Goal: Task Accomplishment & Management: Manage account settings

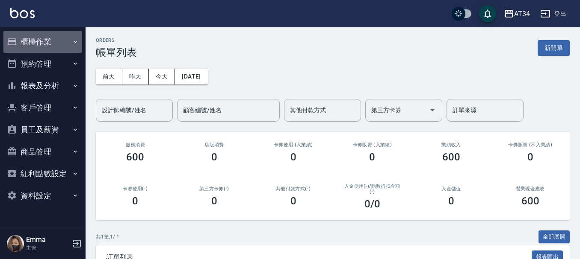
click at [41, 35] on button "櫃檯作業" at bounding box center [42, 42] width 79 height 22
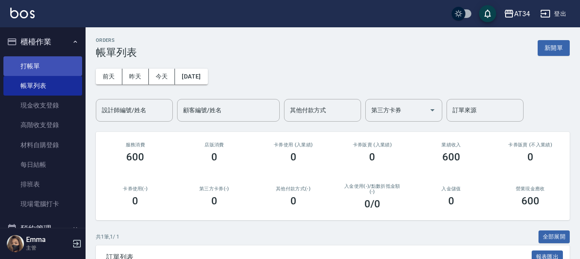
click at [36, 71] on link "打帳單" at bounding box center [42, 66] width 79 height 20
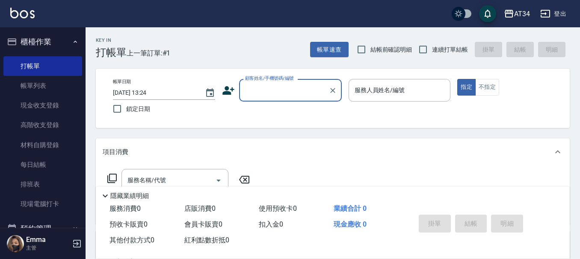
click at [261, 92] on input "顧客姓名/手機號碼/編號" at bounding box center [284, 90] width 82 height 15
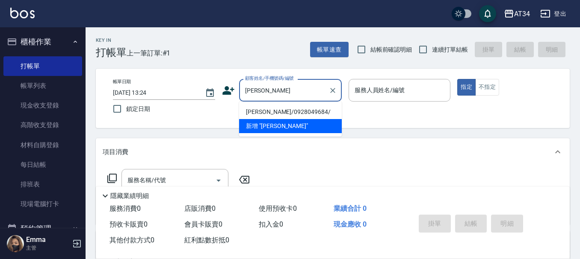
click at [263, 112] on li "林炘妮/0928049684/" at bounding box center [290, 112] width 103 height 14
type input "林炘妮/0928049684/"
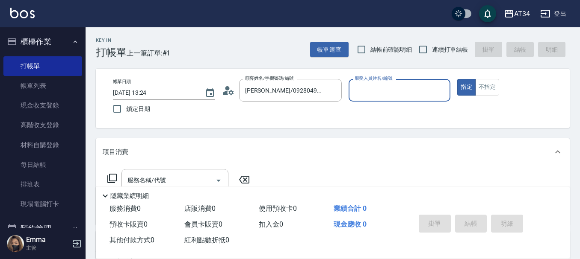
type input "Wendy-02"
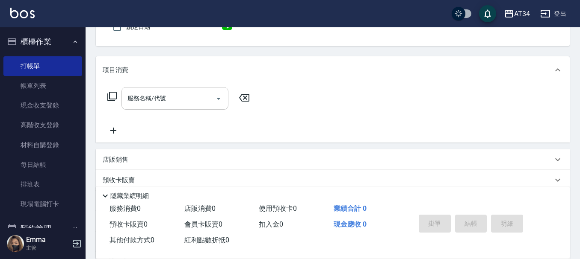
scroll to position [85, 0]
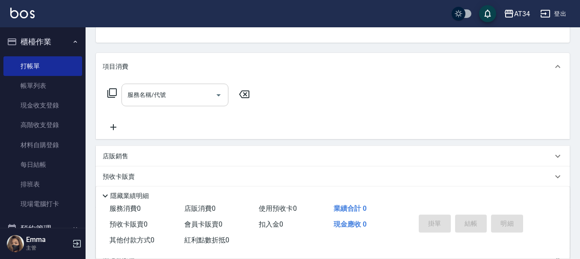
click at [190, 89] on input "服務名稱/代號" at bounding box center [168, 95] width 86 height 15
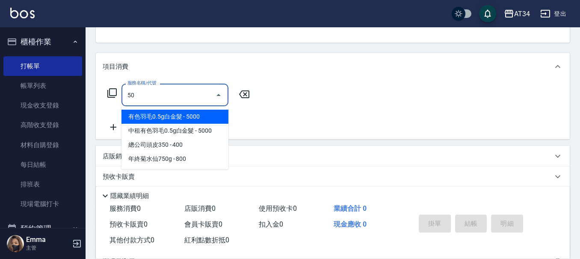
type input "501"
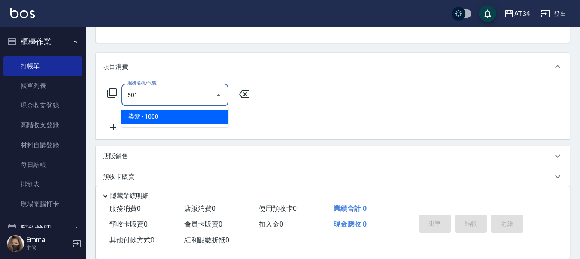
type input "100"
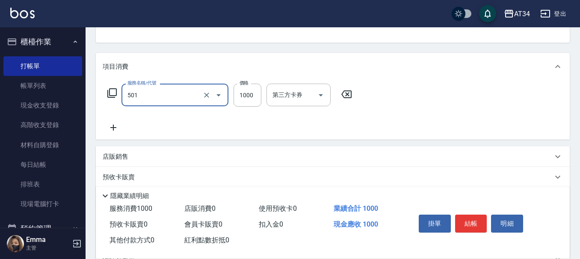
type input "染髮(501)"
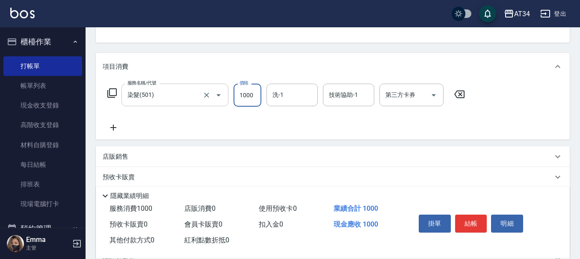
type input "1"
type input "0"
type input "15"
type input "10"
type input "150"
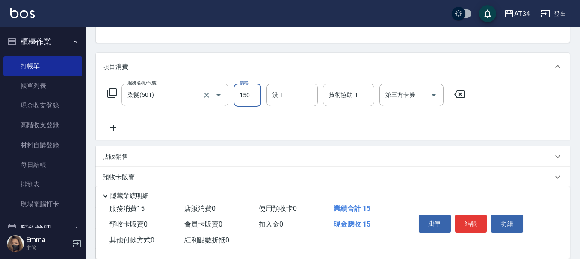
type input "150"
type input "1500"
type input "拉拉-35"
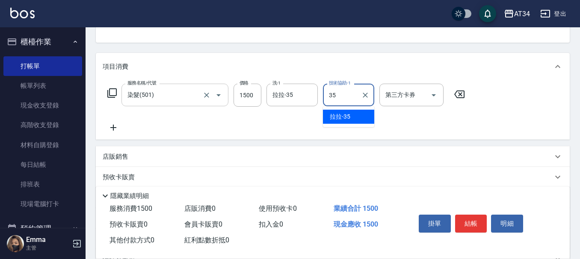
type input "拉拉-35"
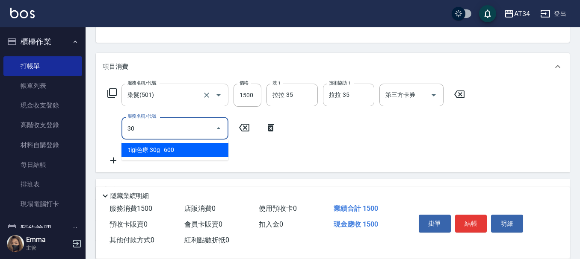
type input "3"
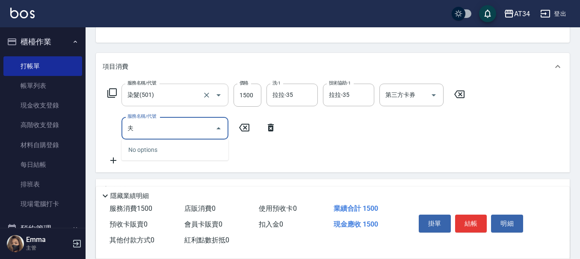
type input "敷"
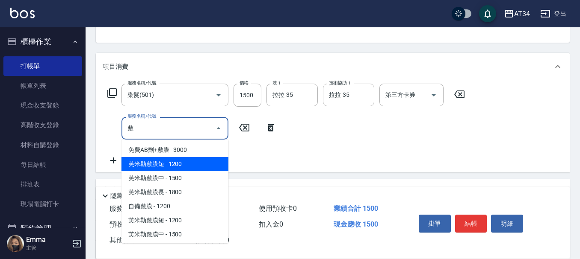
click at [176, 164] on span "芙米勒敷膜短 - 1200" at bounding box center [174, 164] width 107 height 14
type input "270"
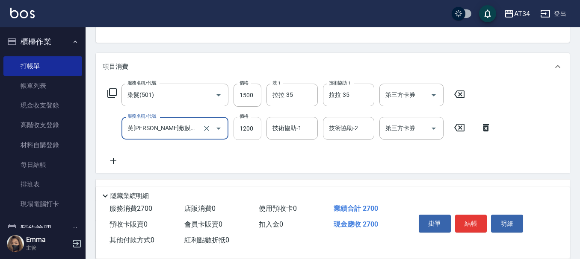
type input "芙米勒敷膜短(918)"
click at [245, 131] on input "1200" at bounding box center [247, 128] width 28 height 23
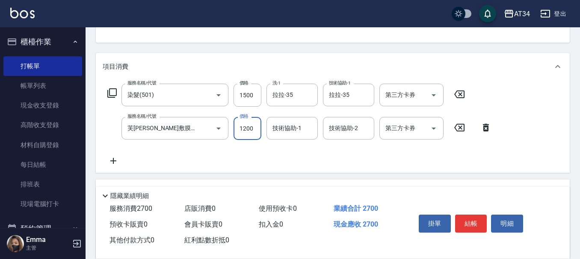
type input "1"
type input "150"
type input "100"
type input "160"
type input "1000"
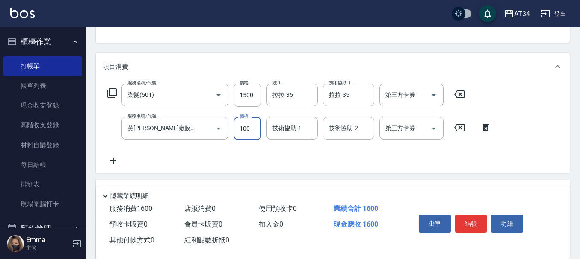
type input "250"
type input "1000"
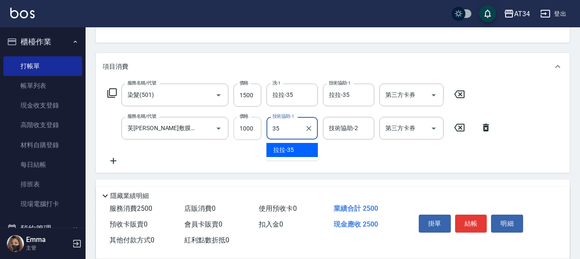
type input "拉拉-35"
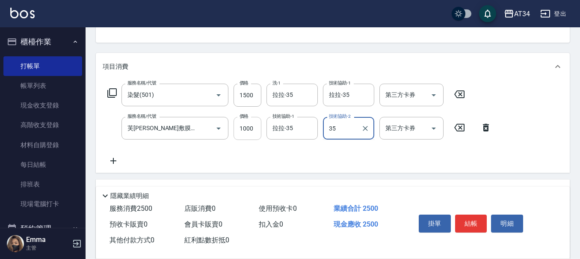
type input "拉拉-35"
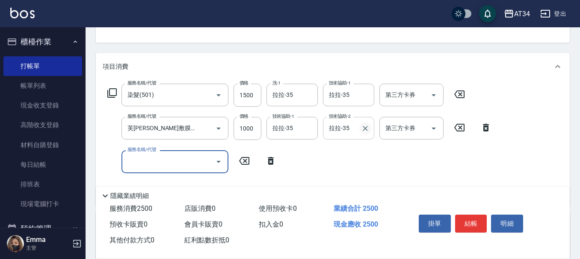
click at [367, 128] on icon "Clear" at bounding box center [365, 128] width 9 height 9
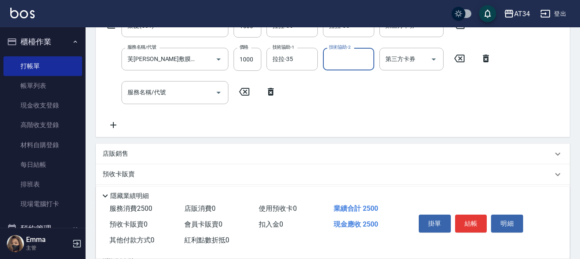
scroll to position [171, 0]
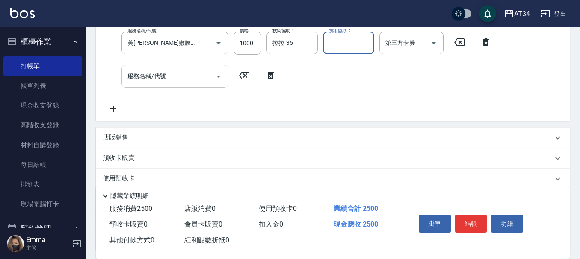
click at [188, 79] on input "服務名稱/代號" at bounding box center [168, 76] width 86 height 15
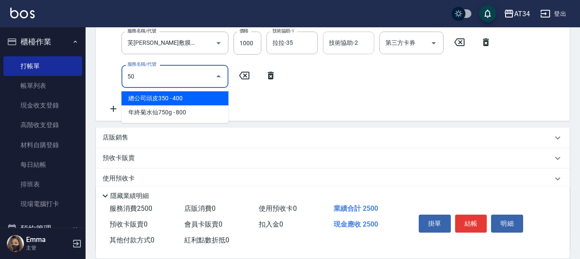
type input "501"
type input "350"
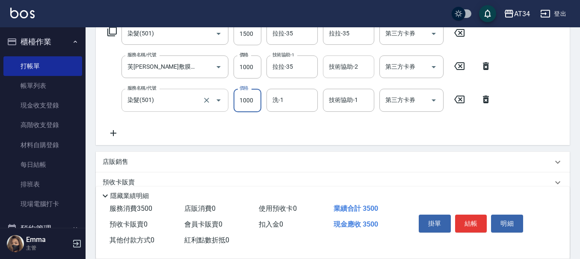
scroll to position [127, 0]
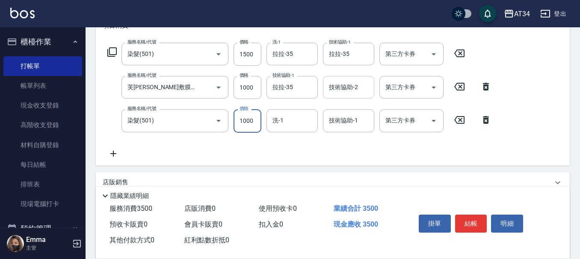
click at [180, 109] on div "服務名稱/代號 染髮(501) 服務名稱/代號 價格 1500 價格 洗-1 拉拉-35 洗-1 技術協助-1 拉拉-35 技術協助-1 第三方卡券 第三方卡…" at bounding box center [300, 101] width 394 height 116
click at [174, 124] on input "染髮(501)" at bounding box center [162, 120] width 75 height 15
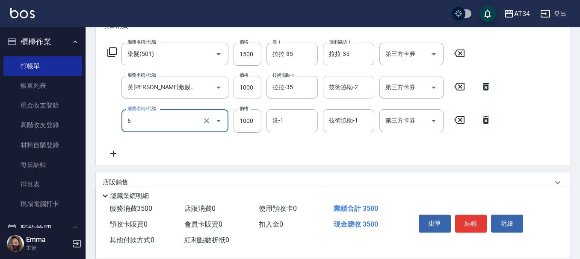
type input "60"
type input "250"
type input "602"
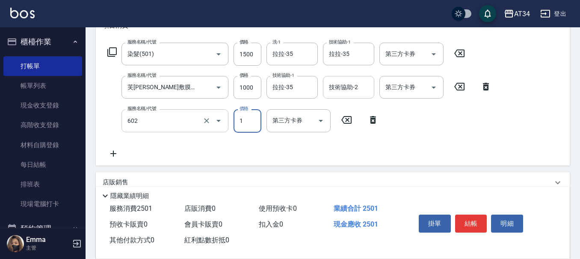
type input "250"
type input "自備鉑金(602)"
type input "180"
type input "430"
type input "1800"
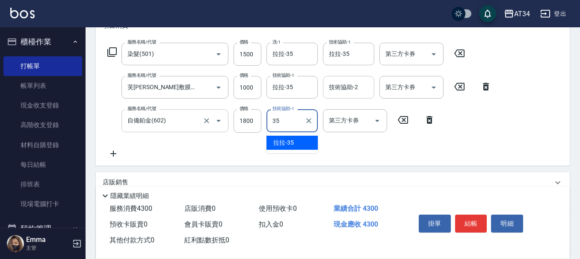
type input "拉拉-35"
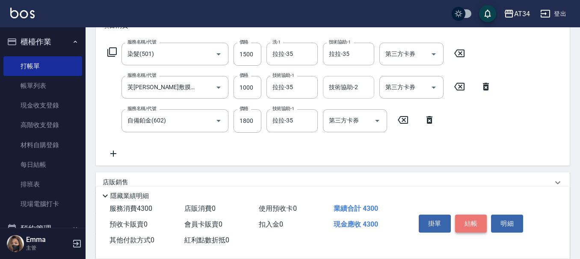
click at [463, 221] on button "結帳" at bounding box center [471, 224] width 32 height 18
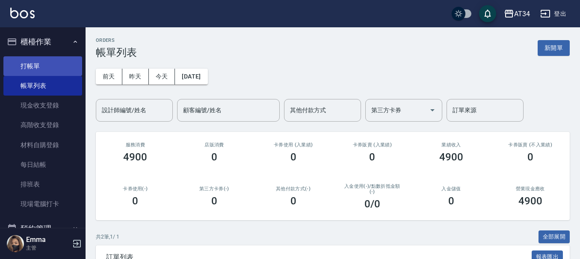
click at [41, 59] on link "打帳單" at bounding box center [42, 66] width 79 height 20
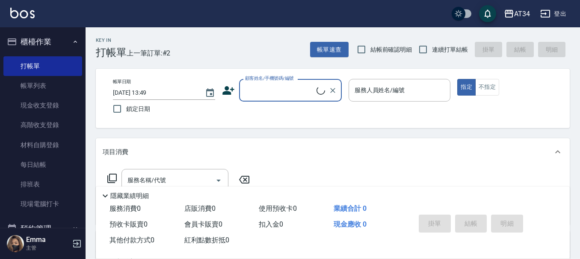
click at [272, 100] on div "顧客姓名/手機號碼/編號" at bounding box center [290, 90] width 103 height 23
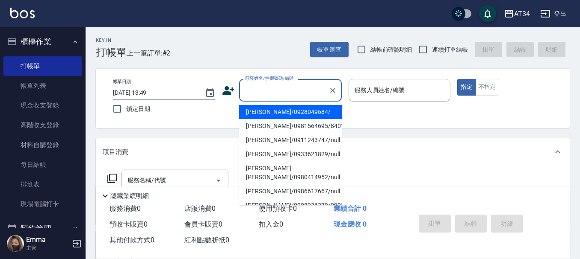
click at [221, 88] on div "帳單日期 2025/08/24 13:49 鎖定日期 顧客姓名/手機號碼/編號 顧客姓名/手機號碼/編號 服務人員姓名/編號 服務人員姓名/編號 指定 不指定" at bounding box center [332, 98] width 453 height 39
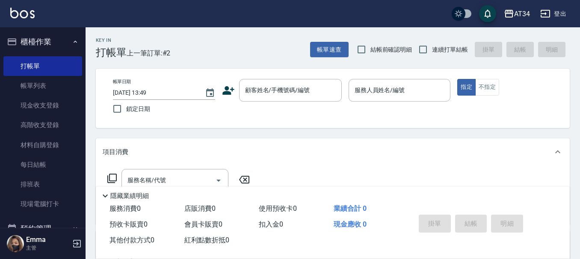
click at [228, 93] on icon at bounding box center [228, 90] width 12 height 9
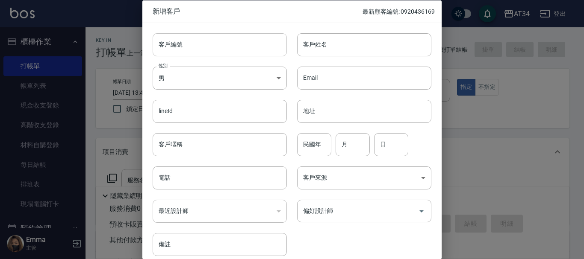
click at [184, 38] on input "客戶編號" at bounding box center [220, 44] width 134 height 23
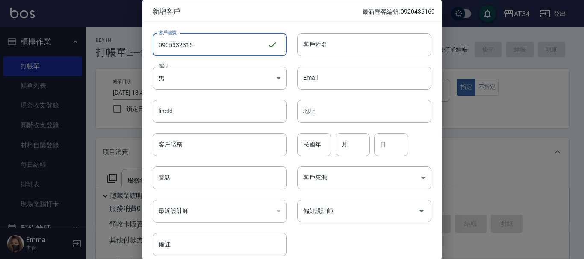
click at [197, 49] on input "0905332315" at bounding box center [210, 44] width 115 height 23
type input "0905332315"
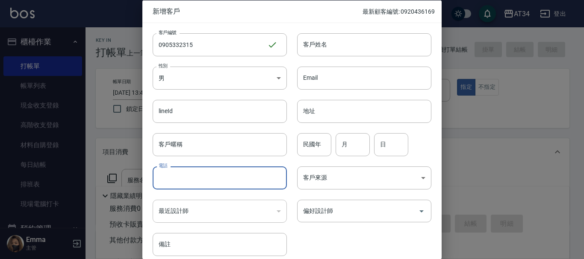
click at [200, 171] on input "電話" at bounding box center [220, 178] width 134 height 23
paste input "0905332315"
type input "0905332315"
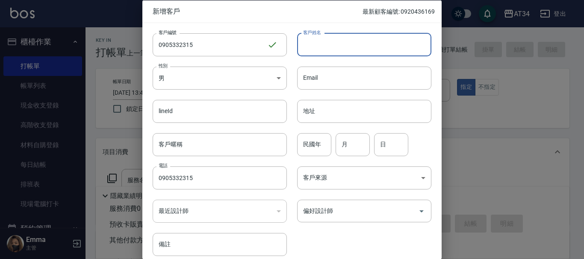
click at [349, 51] on input "客戶姓名" at bounding box center [364, 44] width 134 height 23
type input "ㄎ"
type input "沈柏宏"
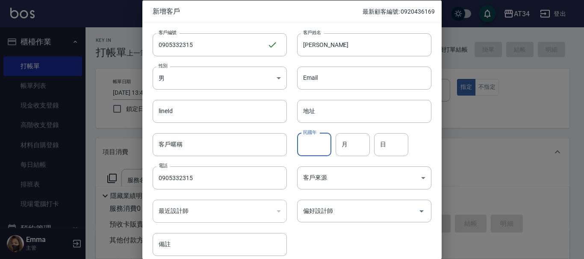
click at [319, 146] on input "民國年" at bounding box center [314, 144] width 34 height 23
type input "93"
type input "09"
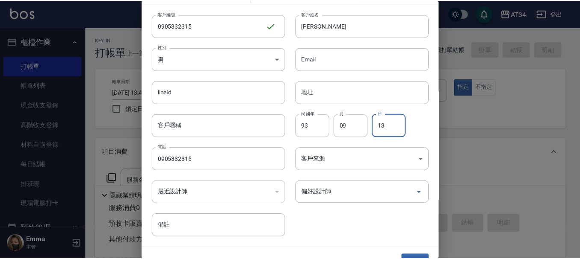
scroll to position [37, 0]
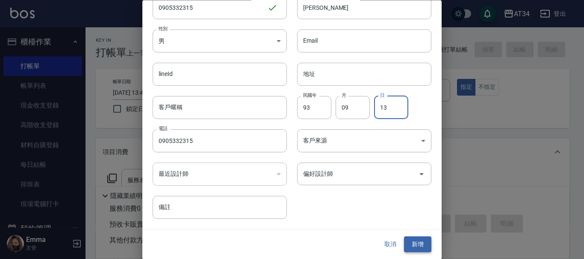
type input "13"
click at [412, 242] on button "新增" at bounding box center [417, 245] width 27 height 16
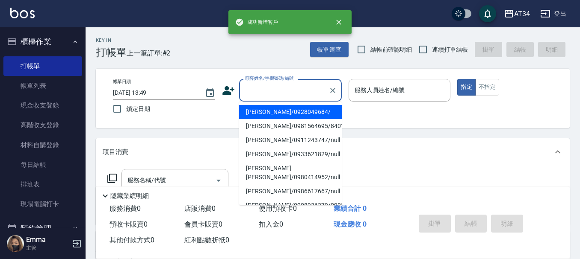
click at [278, 88] on input "顧客姓名/手機號碼/編號" at bounding box center [284, 90] width 82 height 15
paste input "0905332315"
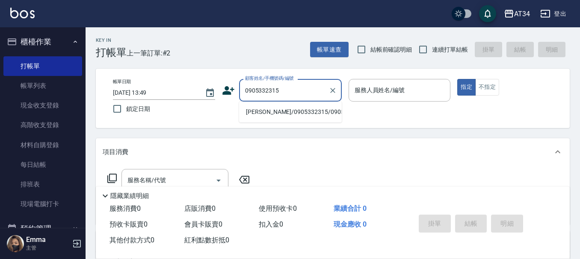
click at [289, 115] on li "沈柏宏/0905332315/0905332315" at bounding box center [290, 112] width 103 height 14
type input "沈柏宏/0905332315/0905332315"
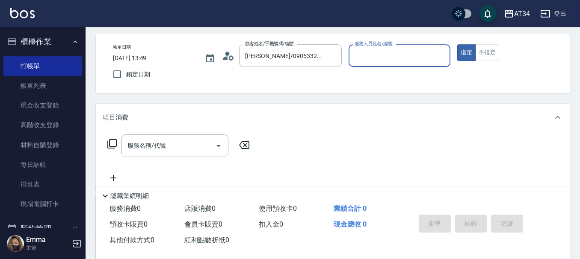
scroll to position [43, 0]
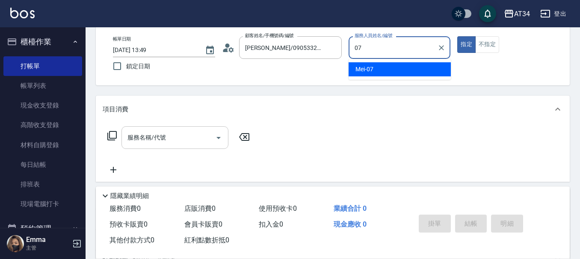
type input "Mei-07"
type button "true"
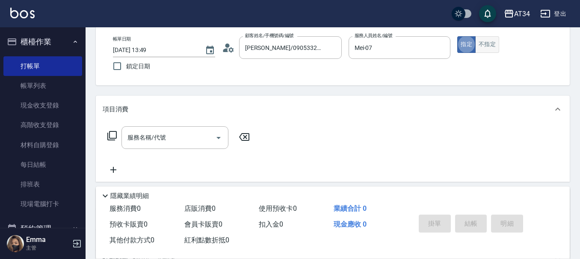
click at [496, 44] on button "不指定" at bounding box center [487, 44] width 24 height 17
click at [175, 136] on input "服務名稱/代號" at bounding box center [168, 137] width 86 height 15
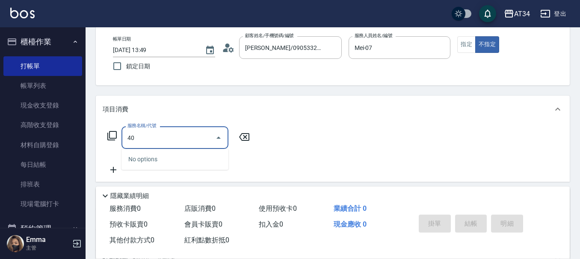
type input "401"
type input "20"
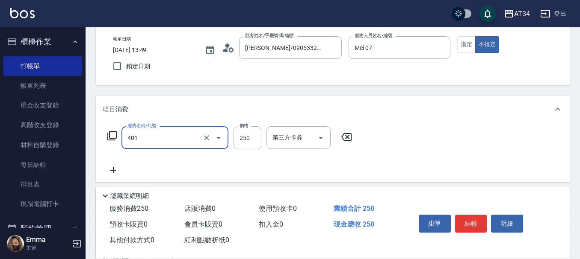
type input "剪髮(401)"
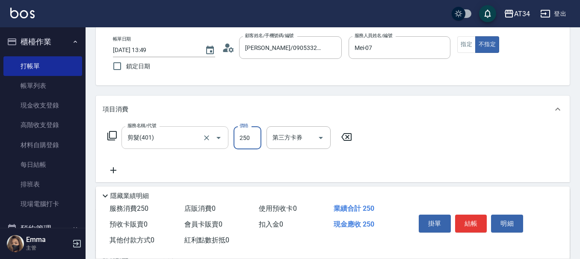
type input "0"
type input "29"
type input "20"
type input "299"
click at [125, 168] on div "服務名稱/代號 剪髮(401) 服務名稱/代號 價格 299 價格 第三方卡券 第三方卡券" at bounding box center [230, 151] width 254 height 49
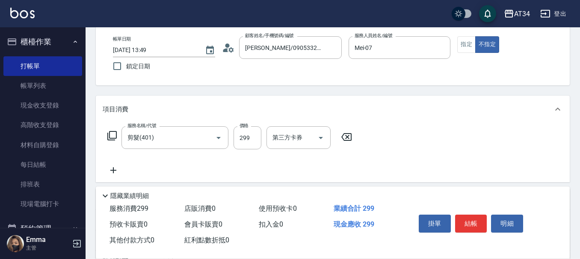
click at [112, 171] on icon at bounding box center [113, 171] width 6 height 6
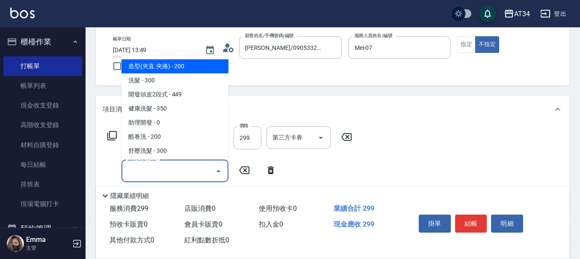
click at [155, 175] on input "服務名稱/代號" at bounding box center [168, 171] width 86 height 15
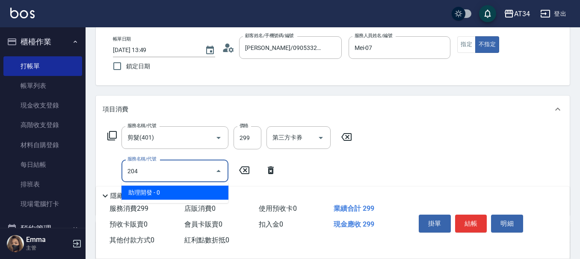
type input "20"
click at [153, 172] on input "20" at bounding box center [168, 171] width 86 height 15
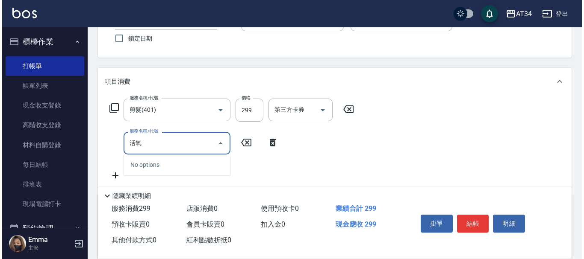
scroll to position [85, 0]
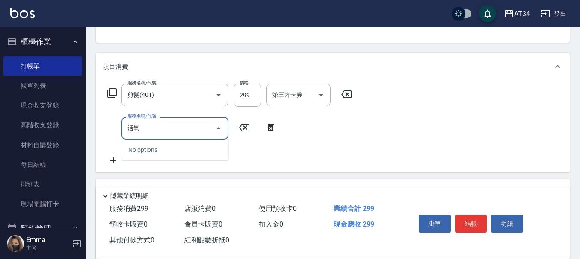
type input "活"
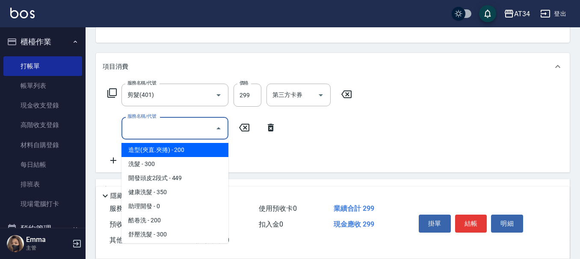
click at [111, 96] on icon at bounding box center [111, 92] width 9 height 9
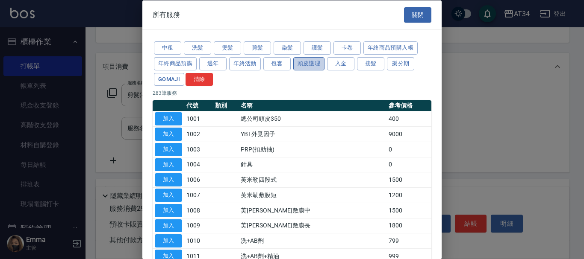
click at [313, 69] on button "頭皮護理" at bounding box center [309, 63] width 32 height 13
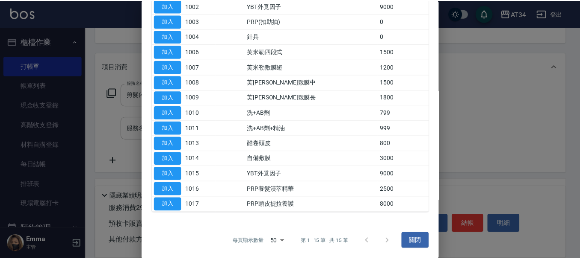
scroll to position [43, 0]
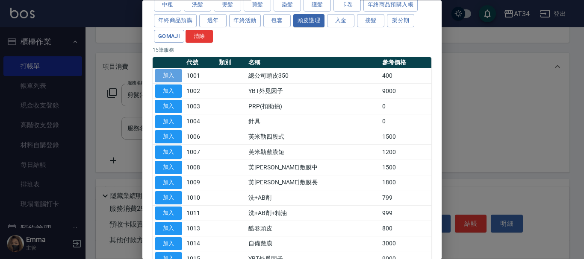
click at [163, 75] on button "加入" at bounding box center [168, 76] width 27 height 13
type input "60"
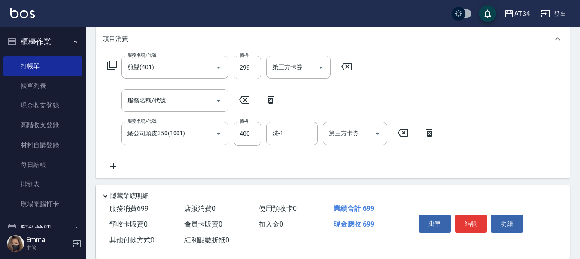
scroll to position [128, 0]
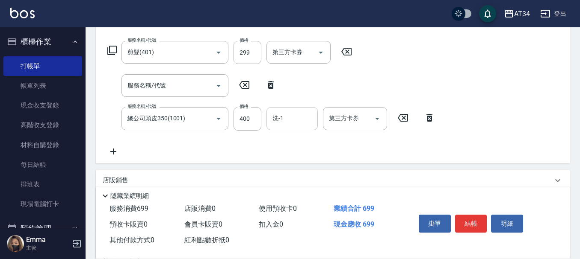
click at [284, 127] on div "洗-1" at bounding box center [291, 118] width 51 height 23
type input "阿源-32"
click at [469, 223] on button "結帳" at bounding box center [471, 224] width 32 height 18
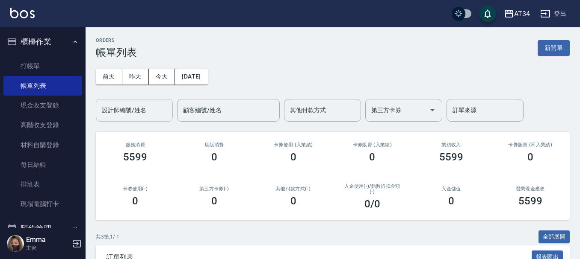
click at [118, 114] on input "設計師編號/姓名" at bounding box center [134, 110] width 69 height 15
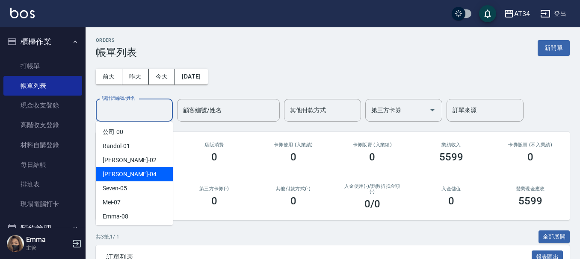
click at [113, 170] on span "Gina -04" at bounding box center [130, 174] width 54 height 9
type input "Gina-04"
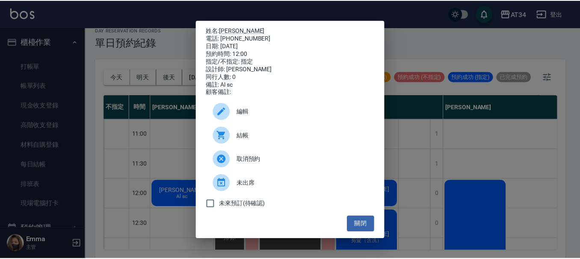
scroll to position [128, 0]
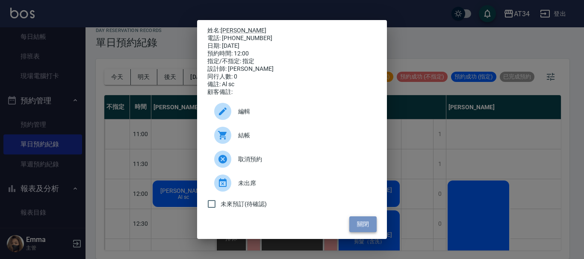
click at [365, 229] on button "關閉" at bounding box center [362, 225] width 27 height 16
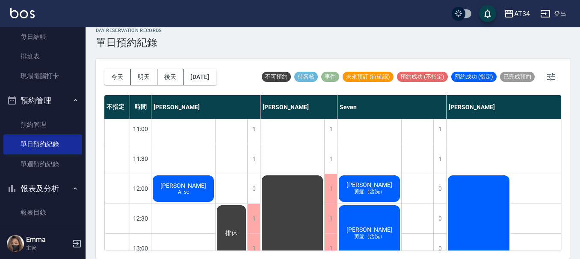
scroll to position [0, 0]
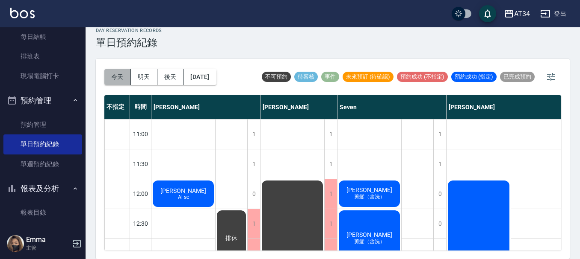
click at [115, 80] on button "今天" at bounding box center [117, 77] width 27 height 16
click at [164, 78] on button "後天" at bounding box center [170, 77] width 27 height 16
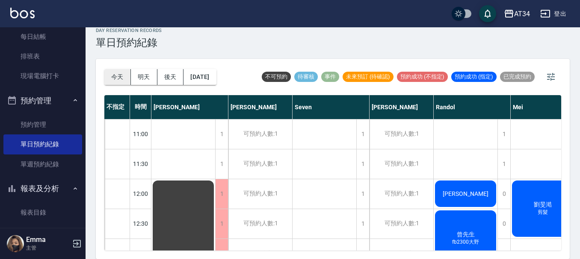
click at [114, 73] on button "今天" at bounding box center [117, 77] width 27 height 16
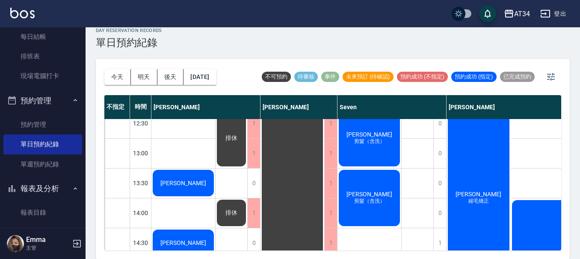
scroll to position [85, 0]
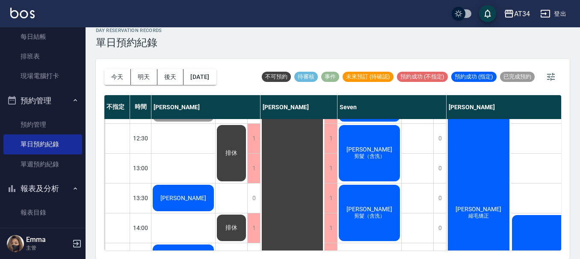
click at [174, 109] on span "[PERSON_NAME]" at bounding box center [183, 105] width 49 height 7
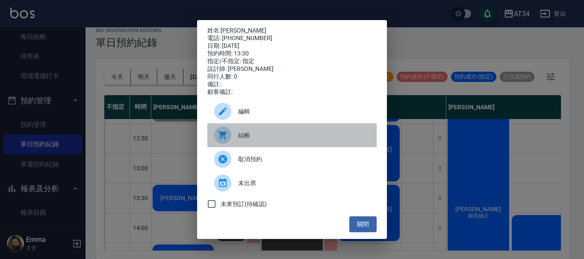
click at [231, 135] on div at bounding box center [226, 135] width 24 height 17
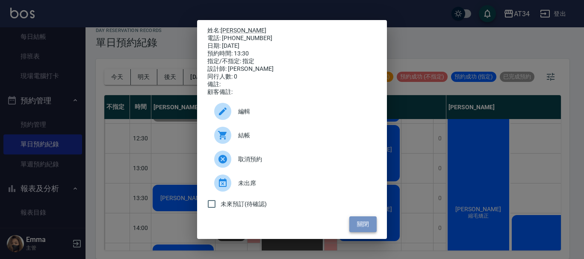
click at [363, 227] on button "關閉" at bounding box center [362, 225] width 27 height 16
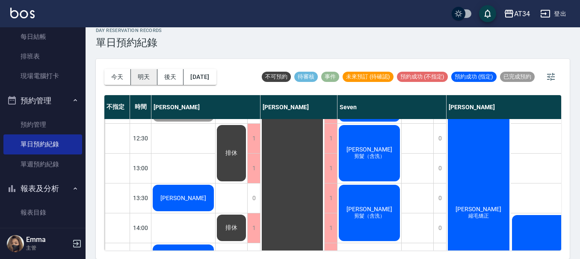
click at [138, 75] on button "明天" at bounding box center [144, 77] width 27 height 16
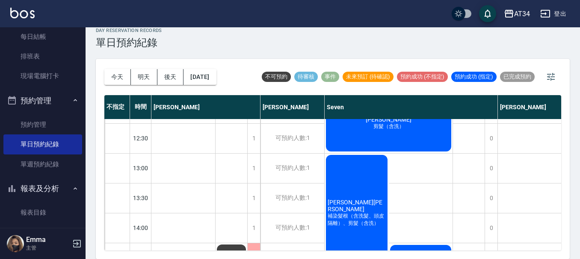
click at [122, 77] on button "今天" at bounding box center [117, 77] width 27 height 16
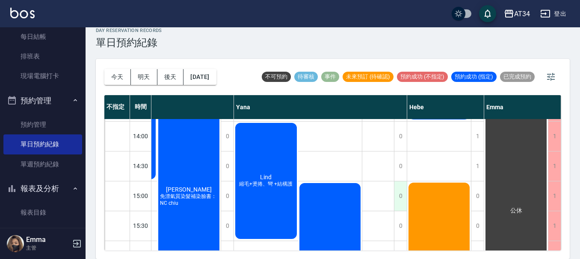
scroll to position [171, 717]
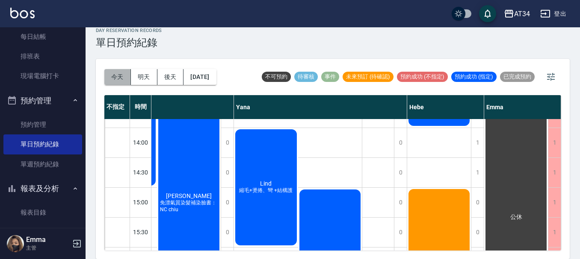
click at [114, 76] on button "今天" at bounding box center [117, 77] width 27 height 16
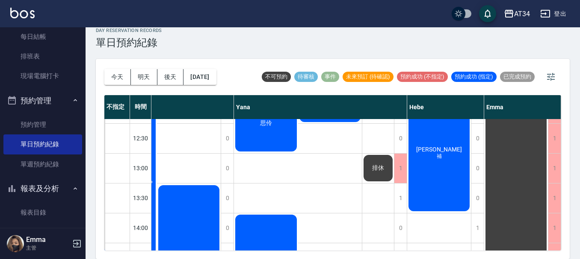
scroll to position [0, 717]
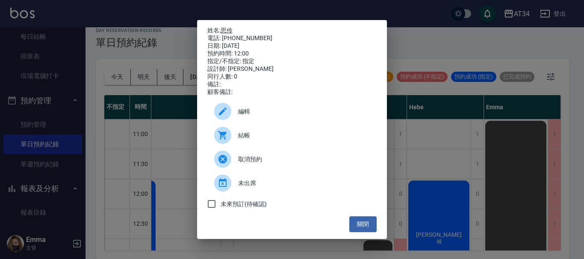
click at [223, 29] on link "思伶" at bounding box center [227, 30] width 12 height 7
click at [359, 233] on button "關閉" at bounding box center [362, 225] width 27 height 16
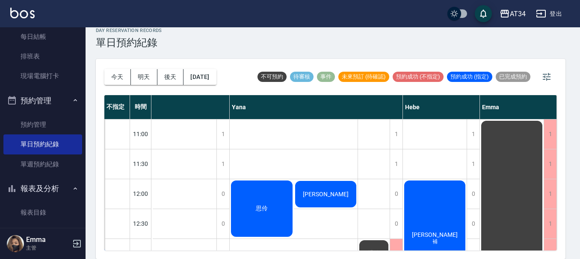
scroll to position [0, 713]
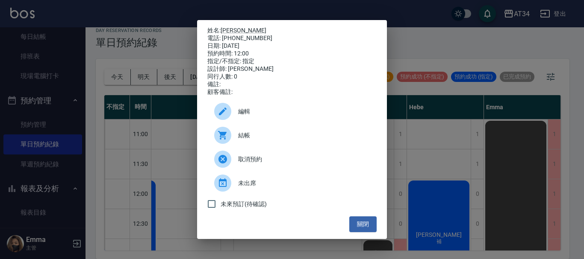
drag, startPoint x: 202, startPoint y: 48, endPoint x: 221, endPoint y: 30, distance: 26.6
click at [239, 31] on link "黃emily" at bounding box center [244, 30] width 46 height 7
click at [356, 226] on button "關閉" at bounding box center [362, 225] width 27 height 16
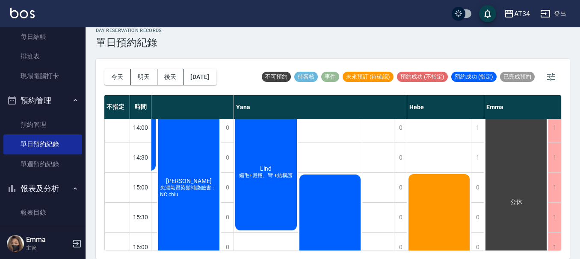
scroll to position [171, 713]
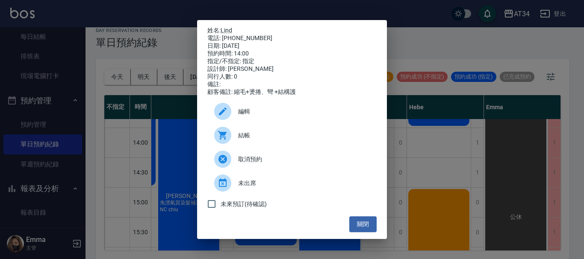
click at [383, 144] on div "姓名: Lind 電話: 0928951025 日期: 2025/08/24 預約時間: 14:00 指定/不指定: 指定 設計師: Yana 同行人數: 0…" at bounding box center [292, 129] width 190 height 219
drag, startPoint x: 371, startPoint y: 226, endPoint x: 376, endPoint y: 221, distance: 6.6
click at [372, 226] on button "關閉" at bounding box center [362, 225] width 27 height 16
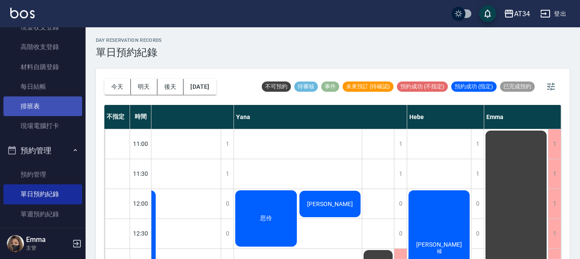
scroll to position [0, 0]
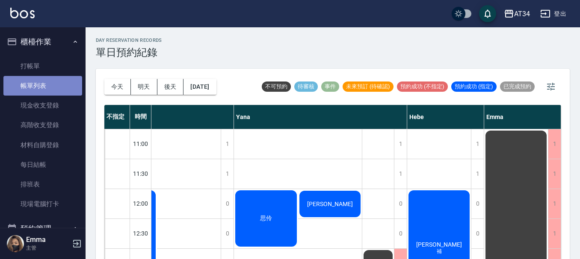
click at [49, 85] on link "帳單列表" at bounding box center [42, 86] width 79 height 20
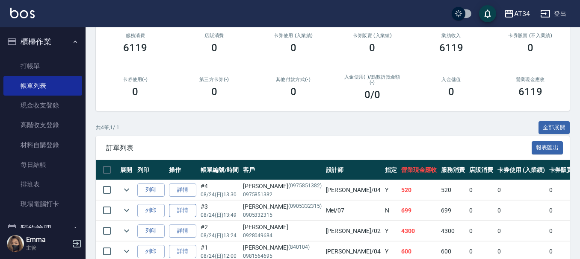
scroll to position [152, 0]
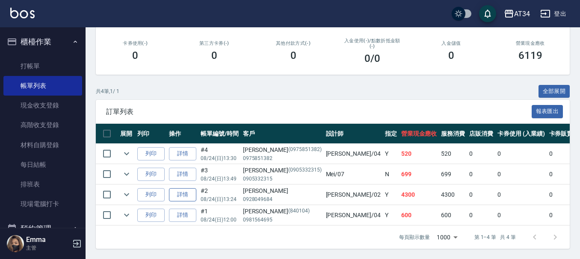
click at [187, 190] on link "詳情" at bounding box center [182, 195] width 27 height 13
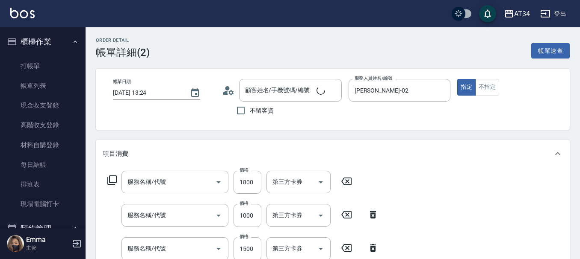
type input "2025/08/24 13:24"
type input "Wendy-02"
type input "430"
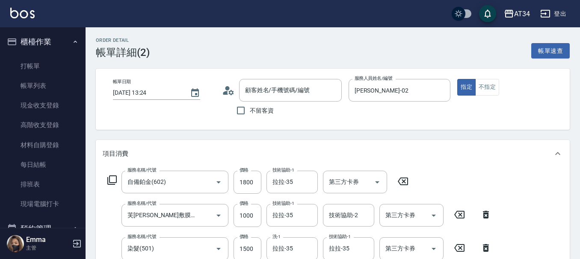
type input "林炘妮/0928049684/"
type input "自備鉑金(602)"
type input "芙米勒敷膜短(918)"
type input "染髮(501)"
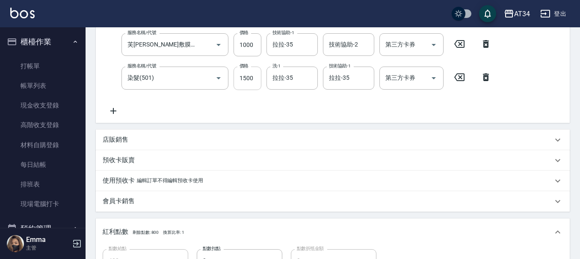
click at [253, 83] on input "1500" at bounding box center [247, 78] width 28 height 23
type input "280"
type input "18"
type input "290"
type input "1800"
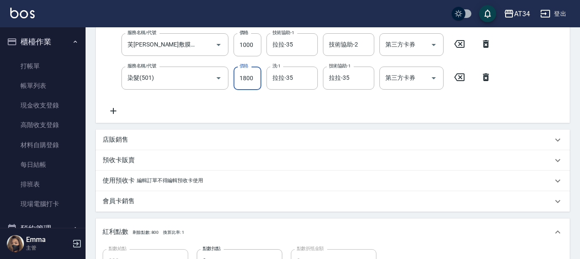
type input "460"
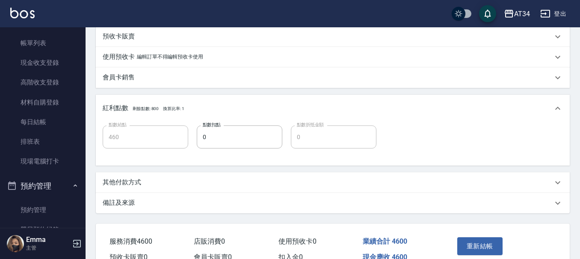
scroll to position [299, 0]
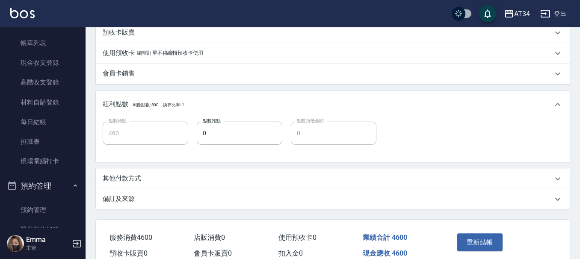
type input "1800"
click at [120, 174] on div "其他付款方式" at bounding box center [333, 179] width 474 height 21
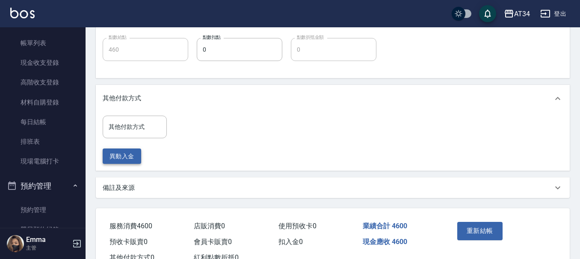
scroll to position [384, 0]
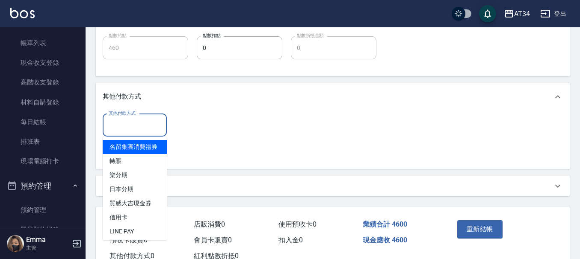
click at [118, 129] on input "其他付款方式" at bounding box center [134, 125] width 56 height 15
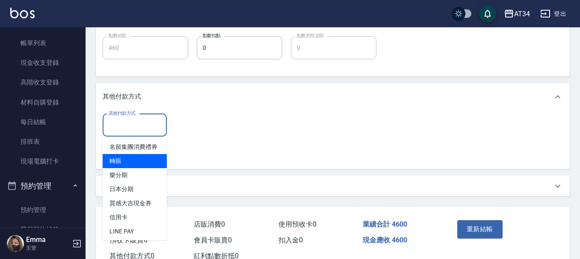
click at [119, 168] on span "轉賬" at bounding box center [135, 161] width 64 height 14
type input "轉賬"
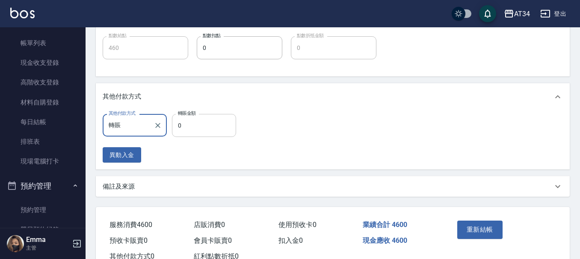
click at [185, 121] on input "0" at bounding box center [204, 125] width 64 height 23
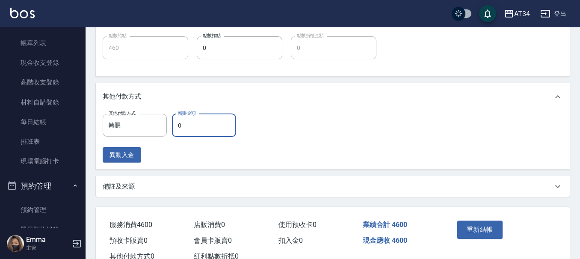
type input "450"
type input "46"
type input "410"
type input "4600"
type input "0"
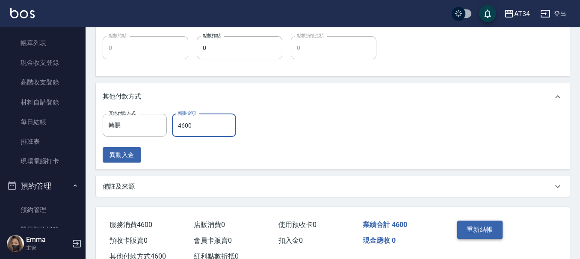
type input "4600"
click at [482, 233] on button "重新結帳" at bounding box center [479, 230] width 45 height 18
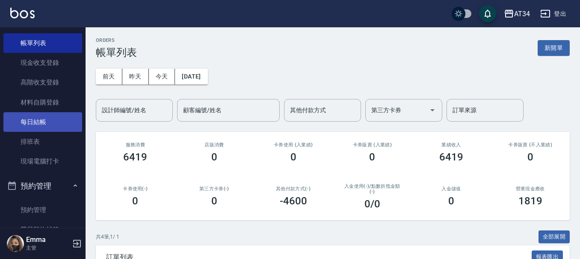
scroll to position [85, 0]
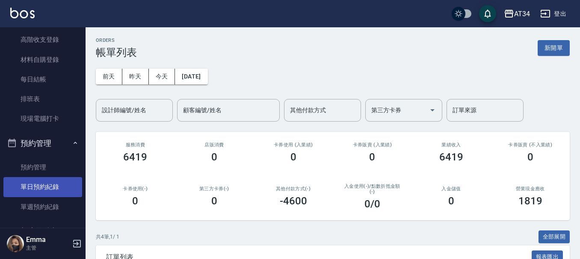
click at [43, 187] on link "單日預約紀錄" at bounding box center [42, 187] width 79 height 20
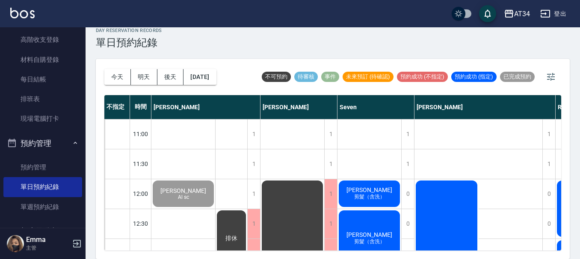
scroll to position [85, 0]
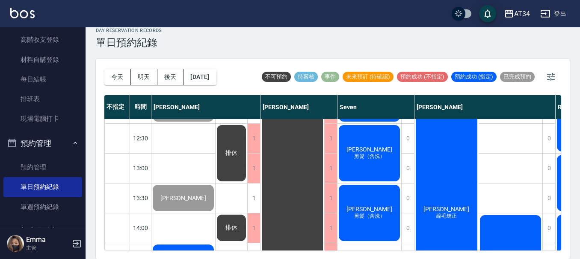
drag, startPoint x: 263, startPoint y: 251, endPoint x: 308, endPoint y: 254, distance: 45.0
click at [308, 254] on div "今天 明天 後天 2025/08/24 不可預約 待審核 事件 未來預訂 (待確認) 預約成功 (不指定) 預約成功 (指定) 已完成預約 不指定 時間 Gi…" at bounding box center [333, 159] width 474 height 200
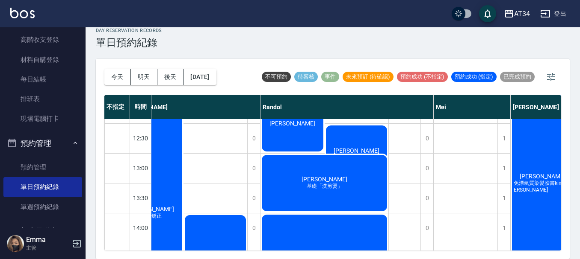
scroll to position [85, 494]
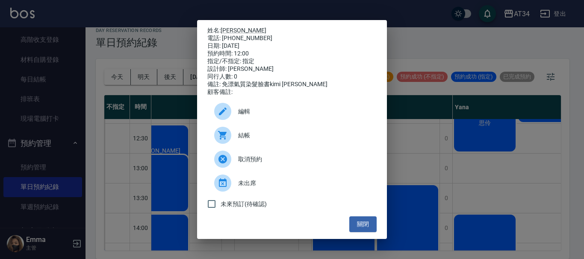
click at [273, 135] on span "結帳" at bounding box center [304, 135] width 132 height 9
drag, startPoint x: 223, startPoint y: 33, endPoint x: 266, endPoint y: 38, distance: 43.4
click at [266, 38] on div "電話: 0938375305" at bounding box center [291, 39] width 169 height 8
copy div "0938375305"
click at [365, 225] on button "關閉" at bounding box center [362, 225] width 27 height 16
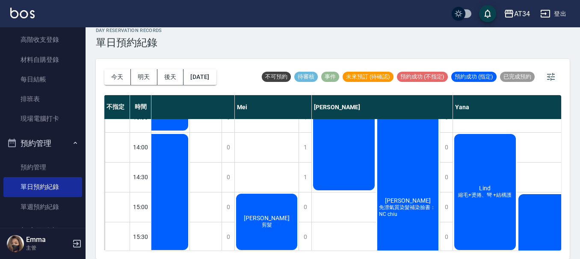
scroll to position [171, 494]
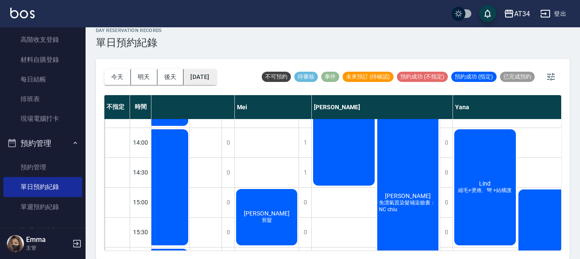
click at [195, 82] on button "2025/08/24" at bounding box center [199, 77] width 32 height 16
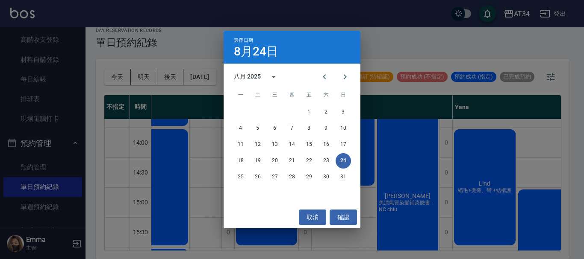
click at [34, 162] on div "選擇日期 8月24日 八月 2025 一 二 三 四 五 六 日 1 2 3 4 5 6 7 8 9 10 11 12 13 14 15 16 17 18 1…" at bounding box center [292, 129] width 584 height 259
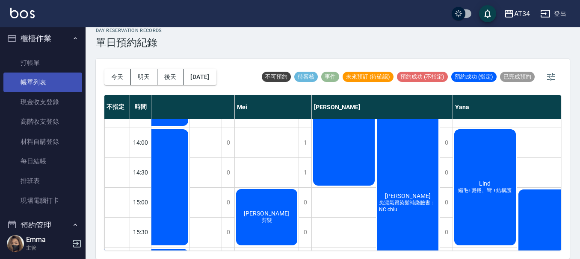
scroll to position [0, 0]
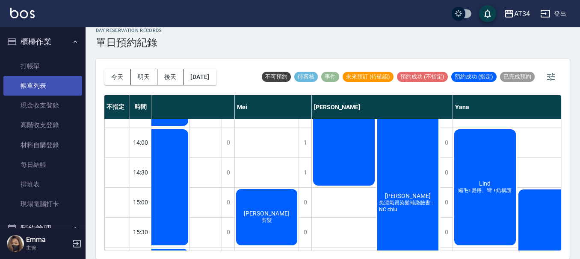
click at [45, 83] on link "帳單列表" at bounding box center [42, 86] width 79 height 20
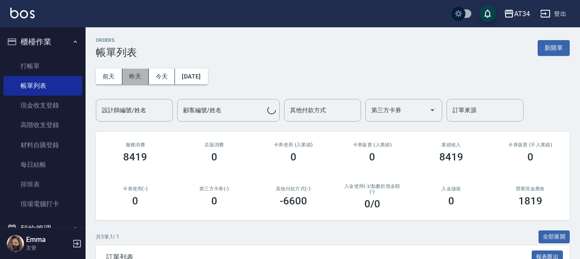
click at [138, 82] on button "昨天" at bounding box center [135, 77] width 27 height 16
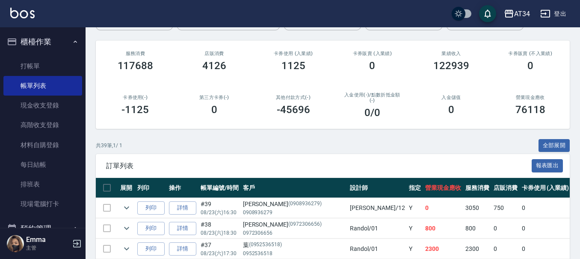
scroll to position [43, 0]
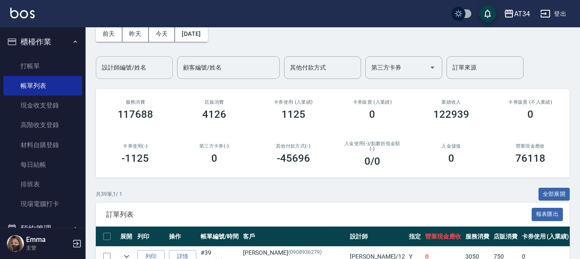
click at [144, 71] on input "設計師編號/姓名" at bounding box center [134, 67] width 69 height 15
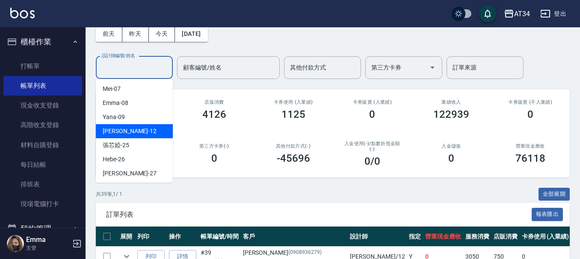
scroll to position [85, 0]
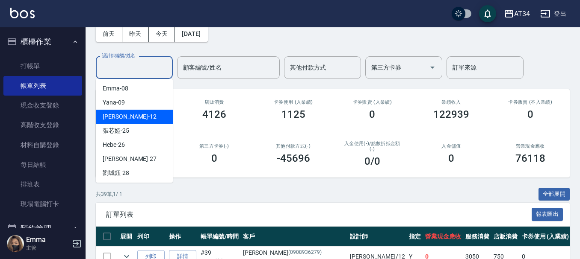
click at [136, 117] on div "Emily -12" at bounding box center [134, 117] width 77 height 14
type input "Emily-12"
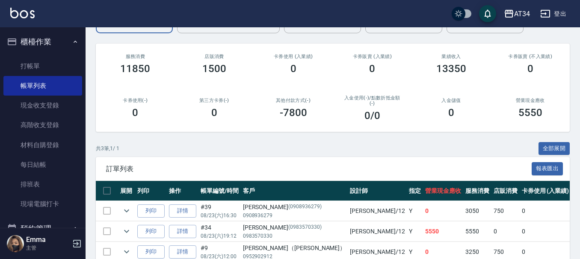
scroll to position [128, 0]
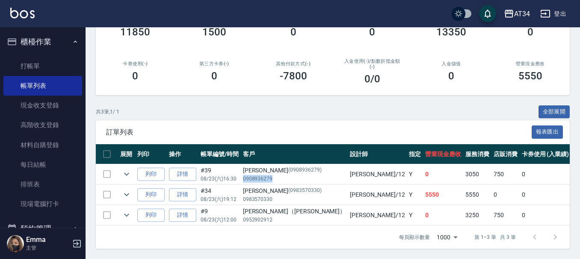
drag, startPoint x: 242, startPoint y: 175, endPoint x: 288, endPoint y: 177, distance: 45.8
click at [288, 177] on p "0908936279" at bounding box center [294, 179] width 103 height 8
copy p "0908936279"
click at [193, 170] on link "詳情" at bounding box center [182, 174] width 27 height 13
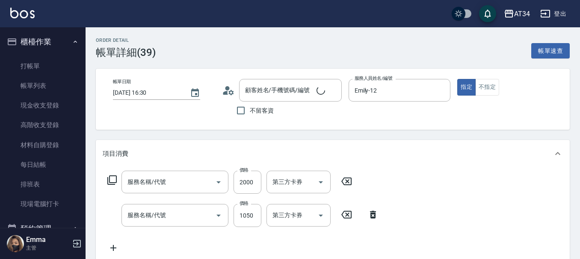
type input "2025/08/23 16:30"
type input "Emily-12"
type input "0"
type input "免漂氣質染髮賴show"
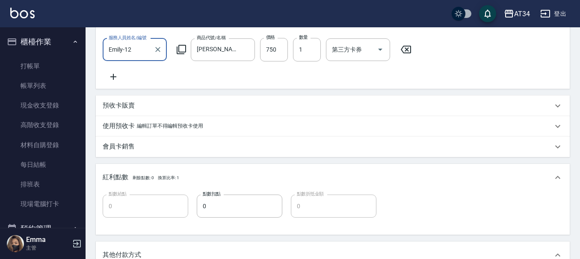
type input "染髮(501)"
type input "自備護髮(601)"
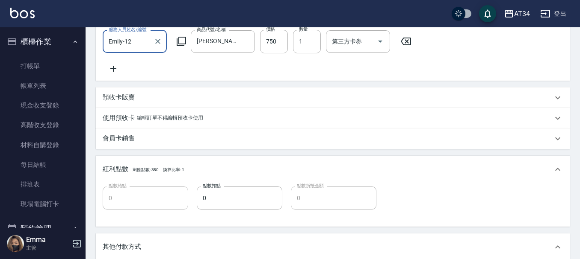
type input "謝秀錦/0908936279/0908936279"
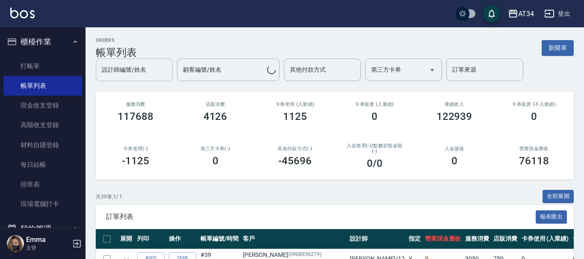
click at [151, 78] on div "設計師編號/姓名" at bounding box center [134, 70] width 77 height 23
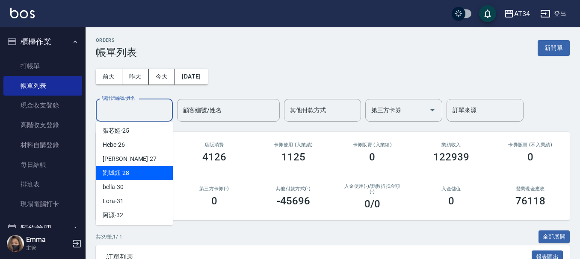
scroll to position [85, 0]
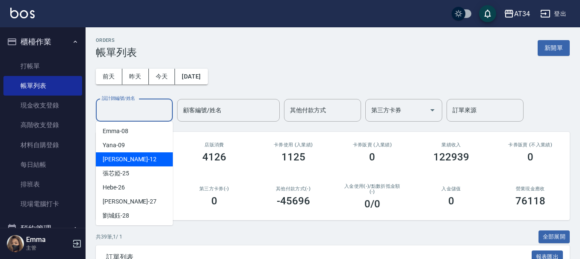
click at [136, 158] on div "Emily -12" at bounding box center [134, 160] width 77 height 14
type input "Emily-12"
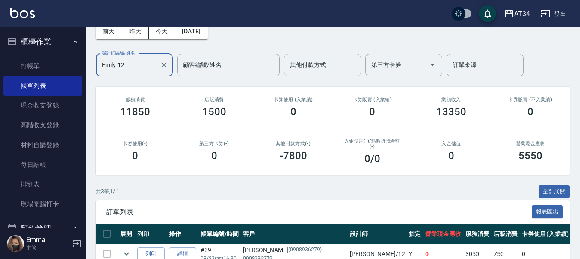
scroll to position [128, 0]
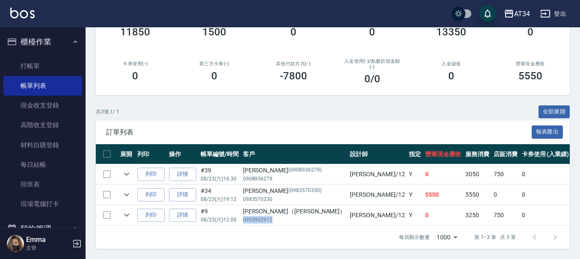
drag, startPoint x: 244, startPoint y: 214, endPoint x: 288, endPoint y: 215, distance: 44.0
click at [288, 216] on p "0952902912" at bounding box center [294, 220] width 103 height 8
copy p "0952902912"
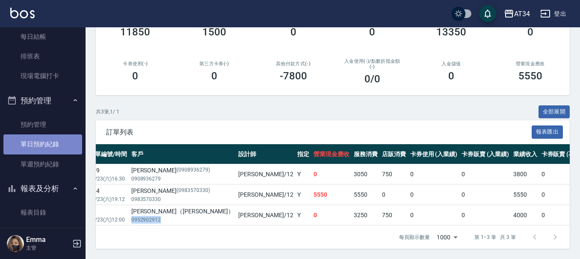
click at [46, 143] on link "單日預約紀錄" at bounding box center [42, 145] width 79 height 20
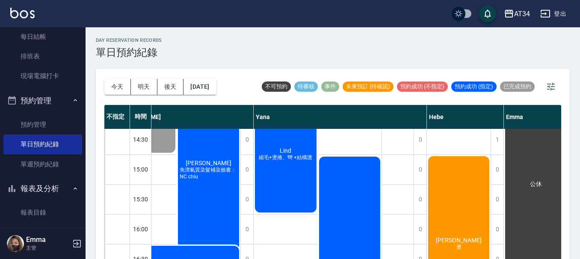
scroll to position [214, 738]
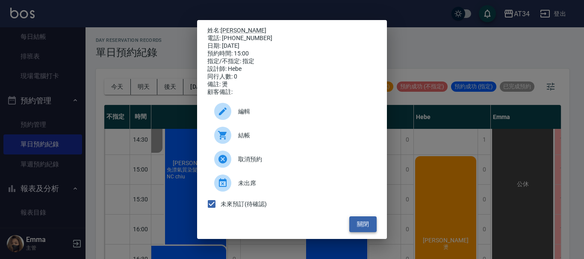
click at [368, 230] on button "關閉" at bounding box center [362, 225] width 27 height 16
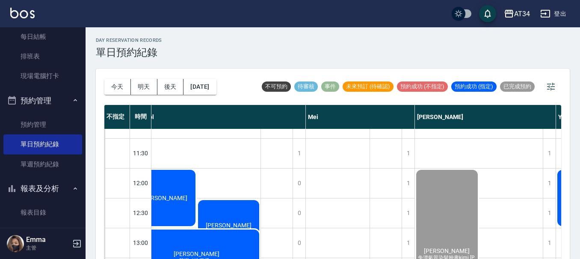
scroll to position [0, 423]
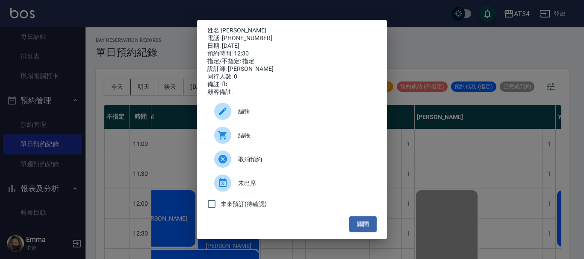
click at [237, 138] on div at bounding box center [226, 135] width 24 height 17
click at [504, 70] on div "姓名: 游宗儒 電話: 0911243747 日期: 2025/08/24 預約時間: 12:30 指定/不指定: 指定 設計師: Randol 同行人數: …" at bounding box center [292, 129] width 584 height 259
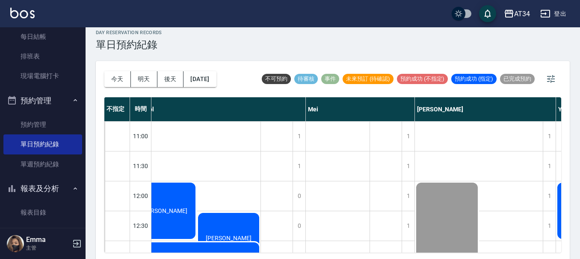
scroll to position [10, 0]
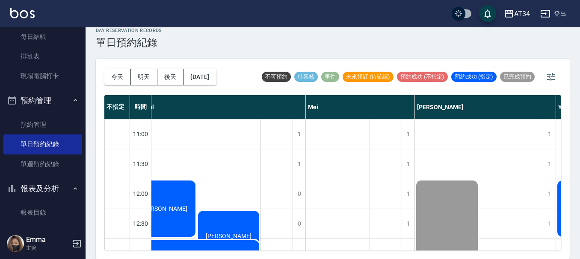
drag, startPoint x: 279, startPoint y: 251, endPoint x: 261, endPoint y: 253, distance: 17.7
click at [261, 253] on div "今天 明天 後天 2025/08/24 不可預約 待審核 事件 未來預訂 (待確認) 預約成功 (不指定) 預約成功 (指定) 已完成預約 不指定 時間 Gi…" at bounding box center [333, 159] width 474 height 200
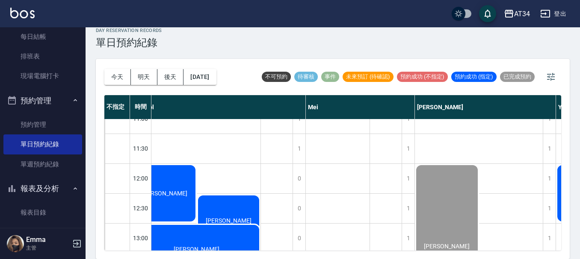
scroll to position [43, 423]
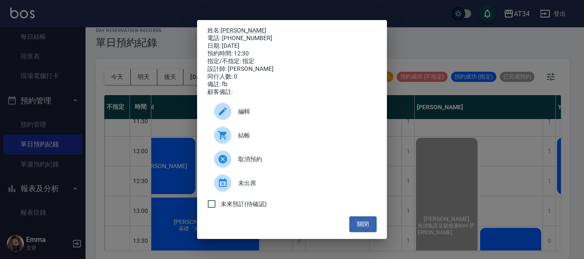
click at [238, 141] on div at bounding box center [226, 135] width 24 height 17
click at [449, 150] on div "姓名: 游宗儒 電話: 0911243747 日期: 2025/08/24 預約時間: 12:30 指定/不指定: 指定 設計師: Randol 同行人數: …" at bounding box center [292, 129] width 584 height 259
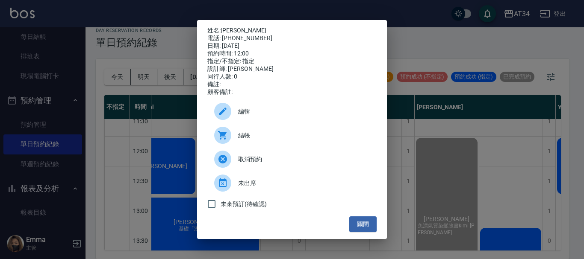
click at [207, 147] on div "結帳" at bounding box center [291, 136] width 169 height 24
click at [441, 172] on div "姓名: 彭聖哲 電話: 0926383787 日期: 2025/08/24 預約時間: 12:00 指定/不指定: 指定 設計師: Randol 同行人數: …" at bounding box center [292, 129] width 584 height 259
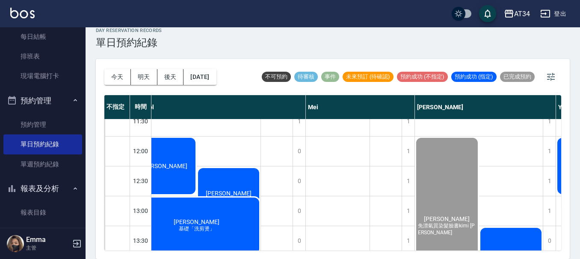
scroll to position [43, 159]
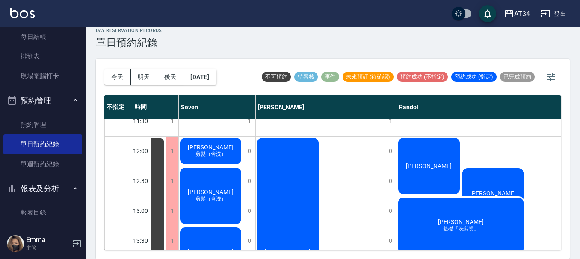
click at [56, 166] on div "黃詳崴 基礎「洗剪燙」" at bounding box center [25, 151] width 64 height 29
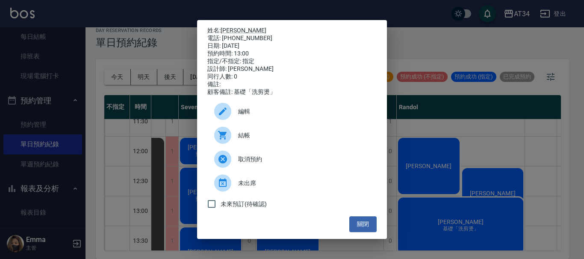
click at [258, 140] on span "結帳" at bounding box center [304, 135] width 132 height 9
click at [365, 225] on button "關閉" at bounding box center [362, 225] width 27 height 16
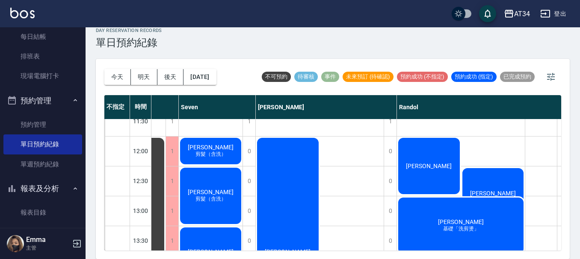
click at [32, 153] on span "剪髮（含洗）" at bounding box center [25, 155] width 15 height 6
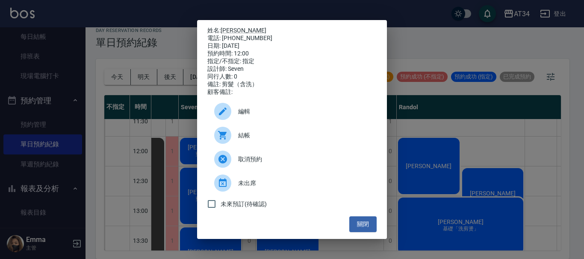
click at [238, 138] on span "結帳" at bounding box center [304, 135] width 132 height 9
click at [365, 226] on button "關閉" at bounding box center [362, 225] width 27 height 16
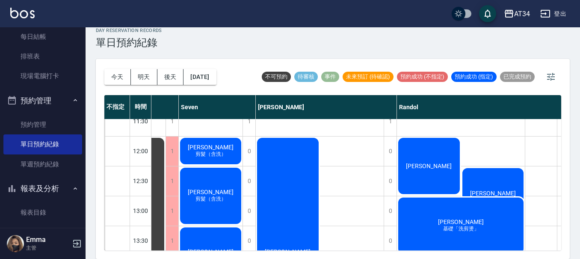
click at [56, 166] on div "李宛真 剪髮（含洗）" at bounding box center [25, 151] width 64 height 29
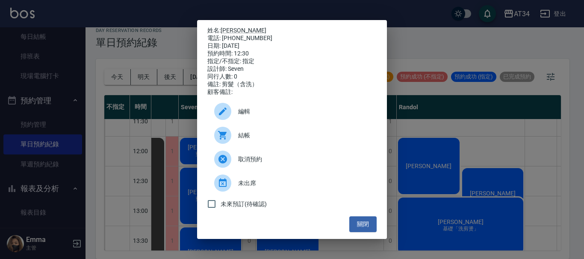
click at [239, 140] on span "結帳" at bounding box center [304, 135] width 132 height 9
click at [363, 227] on button "關閉" at bounding box center [362, 225] width 27 height 16
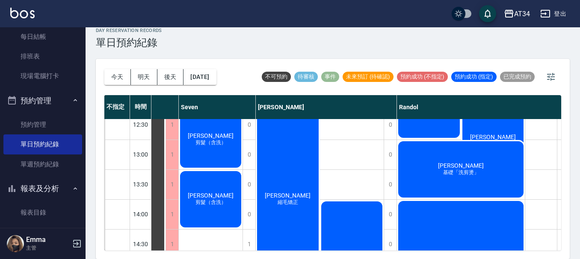
scroll to position [128, 159]
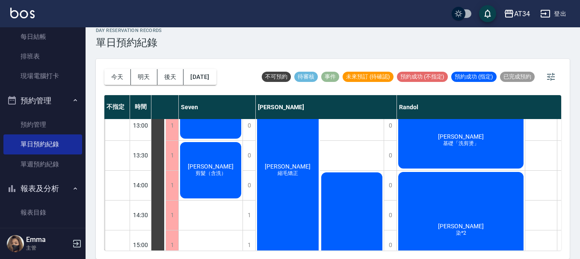
click at [56, 80] on div "沈芳竹 剪髮（含洗）" at bounding box center [25, 65] width 64 height 29
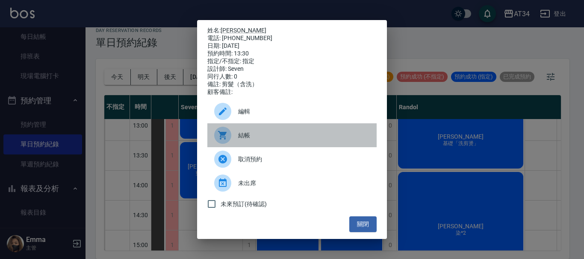
click at [241, 140] on span "結帳" at bounding box center [304, 135] width 132 height 9
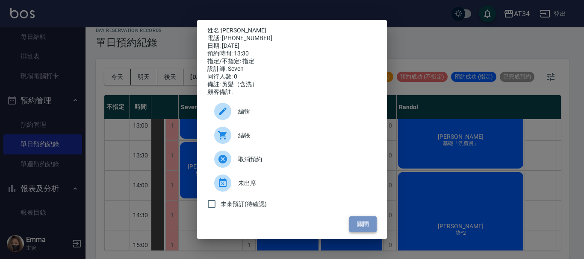
click at [360, 226] on button "關閉" at bounding box center [362, 225] width 27 height 16
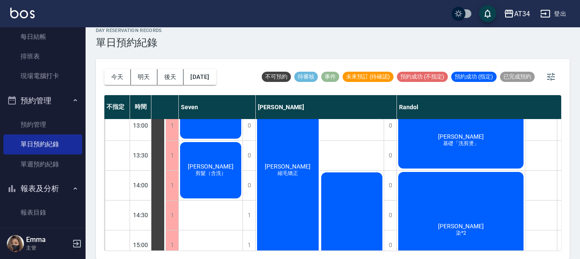
click at [216, 65] on div "今天 明天 後天 2025/08/24" at bounding box center [160, 77] width 112 height 36
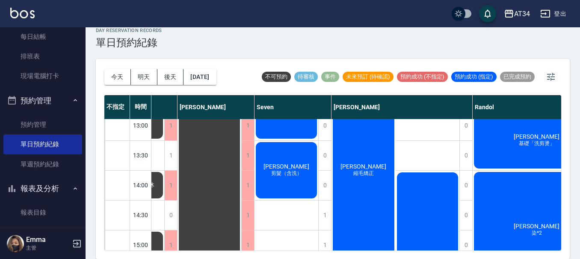
scroll to position [128, 0]
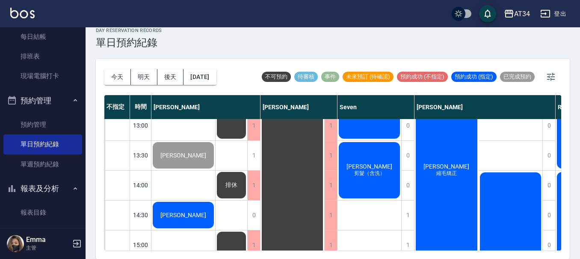
click at [184, 66] on span "[PERSON_NAME]" at bounding box center [183, 62] width 49 height 7
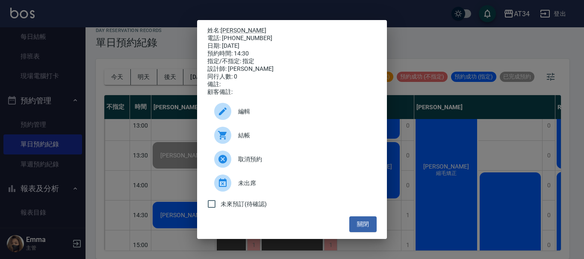
click at [256, 140] on span "結帳" at bounding box center [304, 135] width 132 height 9
click at [360, 222] on button "關閉" at bounding box center [362, 225] width 27 height 16
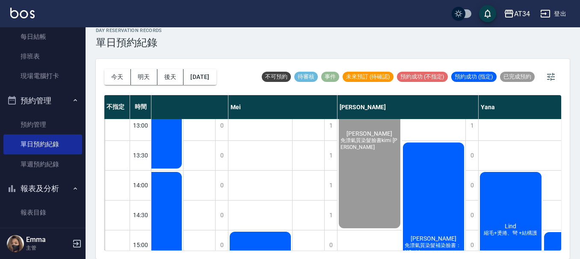
scroll to position [128, 511]
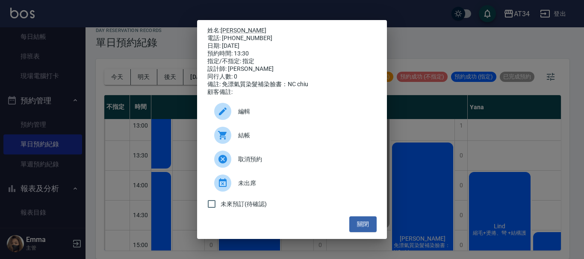
click at [243, 133] on div "結帳" at bounding box center [291, 136] width 169 height 24
click at [368, 226] on button "關閉" at bounding box center [362, 225] width 27 height 16
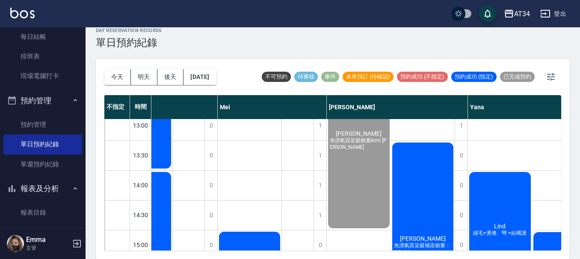
click at [195, 69] on div "今天 明天 後天 2025/08/24" at bounding box center [160, 77] width 112 height 36
click at [203, 74] on button "[DATE]" at bounding box center [199, 77] width 32 height 16
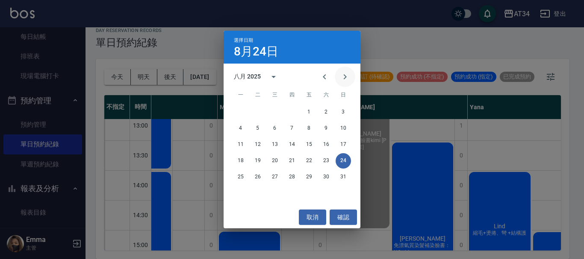
click at [344, 75] on icon "Next month" at bounding box center [345, 77] width 10 height 10
click at [316, 107] on div "1 2 3 4 5 6 7" at bounding box center [292, 112] width 137 height 15
click at [309, 112] on button "5" at bounding box center [308, 112] width 15 height 15
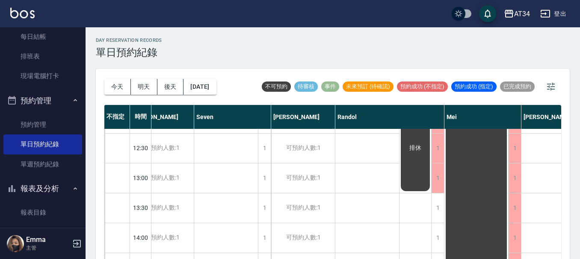
scroll to position [85, 0]
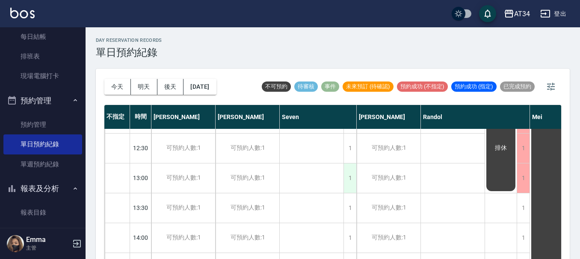
click at [353, 180] on div "1" at bounding box center [349, 178] width 13 height 29
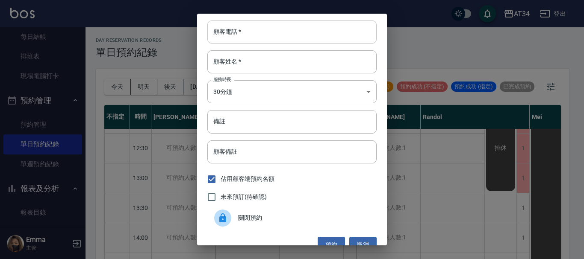
click at [262, 35] on input "顧客電話   *" at bounding box center [291, 32] width 169 height 23
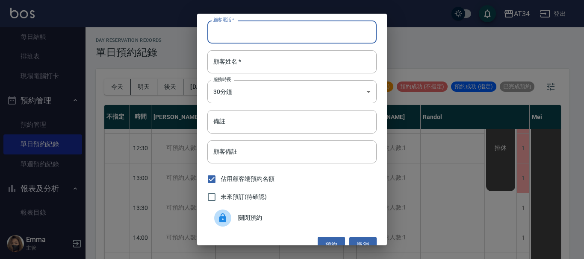
click at [222, 32] on input "顧客電話   *" at bounding box center [291, 32] width 169 height 23
type input "0905156220"
click at [262, 65] on input "顧客姓名   *" at bounding box center [291, 61] width 169 height 23
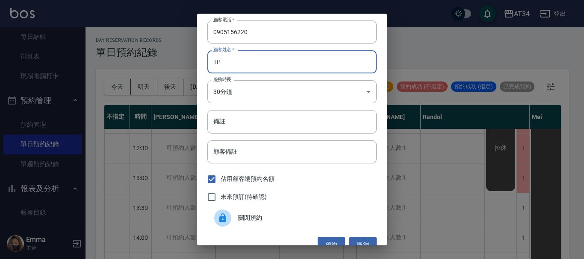
type input "T"
type input "[PERSON_NAME]"
click at [243, 119] on input "備註" at bounding box center [291, 121] width 169 height 23
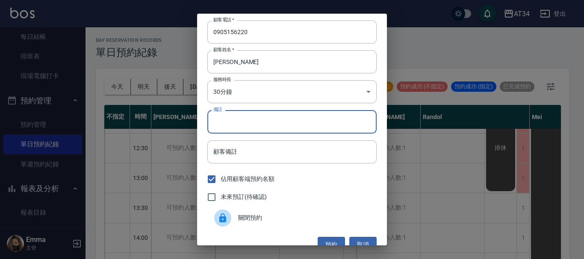
type input "ㄣ"
type input "P羊毛捲"
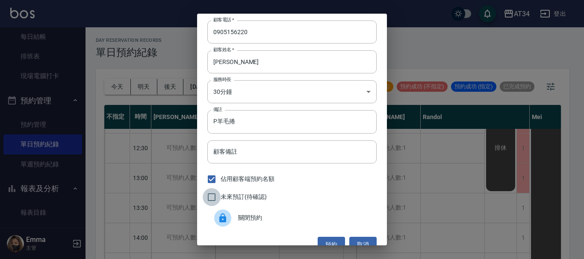
click at [210, 197] on input "未來預訂(待確認)" at bounding box center [212, 198] width 18 height 18
checkbox input "true"
click at [325, 240] on button "預約" at bounding box center [331, 245] width 27 height 16
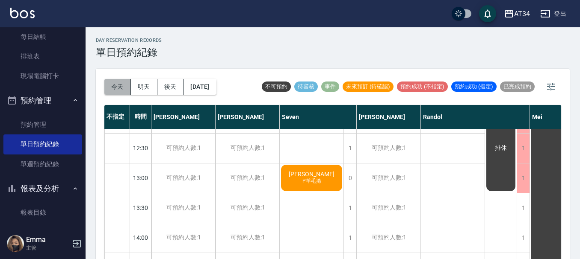
click at [121, 89] on button "今天" at bounding box center [117, 87] width 27 height 16
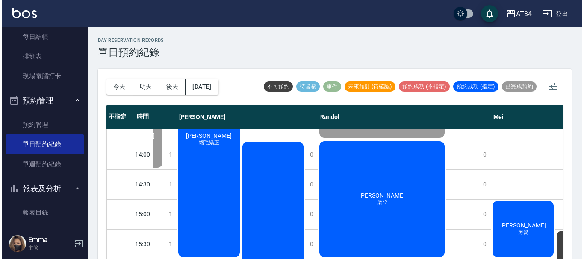
scroll to position [171, 239]
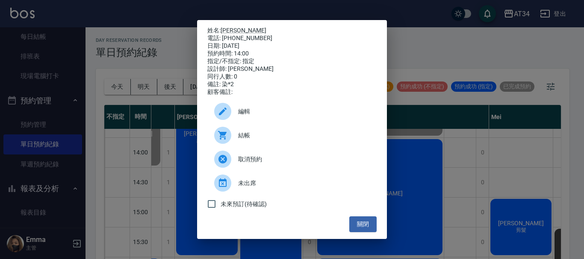
click at [240, 134] on div "結帳" at bounding box center [291, 136] width 169 height 24
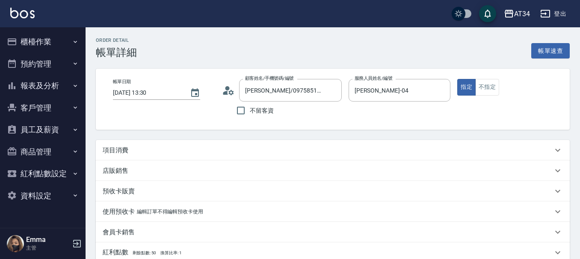
click at [209, 146] on div "項目消費" at bounding box center [328, 150] width 450 height 9
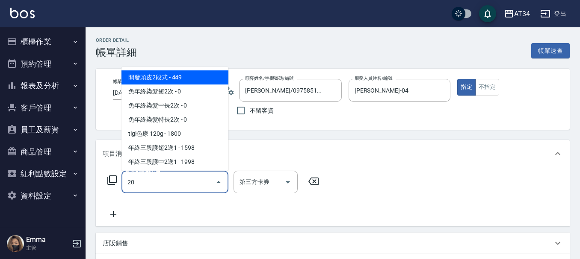
type input "201"
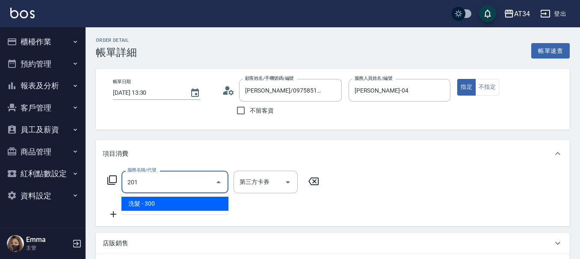
type input "30"
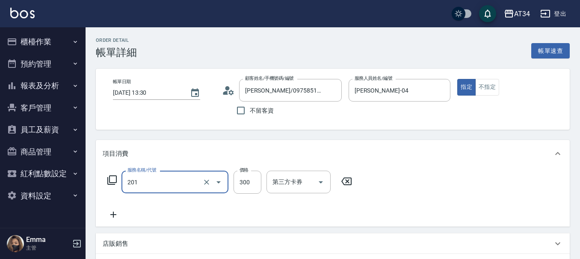
type input "洗髮(201)"
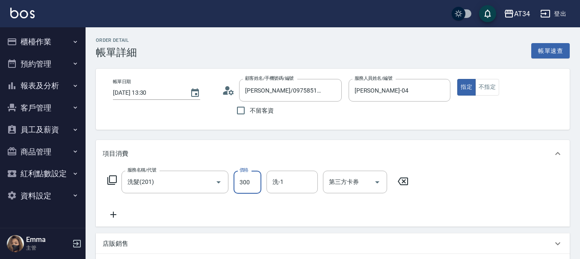
type input "0"
type input "20"
type input "200"
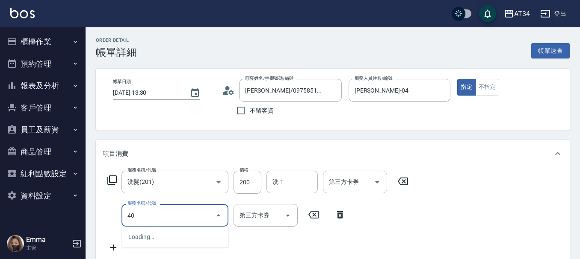
type input "401"
type input "40"
type input "剪髮(401)"
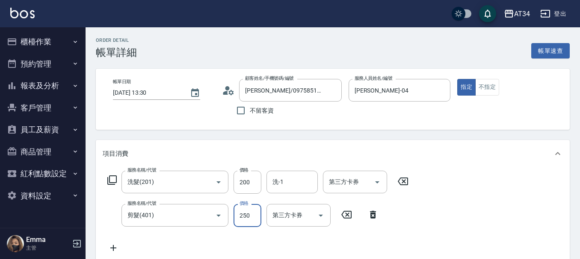
type input "20"
type input "32"
type input "50"
type input "320"
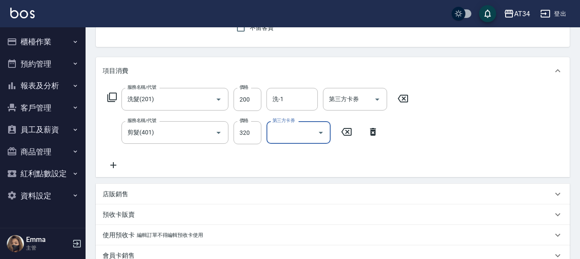
scroll to position [244, 0]
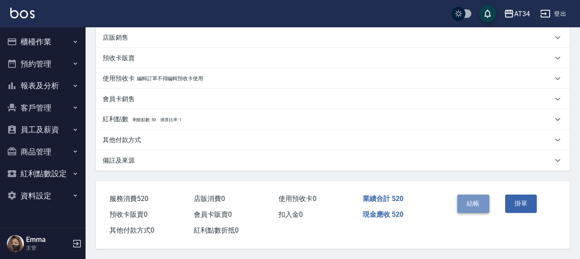
click at [464, 204] on button "結帳" at bounding box center [473, 204] width 32 height 18
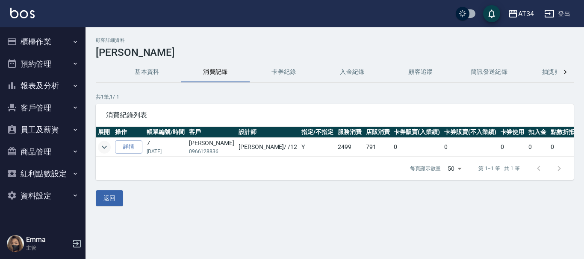
click at [102, 149] on icon "expand row" at bounding box center [104, 147] width 10 height 10
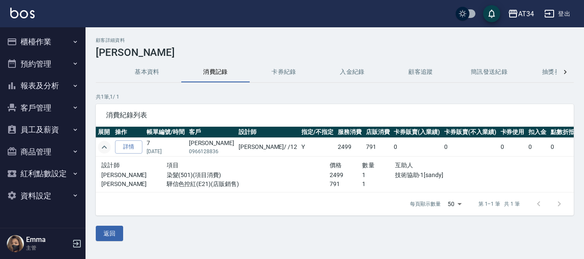
click at [104, 144] on icon "expand row" at bounding box center [104, 147] width 10 height 10
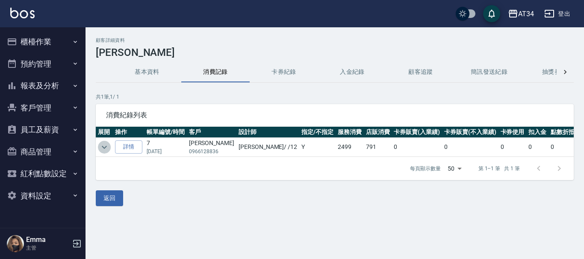
click at [100, 150] on icon "expand row" at bounding box center [104, 147] width 10 height 10
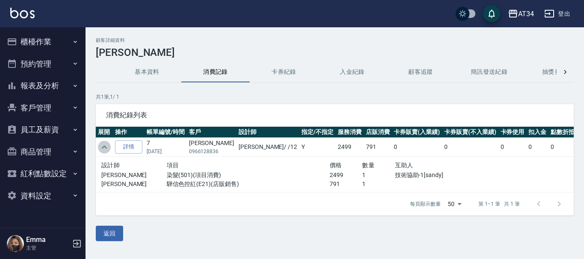
click at [100, 150] on icon "expand row" at bounding box center [104, 147] width 10 height 10
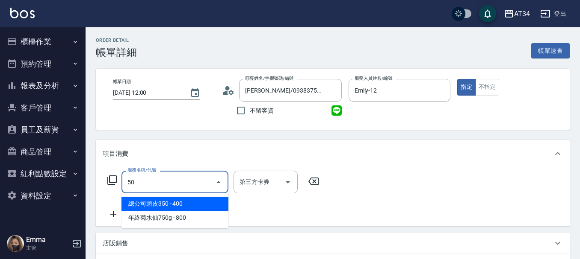
type input "501"
type input "100"
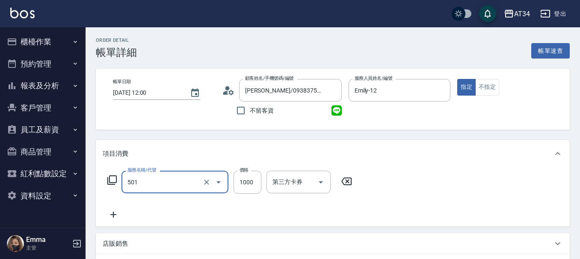
type input "染髮(501)"
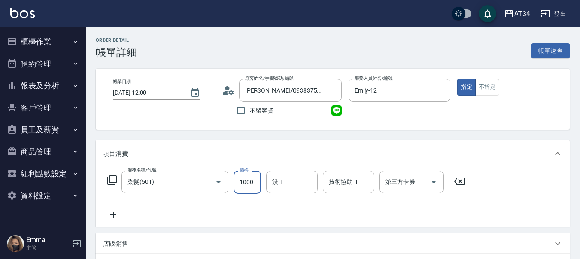
type input "0"
type input "20"
type input "200"
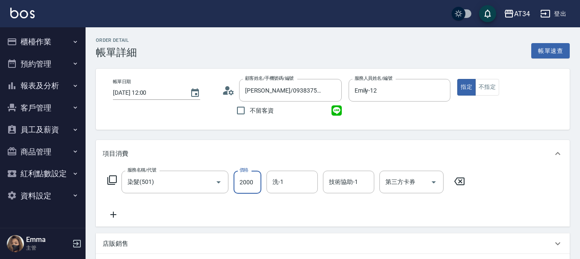
type input "2000"
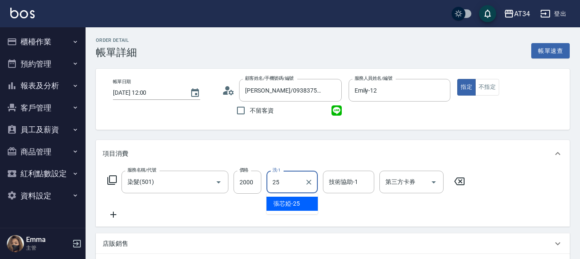
type input "張芯婭-25"
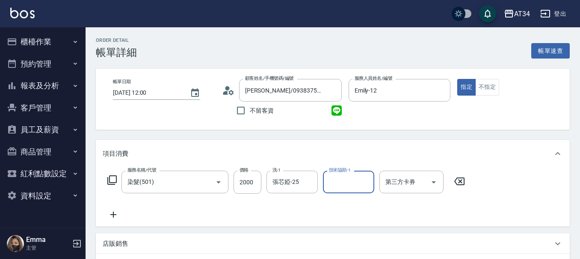
click at [116, 211] on icon at bounding box center [113, 215] width 21 height 10
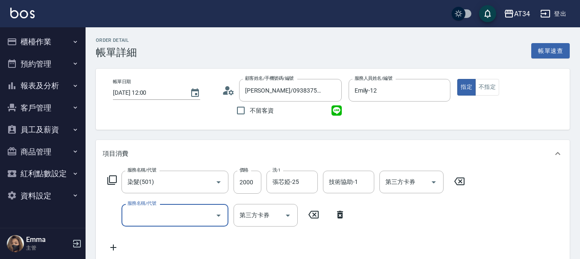
click at [153, 221] on input "服務名稱/代號" at bounding box center [168, 215] width 86 height 15
type input "R"
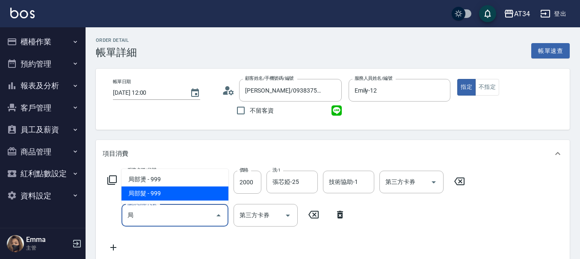
click at [186, 195] on span "局部髮 - 999" at bounding box center [174, 194] width 107 height 14
type input "局部髮(503)"
type input "290"
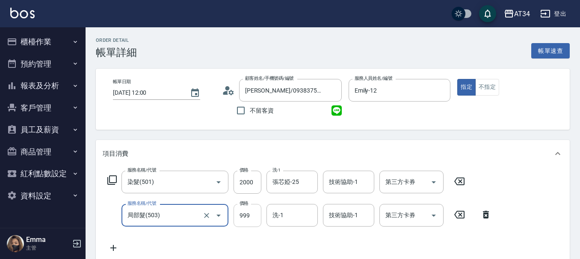
type input "局部髮(503)"
click at [246, 212] on input "999" at bounding box center [247, 215] width 28 height 23
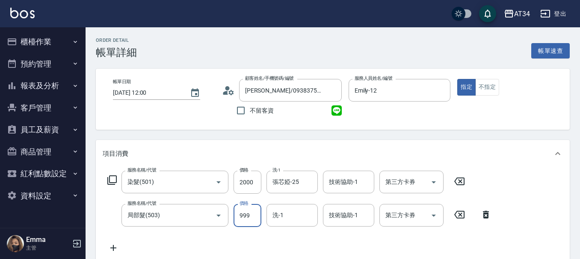
type input "200"
type input "0"
click at [348, 223] on input "技術協助-1" at bounding box center [349, 215] width 44 height 15
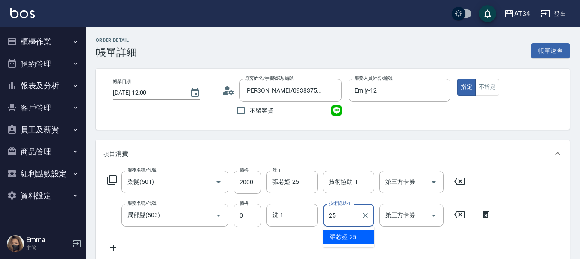
type input "張芯婭-25"
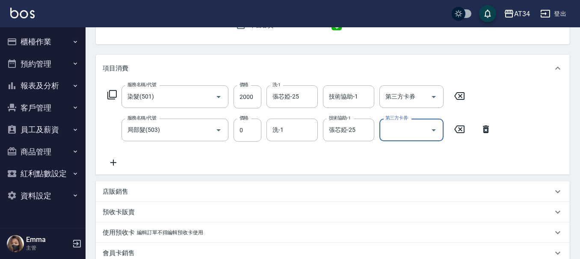
scroll to position [128, 0]
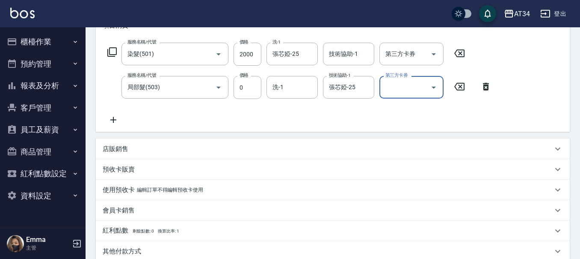
click at [122, 248] on p "其他付款方式" at bounding box center [122, 252] width 38 height 9
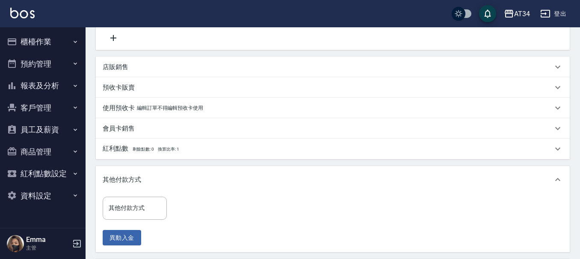
scroll to position [214, 0]
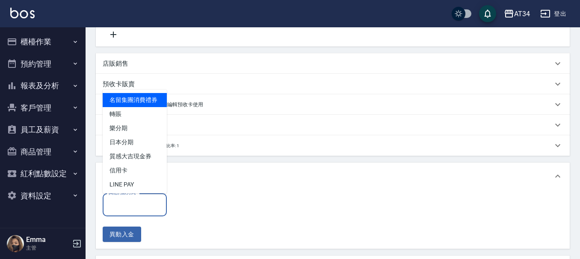
click at [145, 206] on input "其他付款方式" at bounding box center [134, 204] width 56 height 15
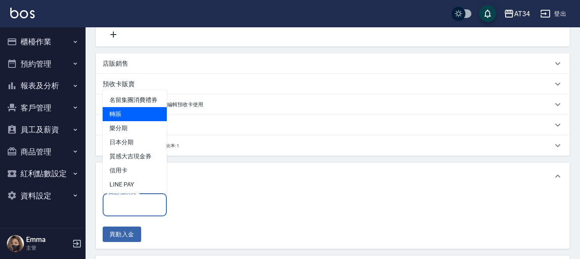
click at [131, 121] on span "轉賬" at bounding box center [135, 114] width 64 height 14
type input "轉賬"
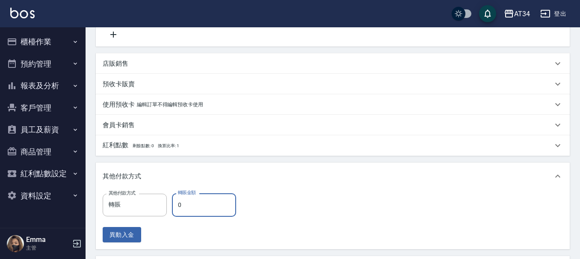
type input "190"
type input "20"
type input "180"
type input "200"
type input "0"
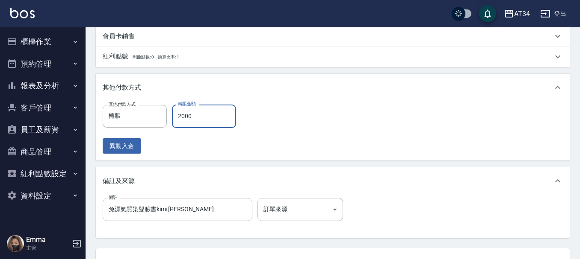
scroll to position [342, 0]
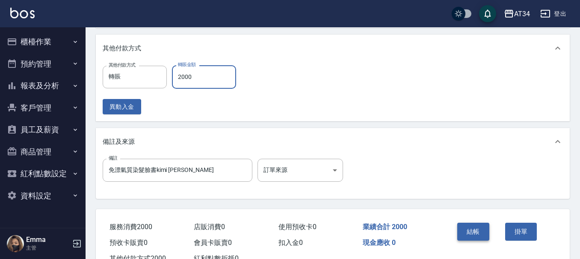
type input "2000"
click at [462, 224] on button "結帳" at bounding box center [473, 232] width 32 height 18
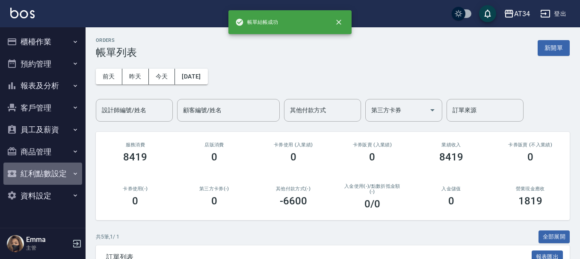
click at [39, 176] on button "紅利點數設定" at bounding box center [42, 174] width 79 height 22
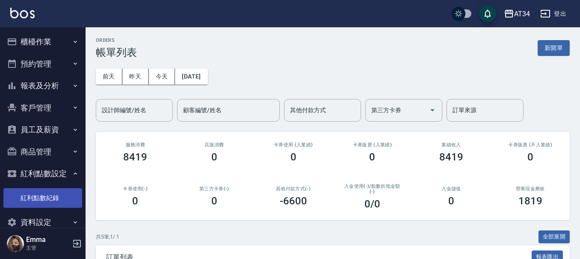
click at [46, 197] on link "紅利點數紀錄" at bounding box center [42, 199] width 79 height 20
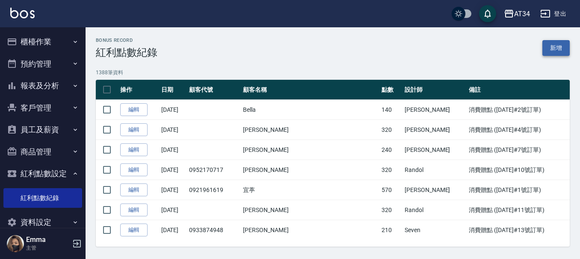
click at [553, 48] on link "新增" at bounding box center [555, 48] width 27 height 16
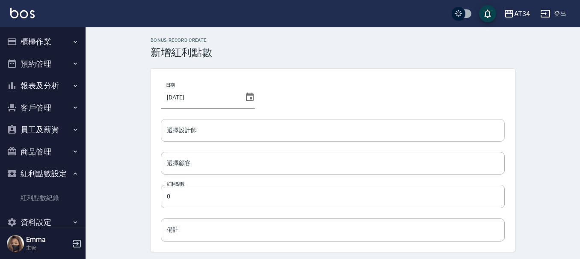
click at [200, 134] on input "選擇設計師" at bounding box center [333, 130] width 336 height 15
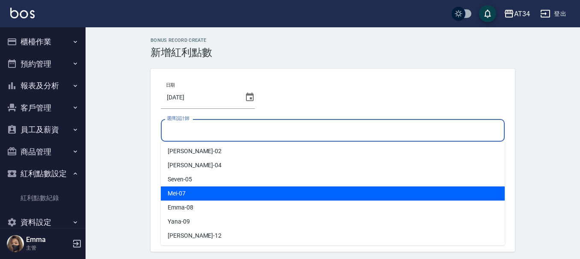
scroll to position [43, 0]
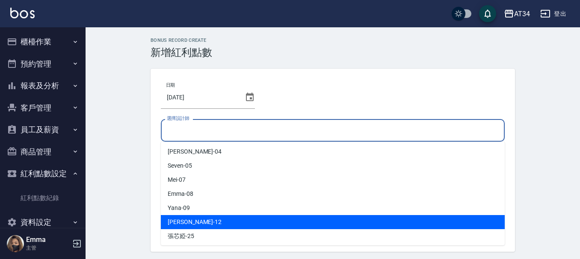
click at [196, 221] on div "Emily -12" at bounding box center [333, 222] width 344 height 14
type input "Emily-12"
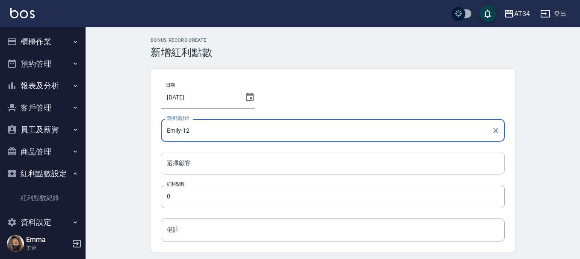
click at [225, 159] on input "選擇顧客" at bounding box center [333, 163] width 336 height 15
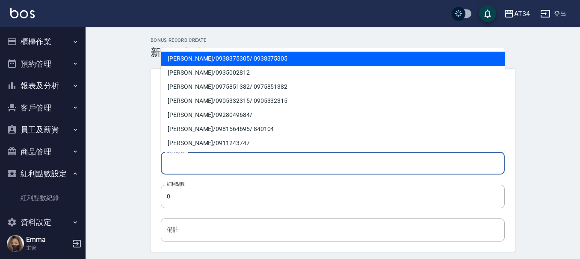
paste input "0938375305"
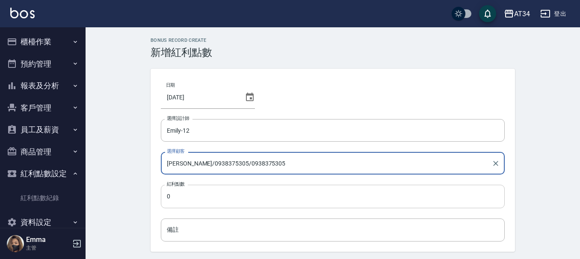
type input "陳亦寧/0938375305/0938375305"
click at [195, 200] on input "0" at bounding box center [333, 196] width 344 height 23
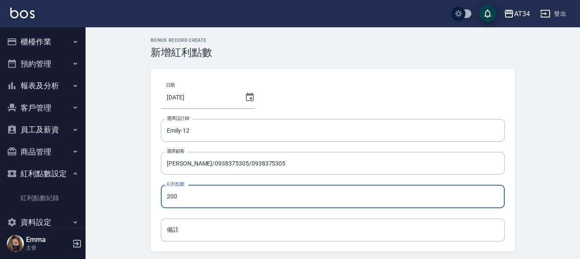
type input "200"
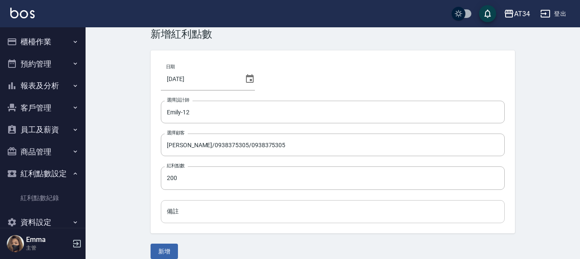
scroll to position [29, 0]
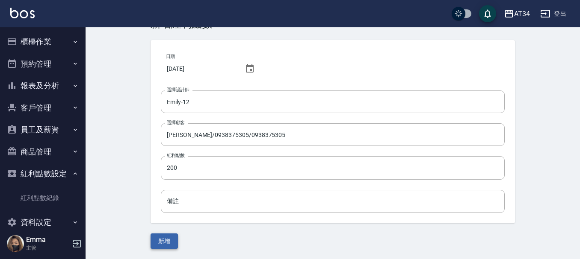
click at [171, 239] on button "新增" at bounding box center [163, 242] width 27 height 16
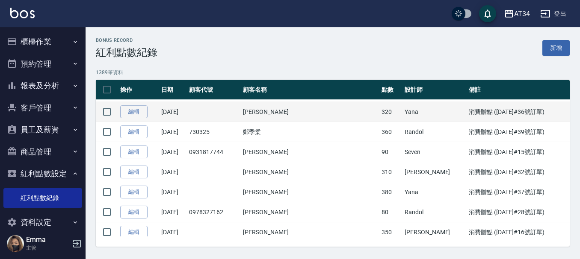
scroll to position [214, 0]
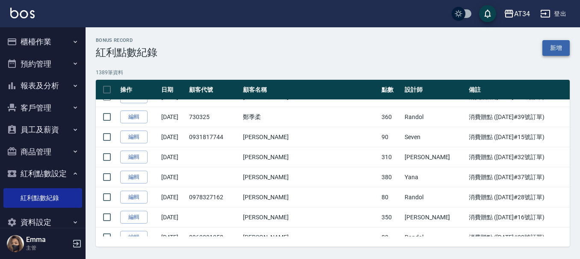
click at [549, 41] on link "新增" at bounding box center [555, 48] width 27 height 16
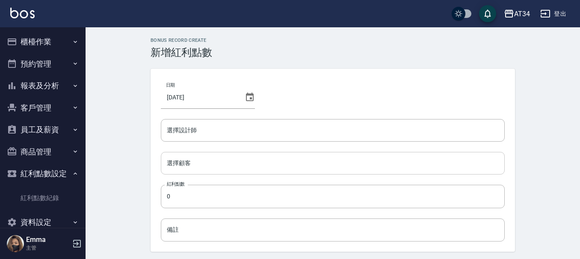
click at [206, 157] on input "選擇顧客" at bounding box center [333, 163] width 336 height 15
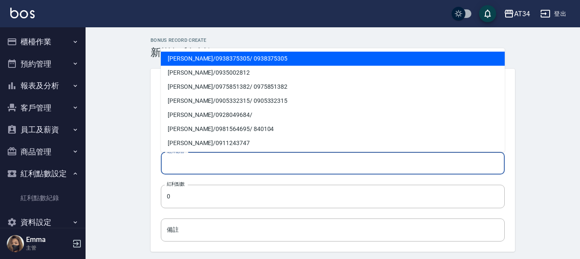
paste input "0908936279"
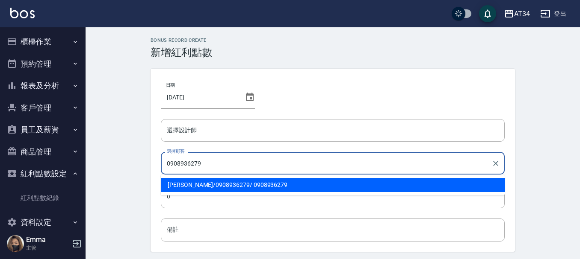
click at [198, 187] on span "謝秀錦 / 0908936279 / 0908936279" at bounding box center [333, 185] width 344 height 14
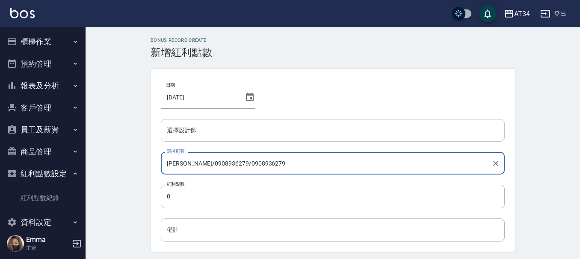
type input "謝秀錦/0908936279/0908936279"
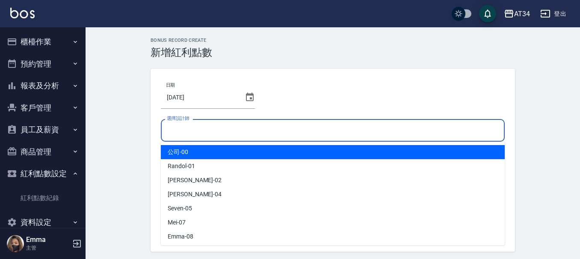
click at [206, 135] on input "選擇設計師" at bounding box center [333, 130] width 336 height 15
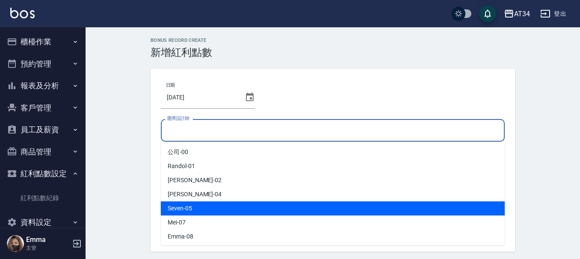
scroll to position [85, 0]
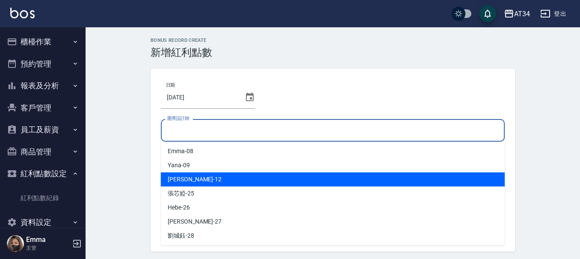
click at [203, 179] on div "Emily -12" at bounding box center [333, 180] width 344 height 14
type input "Emily-12"
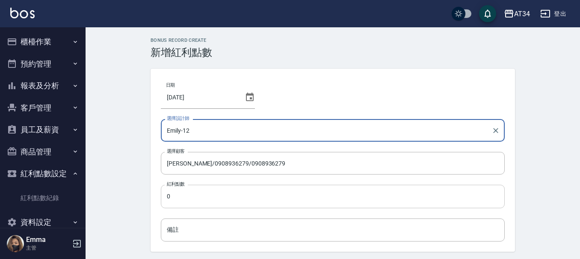
click at [201, 195] on input "0" at bounding box center [333, 196] width 344 height 23
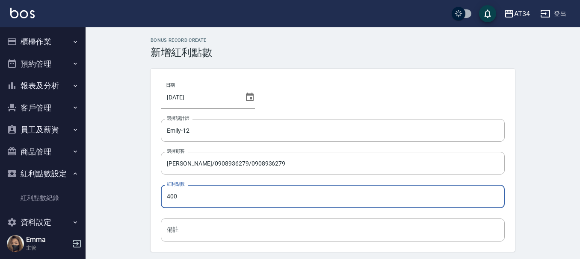
type input "400"
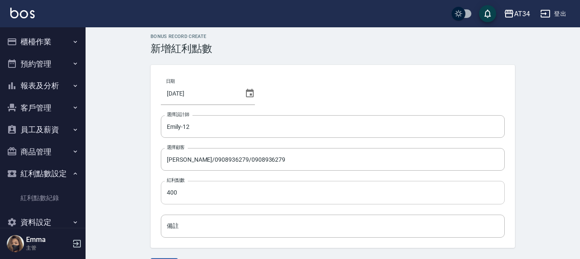
scroll to position [29, 0]
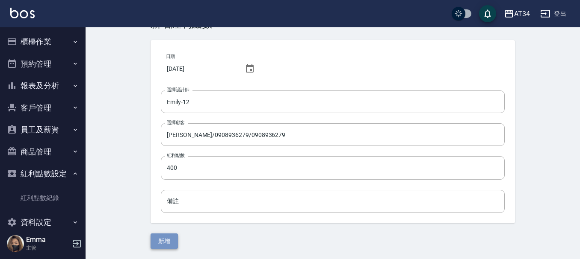
click at [172, 243] on button "新增" at bounding box center [163, 242] width 27 height 16
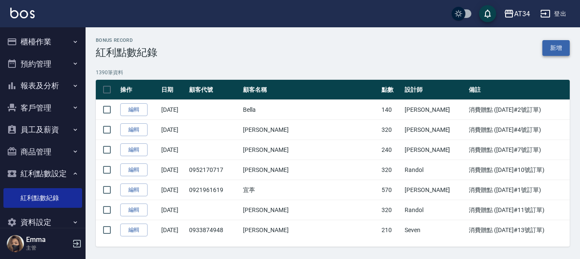
click at [555, 42] on link "新增" at bounding box center [555, 48] width 27 height 16
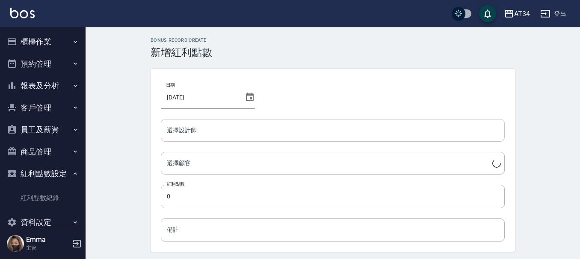
click at [237, 120] on div "選擇設計師" at bounding box center [333, 130] width 344 height 23
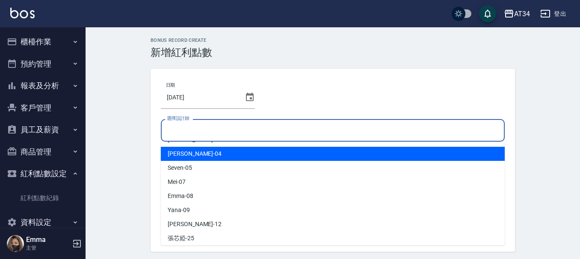
scroll to position [85, 0]
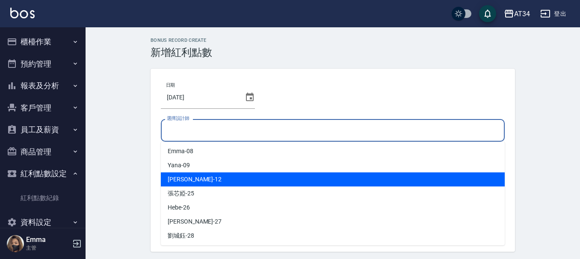
click at [198, 180] on div "Emily -12" at bounding box center [333, 180] width 344 height 14
type input "Emily-12"
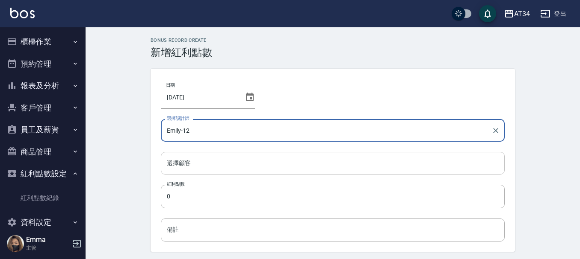
click at [203, 168] on input "選擇顧客" at bounding box center [333, 163] width 336 height 15
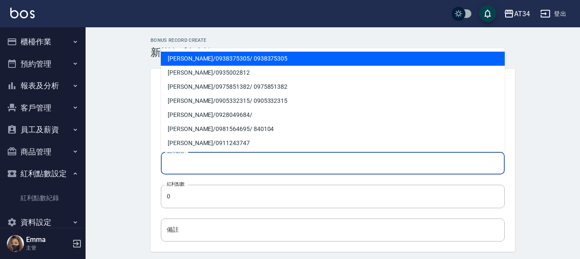
paste input "0952902912"
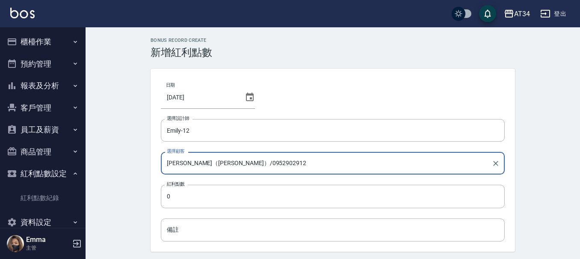
type input "李君（玥小萱）/0952902912"
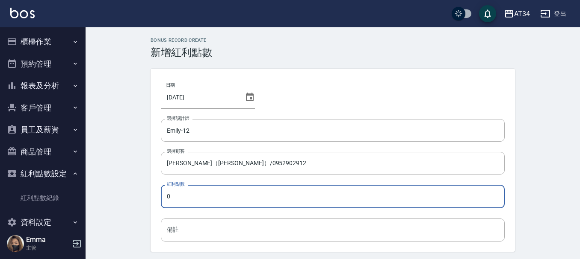
click at [196, 189] on input "0" at bounding box center [333, 196] width 344 height 23
type input "1"
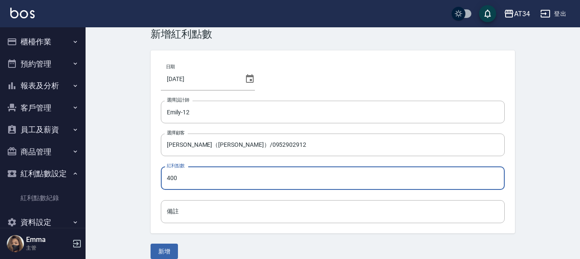
scroll to position [29, 0]
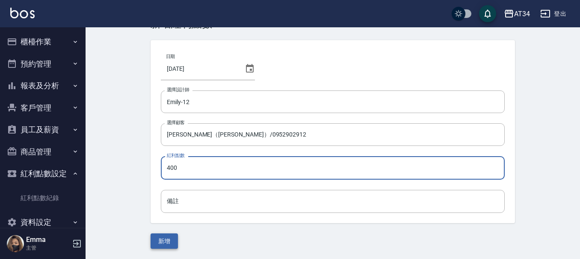
type input "400"
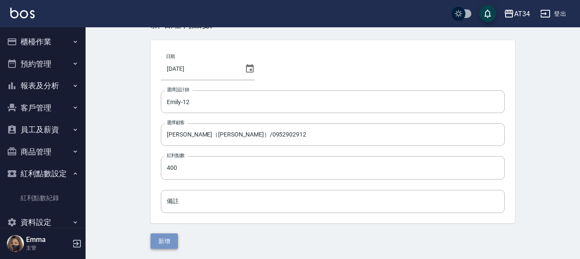
click at [160, 234] on button "新增" at bounding box center [163, 242] width 27 height 16
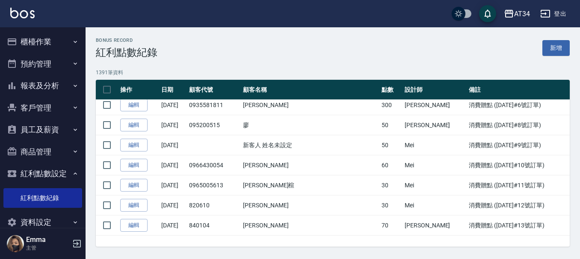
scroll to position [27810, 0]
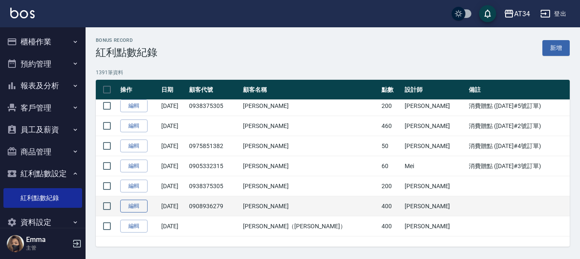
click at [133, 209] on link "編輯" at bounding box center [133, 206] width 27 height 13
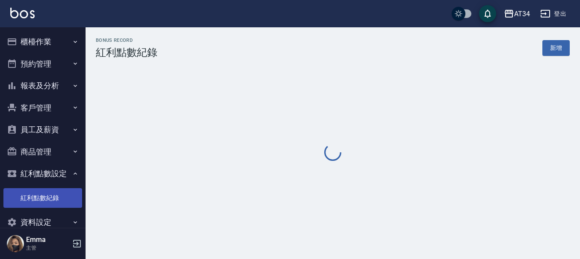
click at [34, 195] on link "紅利點數紀錄" at bounding box center [42, 199] width 79 height 20
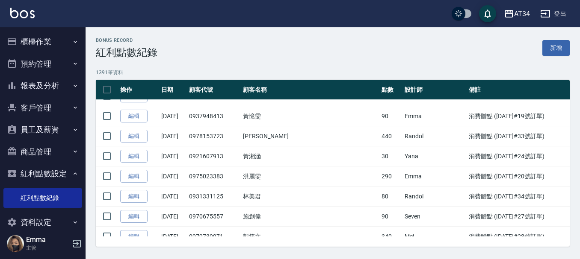
scroll to position [27810, 0]
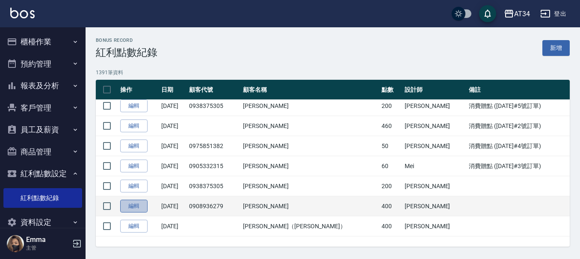
click at [132, 211] on link "編輯" at bounding box center [133, 206] width 27 height 13
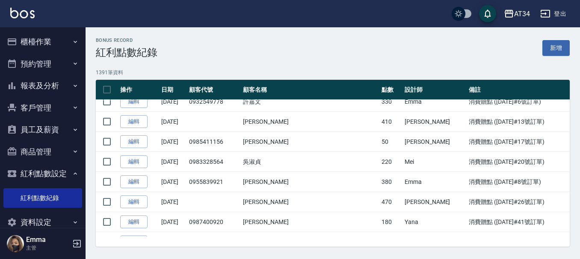
scroll to position [27810, 0]
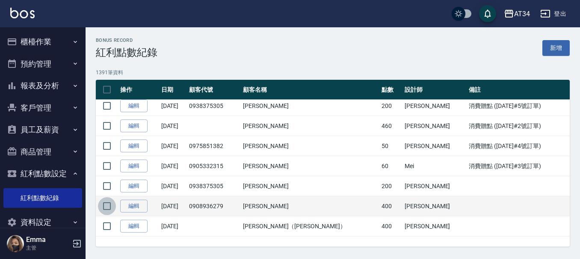
click at [110, 209] on input "checkbox" at bounding box center [107, 206] width 18 height 18
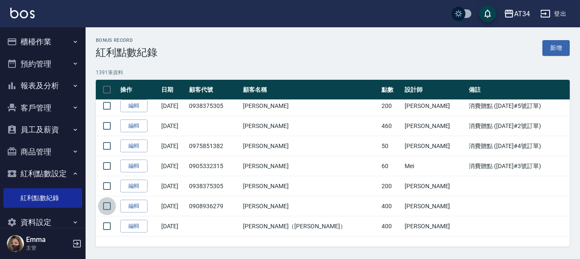
click at [107, 204] on input "checkbox" at bounding box center [107, 206] width 18 height 18
click at [98, 212] on input "checkbox" at bounding box center [107, 206] width 18 height 18
click at [259, 54] on div "Bonus Record 紅利點數紀錄 新增" at bounding box center [333, 48] width 474 height 21
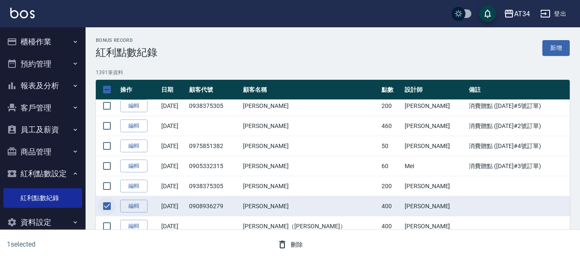
drag, startPoint x: 106, startPoint y: 209, endPoint x: 101, endPoint y: 204, distance: 6.6
click at [106, 209] on input "checkbox" at bounding box center [107, 206] width 18 height 18
checkbox input "false"
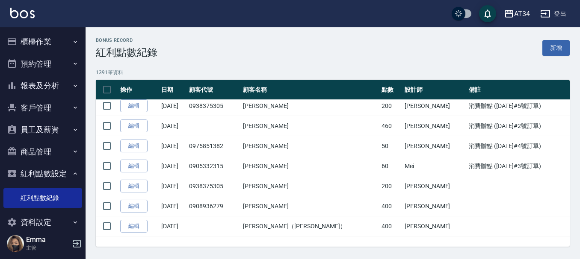
click at [183, 51] on div "Bonus Record 紅利點數紀錄 新增" at bounding box center [333, 48] width 474 height 21
click at [21, 32] on button "櫃檯作業" at bounding box center [42, 42] width 79 height 22
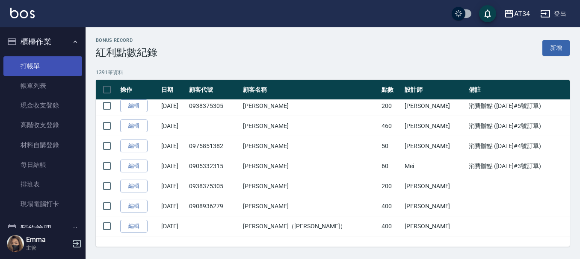
click at [30, 65] on link "打帳單" at bounding box center [42, 66] width 79 height 20
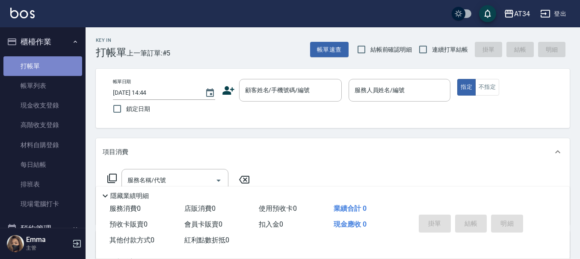
click at [42, 58] on link "打帳單" at bounding box center [42, 66] width 79 height 20
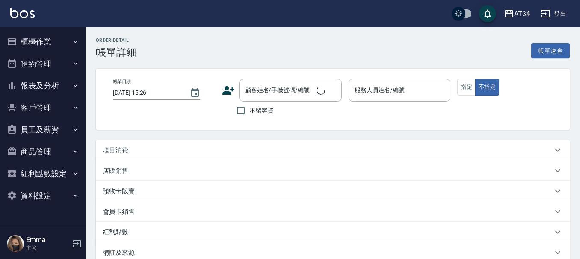
type input "[DATE] 12:30"
type input "Randol-01"
type input "fb"
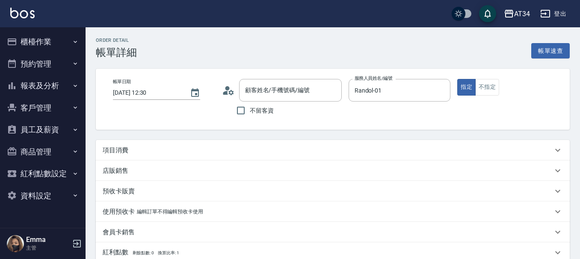
click at [227, 91] on icon at bounding box center [228, 90] width 13 height 13
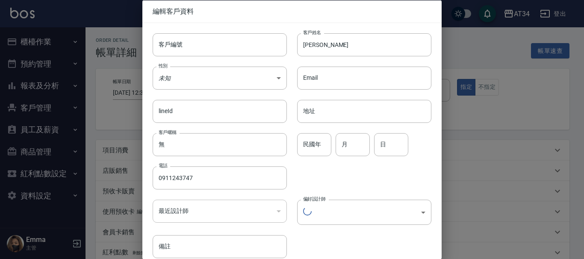
type input "[PERSON_NAME]/0911243747/null"
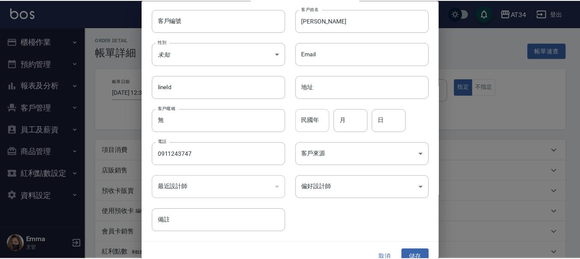
scroll to position [37, 0]
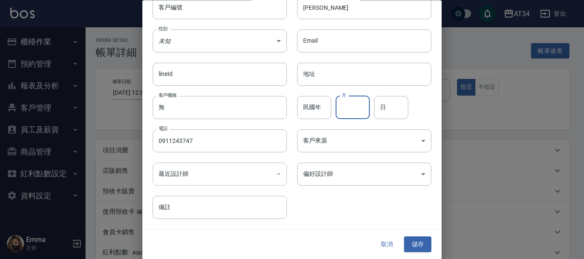
click at [342, 104] on input "月" at bounding box center [353, 107] width 34 height 23
type input "11"
click at [372, 108] on div "民國年 民國年 月 11 月 日 日" at bounding box center [359, 102] width 144 height 33
click at [382, 107] on input "日" at bounding box center [391, 107] width 34 height 23
type input "14"
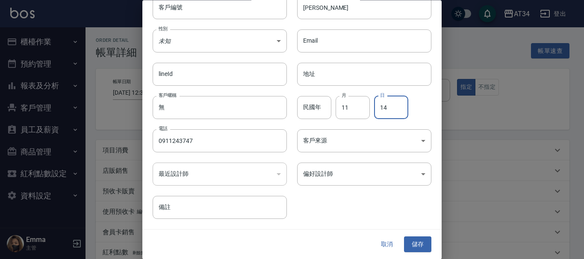
click at [200, 127] on div "電話 [PHONE_NUMBER] 電話" at bounding box center [214, 136] width 144 height 33
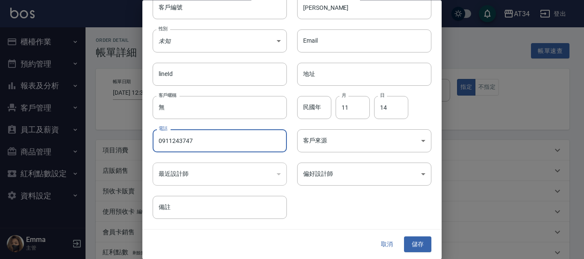
click at [204, 142] on input "0911243747" at bounding box center [220, 141] width 134 height 23
click at [205, 142] on input "0911243747" at bounding box center [220, 141] width 134 height 23
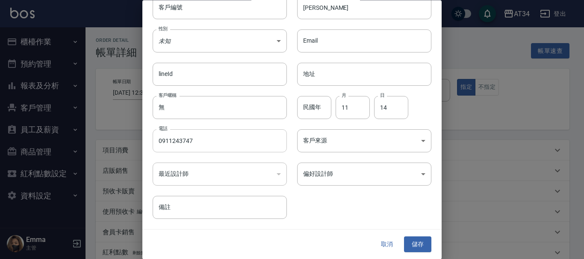
click at [192, 143] on input "0911243747" at bounding box center [220, 141] width 134 height 23
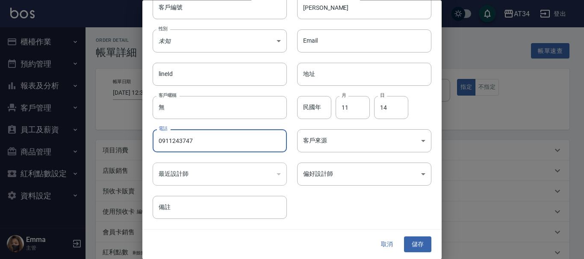
click at [192, 143] on input "0911243747" at bounding box center [220, 141] width 134 height 23
click at [188, 15] on input "客戶編號" at bounding box center [220, 7] width 134 height 23
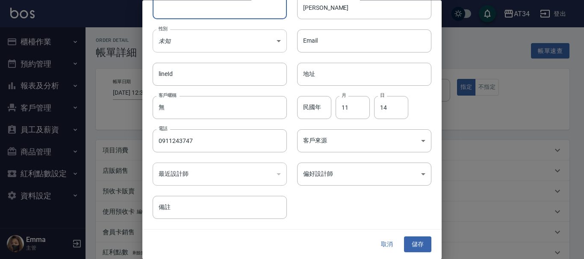
paste input "0911243747"
type input "0911243747"
click at [180, 37] on body "AT34 登出 櫃檯作業 打帳單 帳單列表 現金收支登錄 高階收支登錄 材料自購登錄 每日結帳 排班表 現場電腦打卡 預約管理 預約管理 單日預約紀錄 單週預…" at bounding box center [292, 215] width 584 height 430
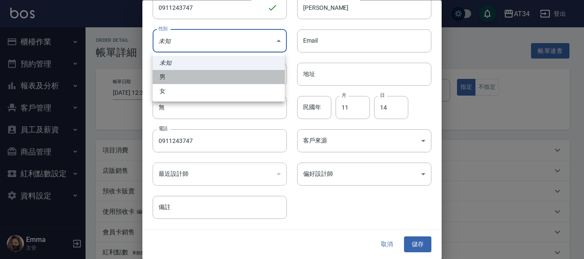
click at [178, 75] on li "男" at bounding box center [219, 77] width 132 height 14
type input "[DEMOGRAPHIC_DATA]"
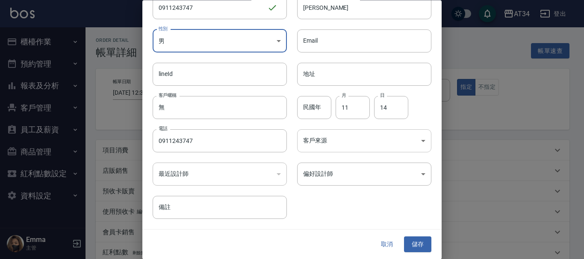
click at [355, 140] on body "AT34 登出 櫃檯作業 打帳單 帳單列表 現金收支登錄 高階收支登錄 材料自購登錄 每日結帳 排班表 現場電腦打卡 預約管理 預約管理 單日預約紀錄 單週預…" at bounding box center [292, 215] width 584 height 430
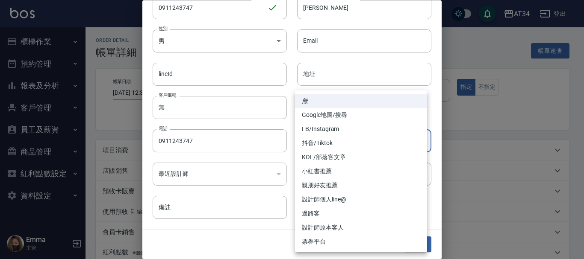
click at [335, 129] on li "FB/Instagram" at bounding box center [361, 129] width 132 height 14
type input "FB/Instagram"
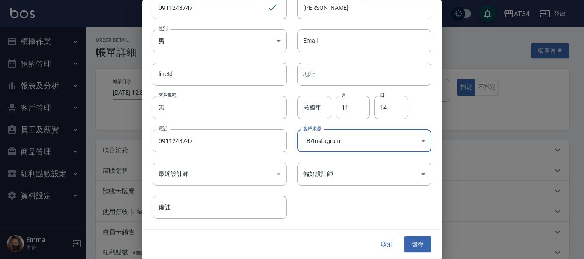
click at [327, 189] on div "客戶編號 0911243747 ​ 客戶編號 客戶姓名 [PERSON_NAME] 客戶姓名 性別 男 [DEMOGRAPHIC_DATA] 性別 Email…" at bounding box center [286, 103] width 289 height 234
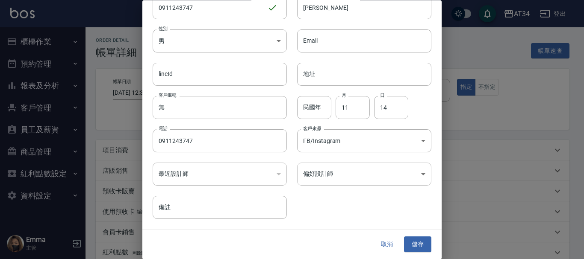
click at [333, 183] on body "AT34 登出 櫃檯作業 打帳單 帳單列表 現金收支登錄 高階收支登錄 材料自購登錄 每日結帳 排班表 現場電腦打卡 預約管理 預約管理 單日預約紀錄 單週預…" at bounding box center [292, 215] width 584 height 430
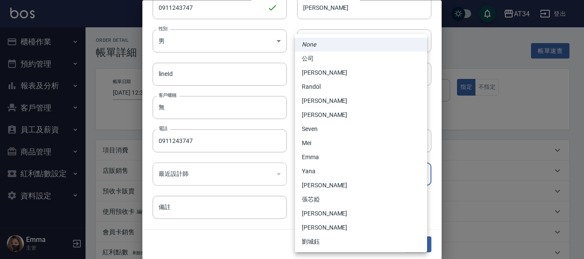
click at [317, 83] on li "Randol" at bounding box center [361, 87] width 132 height 14
type input "d5b9eb47-41c9-48ce-9c60-4287899162ba"
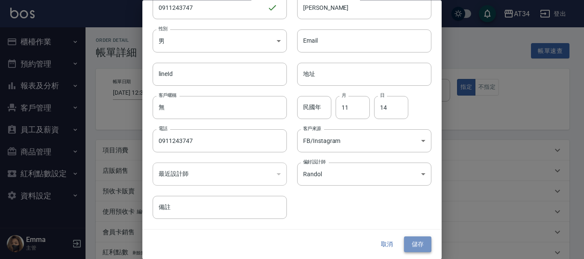
click at [417, 240] on button "儲存" at bounding box center [417, 245] width 27 height 16
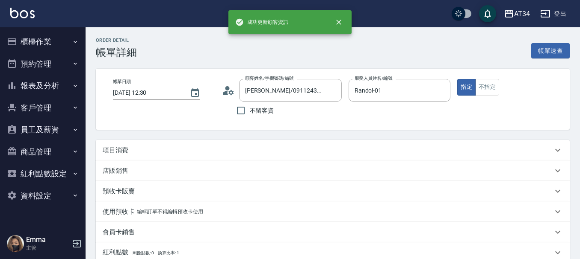
type input "[PERSON_NAME]/0911243747/0911243747"
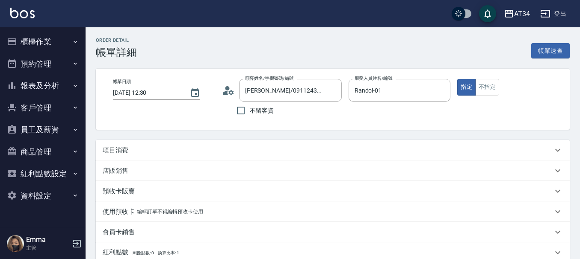
click at [202, 146] on div "項目消費" at bounding box center [328, 150] width 450 height 9
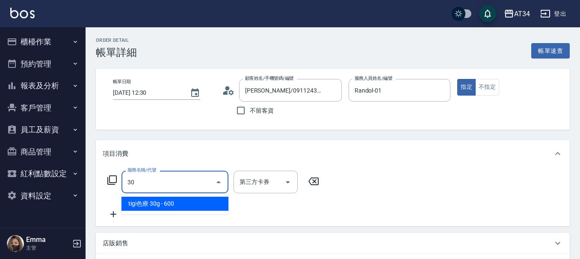
type input "300"
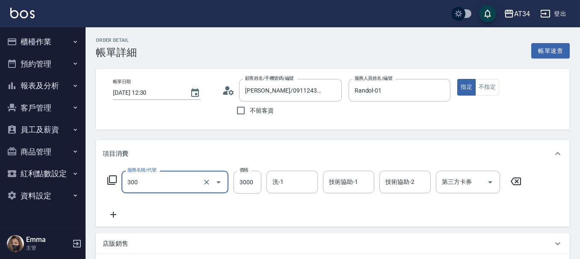
type input "燙髮(300)"
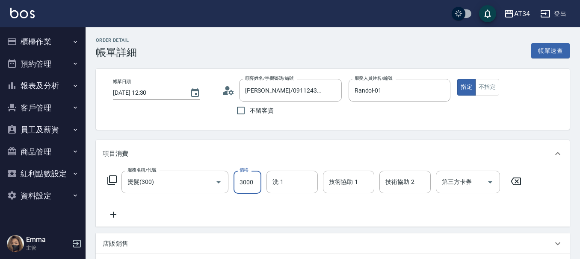
type input "0"
type input "25"
type input "20"
type input "250"
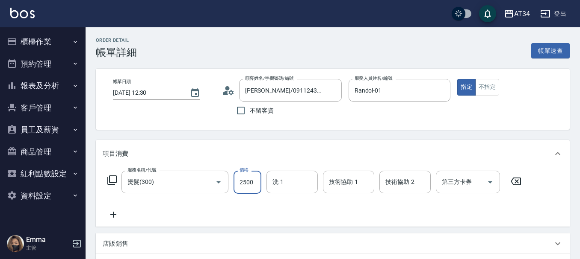
type input "2500"
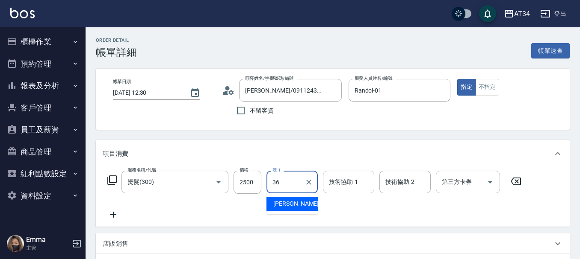
type input "[PERSON_NAME]-36"
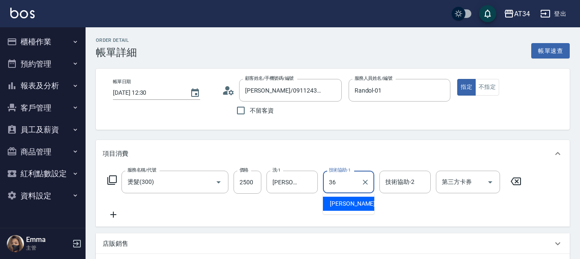
type input "[PERSON_NAME]-36"
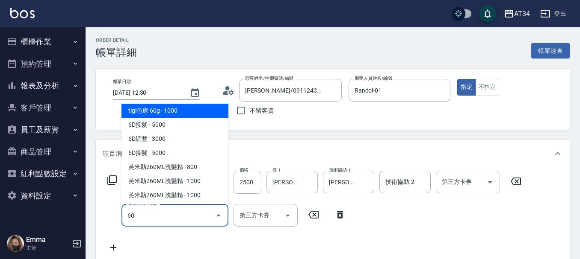
type input "602"
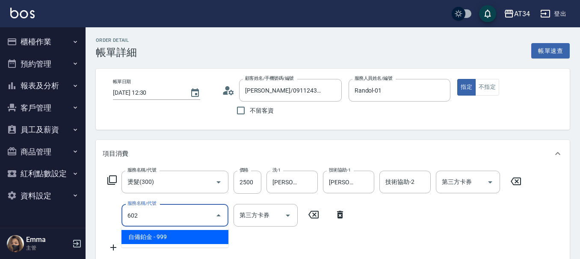
type input "340"
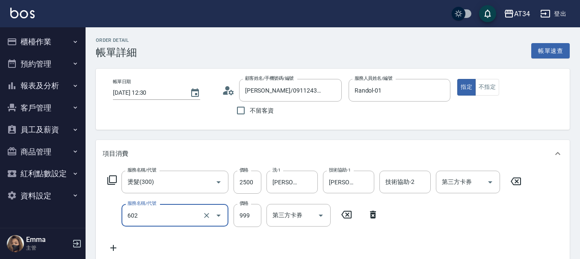
type input "自備鉑金(602)"
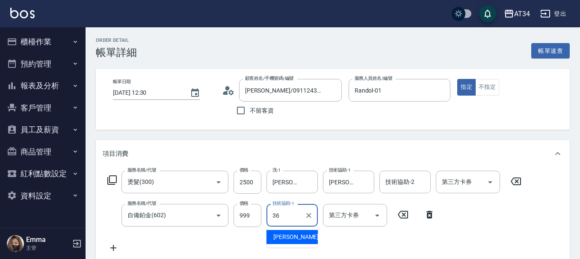
type input "[PERSON_NAME]-36"
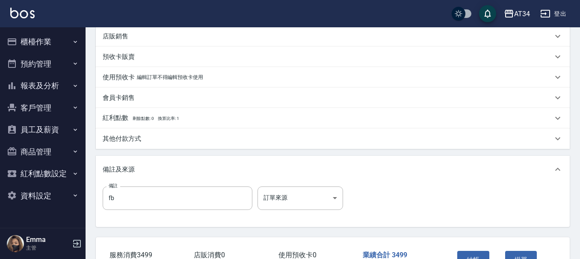
scroll to position [214, 0]
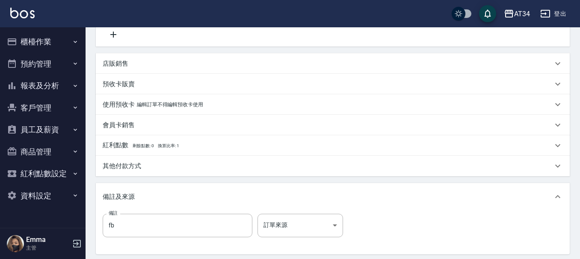
click at [144, 166] on div "其他付款方式" at bounding box center [328, 166] width 450 height 9
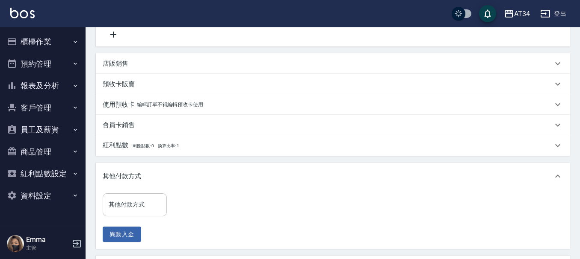
click at [144, 196] on div "其他付款方式" at bounding box center [135, 205] width 64 height 23
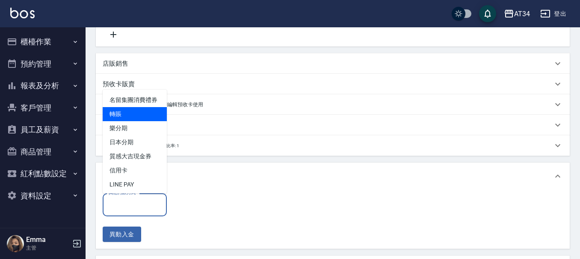
click at [129, 121] on span "轉賬" at bounding box center [135, 114] width 64 height 14
type input "轉賬"
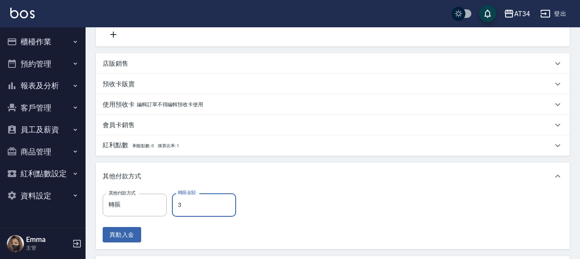
type input "36"
type input "310"
type input "369"
type input "340"
type input "349"
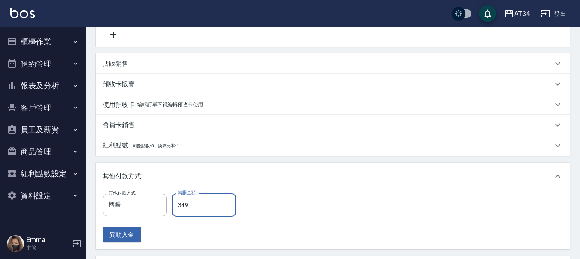
type input "0"
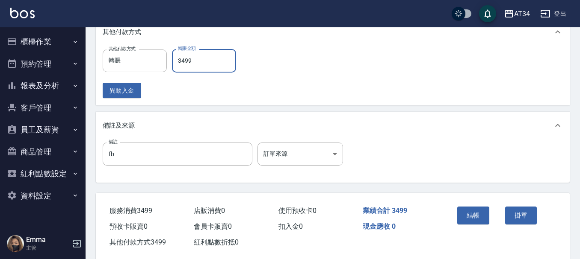
scroll to position [374, 0]
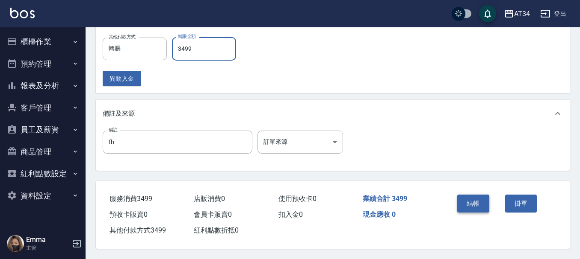
type input "3499"
click at [469, 200] on button "結帳" at bounding box center [473, 204] width 32 height 18
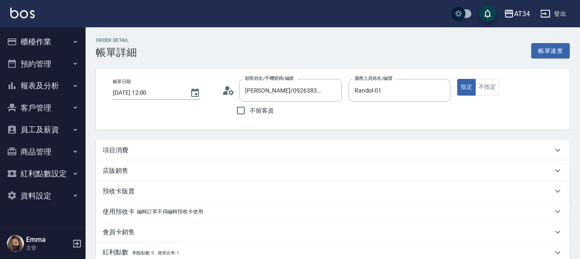
click at [132, 145] on div "項目消費" at bounding box center [333, 150] width 474 height 21
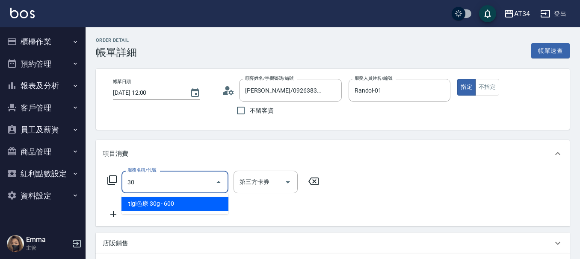
type input "300"
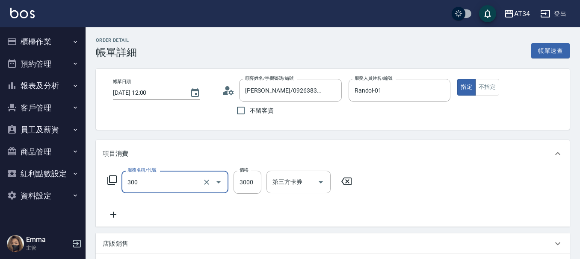
type input "燙髮(300)"
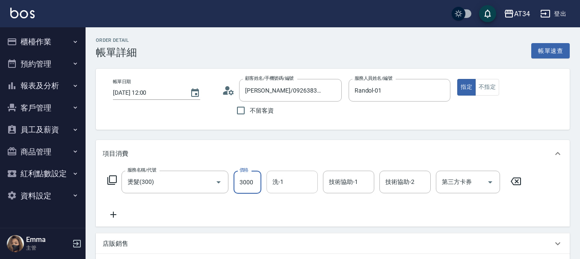
type input "0"
type input "28"
type input "20"
type input "280"
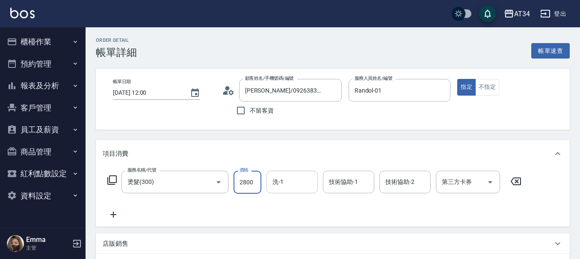
type input "2800"
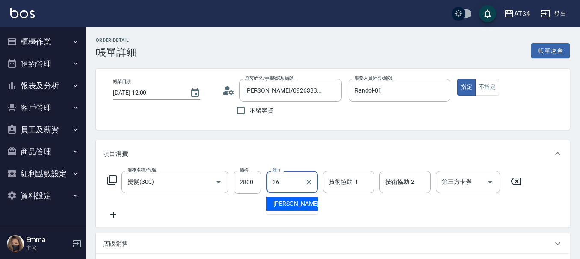
type input "[PERSON_NAME]-36"
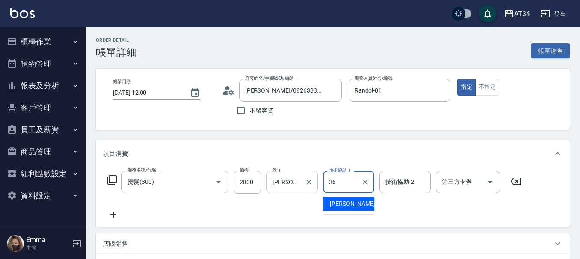
type input "[PERSON_NAME]-36"
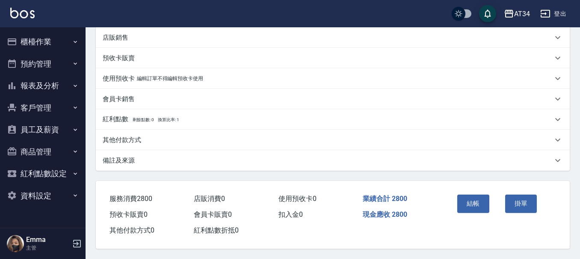
scroll to position [210, 0]
click at [475, 198] on button "結帳" at bounding box center [473, 204] width 32 height 18
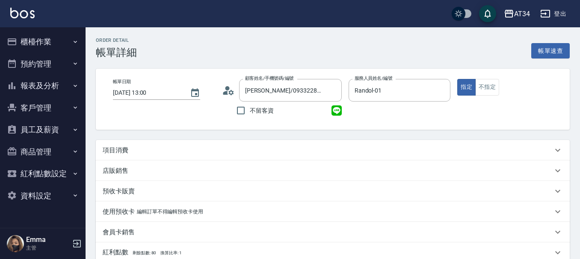
click at [174, 151] on div "項目消費" at bounding box center [328, 150] width 450 height 9
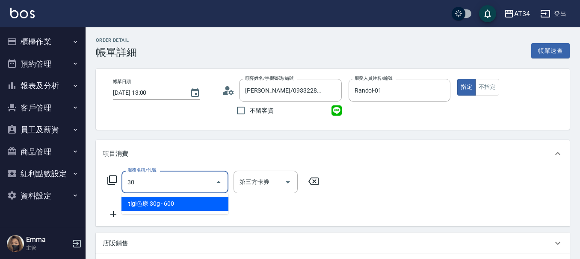
type input "300"
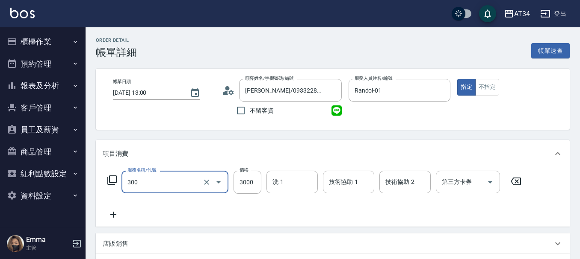
type input "燙髮(300)"
type input "2"
type input "0"
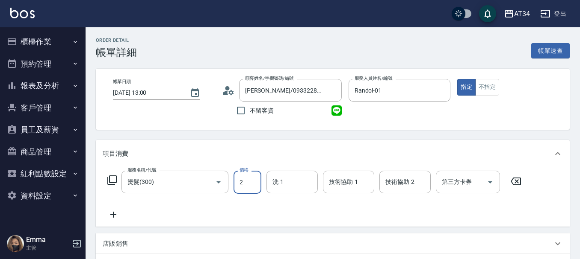
type input "28"
type input "20"
type input "280"
type input "2800"
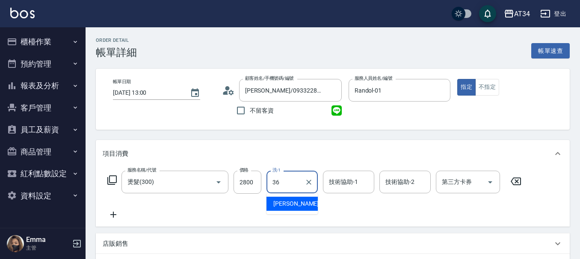
type input "張可芮-36"
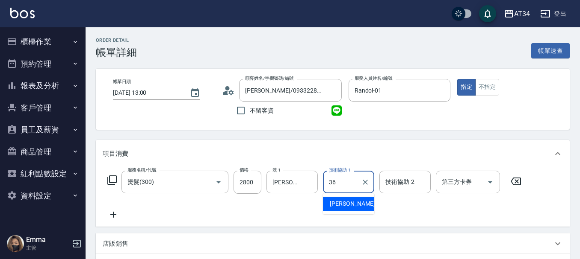
type input "張可芮-36"
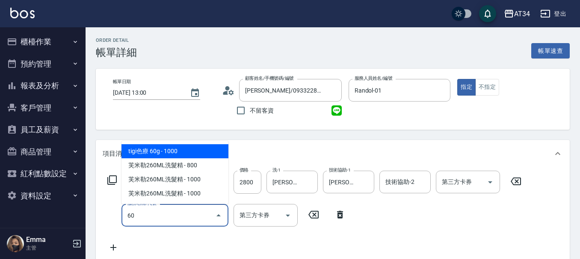
type input "602"
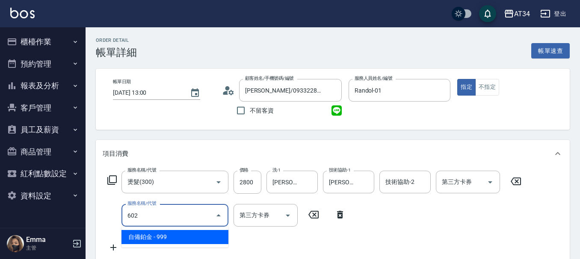
type input "370"
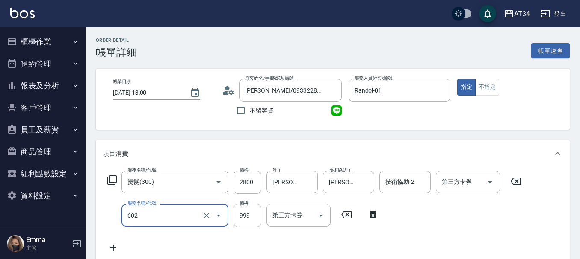
type input "自備鉑金(602)"
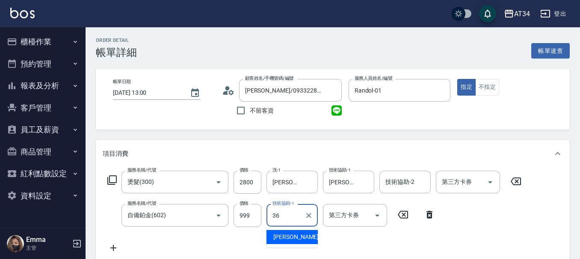
type input "張可芮-36"
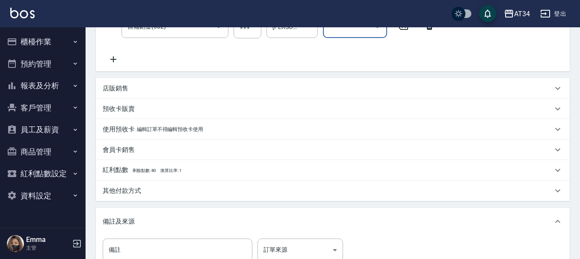
scroll to position [299, 0]
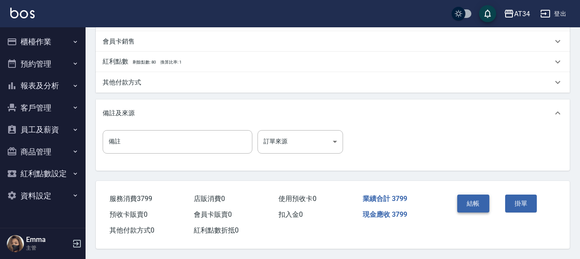
click at [476, 203] on button "結帳" at bounding box center [473, 204] width 32 height 18
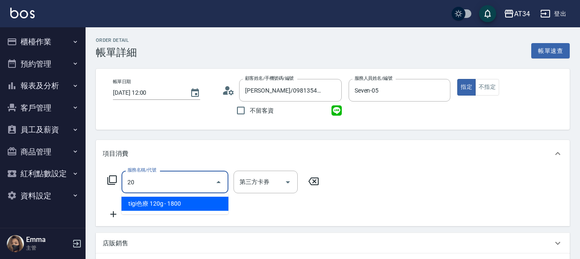
type input "201"
type input "30"
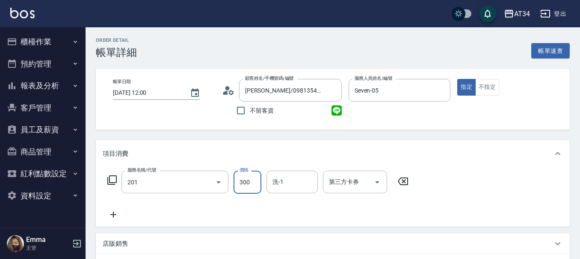
type input "洗髮(201)"
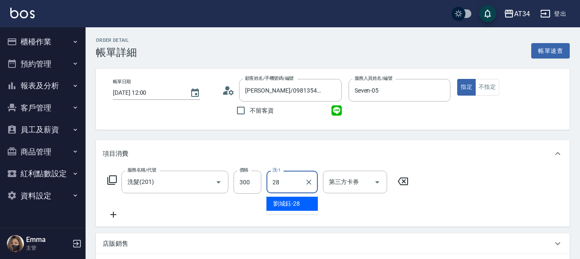
type input "[PERSON_NAME]-28"
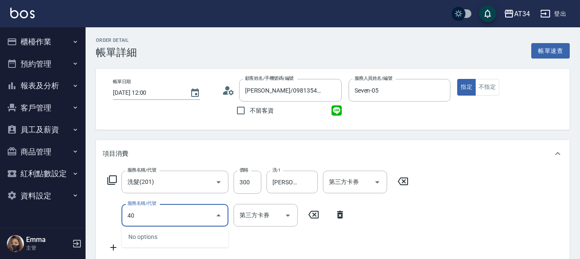
type input "401"
type input "50"
type input "剪髮(401)"
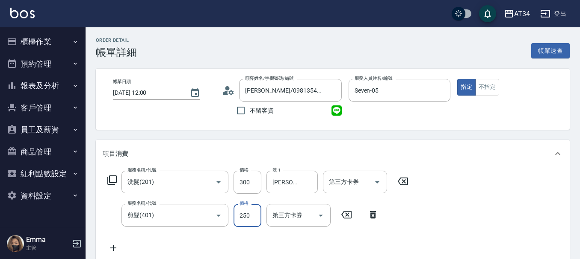
type input "30"
type input "60"
type input "90"
type input "600"
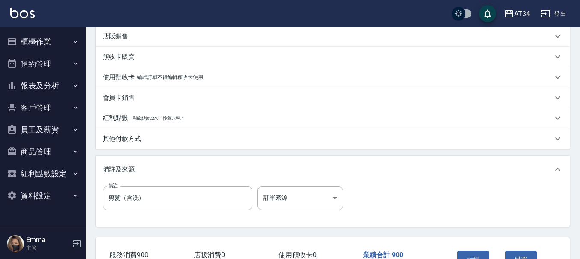
scroll to position [256, 0]
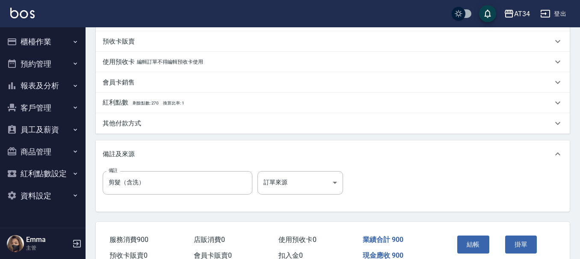
click at [474, 245] on button "結帳" at bounding box center [473, 245] width 32 height 18
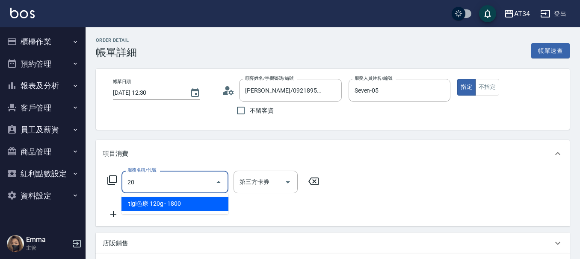
type input "201"
type input "30"
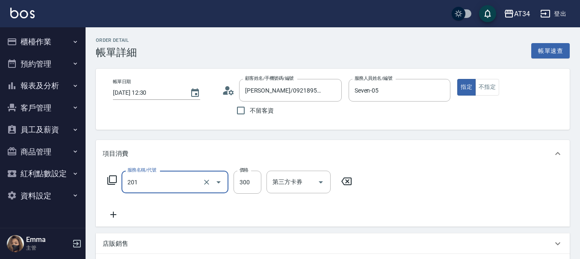
type input "洗髮(201)"
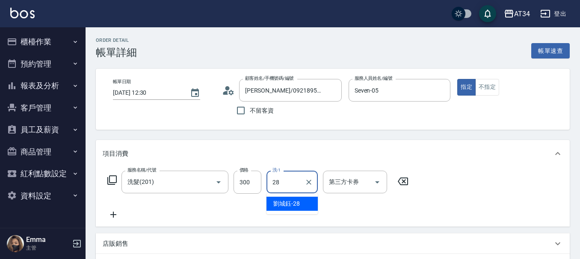
type input "[PERSON_NAME]-28"
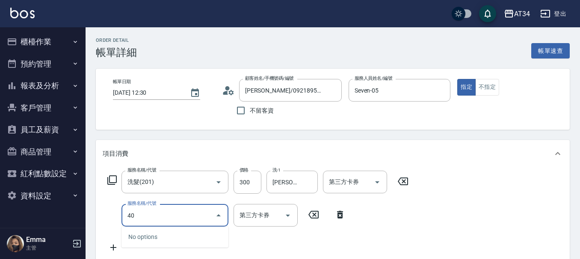
type input "401"
type input "50"
type input "剪髮(401)"
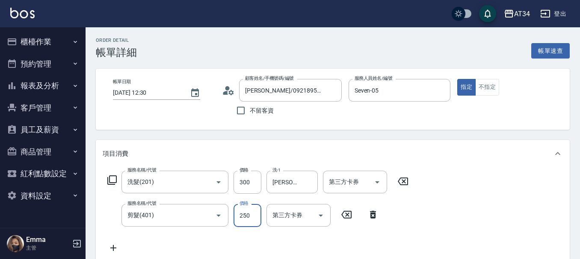
type input "30"
type input "60"
type input "90"
type input "600"
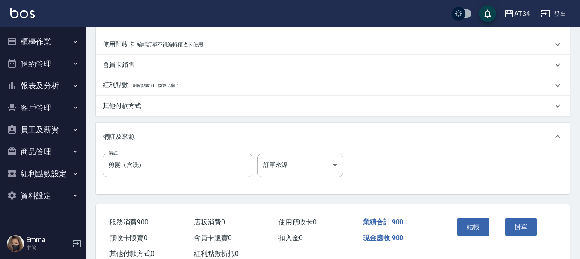
scroll to position [299, 0]
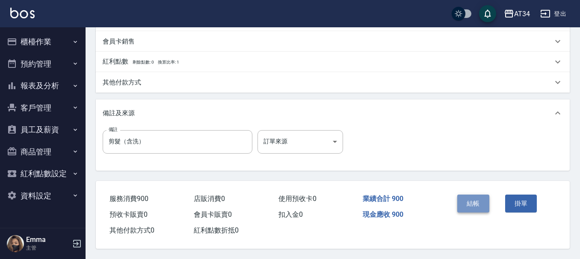
click at [470, 207] on button "結帳" at bounding box center [473, 204] width 32 height 18
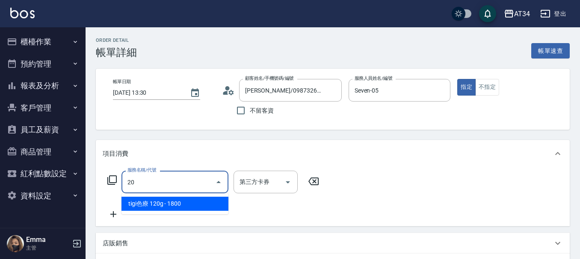
type input "201"
type input "30"
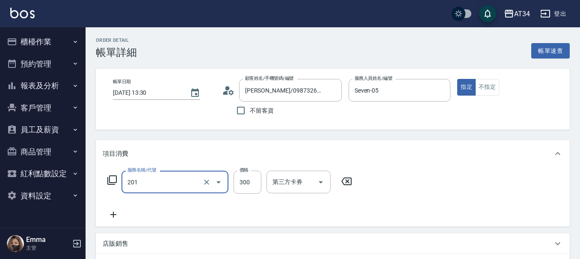
type input "洗髮(201)"
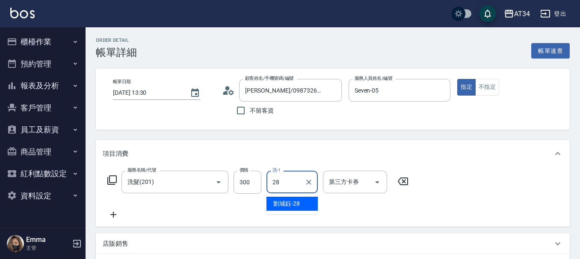
type input "[PERSON_NAME]-28"
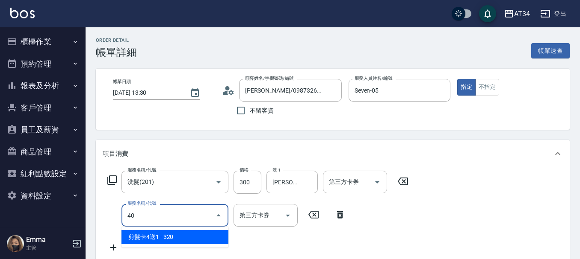
type input "401"
type input "50"
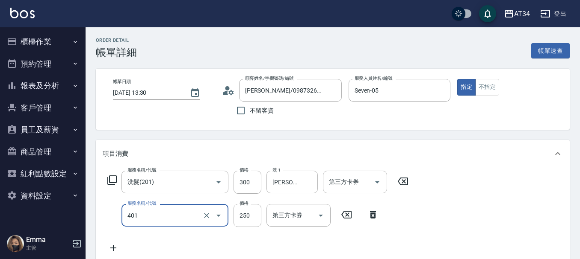
type input "剪髮(401)"
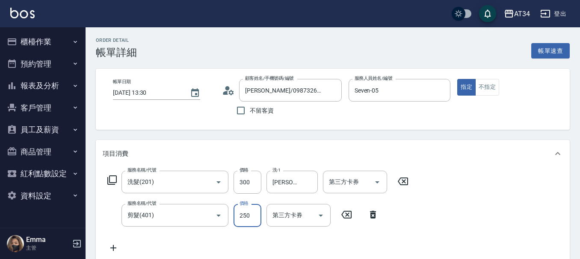
type input "30"
type input "60"
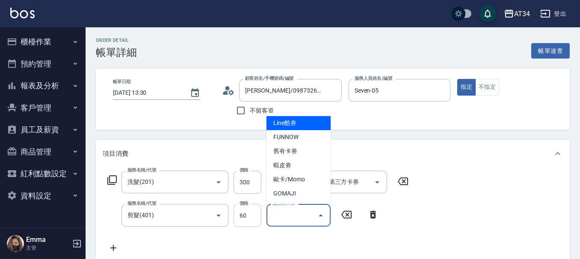
click at [244, 218] on input "60" at bounding box center [247, 215] width 28 height 23
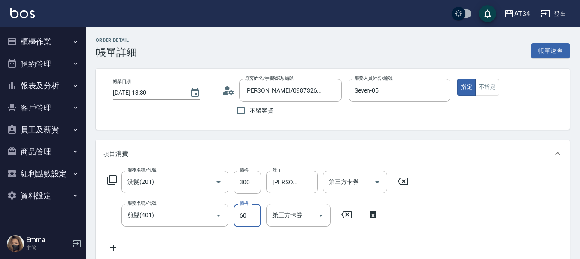
click at [247, 218] on input "60" at bounding box center [247, 215] width 28 height 23
type input "90"
type input "600"
click at [409, 222] on div "服務名稱/代號 洗髮(201) 服務名稱/代號 價格 300 價格 洗-1 劉城鈺-28 洗-1 第三方卡券 第三方卡券 服務名稱/代號 剪髮(401) 服務…" at bounding box center [258, 212] width 311 height 83
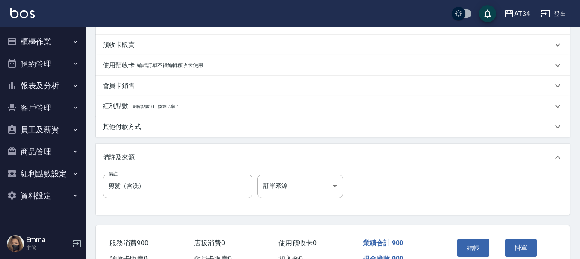
scroll to position [256, 0]
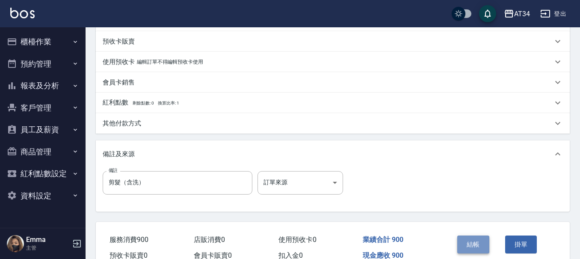
click at [470, 246] on button "結帳" at bounding box center [473, 245] width 32 height 18
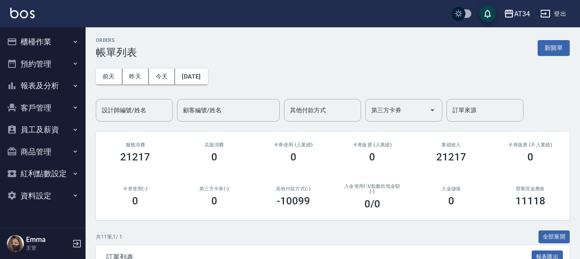
click at [47, 39] on button "櫃檯作業" at bounding box center [42, 42] width 79 height 22
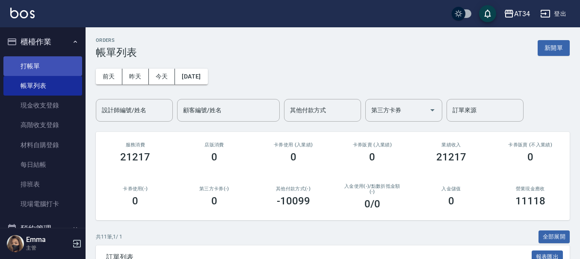
click at [42, 67] on link "打帳單" at bounding box center [42, 66] width 79 height 20
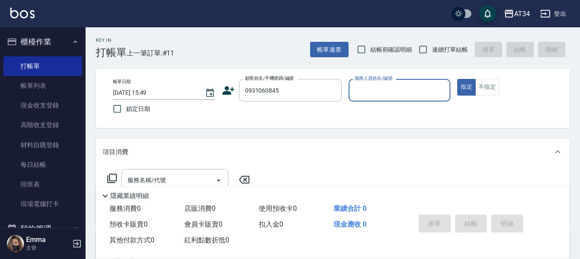
type input "0931060845"
click at [457, 79] on button "指定" at bounding box center [466, 87] width 18 height 17
type button "true"
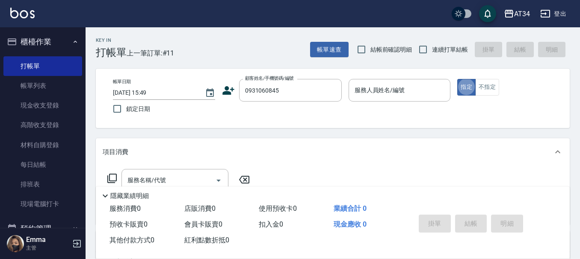
type input "林俊龍/0931060845/0931060845"
type input "Seven-05"
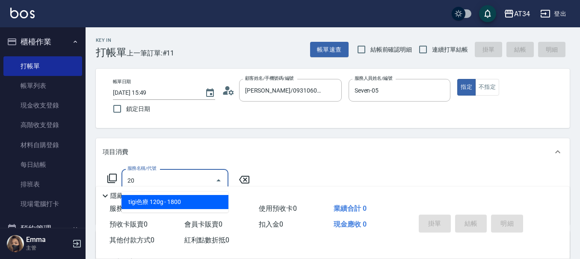
type input "201"
type input "30"
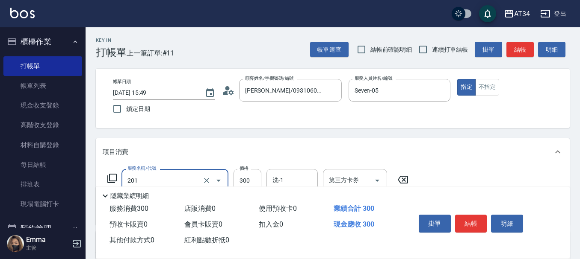
type input "洗髮(201)"
type input "0"
type input "35"
type input "30"
type input "350"
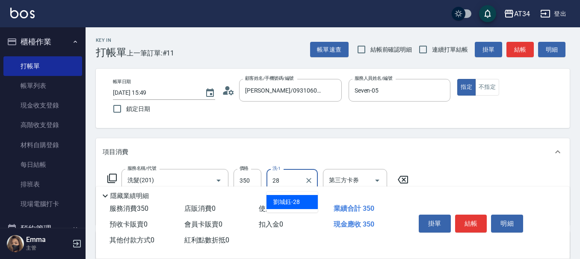
type input "劉城鈺-28"
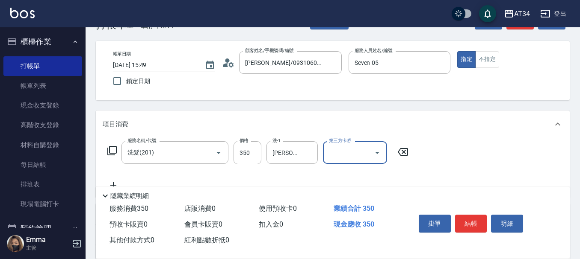
scroll to position [43, 0]
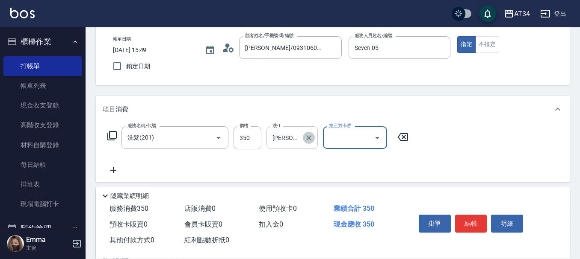
click at [309, 138] on icon "Clear" at bounding box center [308, 138] width 5 height 5
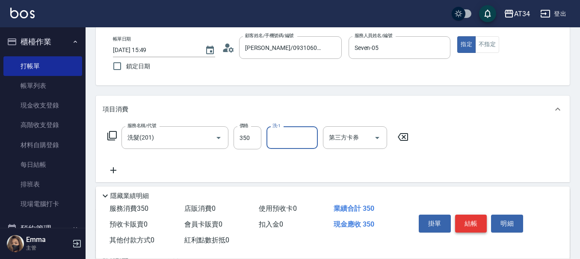
click at [469, 222] on button "結帳" at bounding box center [471, 224] width 32 height 18
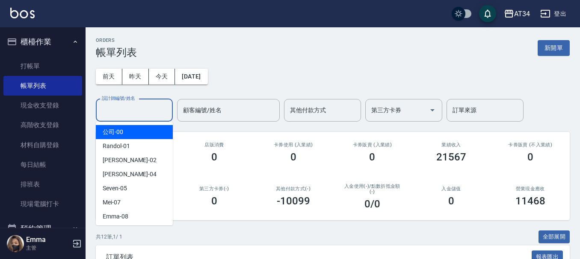
click at [135, 111] on input "設計師編號/姓名" at bounding box center [134, 110] width 69 height 15
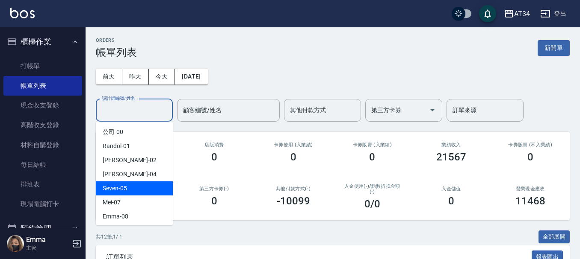
click at [131, 192] on div "Seven -05" at bounding box center [134, 189] width 77 height 14
type input "Seven-05"
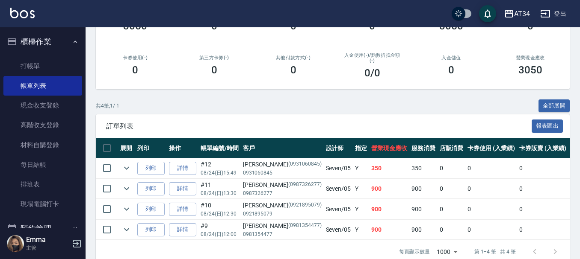
scroll to position [152, 0]
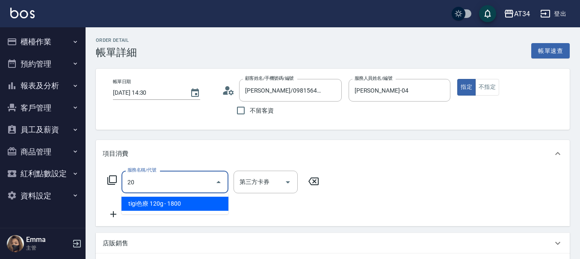
type input "201"
type input "30"
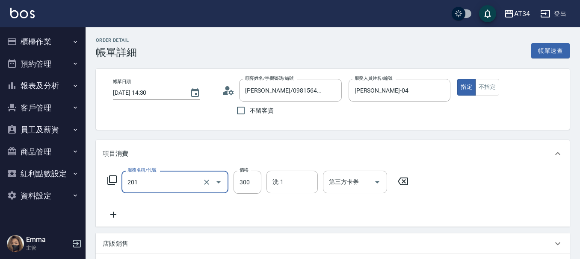
type input "洗髮(201)"
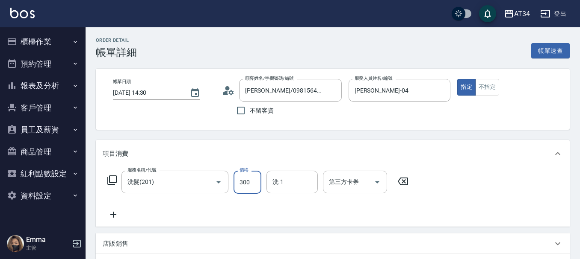
type input "0"
type input "20"
type input "200"
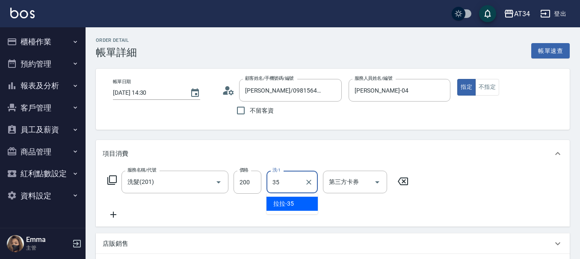
type input "拉拉-35"
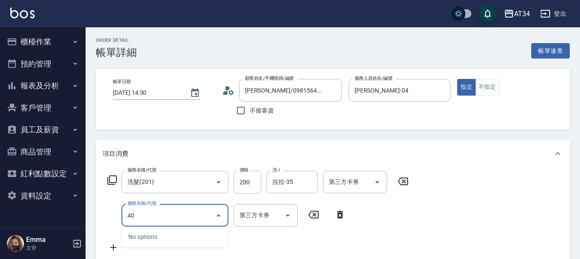
type input "401"
type input "40"
type input "剪髮(401)"
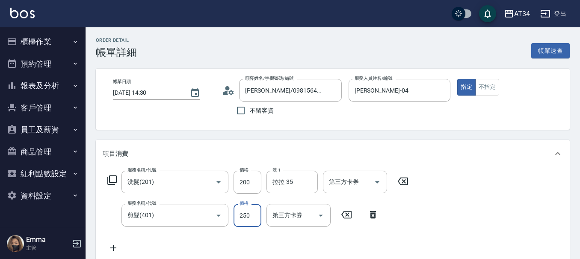
type input "20"
type input "40"
type input "60"
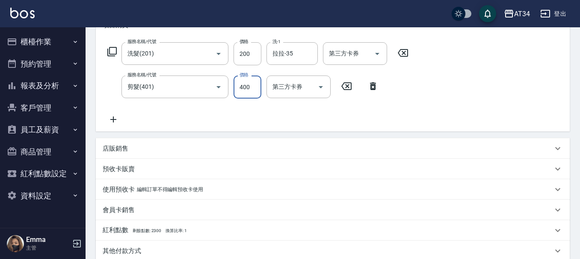
scroll to position [244, 0]
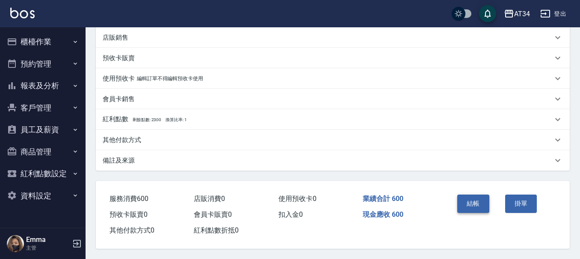
type input "400"
click at [465, 197] on button "結帳" at bounding box center [473, 204] width 32 height 18
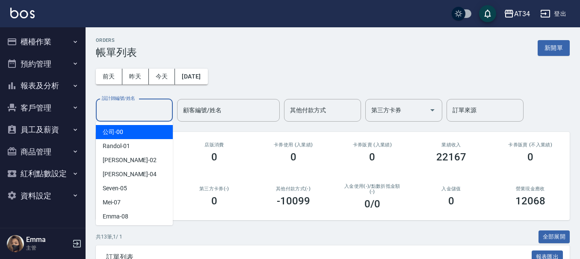
click at [143, 116] on input "設計師編號/姓名" at bounding box center [134, 110] width 69 height 15
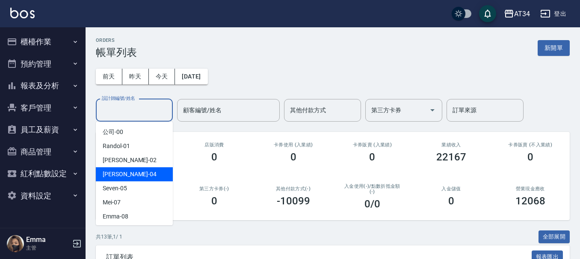
click at [124, 174] on div "[PERSON_NAME] -04" at bounding box center [134, 175] width 77 height 14
type input "[PERSON_NAME]-04"
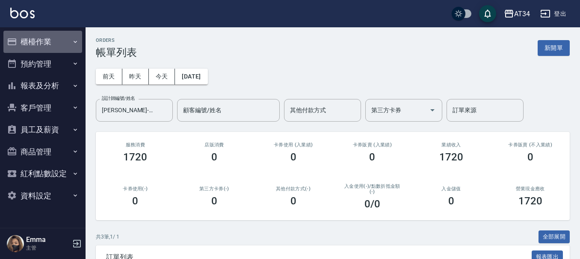
click at [44, 45] on button "櫃檯作業" at bounding box center [42, 42] width 79 height 22
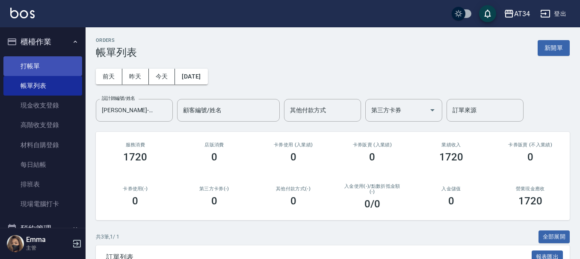
click at [48, 71] on link "打帳單" at bounding box center [42, 66] width 79 height 20
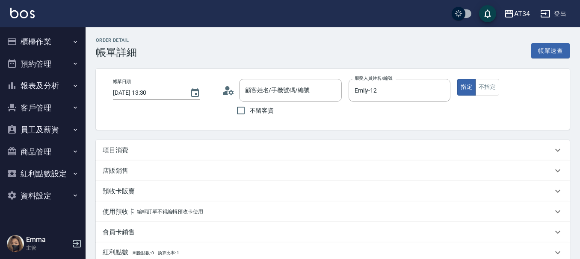
type input "[PERSON_NAME]/0935608601/null"
click at [116, 151] on p "項目消費" at bounding box center [116, 150] width 26 height 9
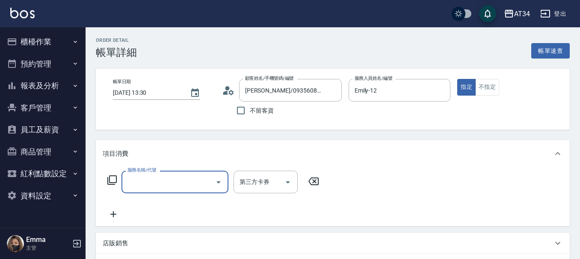
click at [150, 197] on div "服務名稱/代號 服務名稱/代號 第三方卡券 第三方卡券" at bounding box center [213, 195] width 221 height 49
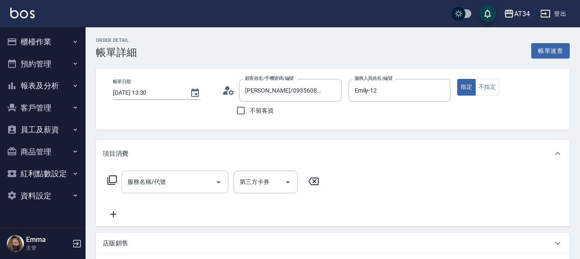
click at [153, 189] on input "服務名稱/代號" at bounding box center [168, 182] width 86 height 15
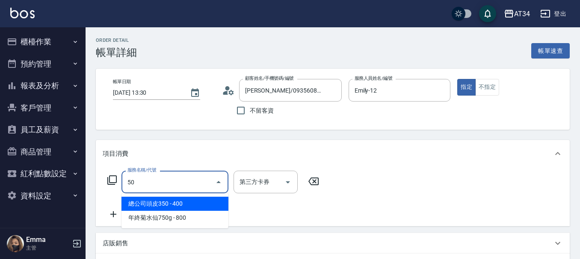
type input "501"
type input "100"
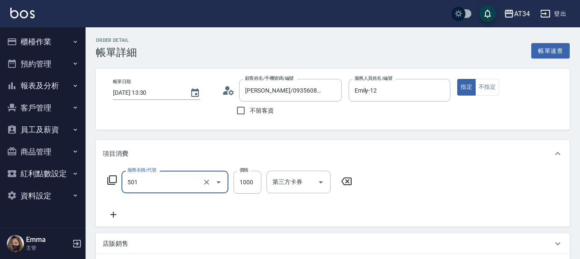
type input "染髮(501)"
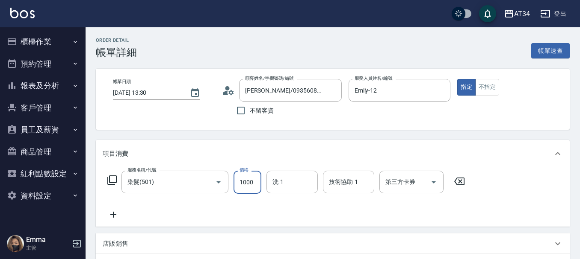
type input "0"
type input "16"
type input "10"
type input "160"
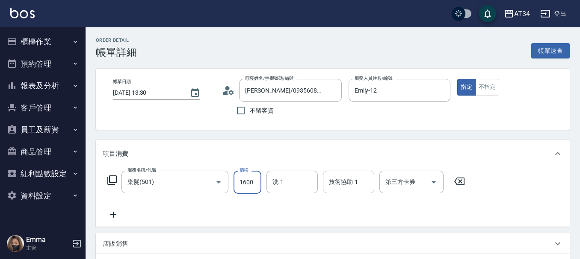
type input "1600"
type input "3"
type input "張芯婭-25"
click at [108, 216] on icon at bounding box center [113, 215] width 21 height 10
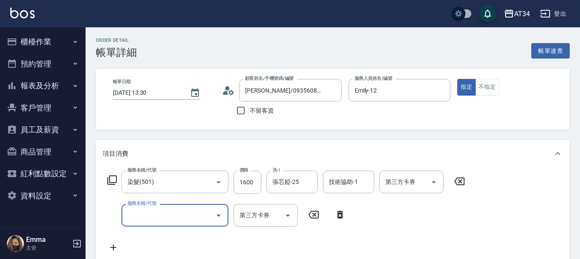
click at [136, 212] on input "服務名稱/代號" at bounding box center [168, 215] width 86 height 15
type input "626"
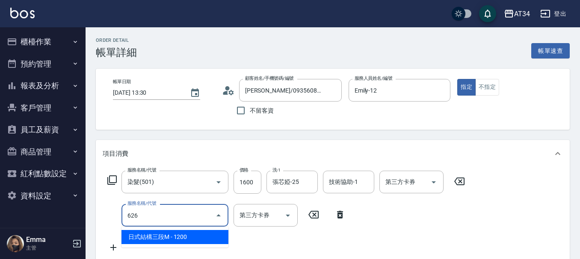
type input "280"
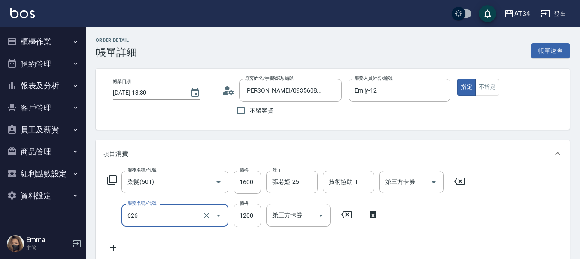
type input "日式結構三段M(626)"
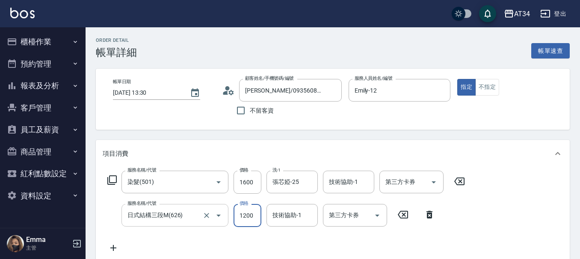
type input "160"
type input "11"
type input "170"
type input "1100"
type input "270"
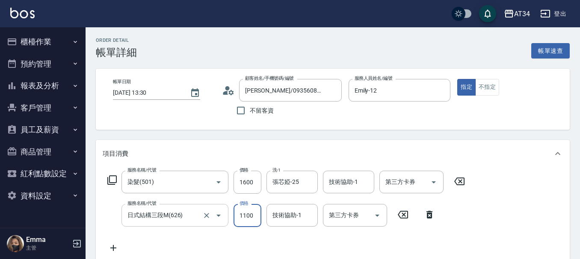
type input "1100"
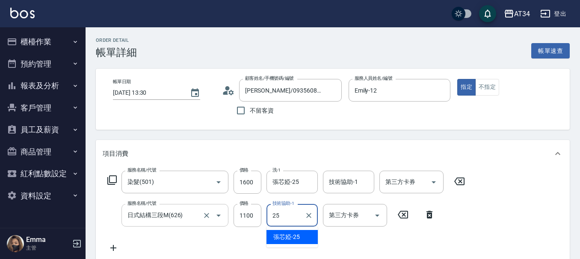
type input "張芯婭-25"
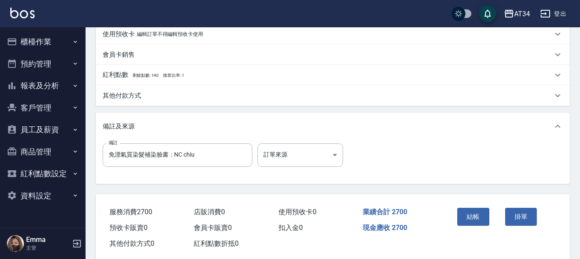
scroll to position [301, 0]
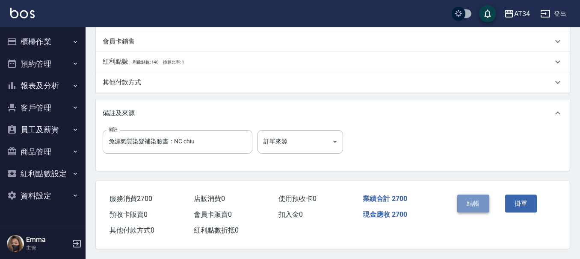
click at [471, 209] on button "結帳" at bounding box center [473, 204] width 32 height 18
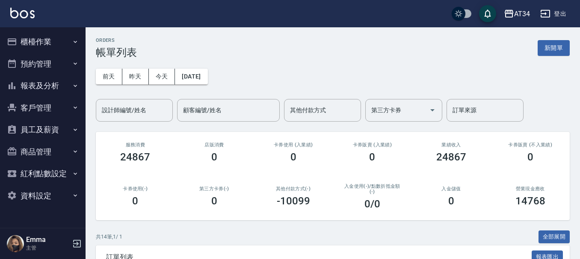
click at [40, 90] on button "報表及分析" at bounding box center [42, 86] width 79 height 22
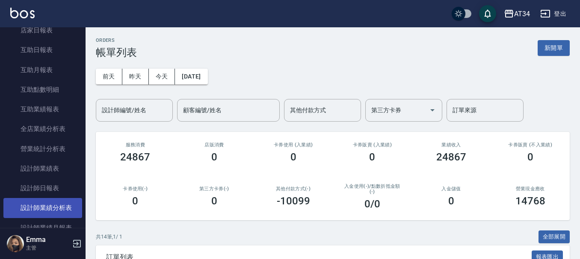
scroll to position [171, 0]
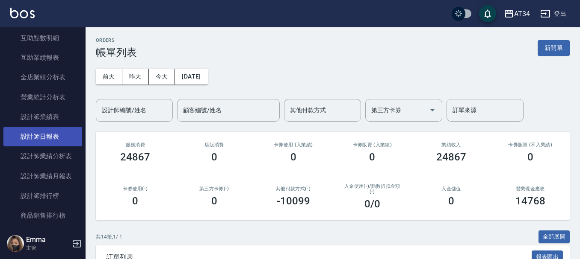
click at [50, 139] on link "設計師日報表" at bounding box center [42, 137] width 79 height 20
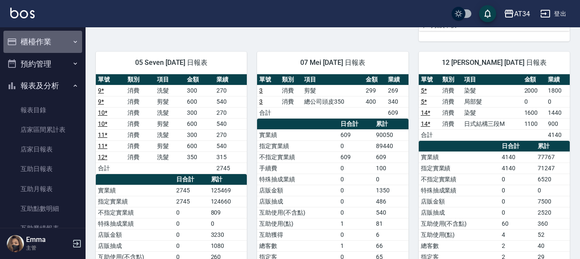
click at [57, 47] on button "櫃檯作業" at bounding box center [42, 42] width 79 height 22
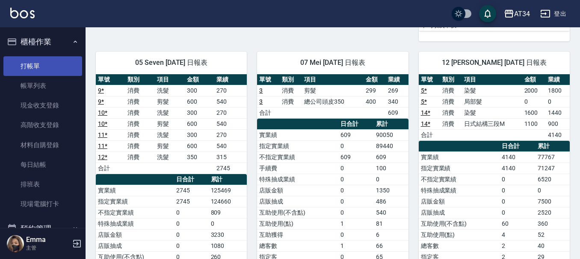
click at [56, 59] on link "打帳單" at bounding box center [42, 66] width 79 height 20
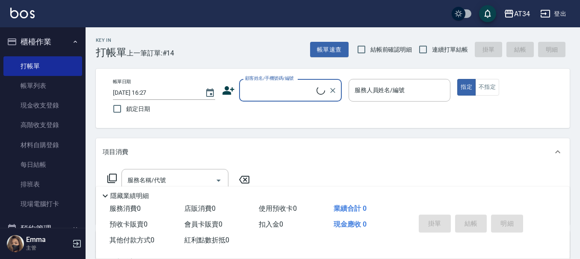
click at [63, 39] on button "櫃檯作業" at bounding box center [42, 42] width 79 height 22
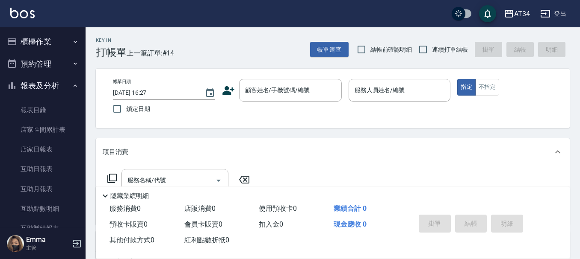
click at [50, 82] on button "報表及分析" at bounding box center [42, 86] width 79 height 22
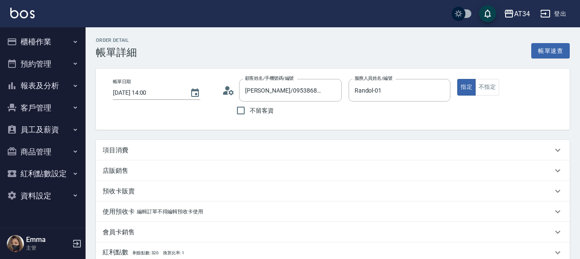
click at [172, 148] on div "項目消費" at bounding box center [328, 150] width 450 height 9
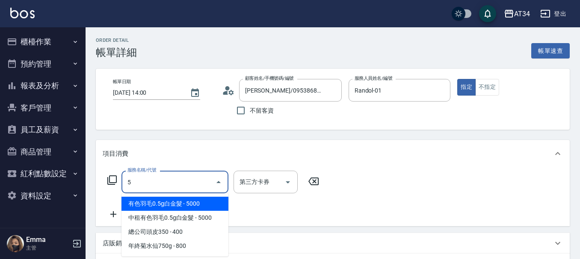
type input "50"
drag, startPoint x: 0, startPoint y: 101, endPoint x: 95, endPoint y: 276, distance: 199.5
click at [95, 259] on html "AT34 登出 櫃檯作業 打帳單 帳單列表 現金收支登錄 高階收支登錄 材料自購登錄 每日結帳 排班表 現場電腦打卡 預約管理 預約管理 單日預約紀錄 單週預…" at bounding box center [290, 251] width 580 height 502
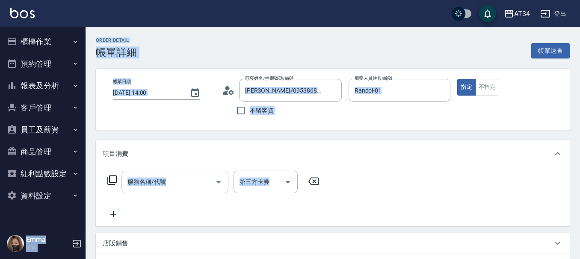
click at [170, 178] on input "服務名稱/代號" at bounding box center [168, 182] width 86 height 15
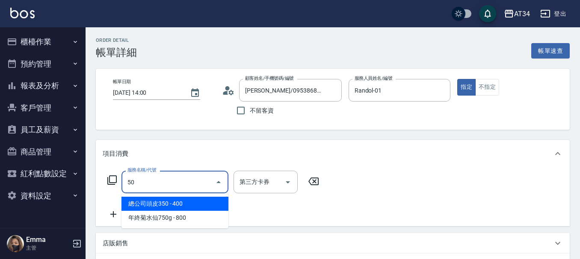
type input "501"
type input "100"
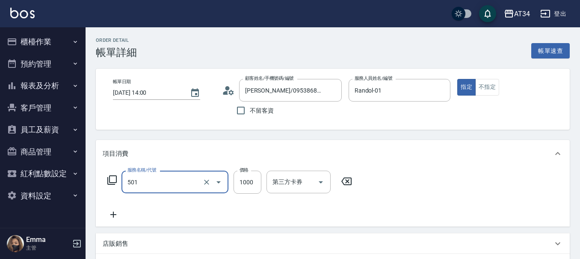
type input "染髮(501)"
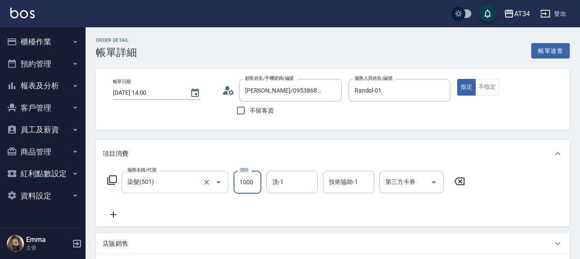
type input "0"
type input "150"
type input "1500"
type input "3"
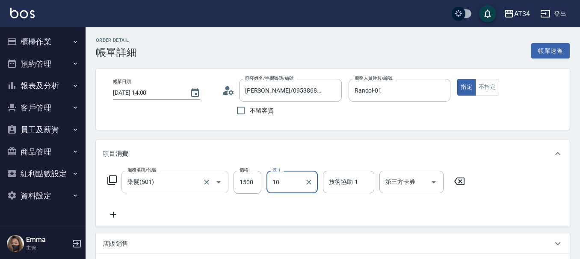
type input "1"
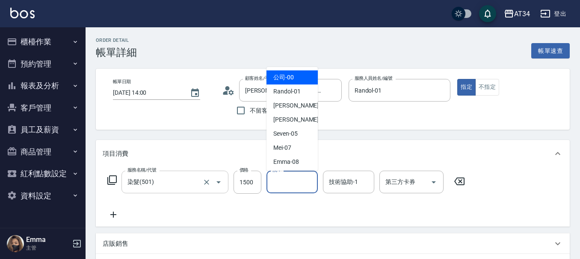
type input "2"
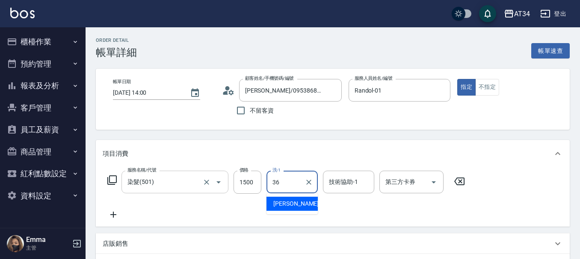
type input "[PERSON_NAME]-36"
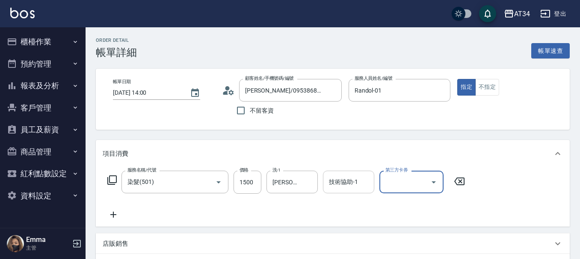
click at [353, 186] on div "技術協助-1 技術協助-1" at bounding box center [348, 182] width 51 height 23
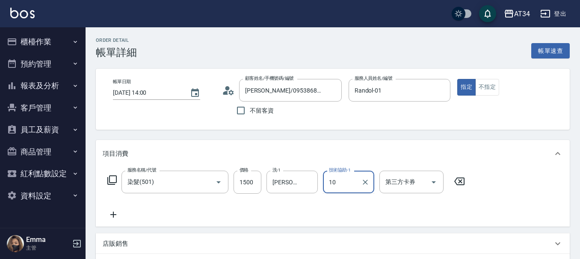
type input "10"
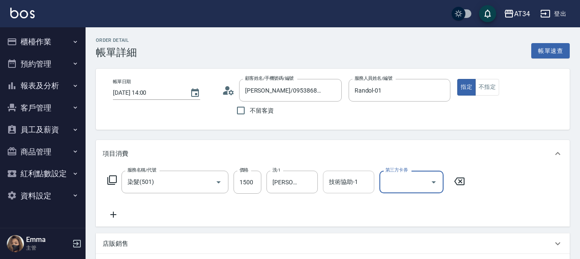
click at [339, 189] on input "技術協助-1" at bounding box center [349, 182] width 44 height 15
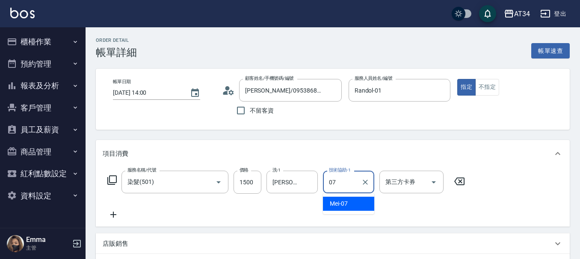
type input "Mei-07"
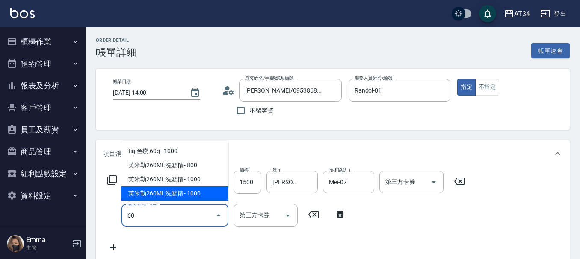
type input "602"
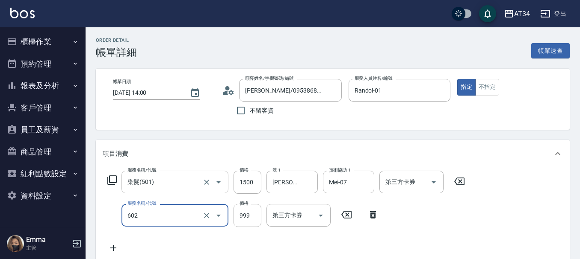
type input "240"
type input "自備鉑金(602)"
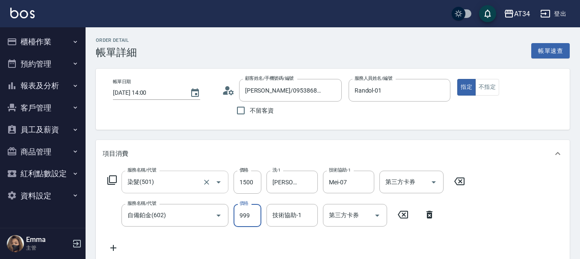
type input "150"
type input "26"
type input "170"
type input "266"
type input "3"
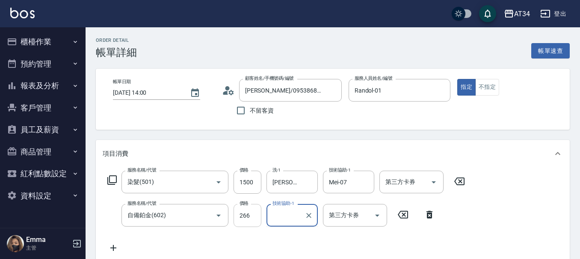
click at [253, 219] on input "266" at bounding box center [247, 215] width 28 height 23
type input "150"
type input "59"
type input "200"
type input "599"
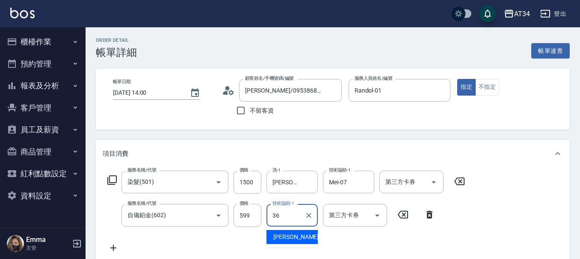
type input "[PERSON_NAME]-36"
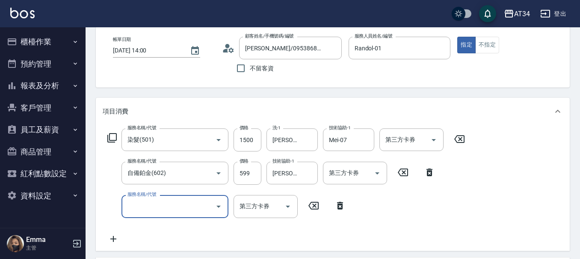
scroll to position [43, 0]
type input "401"
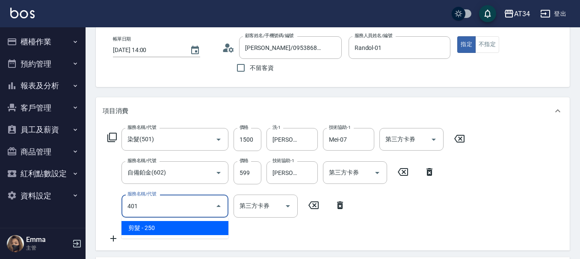
type input "230"
type input "剪髮(401)"
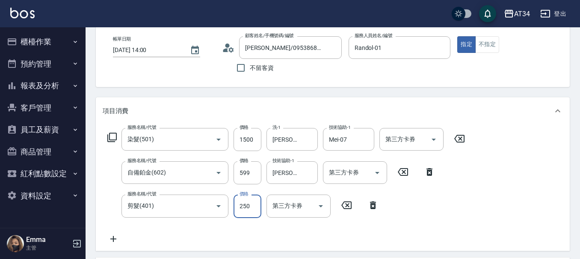
type input "8"
type input "210"
type input "880"
type input "290"
type input "88"
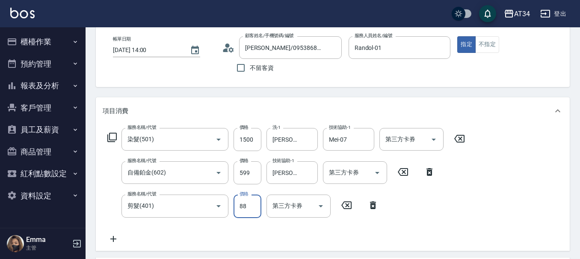
type input "210"
type input "80"
type input "280"
type input "800"
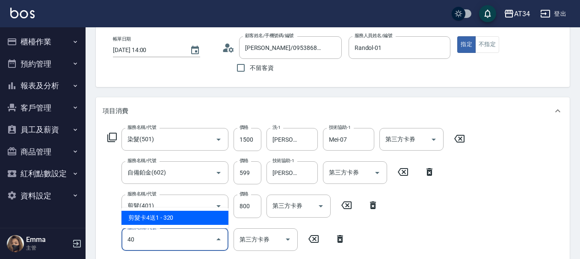
type input "401"
type input "310"
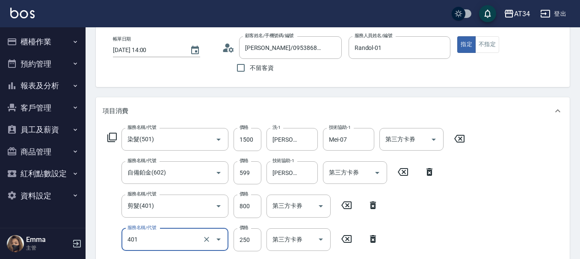
type input "剪髮(401)"
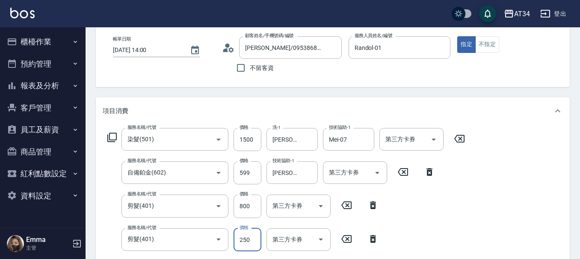
type input "290"
type input "80"
type input "360"
type input "800"
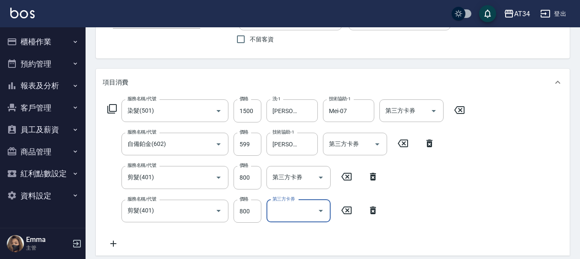
scroll to position [128, 0]
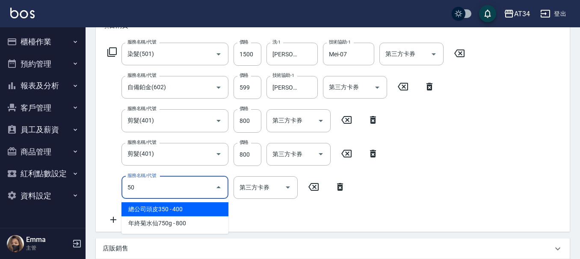
type input "501"
type input "460"
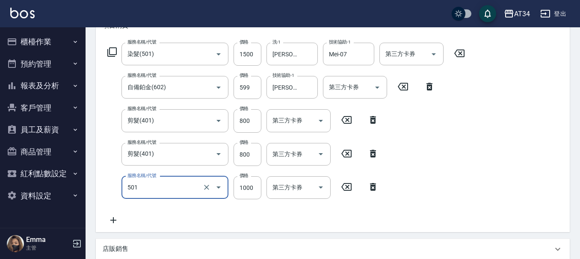
type input "染髮(501)"
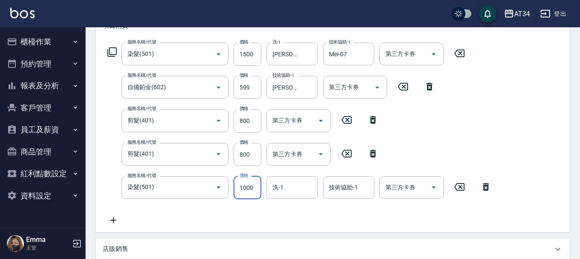
type input "2"
type input "370"
type input "200"
type input "380"
type input "2000"
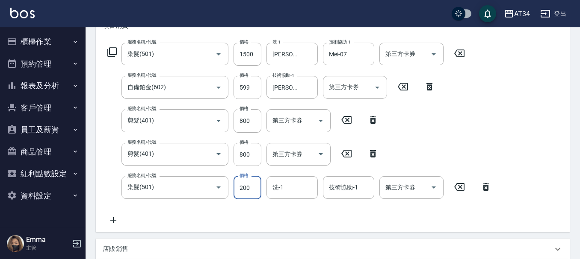
type input "560"
type input "2000"
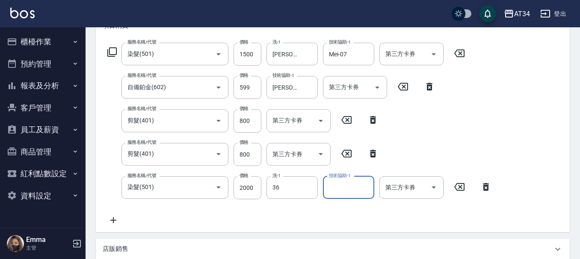
type input "[PERSON_NAME]-36"
type input "Hebe-26"
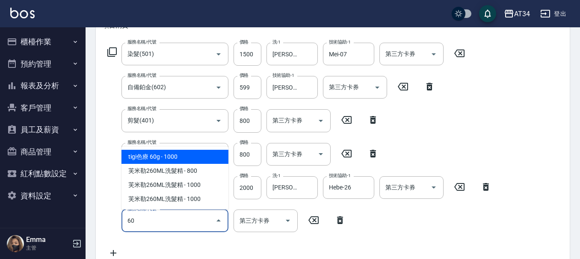
type input "602"
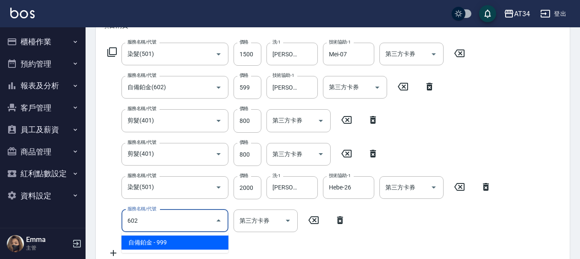
type input "660"
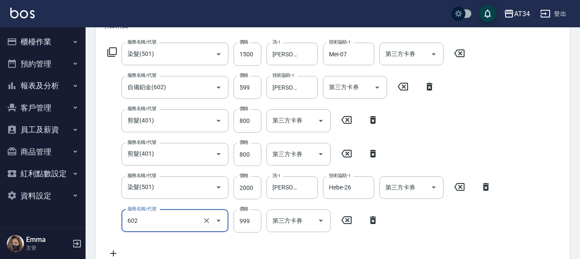
type input "自備鉑金(602)"
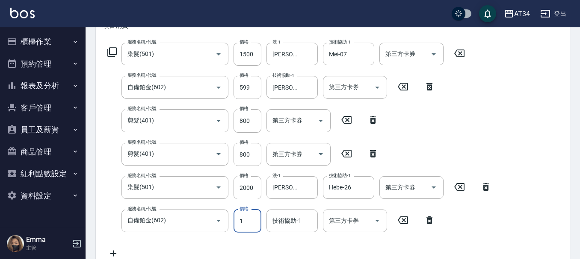
type input "15"
type input "570"
type input "152"
type input "580"
type input "1520"
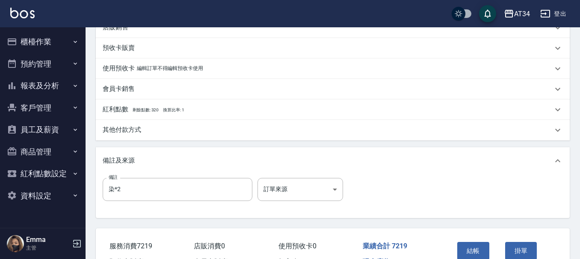
scroll to position [299, 0]
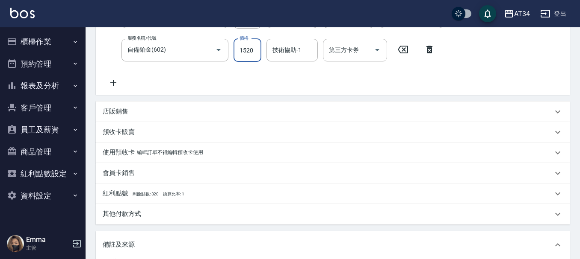
type input "580"
type input "15"
type input "570"
type input "153"
type input "720"
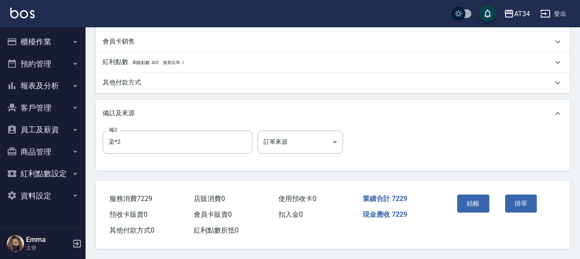
scroll to position [435, 0]
type input "1530"
click at [473, 201] on button "結帳" at bounding box center [473, 204] width 32 height 18
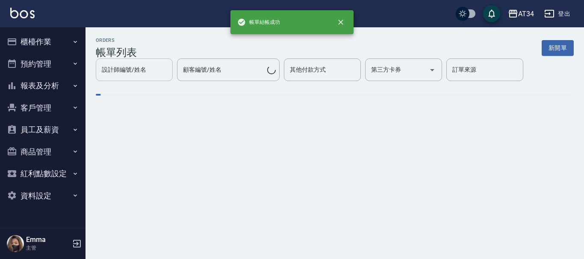
click at [146, 72] on input "設計師編號/姓名" at bounding box center [134, 69] width 69 height 15
type input "Randol-01"
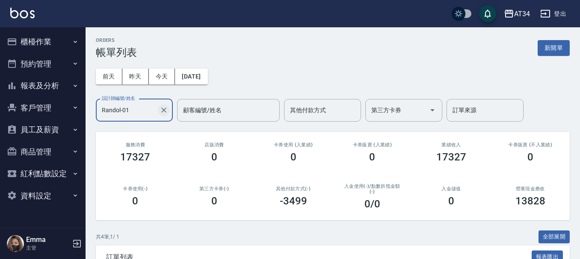
click at [165, 110] on icon "Clear" at bounding box center [163, 110] width 9 height 9
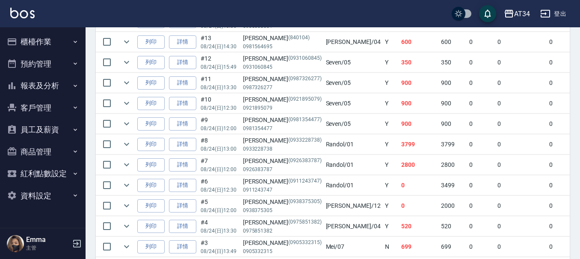
scroll to position [299, 0]
click at [232, 142] on td "#8 08/24 (日) 13:00" at bounding box center [219, 144] width 42 height 20
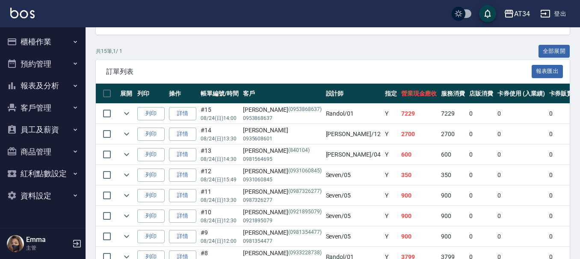
scroll to position [171, 0]
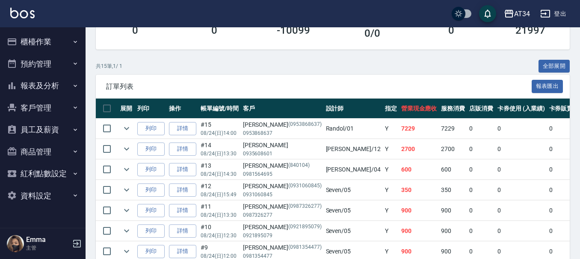
click at [60, 44] on button "櫃檯作業" at bounding box center [42, 42] width 79 height 22
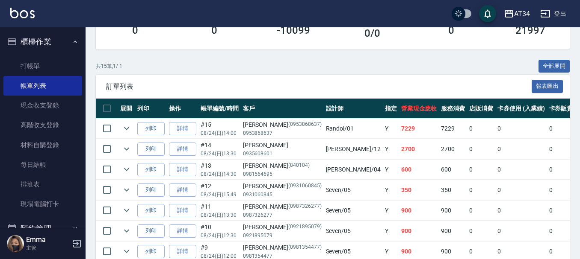
click at [29, 55] on ul "打帳單 帳單列表 現金收支登錄 高階收支登錄 材料自購登錄 每日結帳 排班表 現場電腦打卡" at bounding box center [42, 135] width 79 height 165
click at [35, 67] on link "打帳單" at bounding box center [42, 66] width 79 height 20
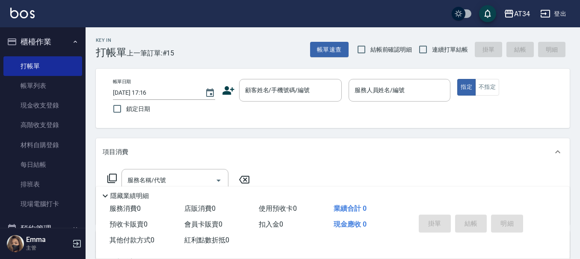
click at [230, 91] on icon at bounding box center [228, 90] width 13 height 13
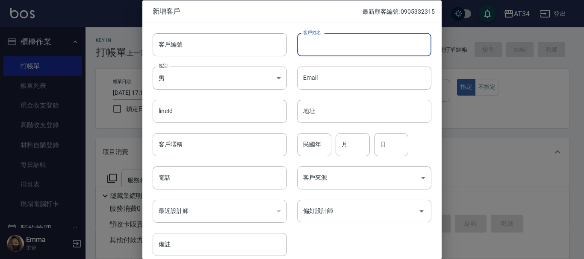
click at [325, 44] on input "客戶姓名" at bounding box center [364, 44] width 134 height 23
type input "[PERSON_NAME]"
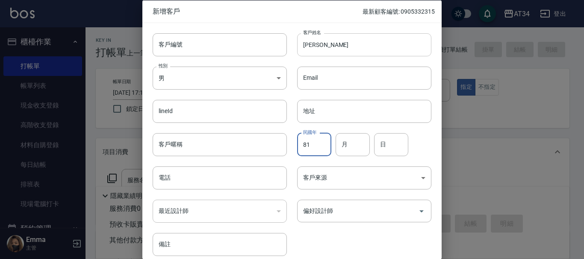
type input "81"
type input "02"
type input "09"
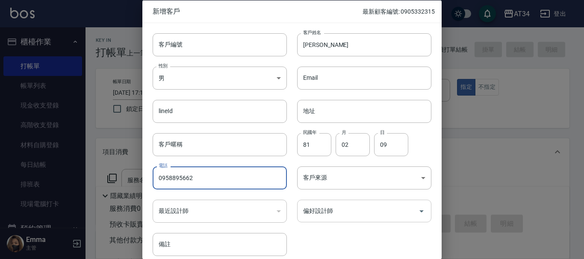
type input "0958895662"
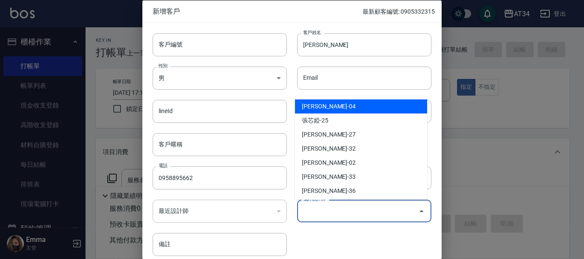
click at [313, 218] on input "偏好設計師" at bounding box center [358, 211] width 114 height 15
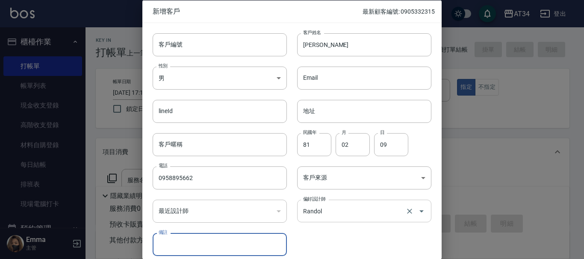
click at [342, 211] on input "Randol" at bounding box center [352, 211] width 103 height 15
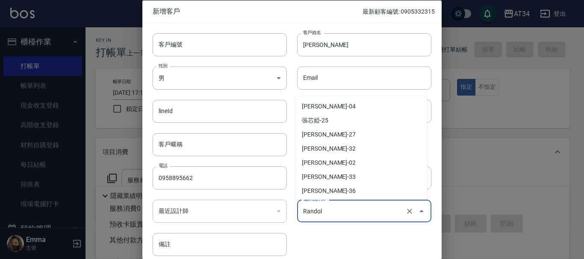
click at [342, 211] on input "Randol" at bounding box center [352, 211] width 103 height 15
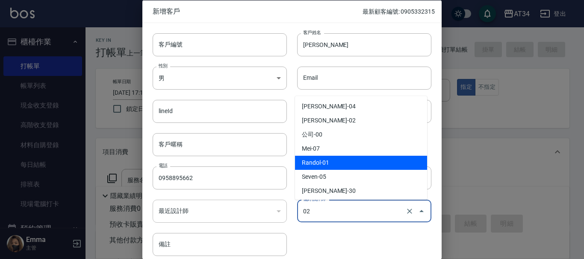
type input "[PERSON_NAME]"
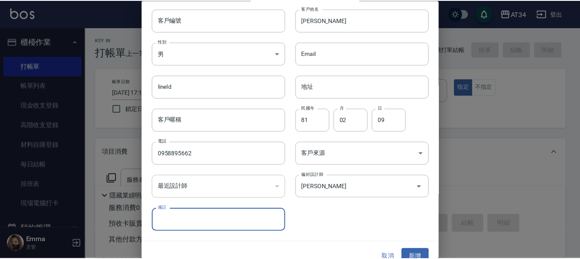
scroll to position [37, 0]
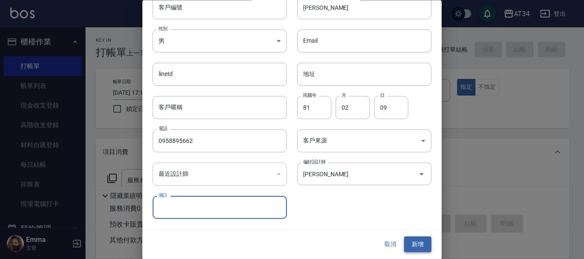
click at [414, 241] on button "新增" at bounding box center [417, 245] width 27 height 16
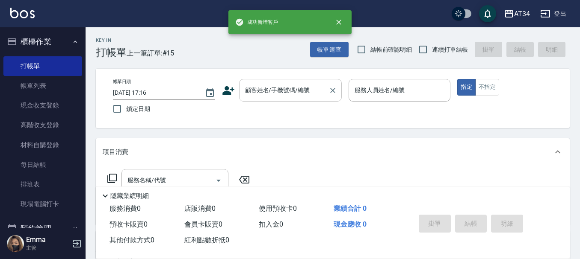
click at [289, 97] on input "顧客姓名/手機號碼/編號" at bounding box center [284, 90] width 82 height 15
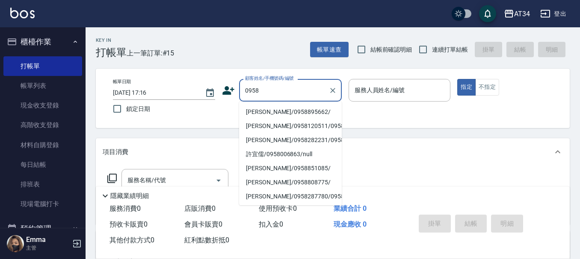
click at [290, 112] on li "楊馨玉/0958895662/" at bounding box center [290, 112] width 103 height 14
type input "楊馨玉/0958895662/"
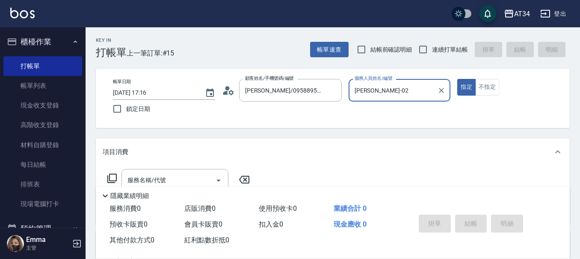
type input "Wendy-02"
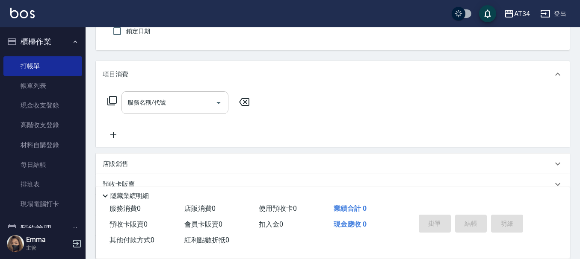
scroll to position [85, 0]
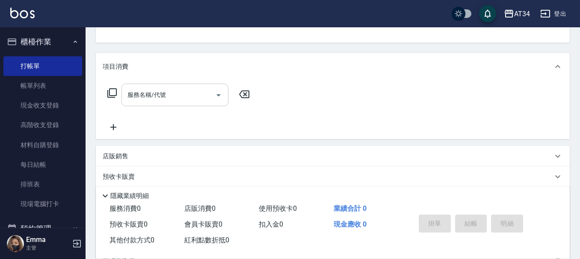
click at [173, 95] on input "服務名稱/代號" at bounding box center [168, 95] width 86 height 15
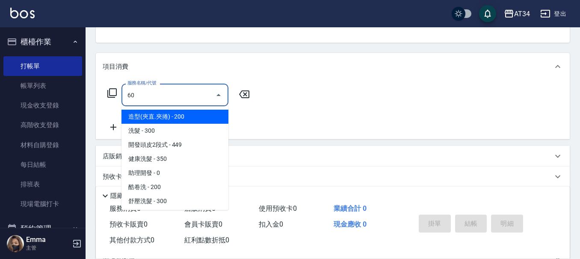
type input "602"
type input "90"
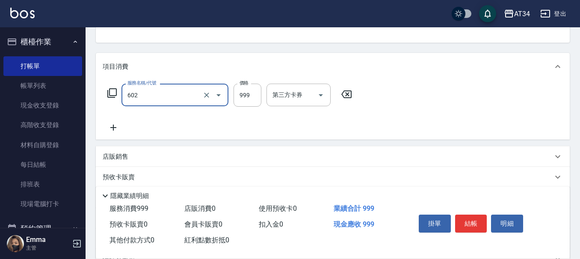
type input "自備鉑金(602)"
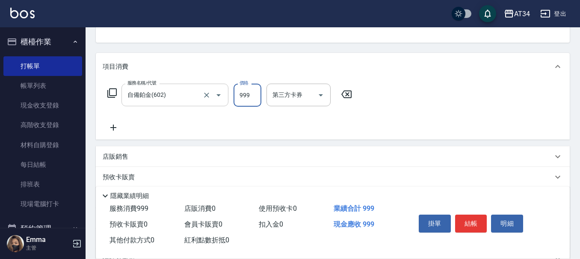
type input "0"
type input "200"
type input "20"
type input "2000"
type input "200"
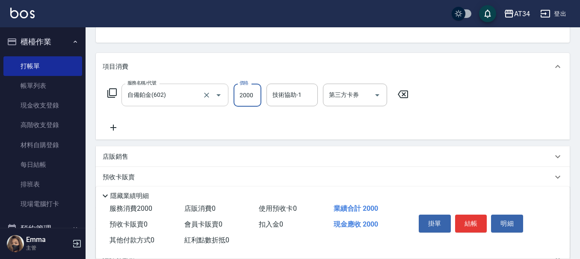
type input "2000"
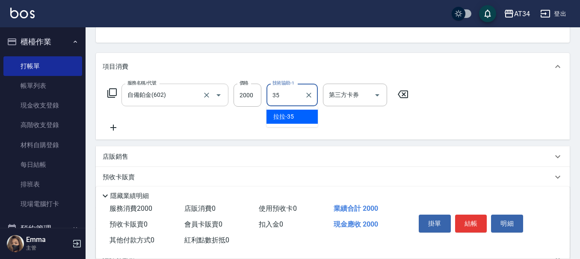
type input "拉拉-35"
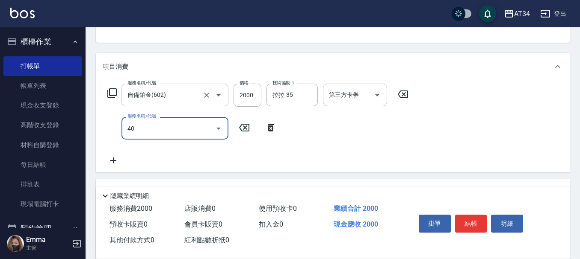
type input "401"
type input "220"
type input "剪髮(401)"
type input "200"
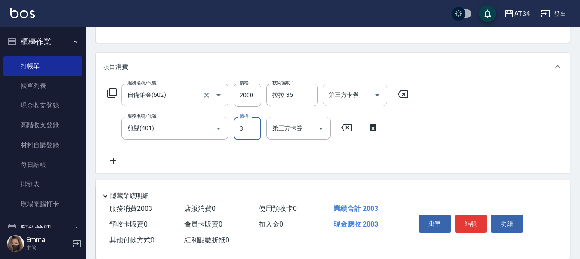
type input "30"
type input "230"
type input "300"
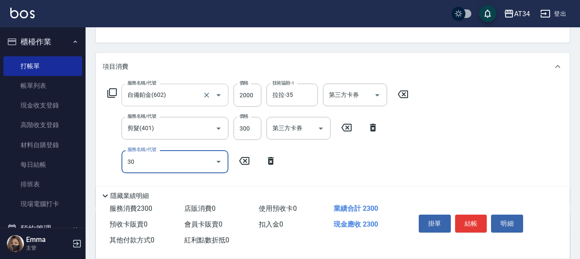
type input "301"
type input "380"
type input "燙髮(301)"
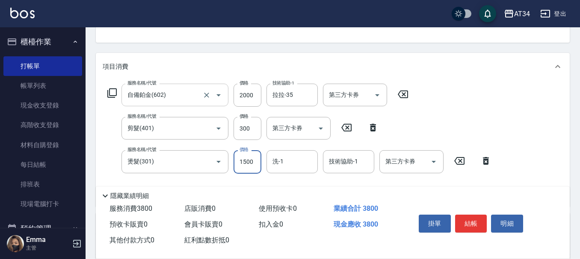
type input "2"
type input "230"
type input "259"
type input "250"
type input "2599"
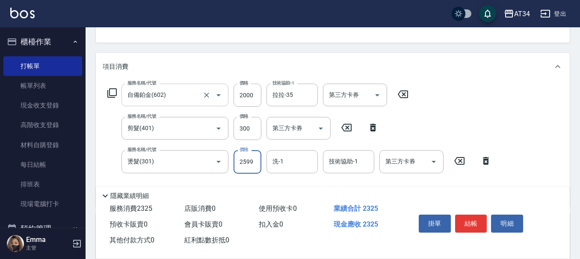
type input "480"
type input "2599"
type input "拉拉-35"
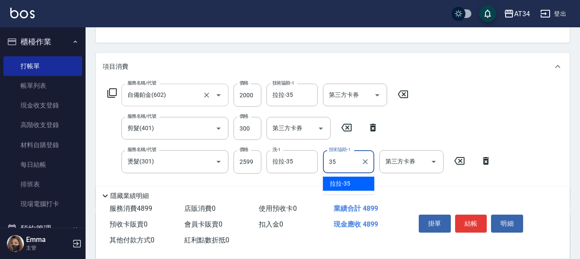
type input "拉拉-35"
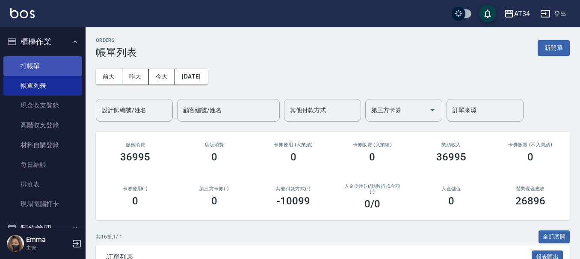
click at [39, 66] on link "打帳單" at bounding box center [42, 66] width 79 height 20
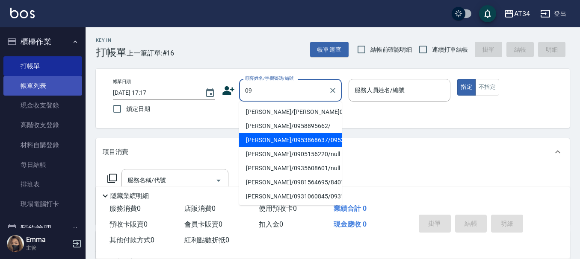
type input "09"
click at [27, 81] on link "帳單列表" at bounding box center [42, 86] width 79 height 20
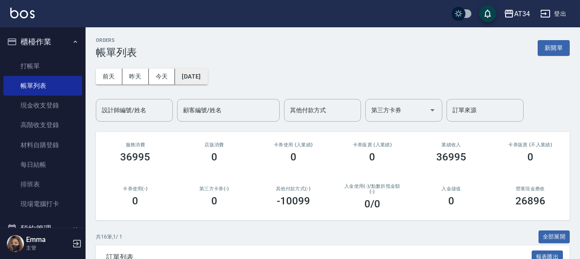
click at [207, 80] on button "[DATE]" at bounding box center [191, 77] width 32 height 16
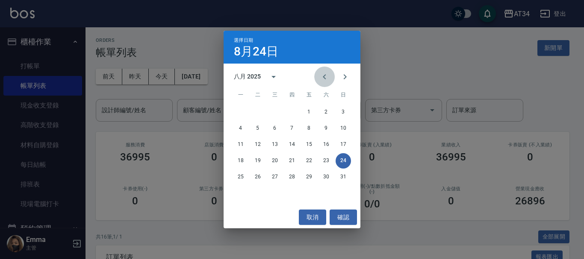
click at [319, 72] on button "Previous month" at bounding box center [324, 77] width 21 height 21
click at [325, 175] on button "28" at bounding box center [325, 177] width 15 height 15
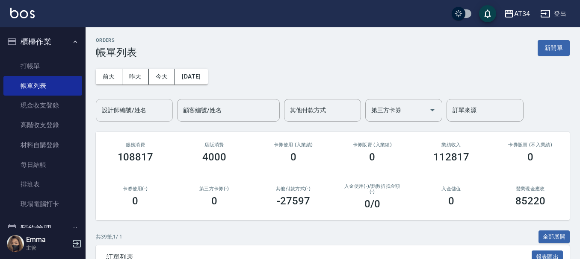
click at [131, 112] on input "設計師編號/姓名" at bounding box center [134, 110] width 69 height 15
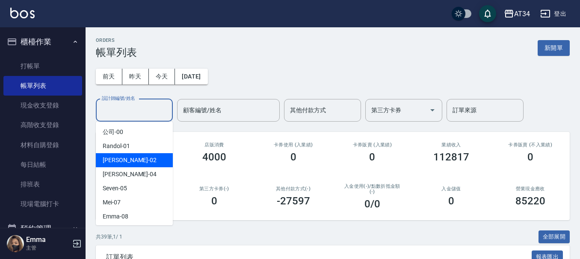
click at [150, 164] on div "Wendy -02" at bounding box center [134, 160] width 77 height 14
type input "Wendy-02"
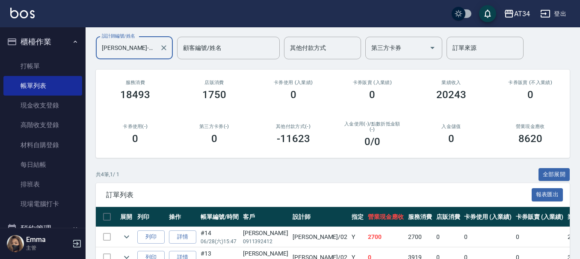
scroll to position [152, 0]
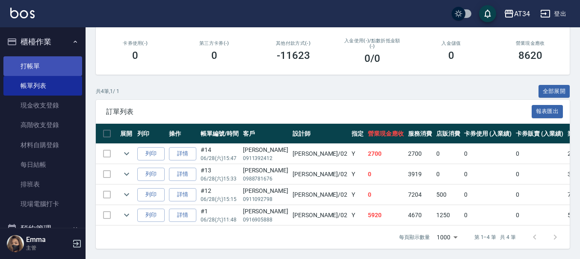
click at [30, 62] on link "打帳單" at bounding box center [42, 66] width 79 height 20
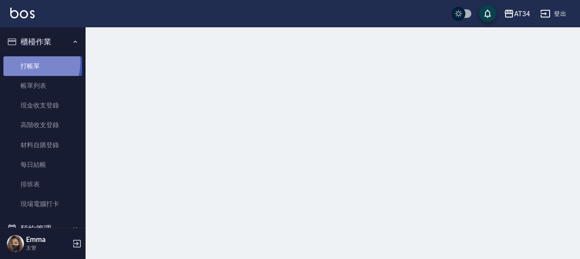
click at [31, 62] on link "打帳單" at bounding box center [42, 66] width 79 height 20
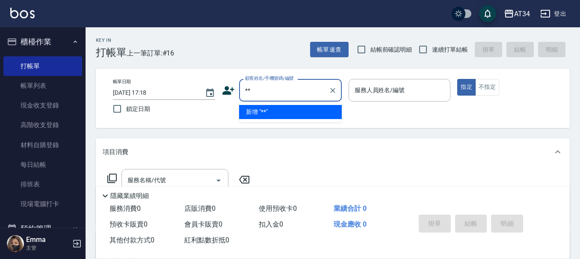
type input "**"
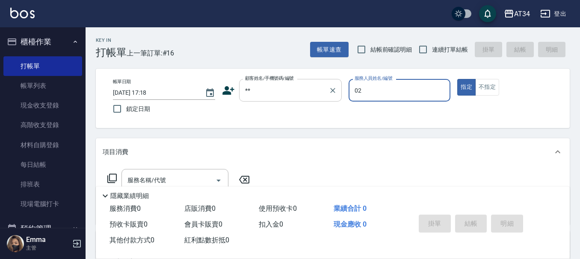
type input "Wendy-02"
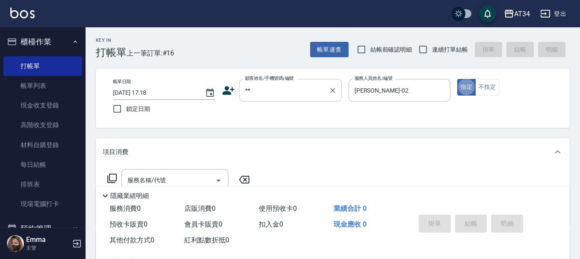
type button "true"
type input "新客人 姓名未設定/**/null"
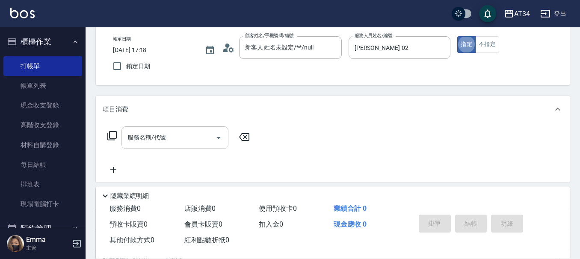
click at [203, 135] on input "服務名稱/代號" at bounding box center [168, 137] width 86 height 15
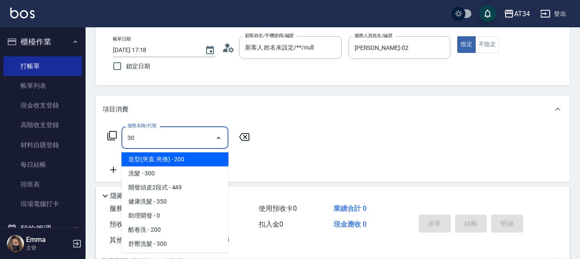
type input "301"
type input "150"
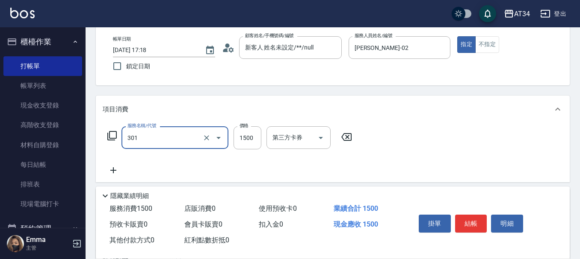
type input "燙髮(301)"
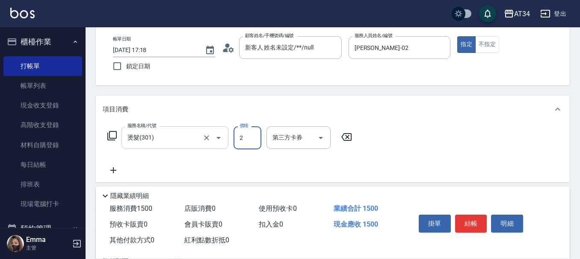
type input "23"
type input "0"
type input "230"
type input "20"
type input "2300"
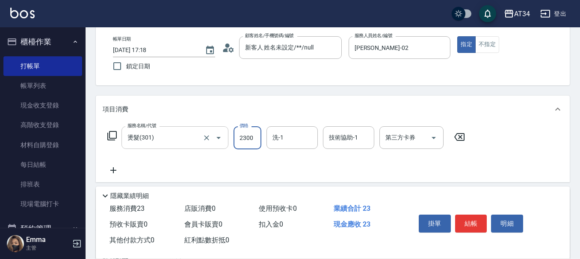
type input "230"
type input "拉拉-35"
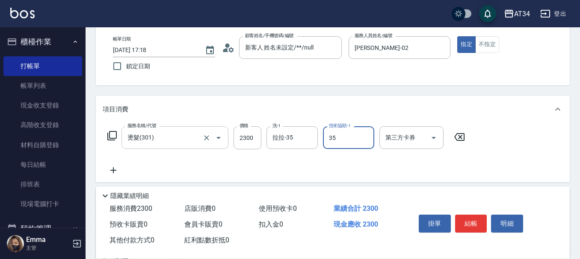
type input "拉拉-35"
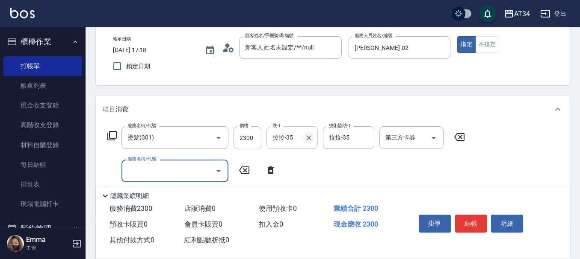
click at [310, 138] on icon "Clear" at bounding box center [308, 138] width 9 height 9
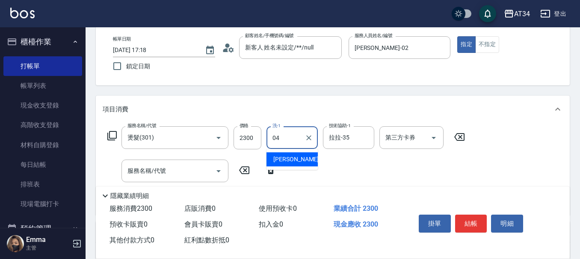
type input "Gina-04"
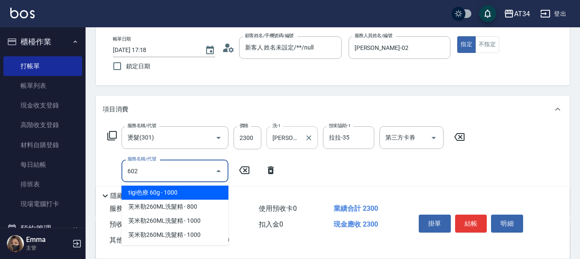
type input "602"
type input "320"
type input "自備鉑金(602)"
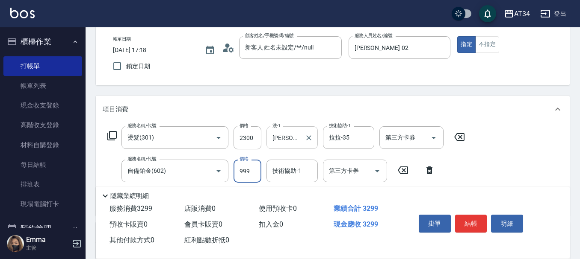
type input "2"
type input "230"
type input "200"
type input "430"
type input "2000"
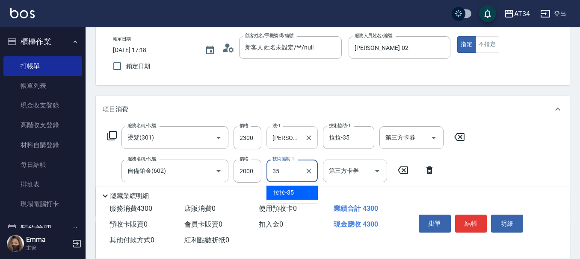
type input "拉拉-35"
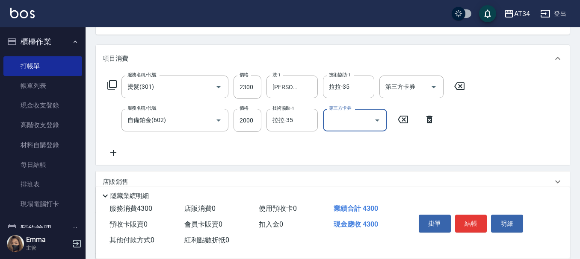
scroll to position [211, 0]
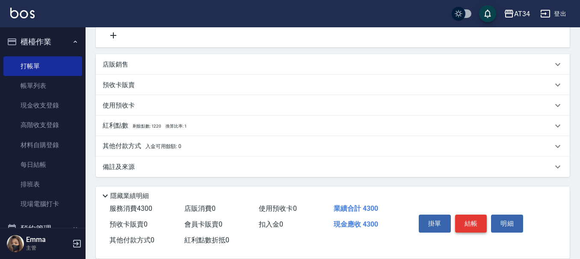
click at [465, 217] on button "結帳" at bounding box center [471, 224] width 32 height 18
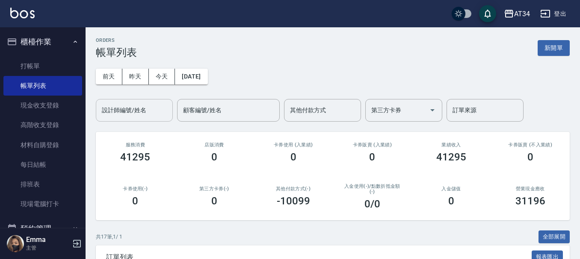
click at [123, 114] on input "設計師編號/姓名" at bounding box center [134, 110] width 69 height 15
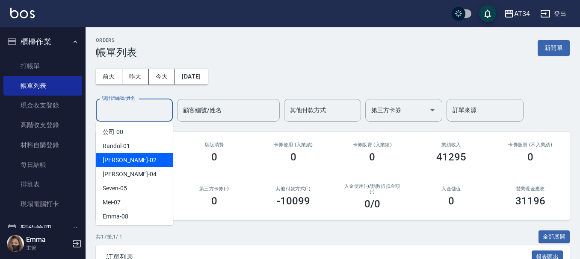
click at [129, 159] on div "Wendy -02" at bounding box center [134, 160] width 77 height 14
type input "Wendy-02"
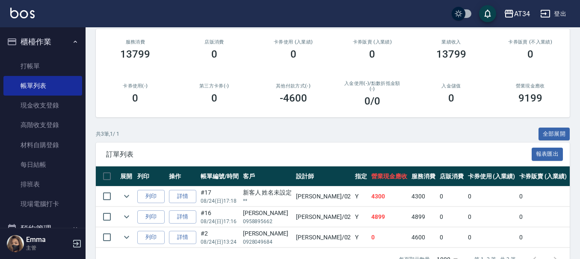
scroll to position [132, 0]
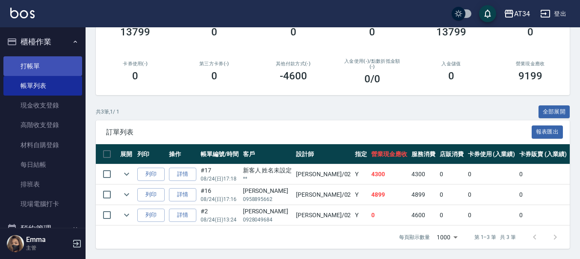
click at [49, 62] on link "打帳單" at bounding box center [42, 66] width 79 height 20
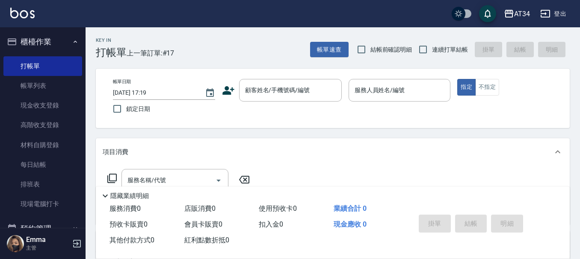
click at [174, 74] on div "帳單日期 2025/08/24 17:19 鎖定日期 顧客姓名/手機號碼/編號 顧客姓名/手機號碼/編號 服務人員姓名/編號 服務人員姓名/編號 指定 不指定" at bounding box center [333, 98] width 474 height 59
click at [44, 32] on button "櫃檯作業" at bounding box center [42, 42] width 79 height 22
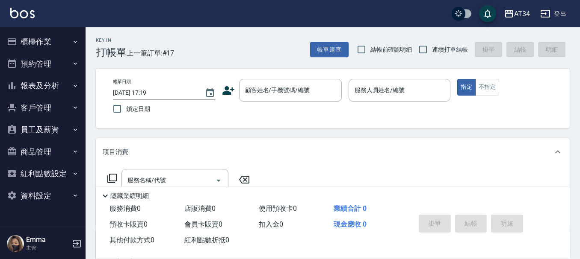
click at [47, 61] on button "預約管理" at bounding box center [42, 64] width 79 height 22
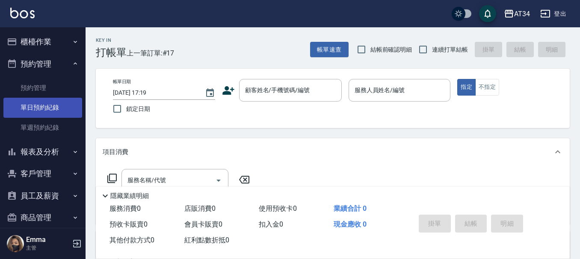
click at [47, 107] on link "單日預約紀錄" at bounding box center [42, 108] width 79 height 20
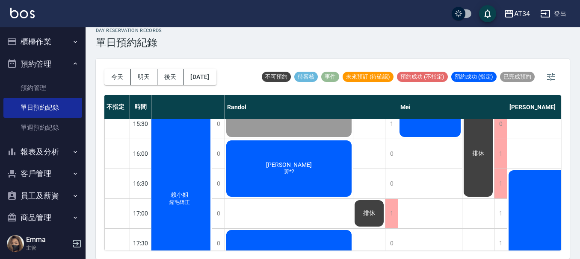
scroll to position [260, 330]
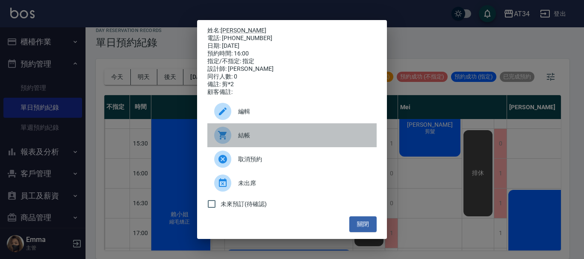
click at [254, 136] on span "結帳" at bounding box center [304, 135] width 132 height 9
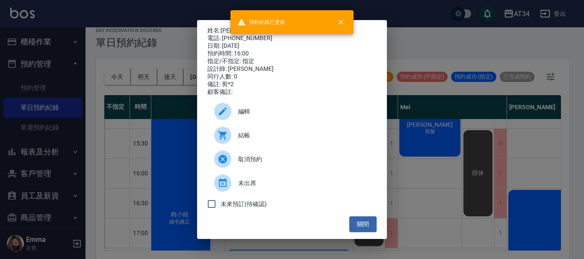
click at [523, 167] on div "姓名: vivian 電話: 0917288156 日期: 2025/08/24 預約時間: 16:00 指定/不指定: 指定 設計師: Randol 同行人…" at bounding box center [292, 129] width 584 height 259
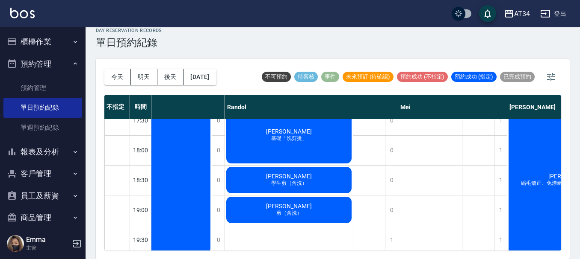
scroll to position [388, 330]
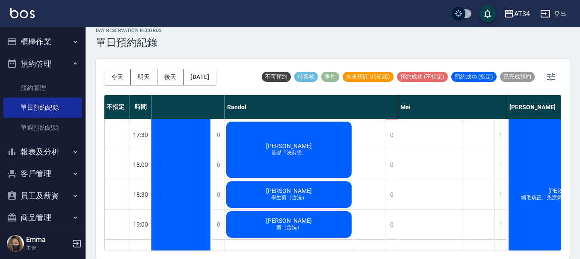
click at [356, 148] on div "排休" at bounding box center [369, 30] width 32 height 598
click at [356, 145] on div "排休" at bounding box center [369, 30] width 32 height 598
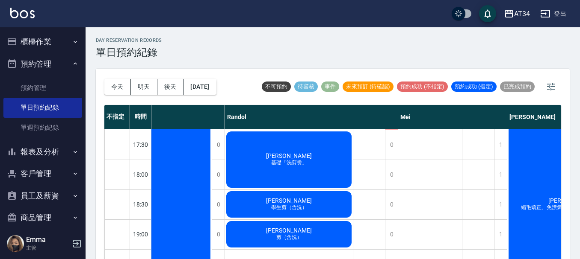
scroll to position [260, 330]
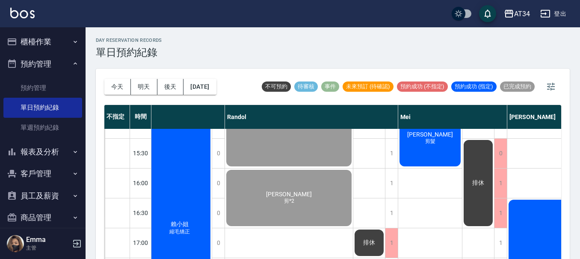
click at [43, 45] on button "櫃檯作業" at bounding box center [42, 42] width 79 height 22
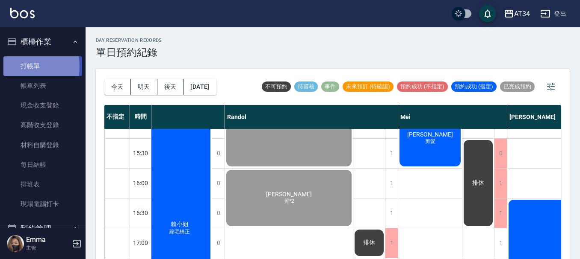
click at [35, 66] on link "打帳單" at bounding box center [42, 66] width 79 height 20
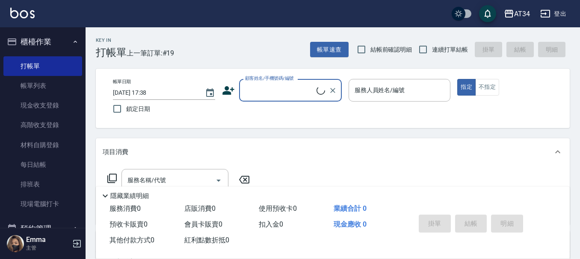
click at [271, 83] on div "顧客姓名/手機號碼/編號" at bounding box center [290, 90] width 103 height 23
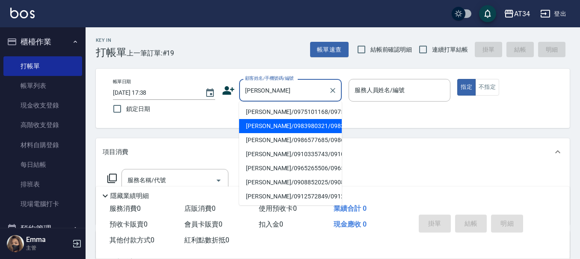
click at [271, 133] on li "林哲宇/0983980321/0983980321" at bounding box center [290, 126] width 103 height 14
type input "林哲宇/0983980321/0983980321"
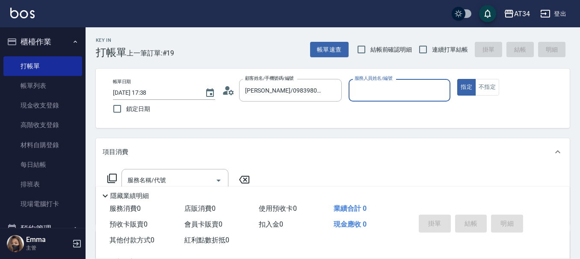
type input "Mei-07"
click at [155, 180] on div "服務名稱/代號 服務名稱/代號" at bounding box center [174, 180] width 107 height 23
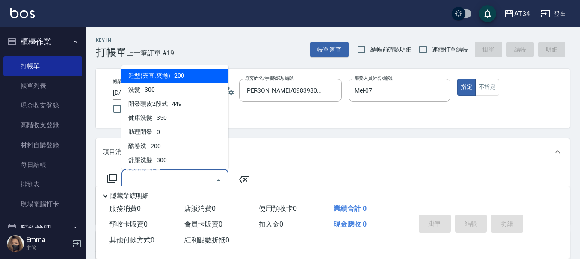
scroll to position [85, 0]
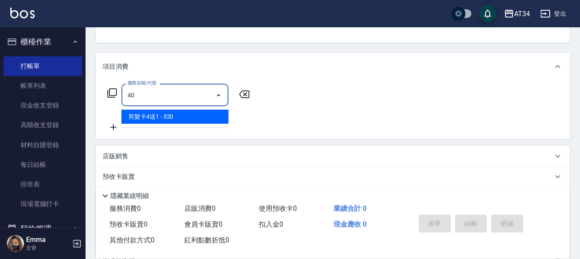
type input "401"
type input "20"
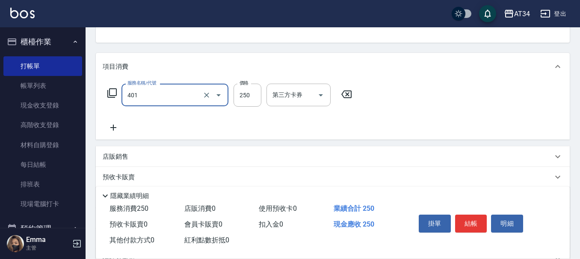
type input "剪髮(401)"
type input "0"
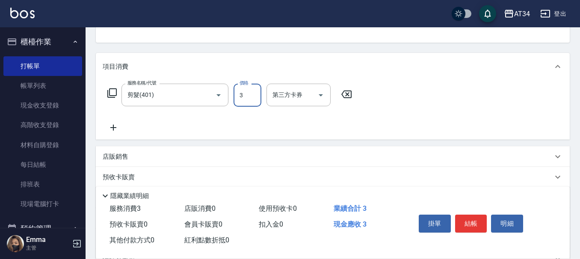
type input "30"
type input "300"
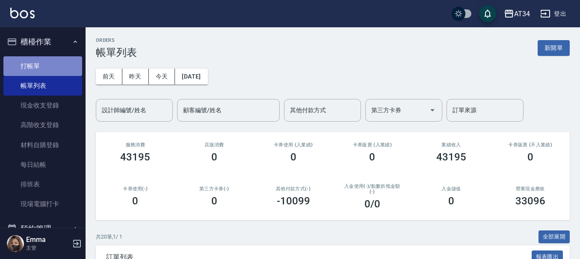
click at [52, 67] on link "打帳單" at bounding box center [42, 66] width 79 height 20
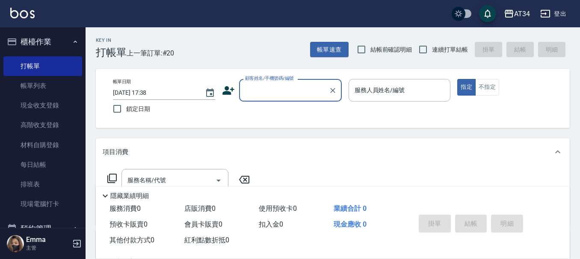
click at [254, 94] on input "顧客姓名/手機號碼/編號" at bounding box center [284, 90] width 82 height 15
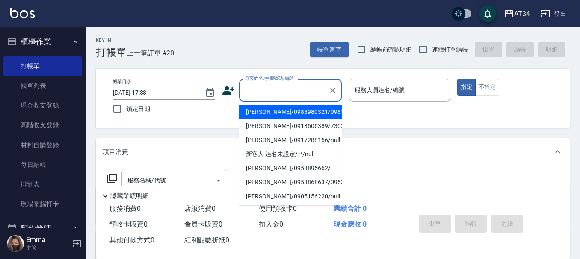
click at [262, 90] on input "顧客姓名/手機號碼/編號" at bounding box center [284, 90] width 82 height 15
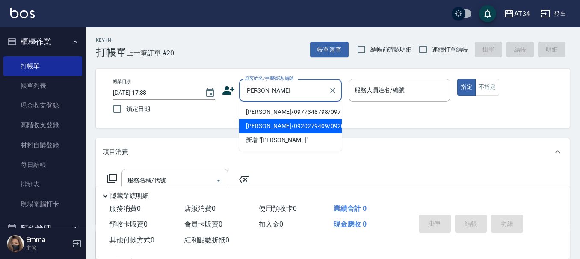
click at [286, 133] on li "林進勇/0920279409/0920279409" at bounding box center [290, 126] width 103 height 14
type input "林進勇/0920279409/0920279409"
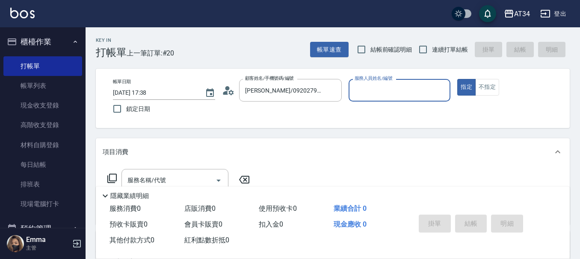
type input "Mei-07"
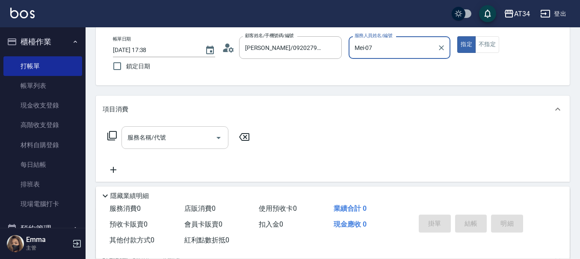
click at [177, 136] on input "服務名稱/代號" at bounding box center [168, 137] width 86 height 15
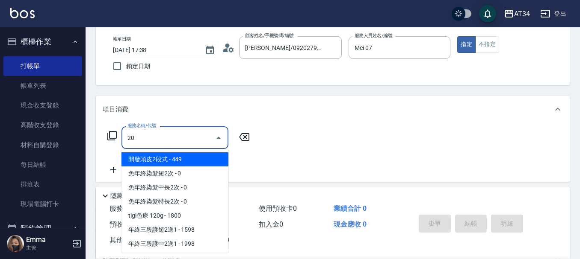
type input "201"
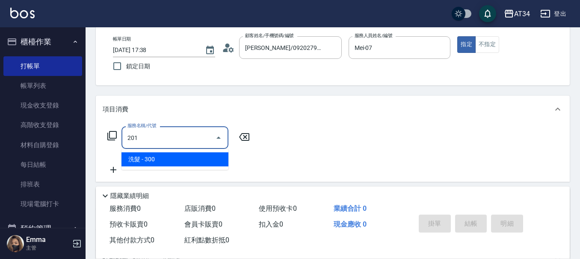
type input "30"
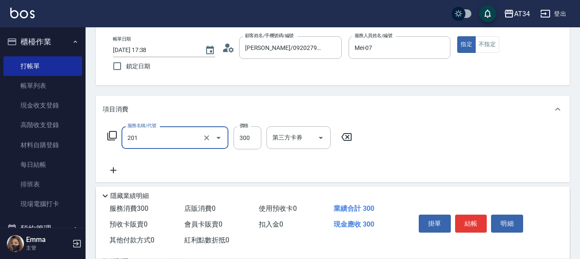
type input "洗髮(201)"
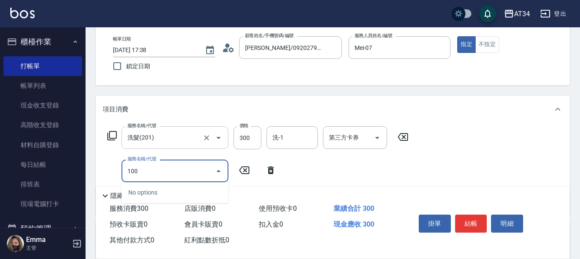
type input "1006"
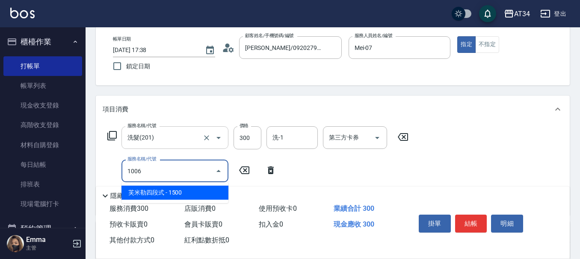
type input "180"
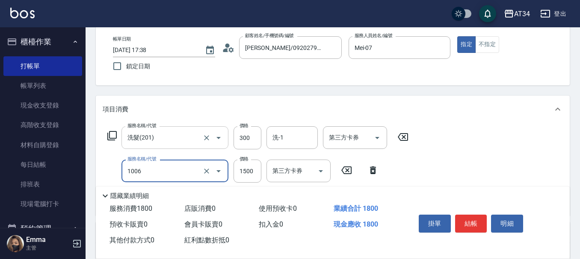
type input "芙米勒四段式(1006)"
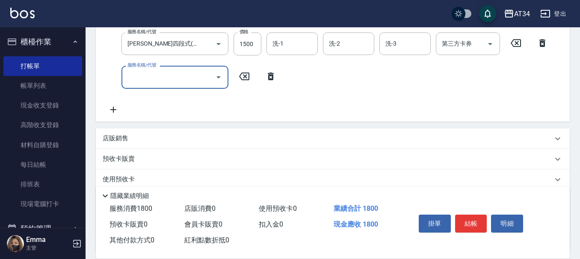
scroll to position [171, 0]
type input "敷膜"
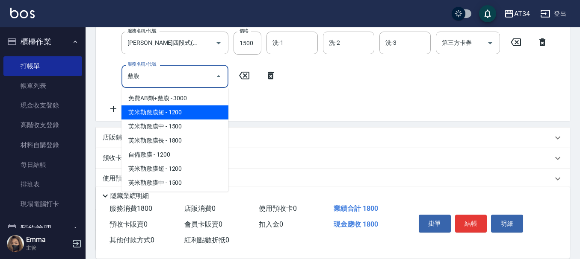
click at [186, 109] on span "芙米勒敷膜短 - 1200" at bounding box center [174, 113] width 107 height 14
type input "300"
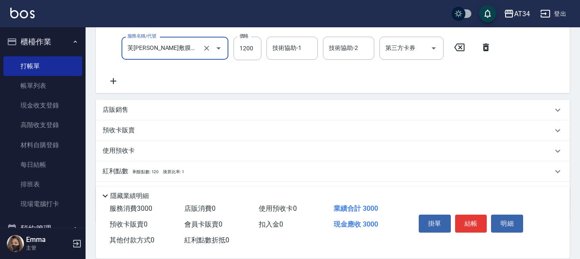
scroll to position [214, 0]
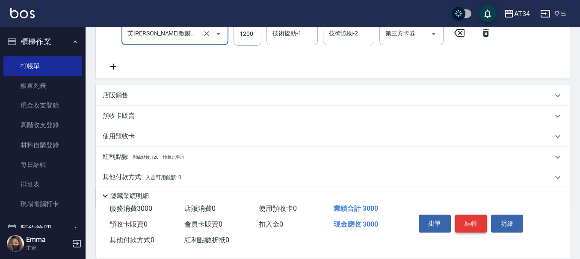
type input "芙米勒敷膜短(918)"
click at [478, 219] on button "結帳" at bounding box center [471, 224] width 32 height 18
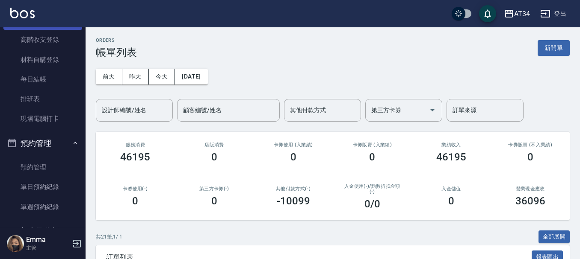
scroll to position [128, 0]
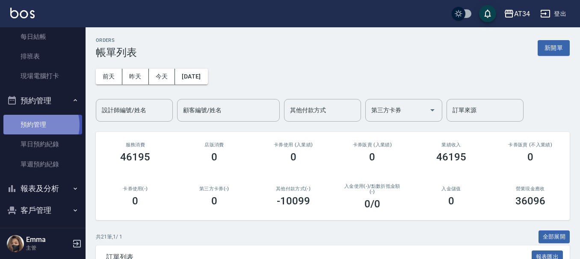
click at [35, 125] on link "預約管理" at bounding box center [42, 125] width 79 height 20
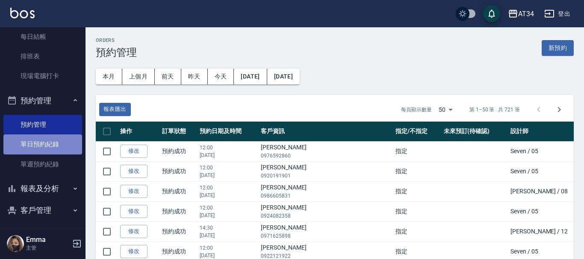
click at [47, 143] on link "單日預約紀錄" at bounding box center [42, 145] width 79 height 20
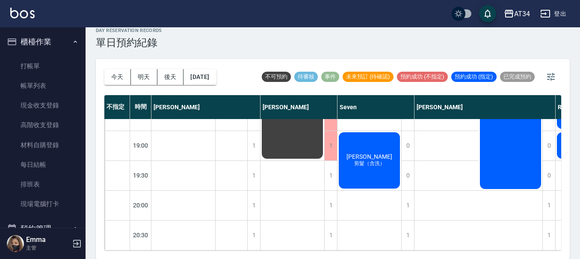
click at [44, 39] on button "櫃檯作業" at bounding box center [42, 42] width 79 height 22
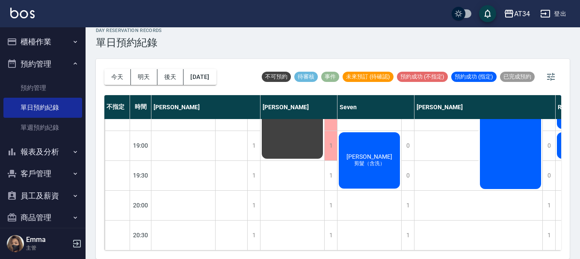
click at [42, 61] on button "預約管理" at bounding box center [42, 64] width 79 height 22
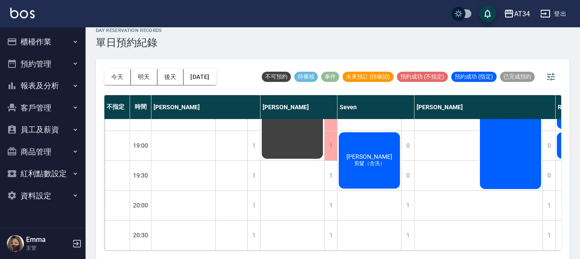
click at [42, 83] on button "報表及分析" at bounding box center [42, 86] width 79 height 22
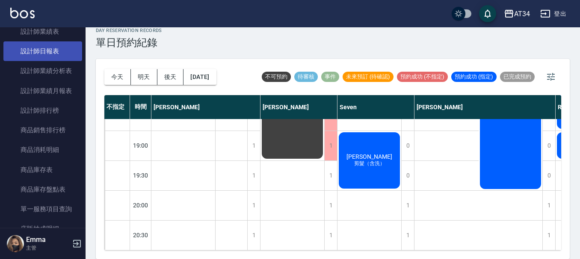
scroll to position [85, 0]
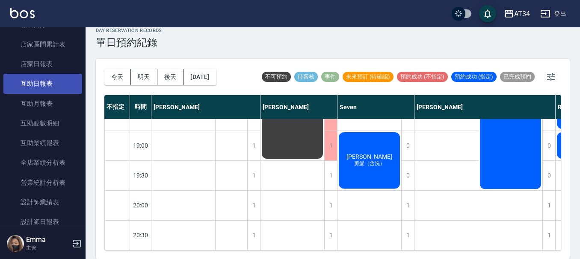
click at [50, 90] on link "互助日報表" at bounding box center [42, 84] width 79 height 20
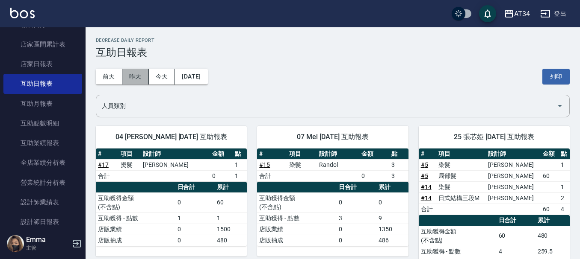
click at [134, 77] on button "昨天" at bounding box center [135, 77] width 27 height 16
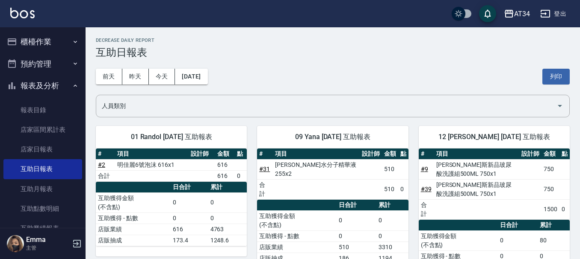
click at [56, 60] on button "預約管理" at bounding box center [42, 64] width 79 height 22
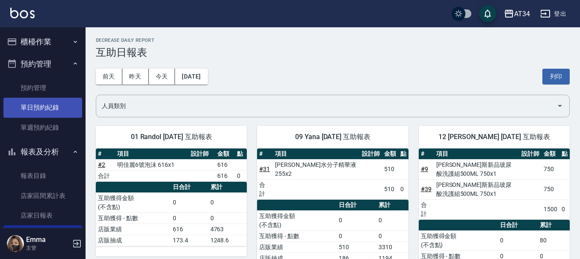
click at [54, 105] on link "單日預約紀錄" at bounding box center [42, 108] width 79 height 20
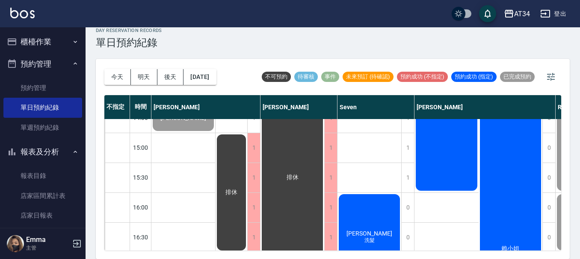
scroll to position [217, 0]
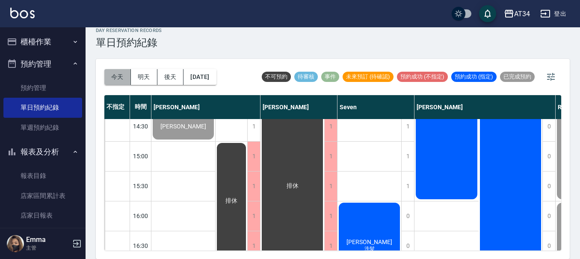
click at [122, 74] on button "今天" at bounding box center [117, 77] width 27 height 16
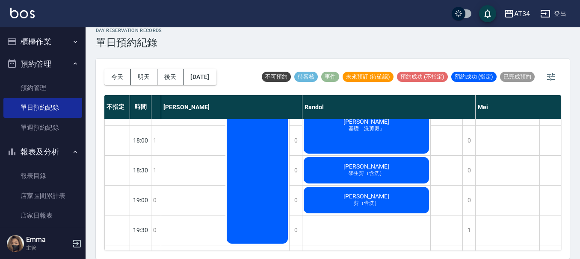
scroll to position [427, 253]
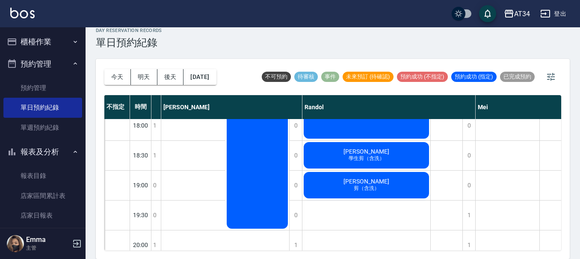
click at [29, 42] on button "櫃檯作業" at bounding box center [42, 42] width 79 height 22
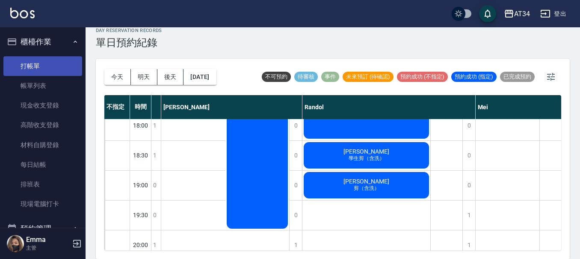
click at [45, 68] on link "打帳單" at bounding box center [42, 66] width 79 height 20
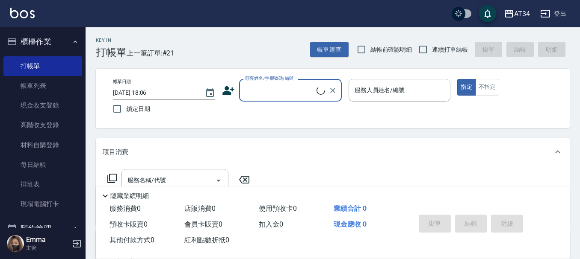
click at [296, 86] on input "顧客姓名/手機號碼/編號" at bounding box center [280, 90] width 74 height 15
click at [309, 118] on li "項子安/0925084815/0925084815" at bounding box center [290, 112] width 103 height 14
type input "項子安/0925084815/0925084815"
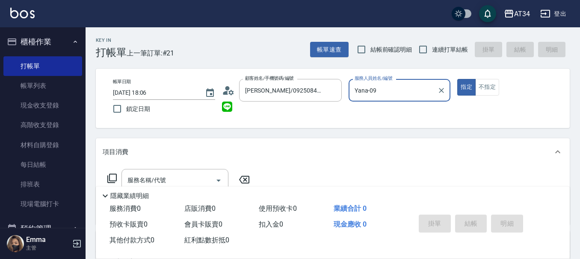
click at [382, 91] on input "Yana-09" at bounding box center [393, 90] width 82 height 15
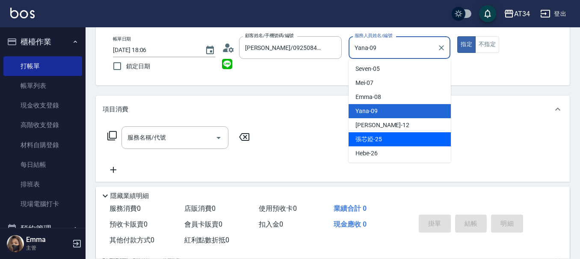
scroll to position [100, 0]
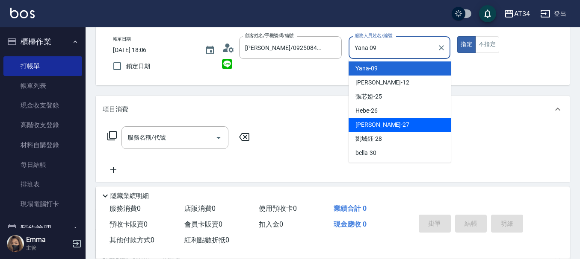
click at [378, 123] on span "annie -27" at bounding box center [382, 125] width 54 height 9
type input "annie-27"
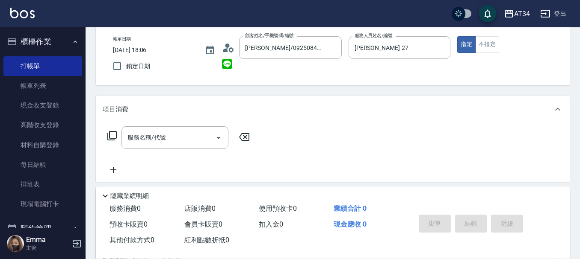
click at [418, 93] on div "Key In 打帳單 上一筆訂單:#21 帳單速查 結帳前確認明細 連續打單結帳 掛單 結帳 明細 帳單日期 2025/08/24 18:06 鎖定日期 顧客…" at bounding box center [332, 190] width 494 height 410
click at [193, 142] on input "服務名稱/代號" at bounding box center [168, 137] width 86 height 15
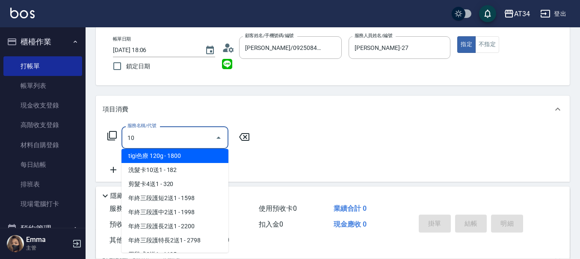
scroll to position [0, 0]
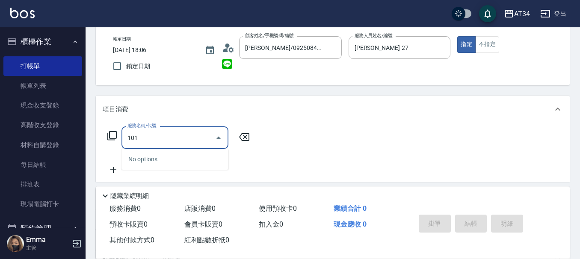
type input "1010"
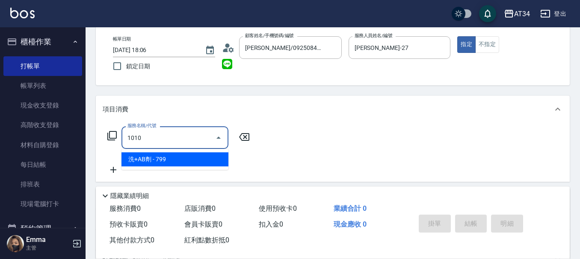
click at [174, 158] on span "洗+AB劑 - 799" at bounding box center [174, 160] width 107 height 14
type input "70"
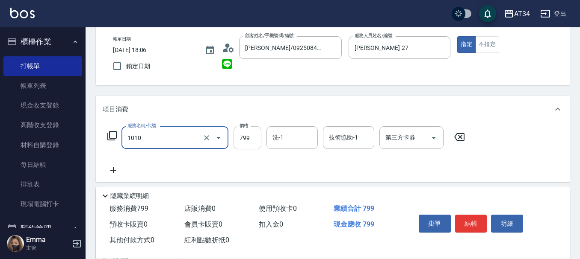
type input "洗+AB劑(1010)"
click at [244, 133] on input "799" at bounding box center [247, 138] width 28 height 23
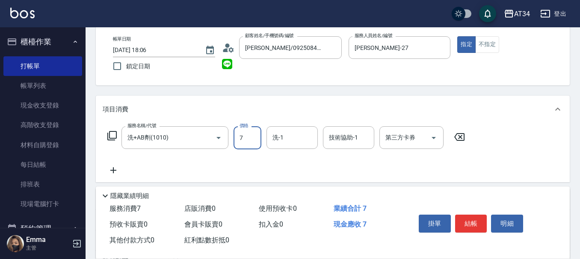
type input "0"
type input "70"
type input "700"
click at [292, 140] on input "洗-1" at bounding box center [292, 137] width 44 height 15
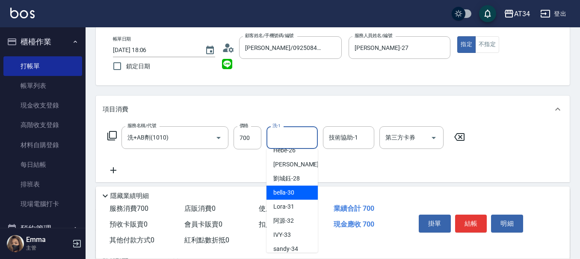
scroll to position [171, 0]
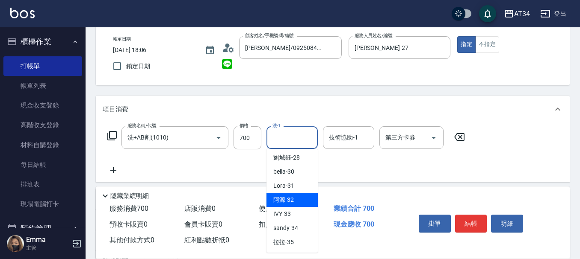
click at [294, 205] on div "阿源 -32" at bounding box center [291, 200] width 51 height 14
type input "阿源-32"
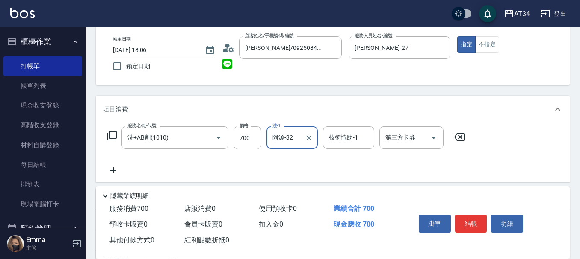
click at [278, 175] on div "服務名稱/代號 洗+AB劑(1010) 服務名稱/代號 價格 700 價格 洗-1 阿源-32 洗-1 技術協助-1 技術協助-1 第三方卡券 第三方卡券" at bounding box center [286, 151] width 367 height 49
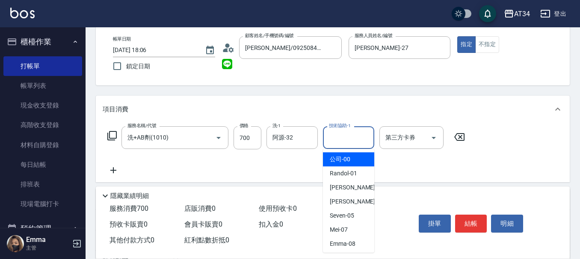
click at [345, 139] on input "技術協助-1" at bounding box center [349, 137] width 44 height 15
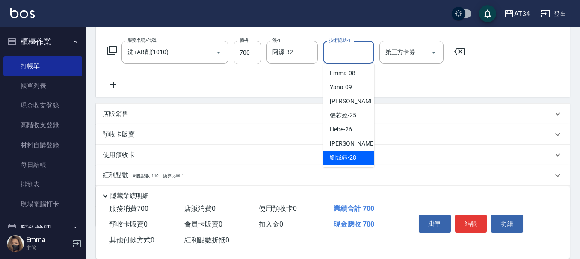
scroll to position [128, 0]
click at [341, 156] on span "阿源 -32" at bounding box center [340, 157] width 21 height 9
type input "阿源-32"
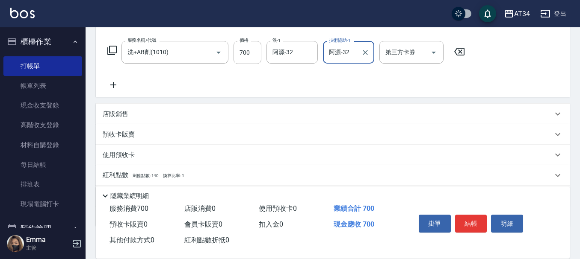
click at [112, 86] on icon at bounding box center [113, 85] width 21 height 10
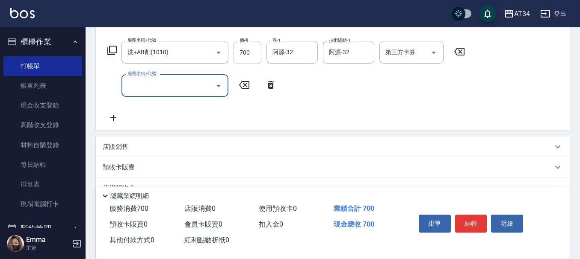
click at [196, 88] on input "服務名稱/代號" at bounding box center [168, 85] width 86 height 15
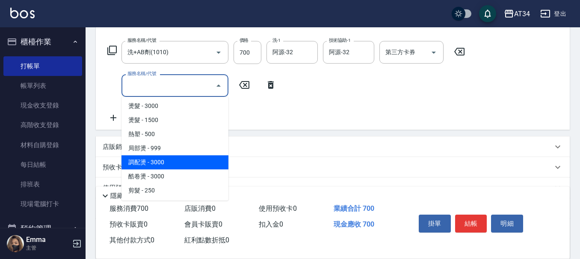
scroll to position [171, 0]
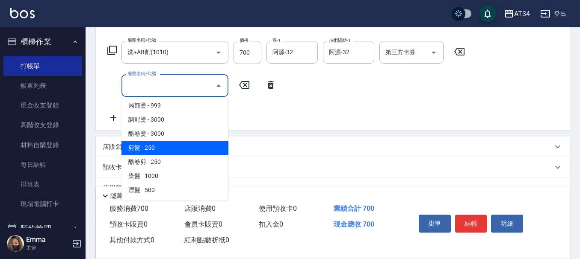
click at [153, 150] on span "剪髮 - 250" at bounding box center [174, 148] width 107 height 14
type input "90"
type input "剪髮(401)"
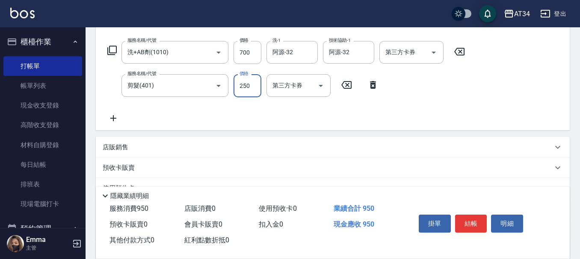
click at [237, 88] on input "250" at bounding box center [247, 85] width 28 height 23
type input "3"
type input "70"
type input "300"
type input "100"
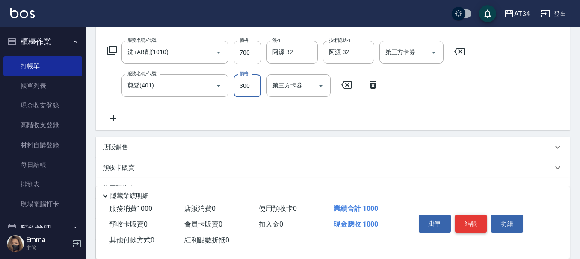
type input "300"
click at [460, 218] on button "結帳" at bounding box center [471, 224] width 32 height 18
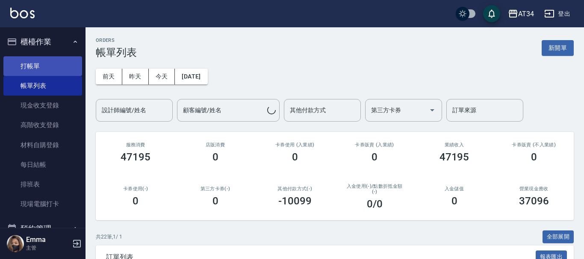
click at [29, 59] on link "打帳單" at bounding box center [42, 66] width 79 height 20
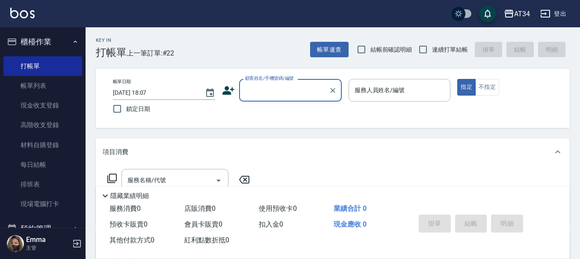
click at [233, 87] on icon at bounding box center [228, 90] width 13 height 13
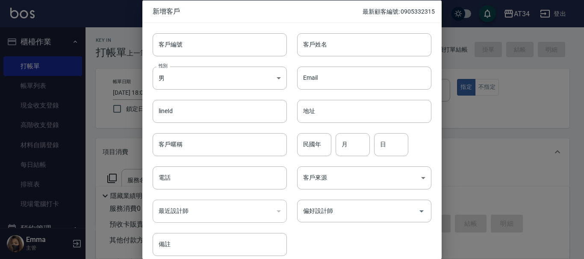
click at [89, 102] on div at bounding box center [292, 129] width 584 height 259
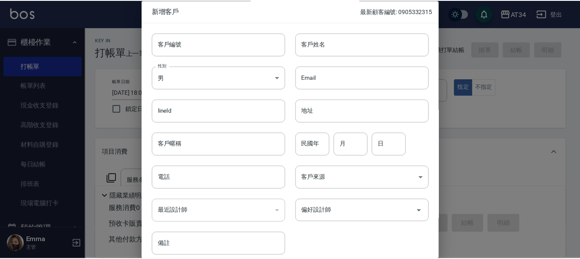
scroll to position [37, 0]
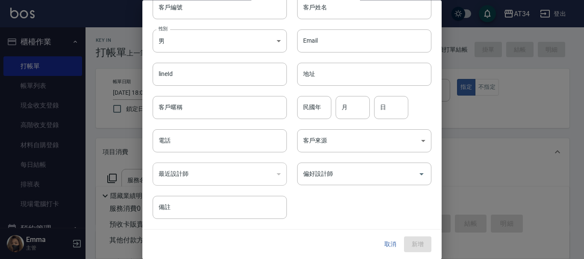
click at [386, 242] on button "取消" at bounding box center [390, 245] width 27 height 16
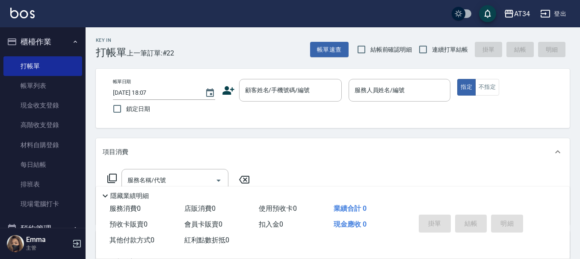
click at [189, 94] on input "2025/08/24 18:07" at bounding box center [154, 93] width 83 height 14
click at [187, 94] on input "2025/08/24 18:07" at bounding box center [154, 93] width 83 height 14
click at [206, 91] on icon "Choose date, selected date is 2025-08-24" at bounding box center [210, 92] width 8 height 9
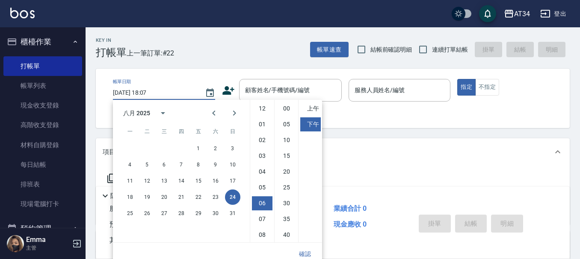
scroll to position [48, 0]
click at [213, 148] on button "2" at bounding box center [215, 148] width 15 height 15
type input "2025/08/02 18:07"
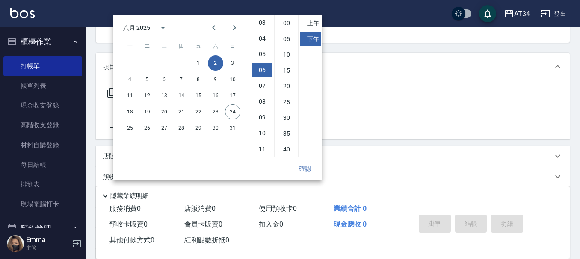
click at [310, 170] on button "確認" at bounding box center [304, 169] width 27 height 16
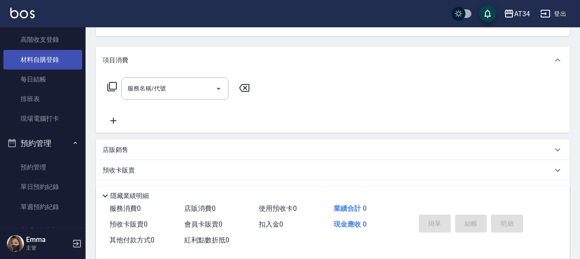
scroll to position [0, 0]
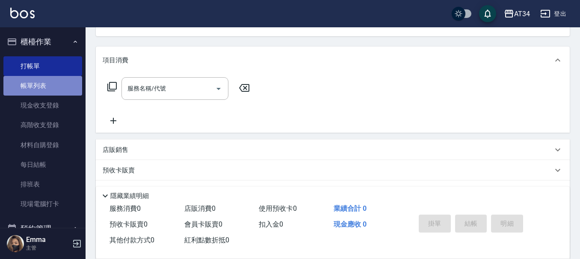
click at [46, 85] on link "帳單列表" at bounding box center [42, 86] width 79 height 20
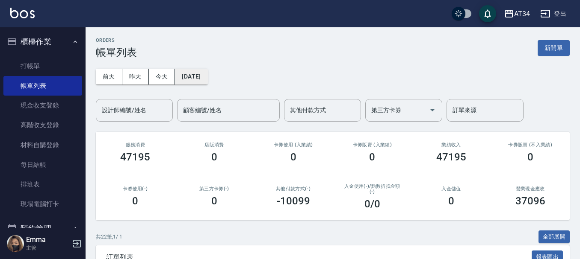
click at [197, 78] on button "[DATE]" at bounding box center [191, 77] width 32 height 16
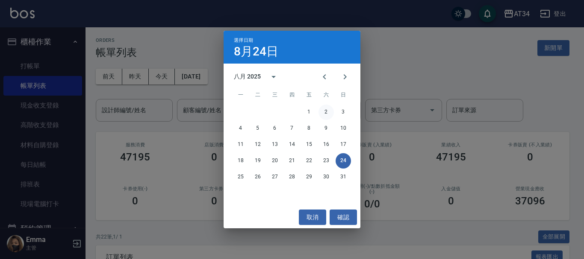
click at [324, 114] on button "2" at bounding box center [325, 112] width 15 height 15
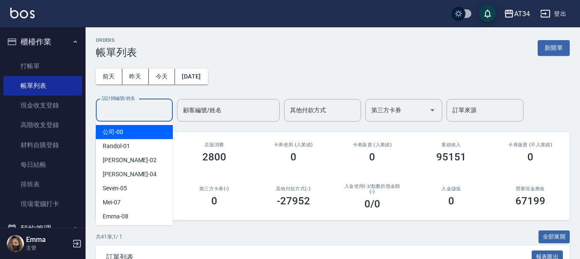
click at [154, 114] on input "設計師編號/姓名" at bounding box center [134, 110] width 69 height 15
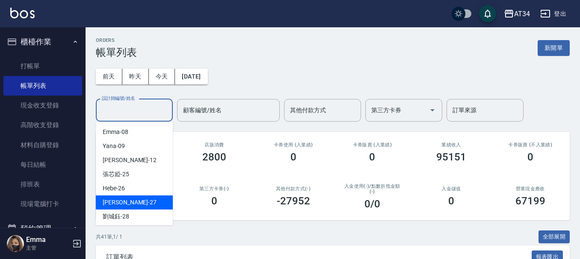
scroll to position [85, 0]
click at [126, 202] on div "annie -27" at bounding box center [134, 202] width 77 height 14
type input "annie-27"
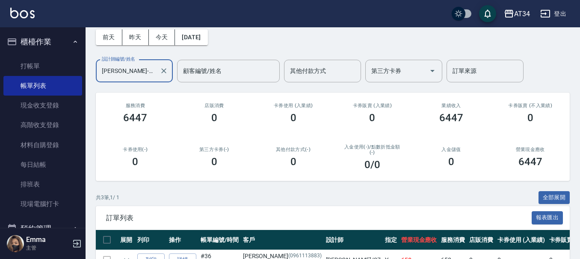
scroll to position [128, 0]
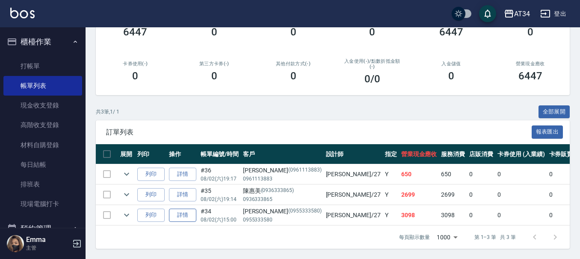
click at [177, 211] on link "詳情" at bounding box center [182, 215] width 27 height 13
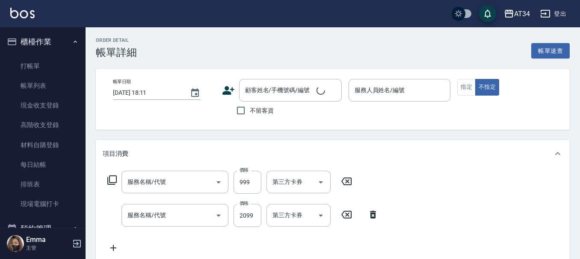
type input "2025/08/02 15:00"
type input "annie-27"
type input "300"
type input "縮毛矯正+招牌內灣"
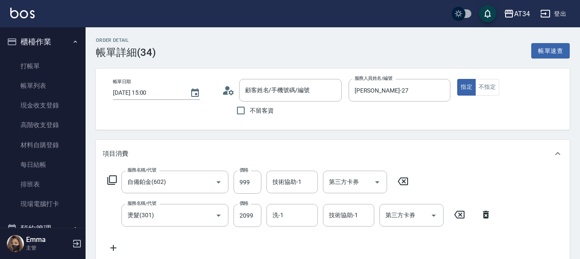
type input "自備鉑金(602)"
type input "燙髮(301)"
type input "劉芳妙/0955333580/0955333580"
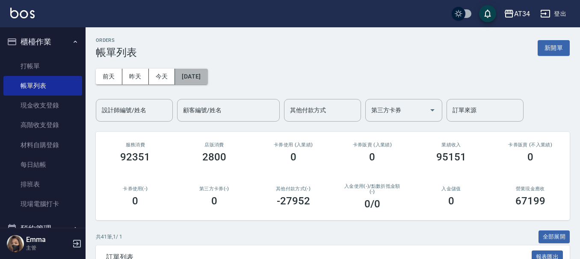
click at [205, 78] on button "2025/08/02" at bounding box center [191, 77] width 32 height 16
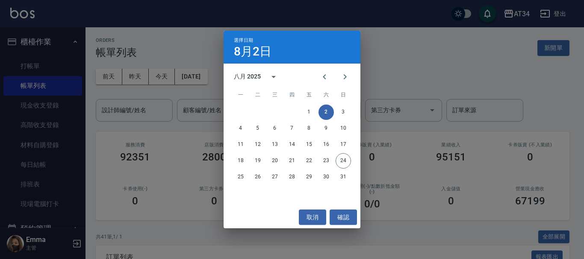
click at [195, 105] on div "選擇日期 8月2日 八月 2025 一 二 三 四 五 六 日 1 2 3 4 5 6 7 8 9 10 11 12 13 14 15 16 17 18 19…" at bounding box center [292, 129] width 584 height 259
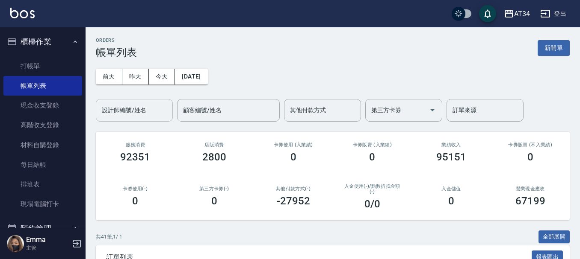
click at [144, 107] on input "設計師編號/姓名" at bounding box center [134, 110] width 69 height 15
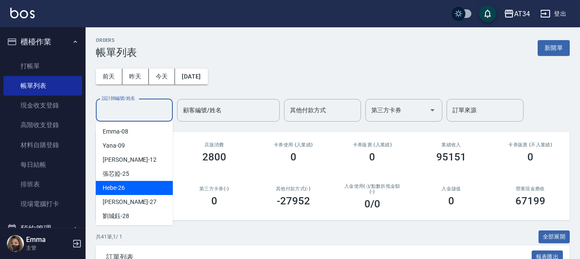
scroll to position [85, 0]
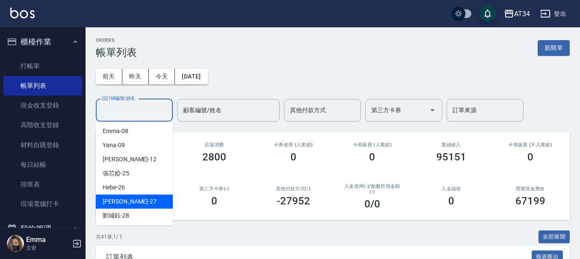
click at [125, 200] on span "annie -27" at bounding box center [130, 201] width 54 height 9
type input "annie-27"
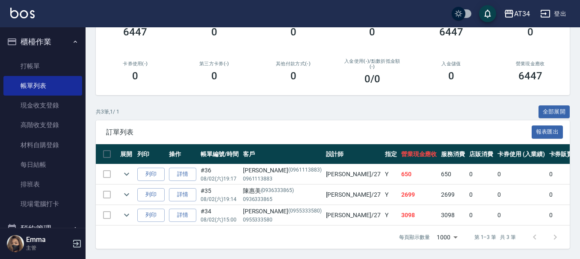
scroll to position [132, 0]
click at [187, 168] on link "詳情" at bounding box center [182, 174] width 27 height 13
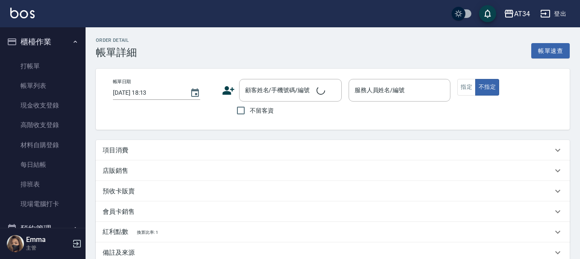
type input "2025/08/02 19:17"
type input "annie-27"
type input "60"
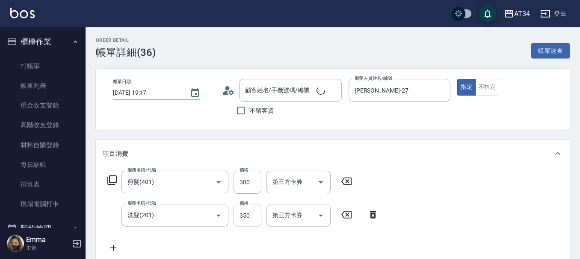
type input "剪髮(401)"
type input "洗髮(201)"
type input "李小姐/0961113883/0961113883"
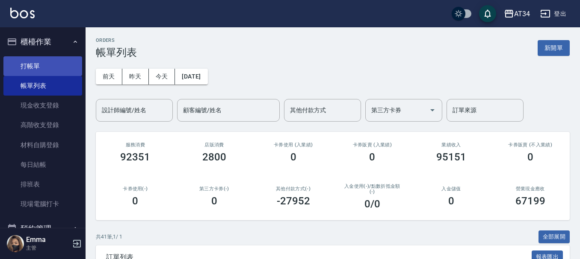
click at [39, 62] on link "打帳單" at bounding box center [42, 66] width 79 height 20
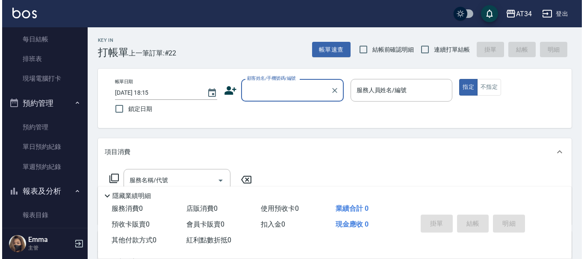
scroll to position [128, 0]
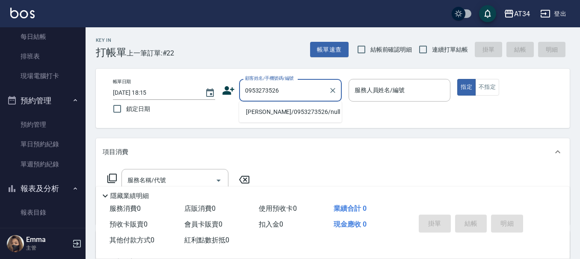
click at [292, 112] on li "黃文茹/0953273526/null" at bounding box center [290, 112] width 103 height 14
type input "黃文茹/0953273526/null"
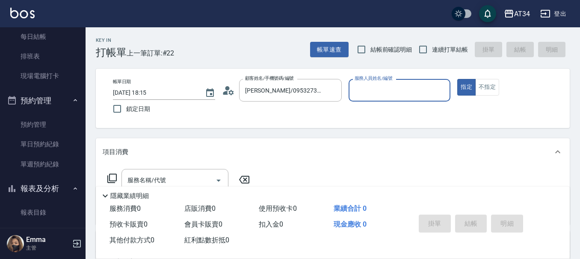
click at [231, 91] on icon at bounding box center [230, 92] width 5 height 5
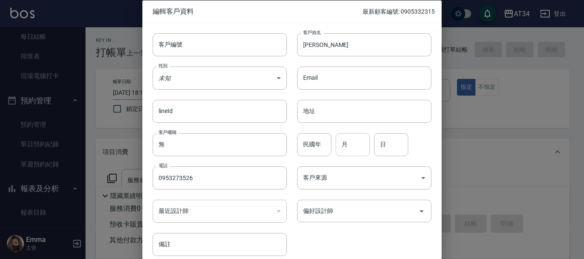
click at [353, 151] on input "月" at bounding box center [353, 144] width 34 height 23
type input "09"
type input "19"
click at [212, 77] on body "AT34 登出 櫃檯作業 打帳單 帳單列表 現金收支登錄 高階收支登錄 材料自購登錄 每日結帳 排班表 現場電腦打卡 預約管理 預約管理 單日預約紀錄 單週預…" at bounding box center [292, 218] width 584 height 437
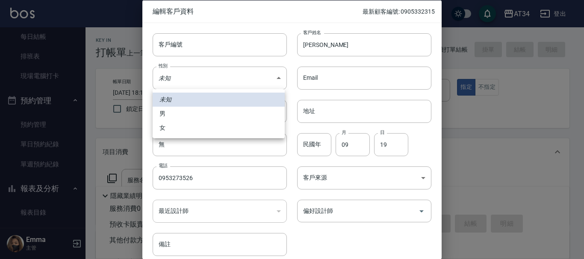
click at [202, 129] on li "女" at bounding box center [219, 128] width 132 height 14
type input "FEMALE"
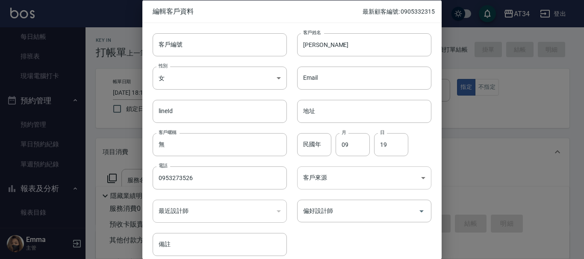
click at [359, 183] on body "AT34 登出 櫃檯作業 打帳單 帳單列表 現金收支登錄 高階收支登錄 材料自購登錄 每日結帳 排班表 現場電腦打卡 預約管理 預約管理 單日預約紀錄 單週預…" at bounding box center [292, 218] width 584 height 437
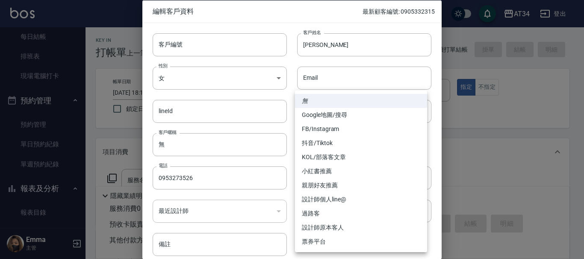
click at [327, 130] on li "FB/Instagram" at bounding box center [361, 129] width 132 height 14
type input "FB/Instagram"
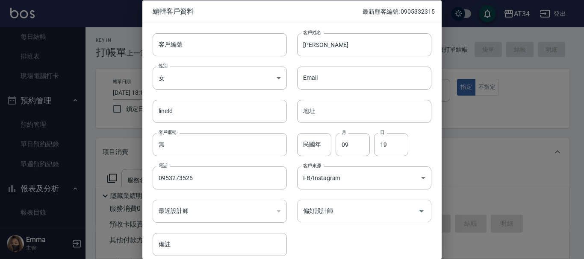
click at [327, 212] on input "偏好設計師" at bounding box center [358, 211] width 114 height 15
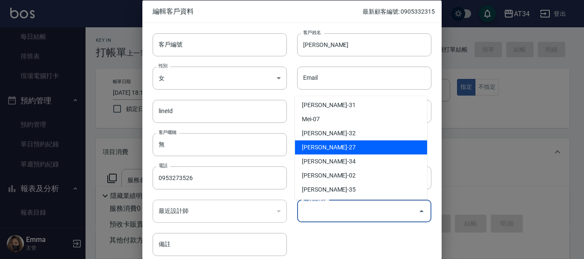
click at [323, 145] on li "顏嘉慧-27" at bounding box center [361, 148] width 132 height 14
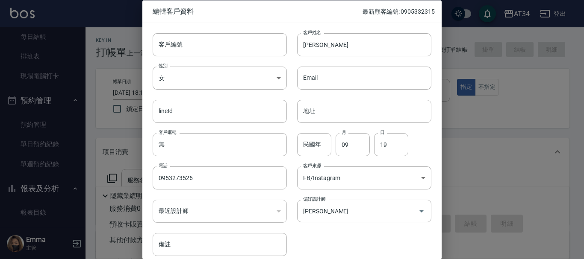
click at [313, 235] on div "客戶編號 客戶編號 客戶姓名 黃文茹 客戶姓名 性別 女 FEMALE 性別 Email Email lineId lineId 地址 地址 客戶暱稱 無 客…" at bounding box center [286, 140] width 289 height 234
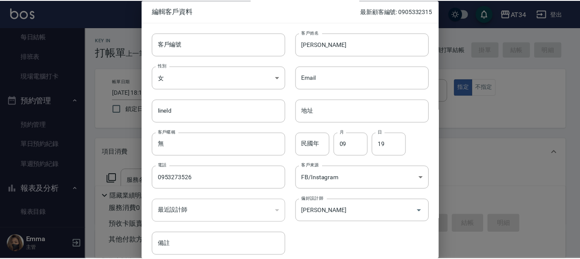
scroll to position [37, 0]
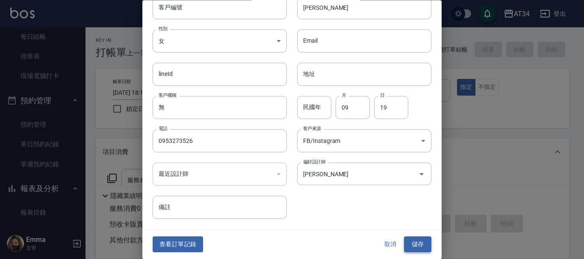
click at [418, 241] on button "儲存" at bounding box center [417, 245] width 27 height 16
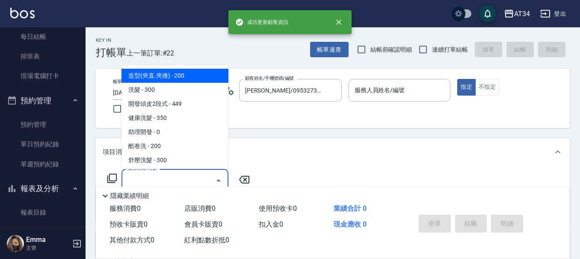
click at [148, 175] on div "服務名稱/代號 服務名稱/代號" at bounding box center [174, 180] width 107 height 23
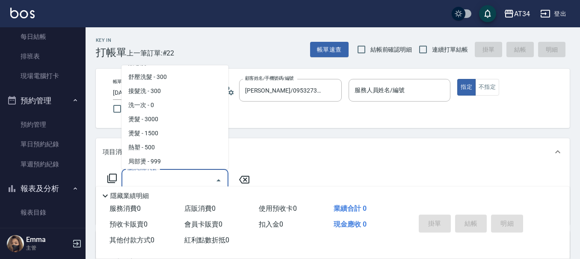
scroll to position [85, 0]
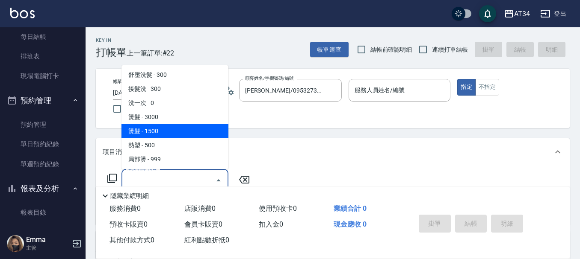
click at [163, 129] on span "燙髮 - 1500" at bounding box center [174, 131] width 107 height 14
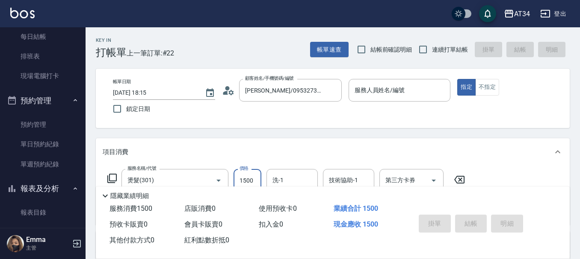
click at [251, 179] on input "1500" at bounding box center [247, 180] width 28 height 23
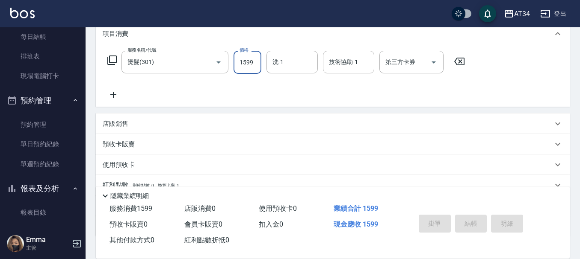
scroll to position [128, 0]
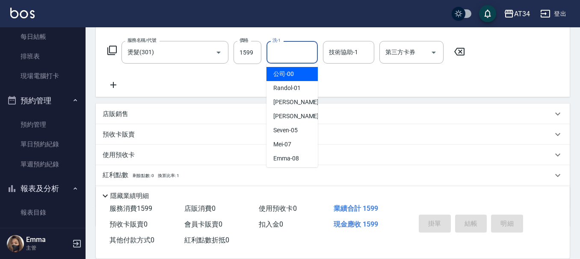
click at [276, 47] on div "洗-1 洗-1" at bounding box center [291, 52] width 51 height 23
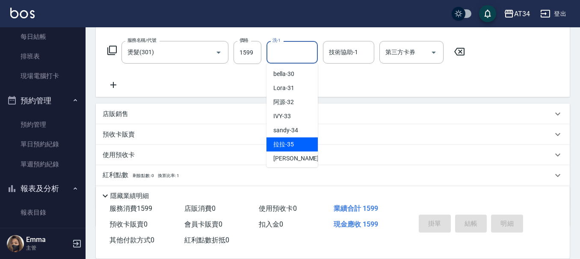
scroll to position [185, 0]
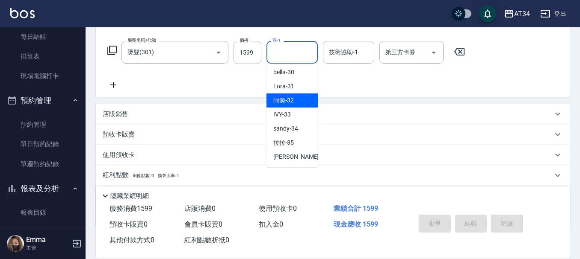
click at [287, 100] on span "阿源 -32" at bounding box center [283, 100] width 21 height 9
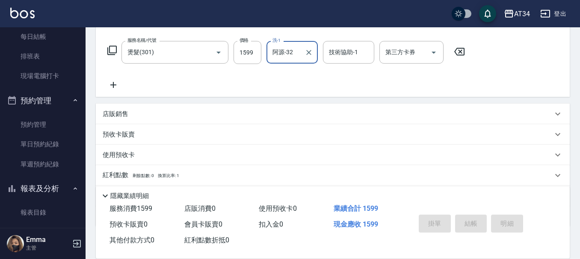
click at [112, 85] on icon at bounding box center [113, 85] width 6 height 6
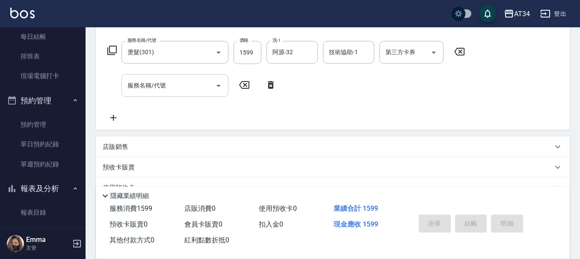
click at [215, 84] on icon "Open" at bounding box center [218, 86] width 10 height 10
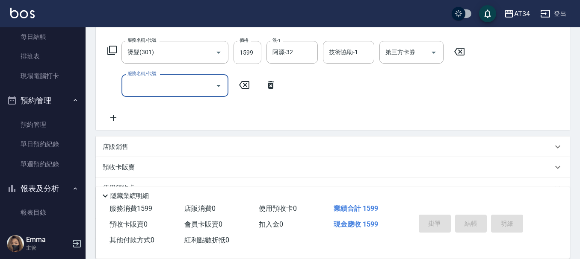
click at [215, 86] on icon "Open" at bounding box center [218, 86] width 10 height 10
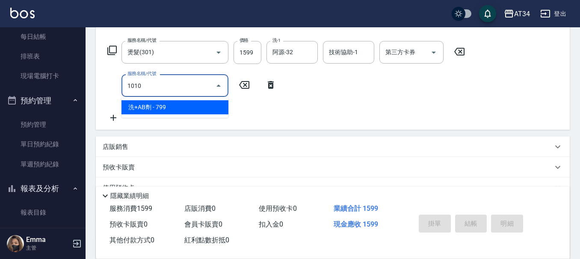
click at [188, 103] on span "洗+AB劑 - 799" at bounding box center [174, 107] width 107 height 14
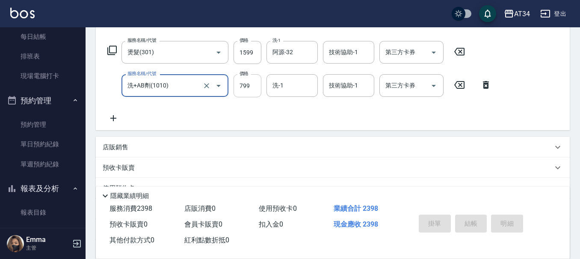
click at [251, 89] on input "799" at bounding box center [247, 85] width 28 height 23
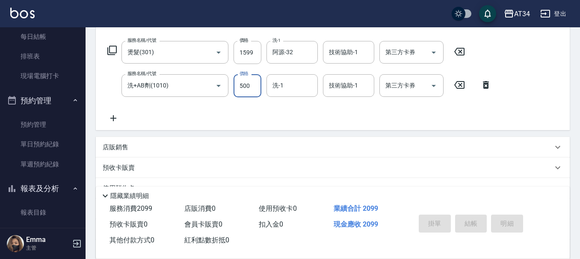
click at [272, 87] on input "洗-1" at bounding box center [292, 85] width 44 height 15
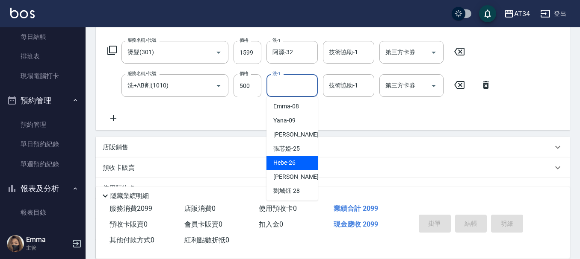
scroll to position [171, 0]
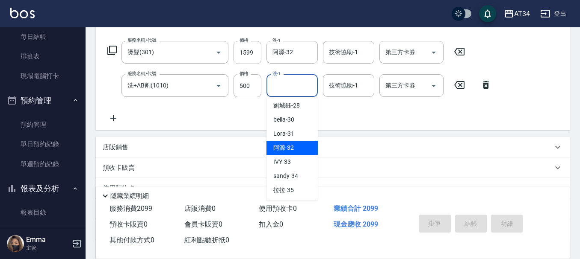
click at [286, 149] on span "阿源 -32" at bounding box center [283, 148] width 21 height 9
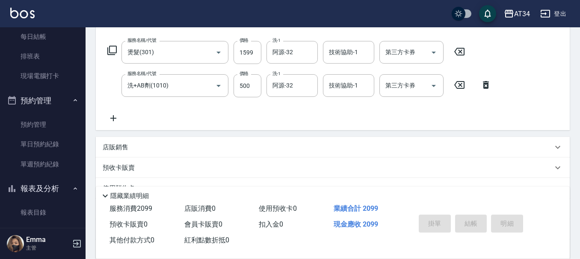
click at [178, 123] on div "服務名稱/代號 燙髮(301) 服務名稱/代號 價格 1599 價格 洗-1 阿源-32 洗-1 技術協助-1 技術協助-1 第三方卡券 第三方卡券 服務名稱…" at bounding box center [300, 82] width 394 height 83
click at [112, 116] on icon at bounding box center [113, 118] width 21 height 10
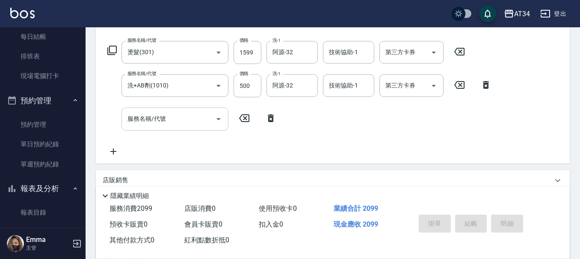
click at [216, 120] on icon "Open" at bounding box center [218, 119] width 10 height 10
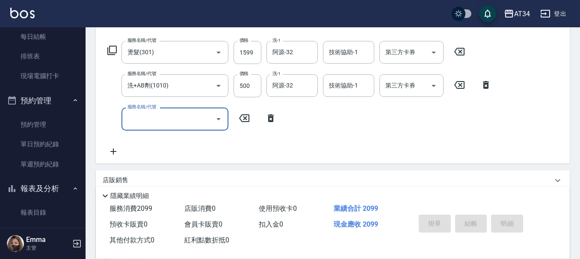
click at [211, 119] on input "服務名稱/代號" at bounding box center [168, 119] width 86 height 15
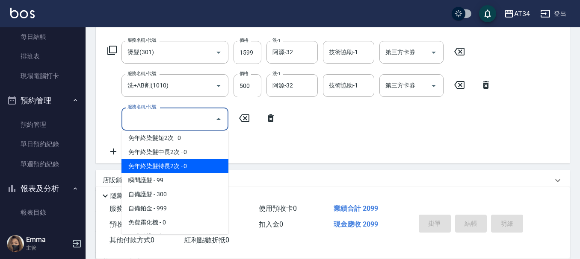
scroll to position [342, 0]
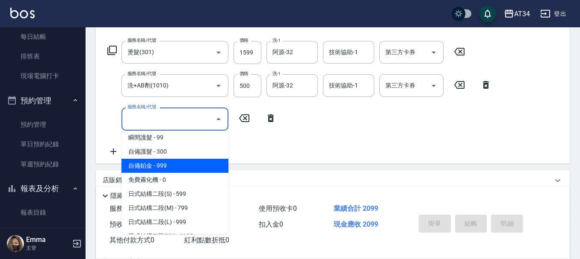
click at [183, 167] on span "自備鉑金 - 999" at bounding box center [174, 166] width 107 height 14
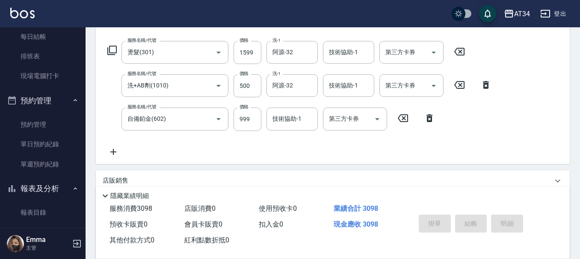
click at [260, 139] on div "服務名稱/代號 燙髮(301) 服務名稱/代號 價格 1599 價格 洗-1 阿源-32 洗-1 技術協助-1 技術協助-1 第三方卡券 第三方卡券 服務名稱…" at bounding box center [300, 99] width 394 height 116
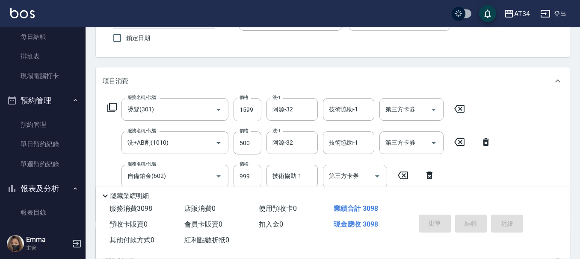
scroll to position [0, 0]
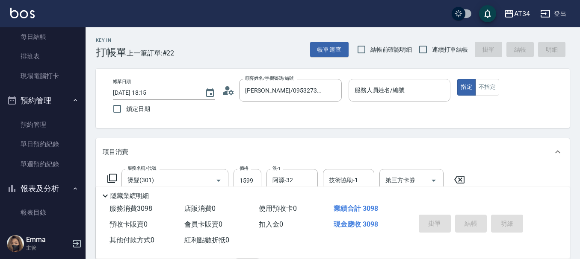
click at [379, 97] on input "服務人員姓名/編號" at bounding box center [399, 90] width 94 height 15
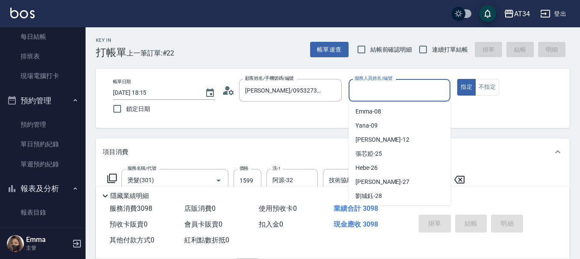
scroll to position [85, 0]
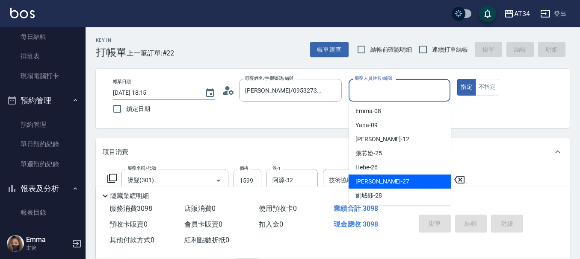
click at [373, 182] on span "annie -27" at bounding box center [382, 181] width 54 height 9
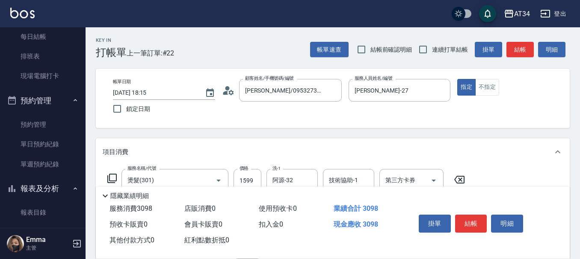
click at [374, 122] on div "帳單日期 2025/08/24 18:15 鎖定日期 顧客姓名/手機號碼/編號 黃文茹/0953273526/null 顧客姓名/手機號碼/編號 服務人員姓名…" at bounding box center [333, 98] width 474 height 59
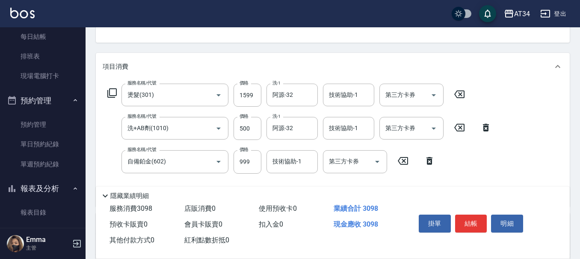
click at [264, 162] on div "服務名稱/代號 自備鉑金(602) 服務名稱/代號 價格 999 價格 技術協助-1 技術協助-1 第三方卡券 第三方卡券" at bounding box center [271, 161] width 337 height 23
click at [284, 163] on input "技術協助-1" at bounding box center [292, 161] width 44 height 15
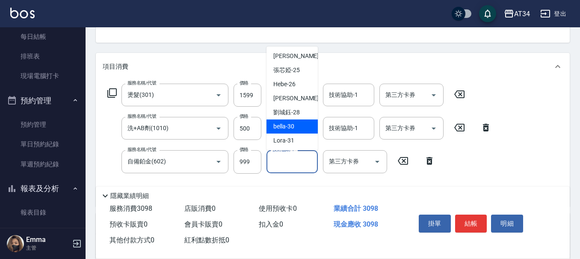
scroll to position [128, 0]
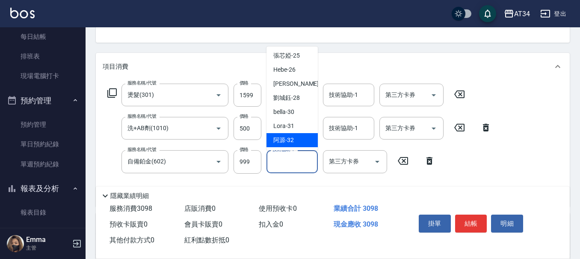
click at [290, 135] on div "阿源 -32" at bounding box center [291, 140] width 51 height 14
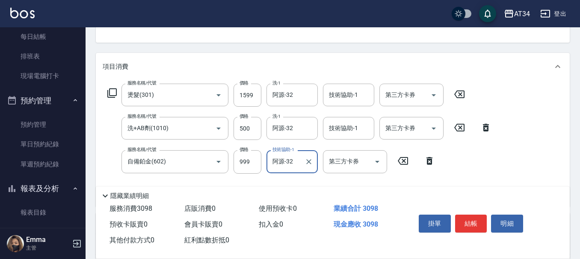
click at [468, 153] on div "服務名稱/代號 燙髮(301) 服務名稱/代號 價格 1599 價格 洗-1 阿源-32 洗-1 技術協助-1 技術協助-1 第三方卡券 第三方卡券 服務名稱…" at bounding box center [300, 142] width 394 height 116
click at [466, 224] on button "結帳" at bounding box center [471, 224] width 32 height 18
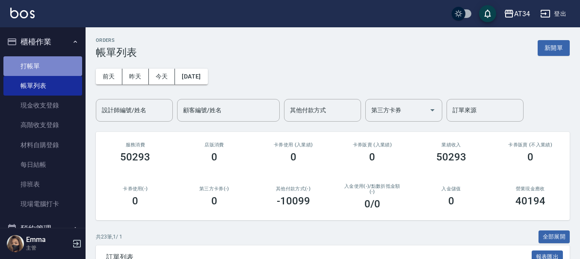
click at [50, 68] on link "打帳單" at bounding box center [42, 66] width 79 height 20
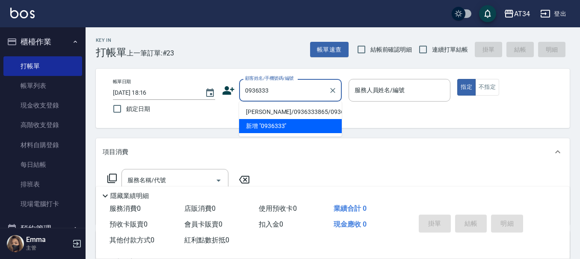
click at [254, 119] on li "陳惠美/0936333865/0936333865" at bounding box center [290, 112] width 103 height 14
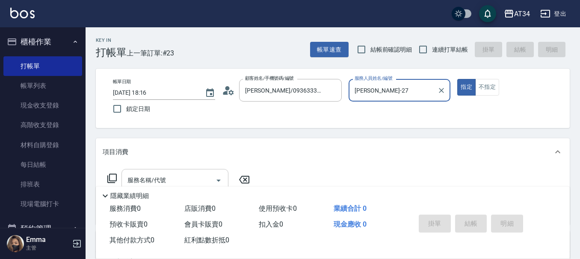
click at [206, 180] on input "服務名稱/代號" at bounding box center [168, 180] width 86 height 15
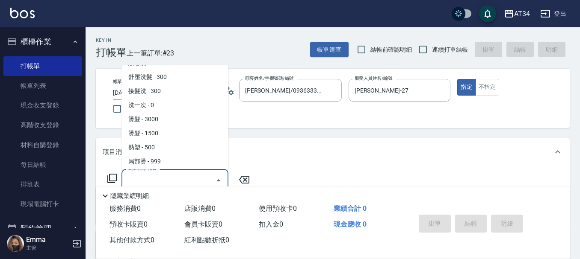
scroll to position [85, 0]
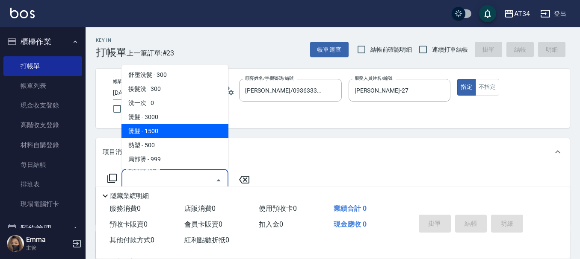
click at [171, 135] on span "燙髮 - 1500" at bounding box center [174, 131] width 107 height 14
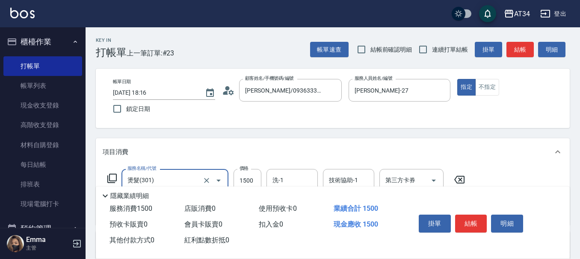
click at [303, 162] on div "項目消費" at bounding box center [333, 152] width 474 height 27
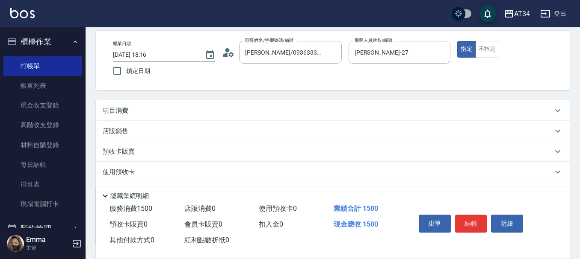
scroll to position [0, 0]
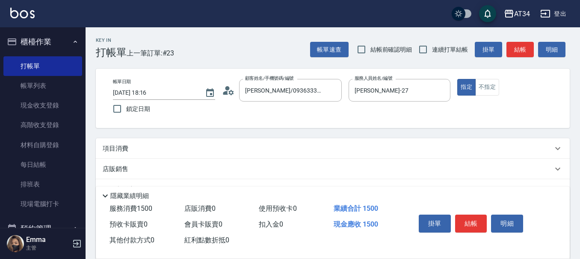
click at [170, 149] on div "項目消費" at bounding box center [328, 148] width 450 height 9
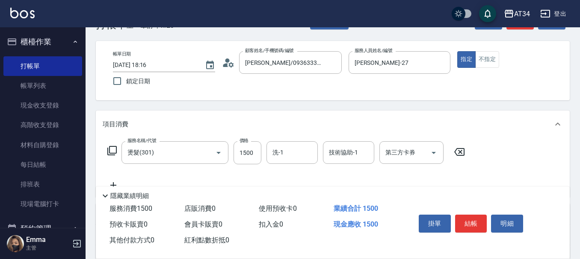
scroll to position [43, 0]
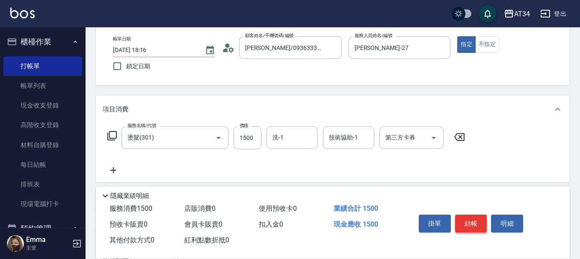
click at [469, 220] on button "結帳" at bounding box center [471, 224] width 32 height 18
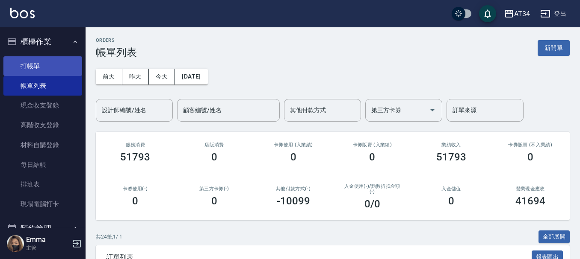
click at [29, 62] on link "打帳單" at bounding box center [42, 66] width 79 height 20
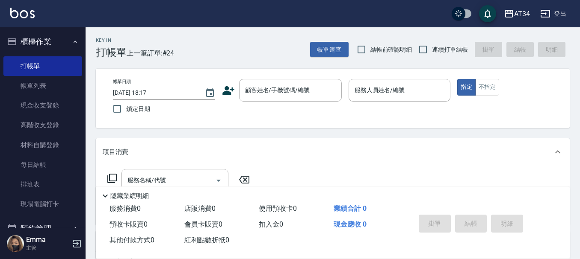
click at [228, 91] on icon at bounding box center [228, 90] width 13 height 13
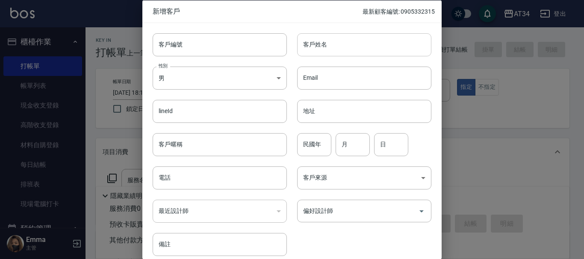
click at [313, 46] on input "客戶姓名" at bounding box center [364, 44] width 134 height 23
click at [220, 79] on body "AT34 登出 櫃檯作業 打帳單 帳單列表 現金收支登錄 高階收支登錄 材料自購登錄 每日結帳 排班表 現場電腦打卡 預約管理 預約管理 單日預約紀錄 單週預…" at bounding box center [292, 218] width 584 height 437
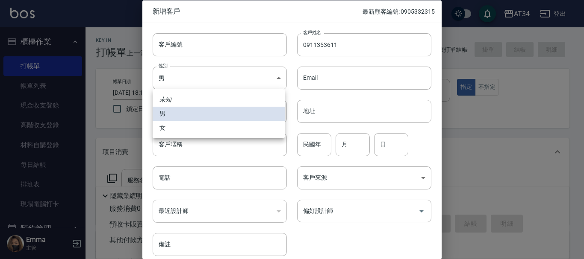
click at [200, 132] on li "女" at bounding box center [219, 128] width 132 height 14
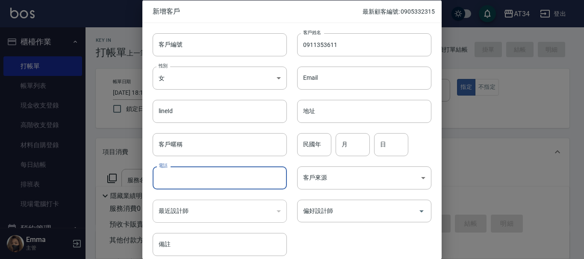
click at [214, 180] on input "電話" at bounding box center [220, 178] width 134 height 23
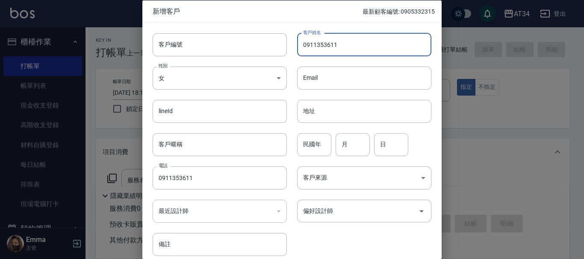
click at [392, 56] on input "0911353611" at bounding box center [364, 44] width 134 height 23
click at [414, 43] on input "0911353611" at bounding box center [364, 44] width 134 height 23
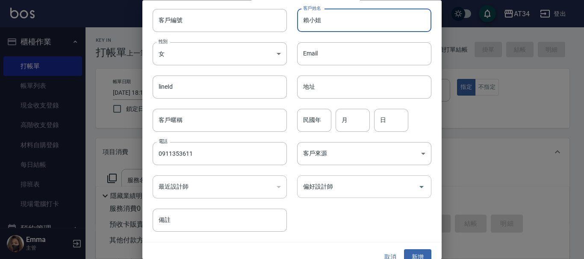
scroll to position [37, 0]
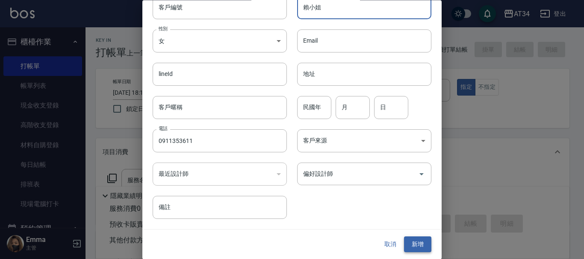
click at [410, 246] on button "新增" at bounding box center [417, 245] width 27 height 16
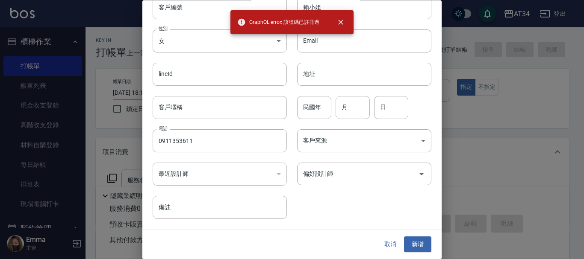
click at [385, 245] on button "取消" at bounding box center [390, 245] width 27 height 16
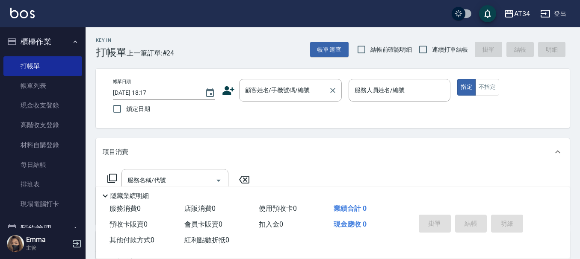
click at [268, 84] on div "顧客姓名/手機號碼/編號 顧客姓名/手機號碼/編號" at bounding box center [290, 90] width 103 height 23
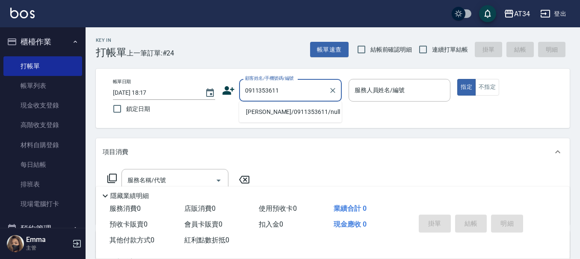
click at [267, 113] on li "賴小姐/0911353611/null" at bounding box center [290, 112] width 103 height 14
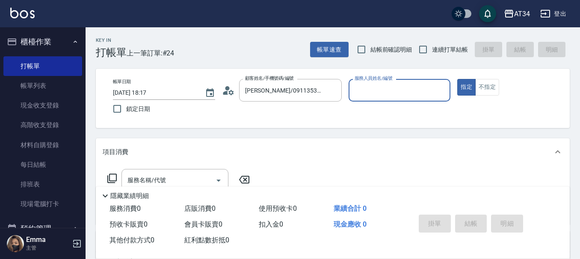
click at [227, 94] on icon at bounding box center [225, 93] width 5 height 4
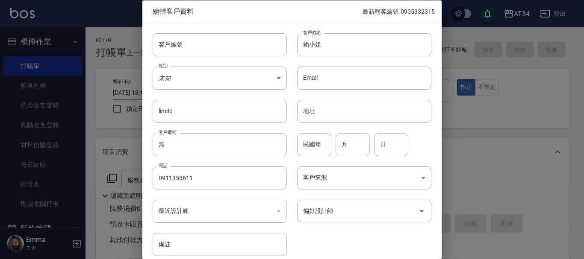
click at [471, 150] on div at bounding box center [292, 129] width 584 height 259
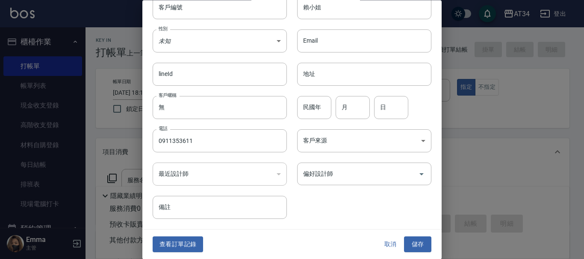
click at [408, 246] on button "儲存" at bounding box center [417, 245] width 27 height 16
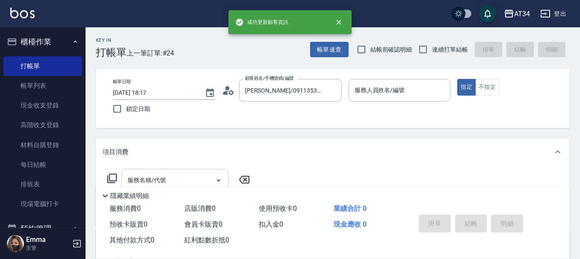
click at [186, 177] on input "服務名稱/代號" at bounding box center [168, 180] width 86 height 15
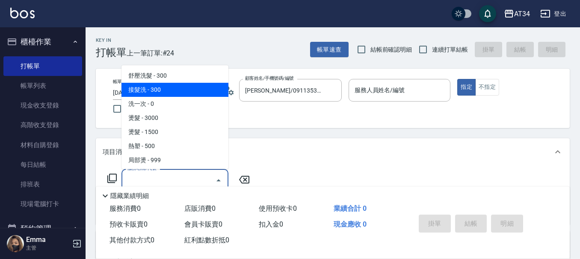
scroll to position [85, 0]
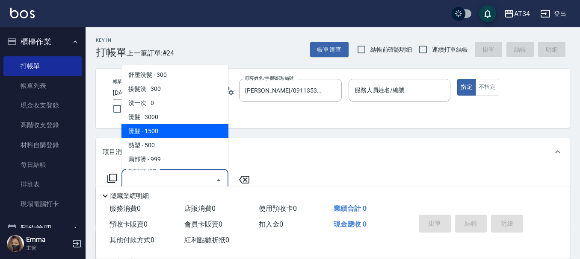
click at [174, 130] on span "燙髮 - 1500" at bounding box center [174, 131] width 107 height 14
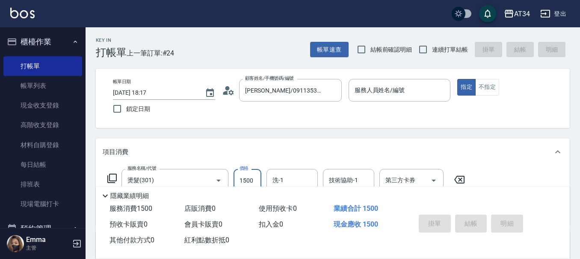
drag, startPoint x: 242, startPoint y: 177, endPoint x: 236, endPoint y: 177, distance: 6.4
click at [242, 177] on input "1500" at bounding box center [247, 180] width 28 height 23
click at [281, 180] on input "洗-1" at bounding box center [292, 180] width 44 height 15
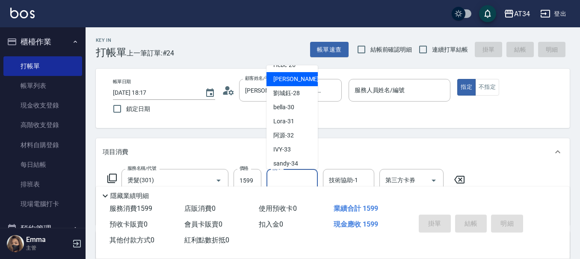
scroll to position [171, 0]
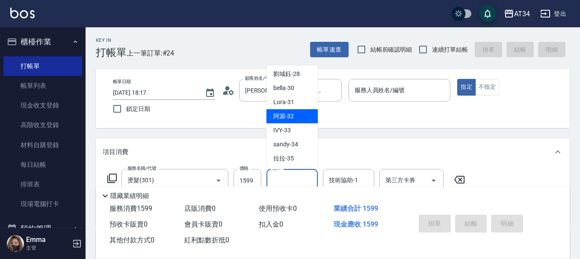
click at [292, 118] on span "阿源 -32" at bounding box center [283, 116] width 21 height 9
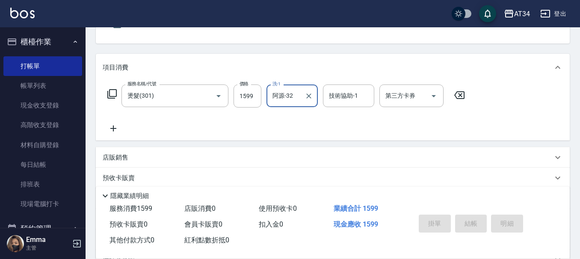
scroll to position [85, 0]
click at [114, 126] on icon at bounding box center [113, 128] width 6 height 6
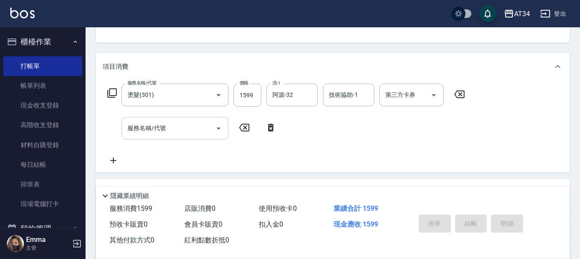
click at [214, 125] on icon "Open" at bounding box center [218, 129] width 10 height 10
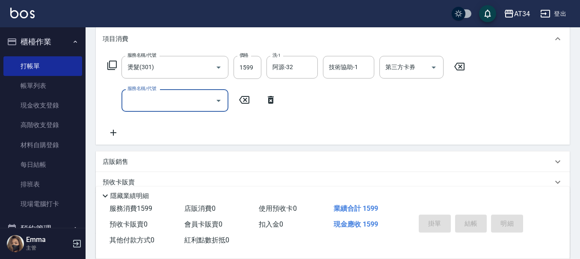
scroll to position [128, 0]
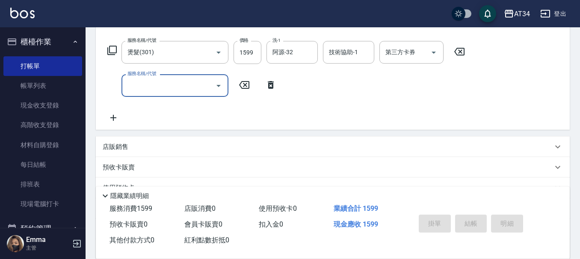
click at [221, 83] on icon "Open" at bounding box center [218, 86] width 10 height 10
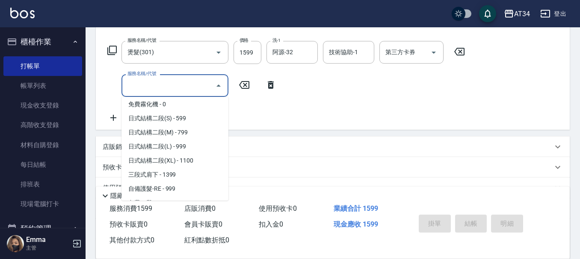
scroll to position [385, 0]
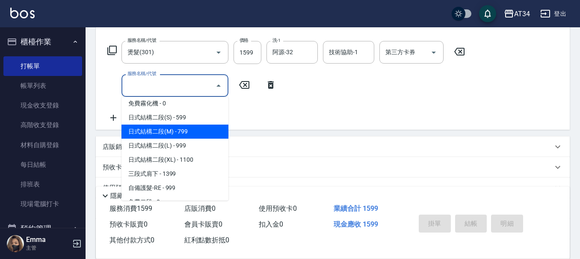
click at [180, 130] on span "日式結構二段(M) - 799" at bounding box center [174, 132] width 107 height 14
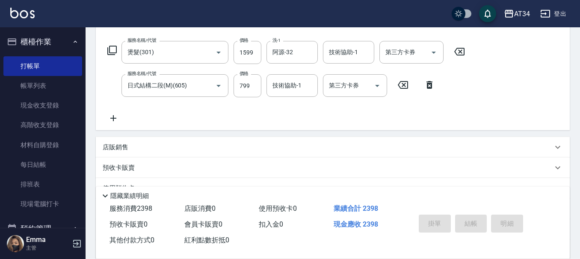
click at [264, 112] on div "服務名稱/代號 燙髮(301) 服務名稱/代號 價格 1599 價格 洗-1 阿源-32 洗-1 技術協助-1 技術協助-1 第三方卡券 第三方卡券 服務名稱…" at bounding box center [286, 82] width 367 height 83
click at [300, 88] on div "技術協助-1 技術協助-1" at bounding box center [291, 85] width 51 height 23
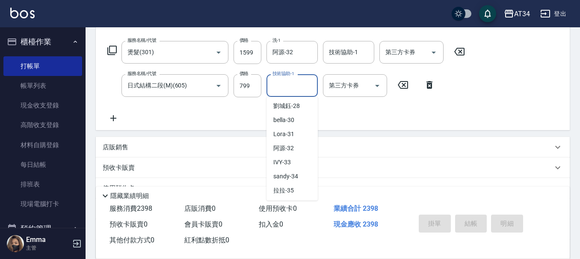
scroll to position [171, 0]
click at [299, 149] on div "阿源 -32" at bounding box center [291, 148] width 51 height 14
click at [291, 114] on div "服務名稱/代號 燙髮(301) 服務名稱/代號 價格 1599 價格 洗-1 阿源-32 洗-1 技術協助-1 技術協助-1 第三方卡券 第三方卡券 服務名稱…" at bounding box center [286, 82] width 367 height 83
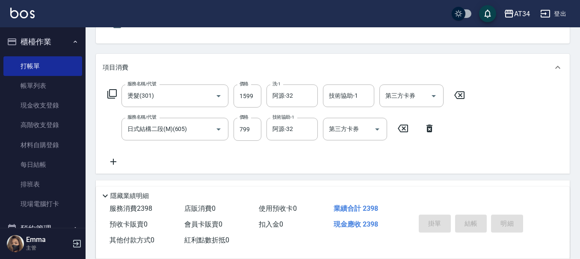
scroll to position [0, 0]
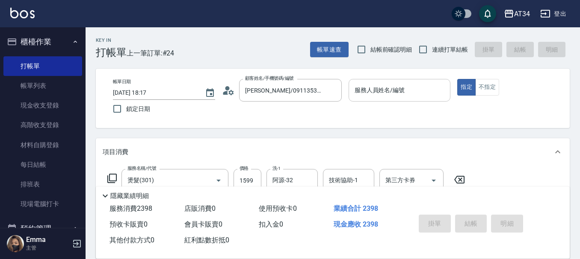
click at [419, 88] on input "服務人員姓名/編號" at bounding box center [399, 90] width 94 height 15
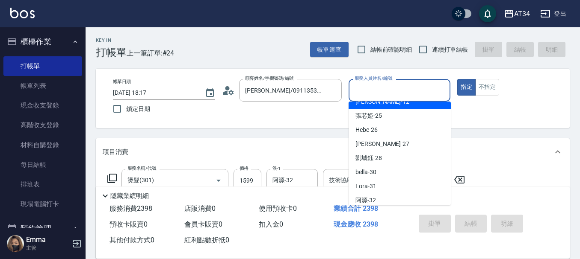
scroll to position [128, 0]
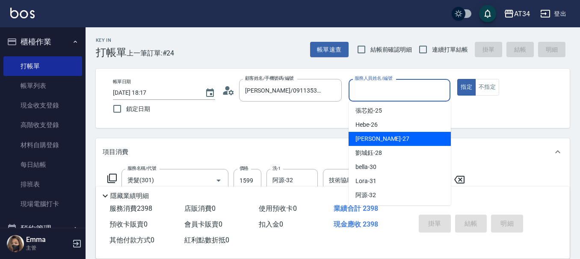
click at [385, 138] on div "annie -27" at bounding box center [399, 139] width 102 height 14
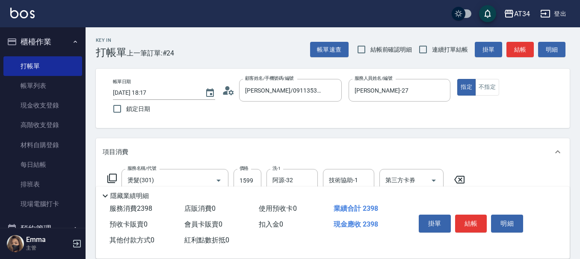
click at [416, 129] on div "Key In 打帳單 上一筆訂單:#24 帳單速查 結帳前確認明細 連續打單結帳 掛單 結帳 明細 帳單日期 2025/08/24 18:17 鎖定日期 顧客…" at bounding box center [332, 248] width 494 height 443
click at [471, 222] on button "結帳" at bounding box center [471, 224] width 32 height 18
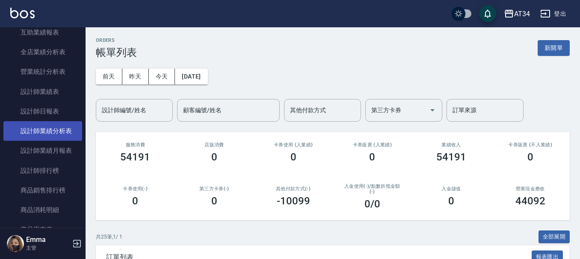
scroll to position [342, 0]
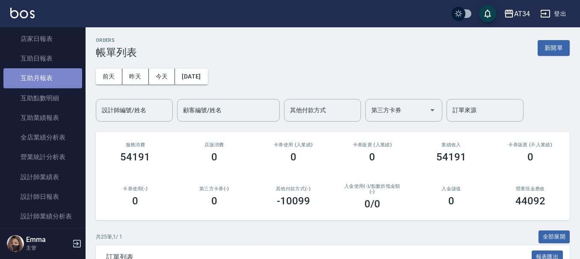
click at [46, 75] on link "互助月報表" at bounding box center [42, 78] width 79 height 20
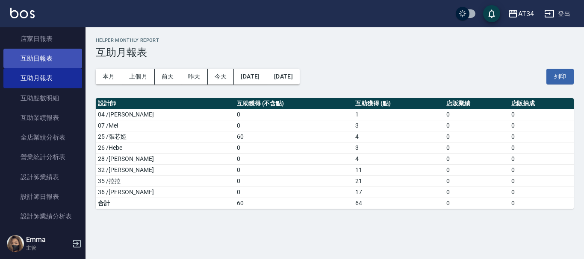
click at [35, 62] on link "互助日報表" at bounding box center [42, 59] width 79 height 20
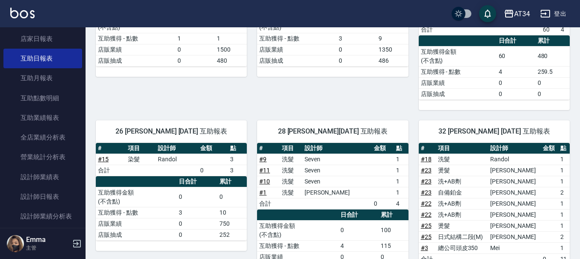
scroll to position [214, 0]
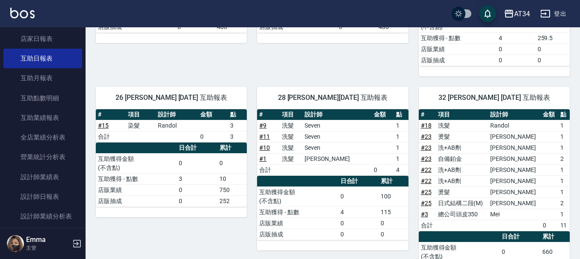
click at [425, 183] on link "# 22" at bounding box center [426, 181] width 11 height 7
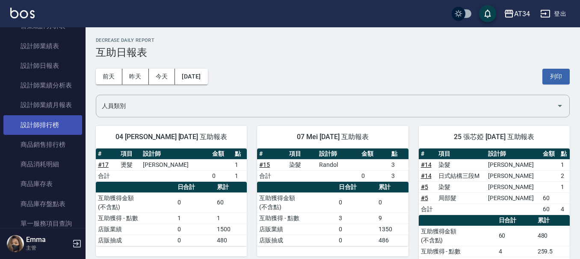
scroll to position [470, 0]
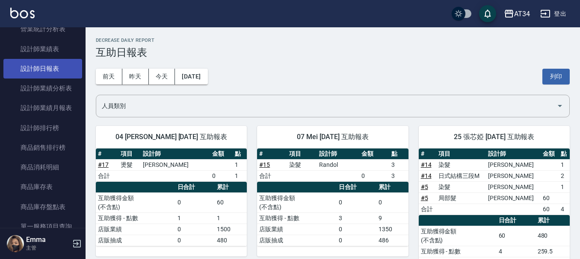
click at [55, 71] on link "設計師日報表" at bounding box center [42, 69] width 79 height 20
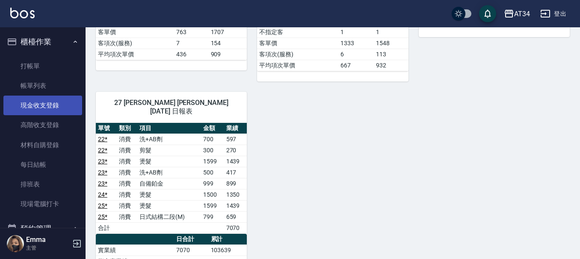
scroll to position [641, 0]
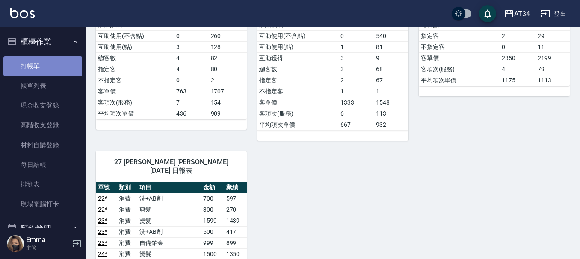
click at [46, 64] on link "打帳單" at bounding box center [42, 66] width 79 height 20
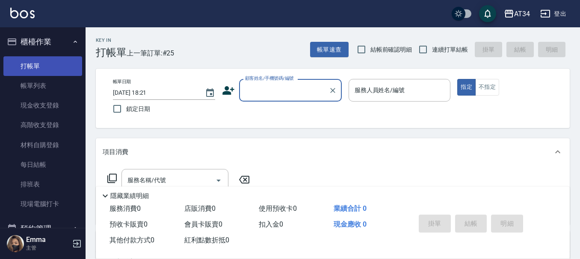
click at [46, 64] on link "打帳單" at bounding box center [42, 66] width 79 height 20
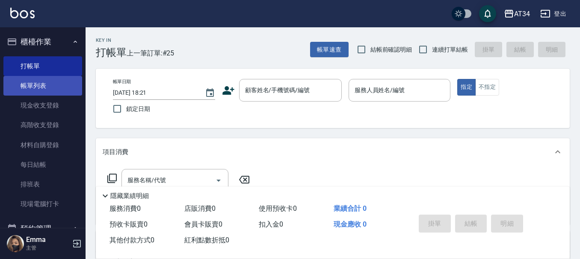
click at [54, 78] on link "帳單列表" at bounding box center [42, 86] width 79 height 20
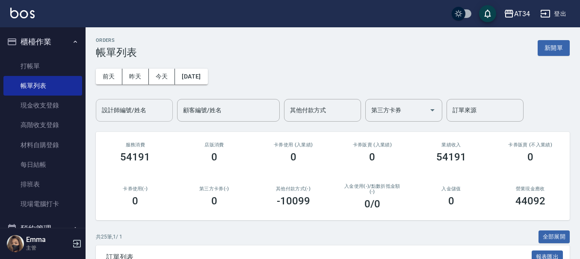
click at [110, 112] on input "設計師編號/姓名" at bounding box center [134, 110] width 69 height 15
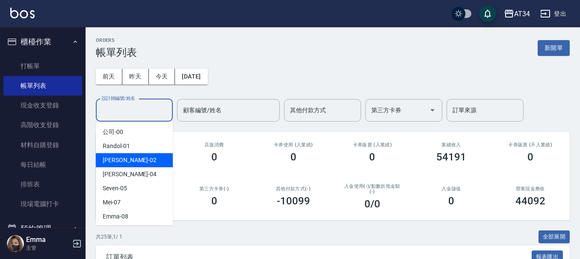
click at [119, 156] on span "Wendy -02" at bounding box center [130, 160] width 54 height 9
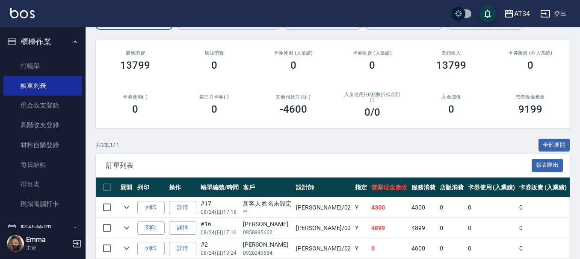
scroll to position [132, 0]
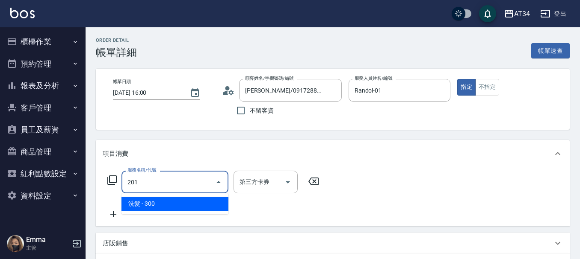
type input "30"
type input "洗髮(201)"
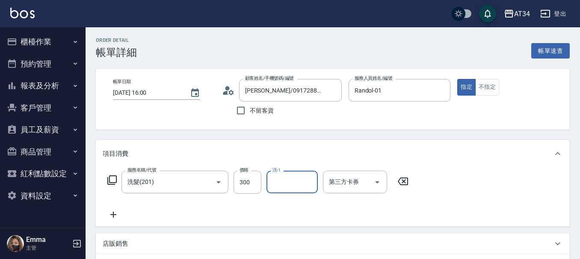
type input "3"
type input "阿源-32"
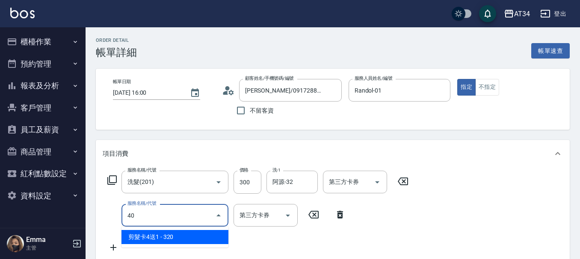
type input "401"
type input "50"
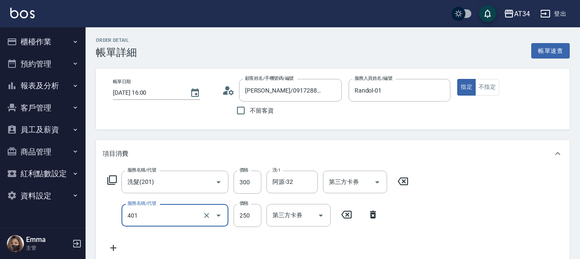
type input "剪髮(401)"
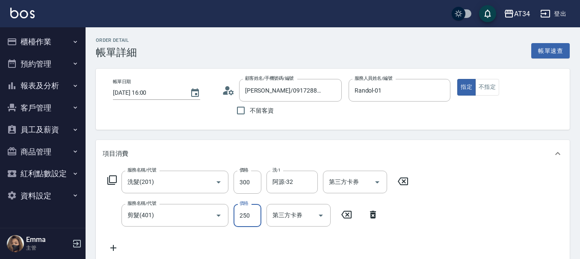
type input "30"
type input "50"
type input "80"
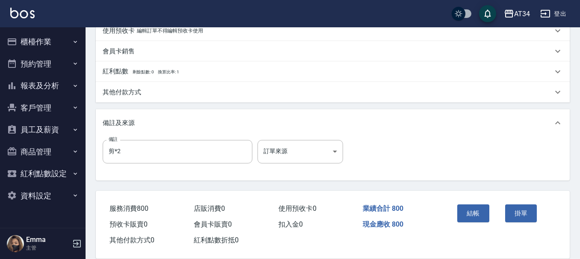
scroll to position [301, 0]
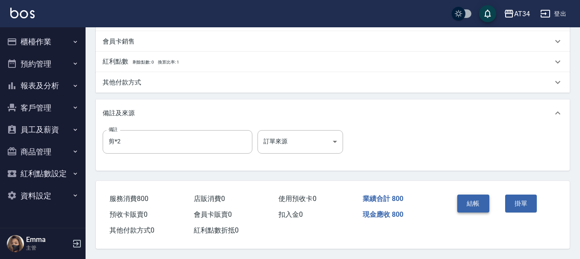
type input "500"
click at [484, 199] on button "結帳" at bounding box center [473, 204] width 32 height 18
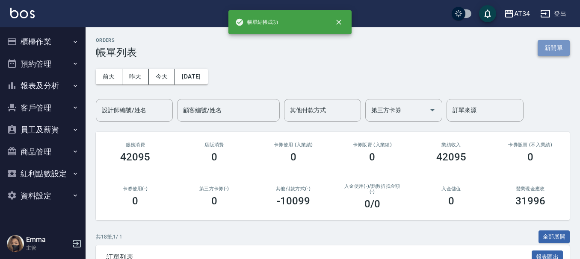
click at [550, 51] on button "新開單" at bounding box center [553, 48] width 32 height 16
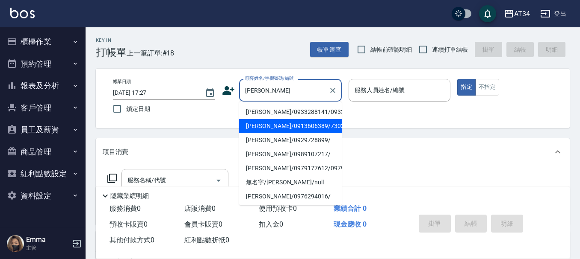
click at [457, 79] on button "指定" at bounding box center [466, 87] width 18 height 17
type input "[PERSON_NAME]/0913606389/730229"
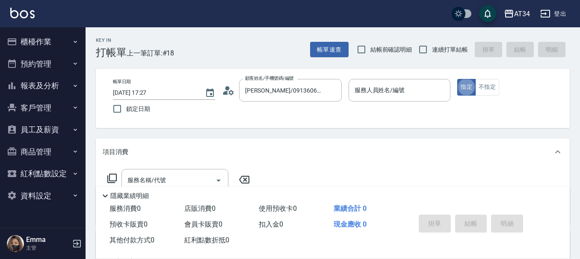
type button "true"
type input "Randol-01"
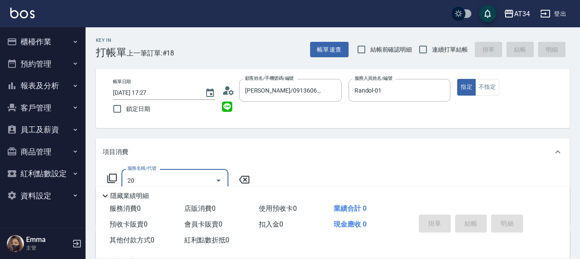
type input "201"
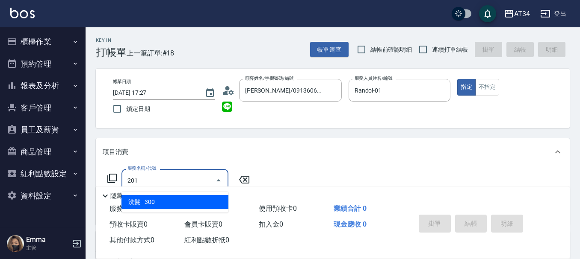
type input "30"
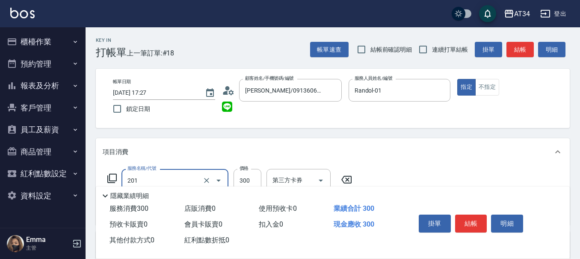
type input "洗髮(201)"
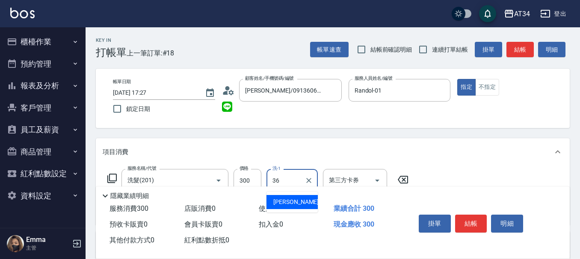
type input "[PERSON_NAME]-36"
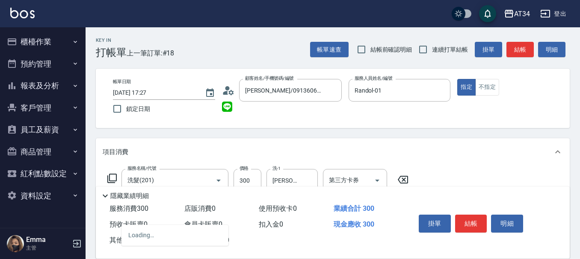
type input "401"
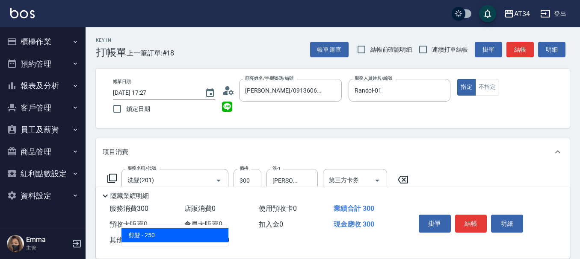
type input "50"
type input "剪髮(401)"
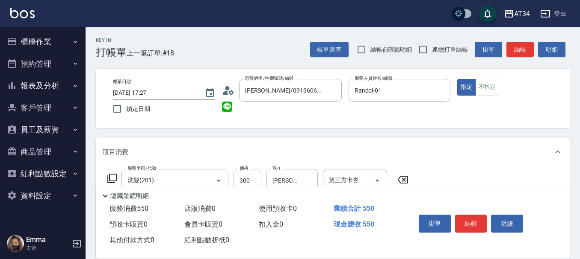
type input "5"
type input "30"
type input "500"
type input "80"
type input "500"
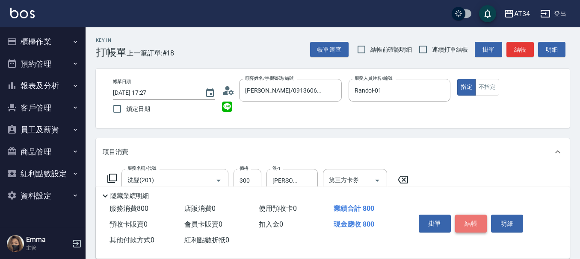
click at [474, 221] on button "結帳" at bounding box center [471, 224] width 32 height 18
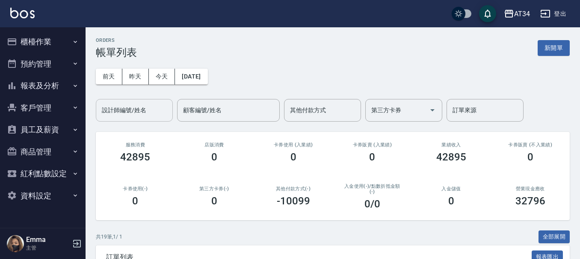
click at [126, 101] on div "設計師編號/姓名" at bounding box center [134, 110] width 77 height 23
type input "Randol-01"
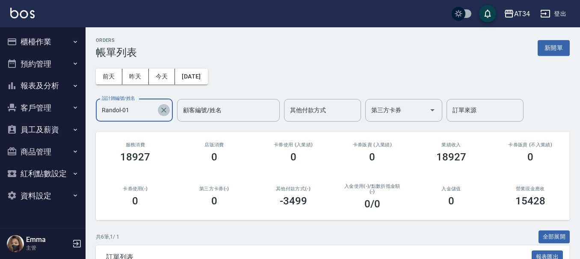
click at [166, 110] on icon "Clear" at bounding box center [163, 110] width 9 height 9
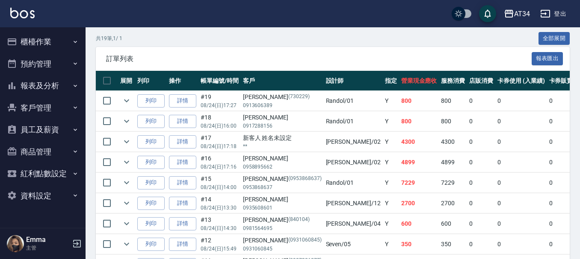
scroll to position [214, 0]
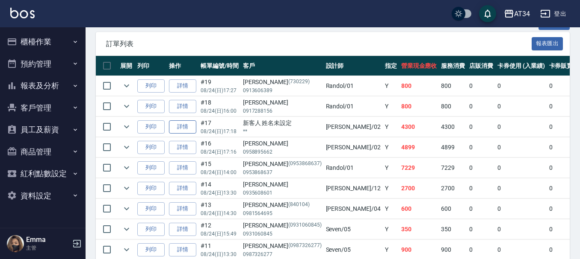
click at [189, 126] on link "詳情" at bounding box center [182, 127] width 27 height 13
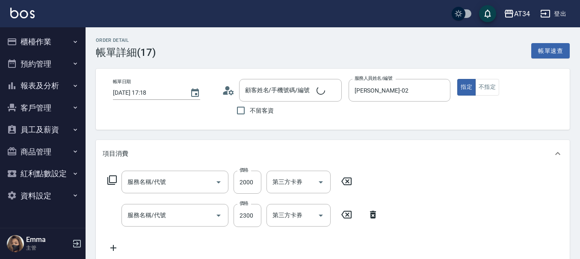
type input "[DATE] 17:18"
type input "[PERSON_NAME]-02"
type input "430"
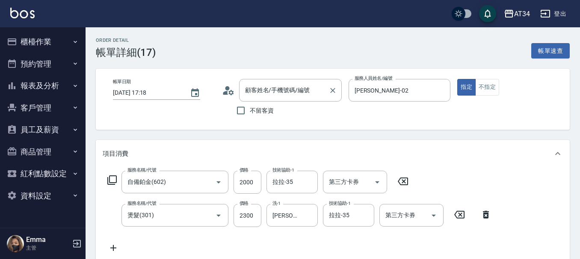
type input "新客人 姓名未設定/**/null"
type input "自備鉑金(602)"
type input "燙髮(301)"
click at [331, 91] on icon "Clear" at bounding box center [332, 90] width 9 height 9
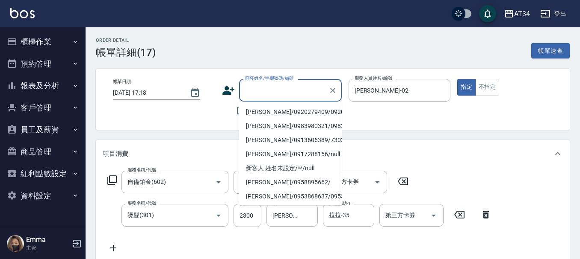
click at [286, 91] on input "顧客姓名/手機號碼/編號" at bounding box center [284, 90] width 82 height 15
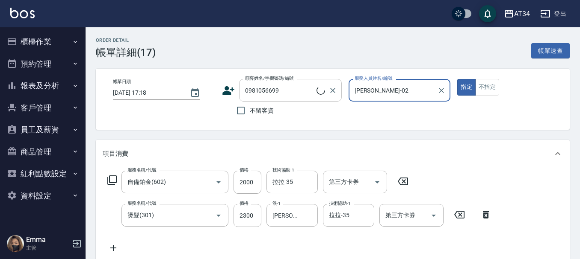
type input "[PERSON_NAME]/0981056699/null"
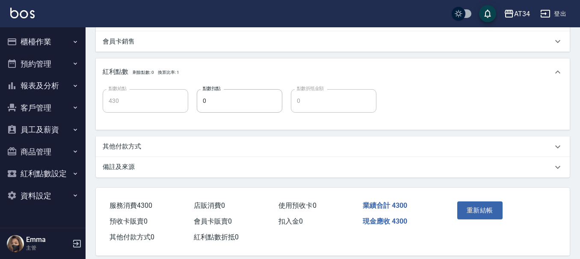
scroll to position [299, 0]
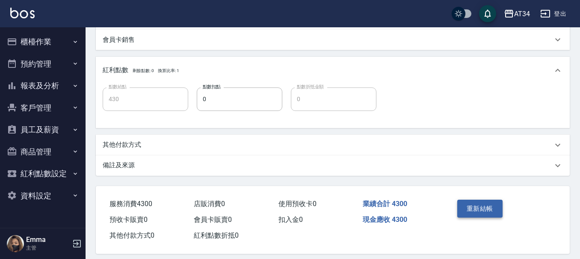
click at [489, 207] on button "重新結帳" at bounding box center [479, 209] width 45 height 18
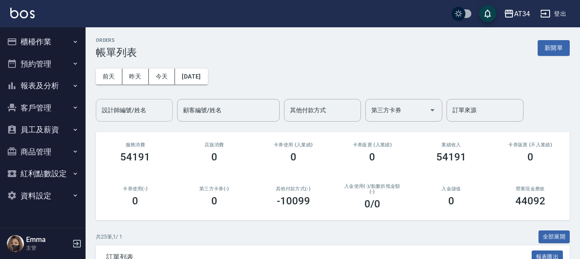
click at [141, 108] on input "設計師編號/姓名" at bounding box center [134, 110] width 69 height 15
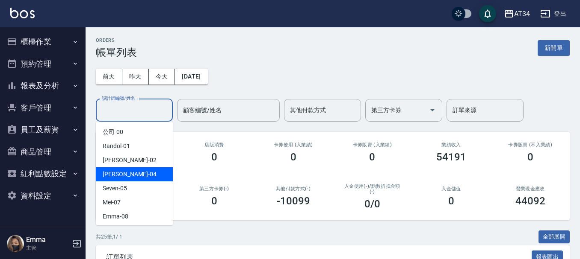
click at [143, 168] on div "[PERSON_NAME] -04" at bounding box center [134, 175] width 77 height 14
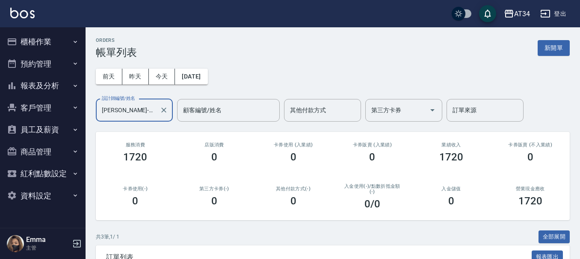
click at [141, 112] on input "[PERSON_NAME]-04" at bounding box center [128, 110] width 56 height 15
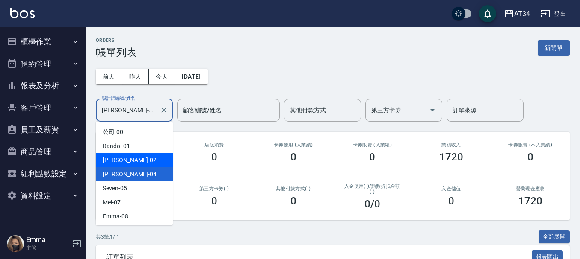
click at [148, 165] on div "[PERSON_NAME] -02" at bounding box center [134, 160] width 77 height 14
type input "[PERSON_NAME]-02"
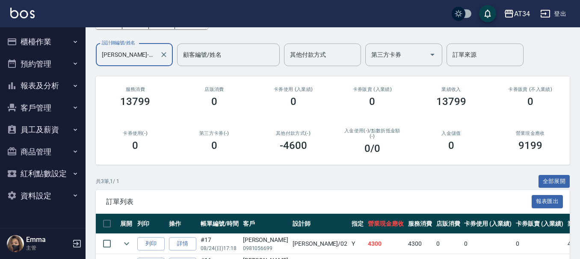
scroll to position [132, 0]
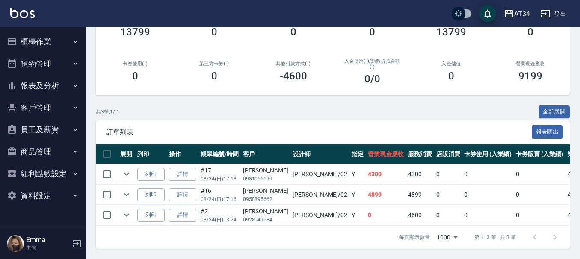
click at [44, 35] on button "櫃檯作業" at bounding box center [42, 42] width 79 height 22
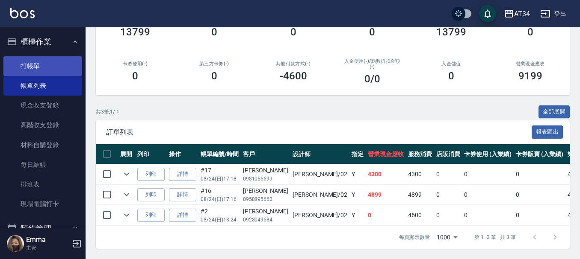
click at [41, 74] on link "打帳單" at bounding box center [42, 66] width 79 height 20
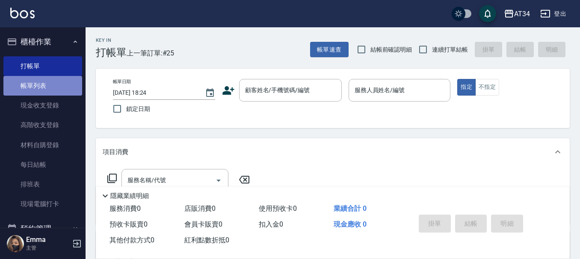
click at [45, 90] on link "帳單列表" at bounding box center [42, 86] width 79 height 20
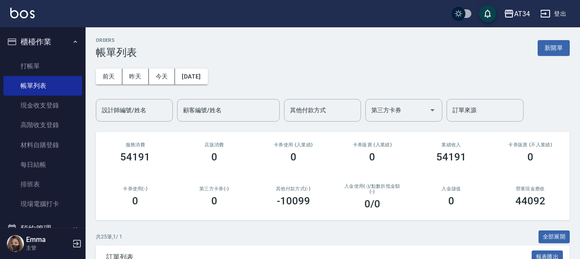
click at [126, 118] on div "設計師編號/姓名" at bounding box center [134, 110] width 77 height 23
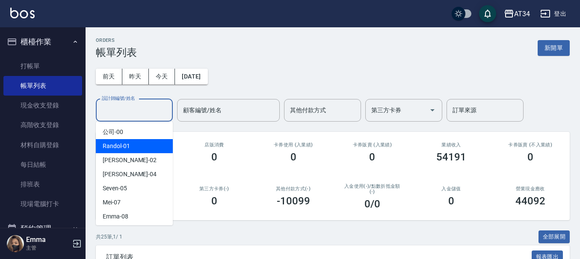
click at [129, 158] on div "Wendy -02" at bounding box center [134, 160] width 77 height 14
type input "Wendy-02"
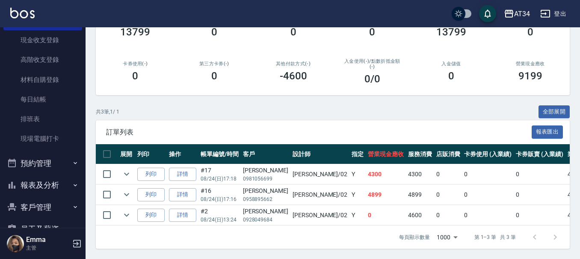
scroll to position [128, 0]
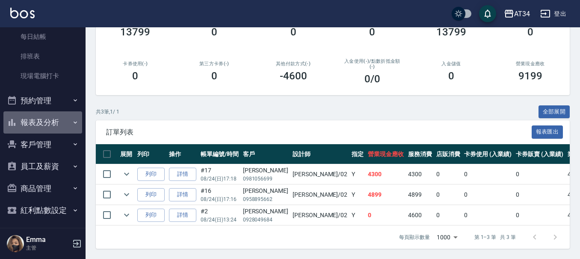
click at [49, 128] on button "報表及分析" at bounding box center [42, 123] width 79 height 22
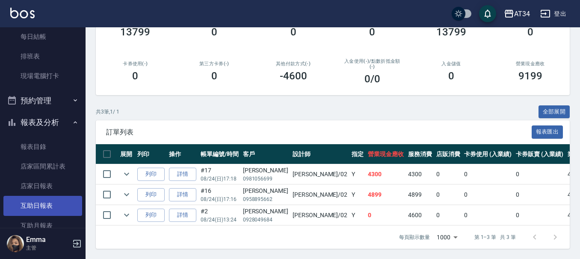
click at [47, 212] on link "互助日報表" at bounding box center [42, 206] width 79 height 20
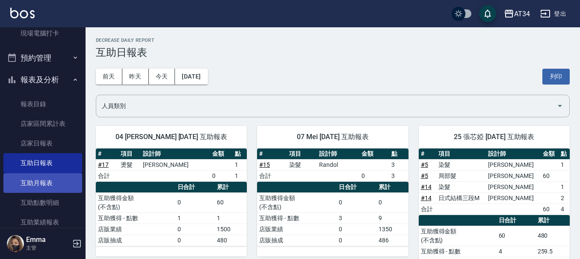
click at [38, 186] on link "互助月報表" at bounding box center [42, 184] width 79 height 20
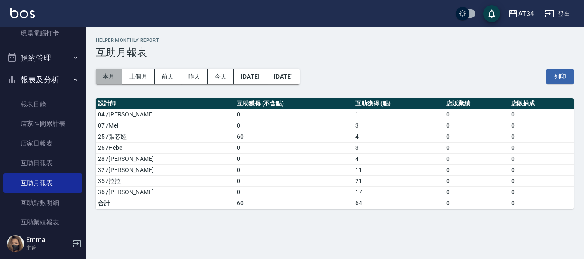
click at [97, 74] on button "本月" at bounding box center [109, 77] width 27 height 16
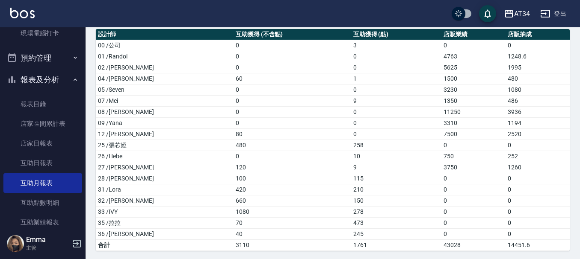
scroll to position [71, 0]
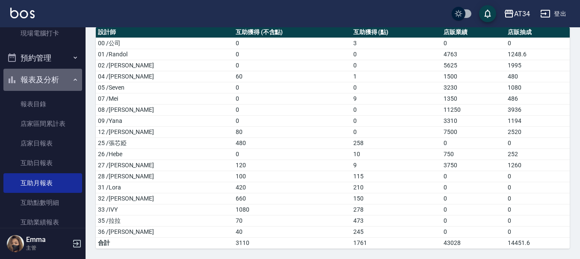
click at [51, 77] on button "報表及分析" at bounding box center [42, 80] width 79 height 22
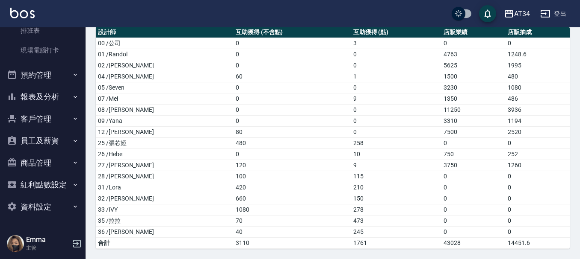
scroll to position [154, 0]
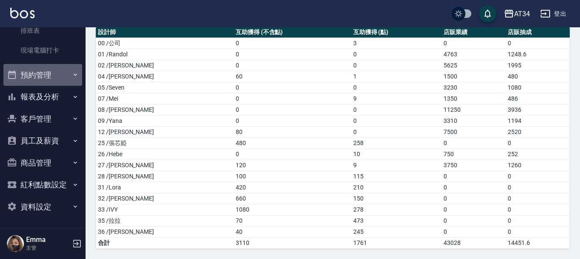
click at [49, 78] on button "預約管理" at bounding box center [42, 75] width 79 height 22
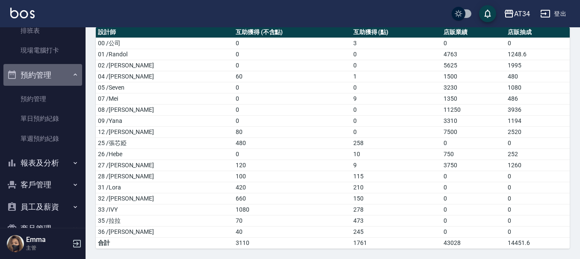
click at [49, 78] on button "預約管理" at bounding box center [42, 75] width 79 height 22
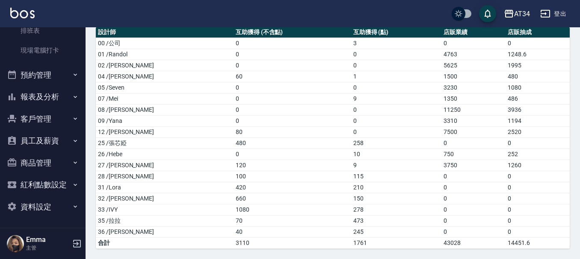
click at [49, 78] on button "預約管理" at bounding box center [42, 75] width 79 height 22
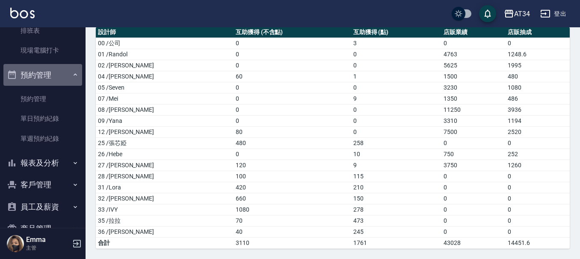
click at [49, 78] on button "預約管理" at bounding box center [42, 75] width 79 height 22
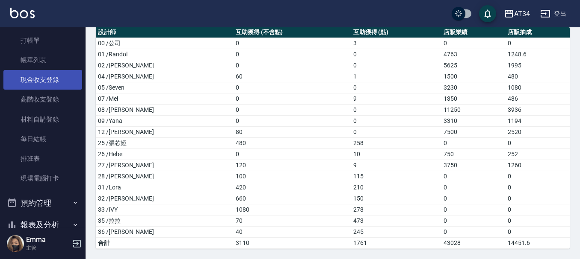
scroll to position [0, 0]
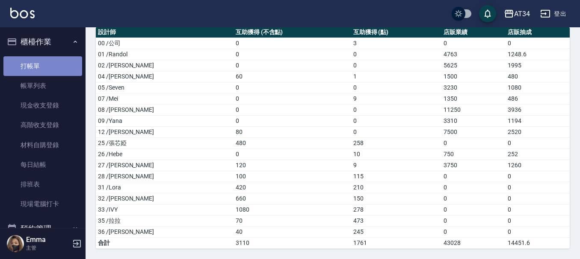
click at [47, 65] on link "打帳單" at bounding box center [42, 66] width 79 height 20
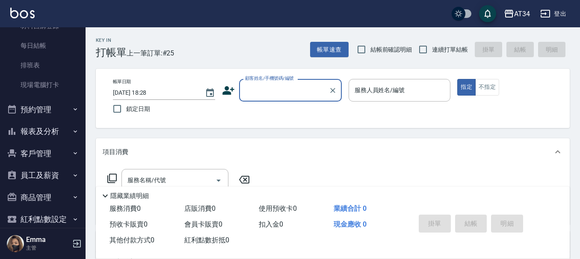
scroll to position [128, 0]
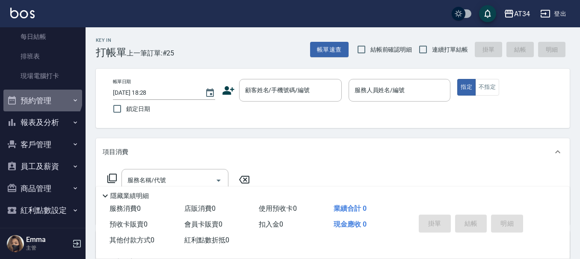
click at [41, 95] on button "預約管理" at bounding box center [42, 101] width 79 height 22
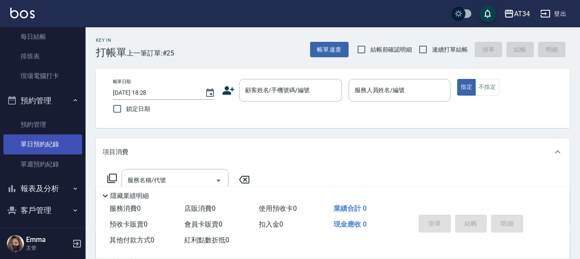
click at [47, 148] on link "單日預約紀錄" at bounding box center [42, 145] width 79 height 20
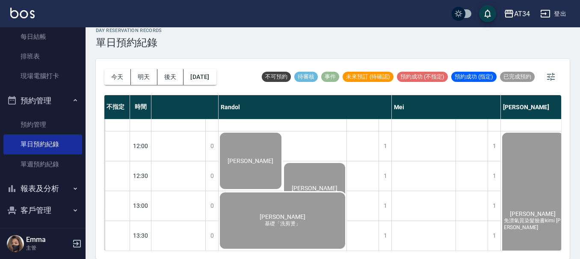
scroll to position [43, 337]
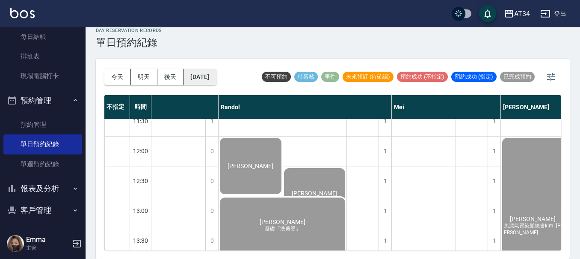
click at [198, 71] on button "[DATE]" at bounding box center [199, 77] width 32 height 16
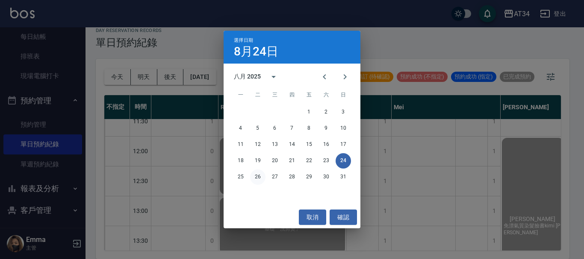
click at [256, 180] on button "26" at bounding box center [257, 177] width 15 height 15
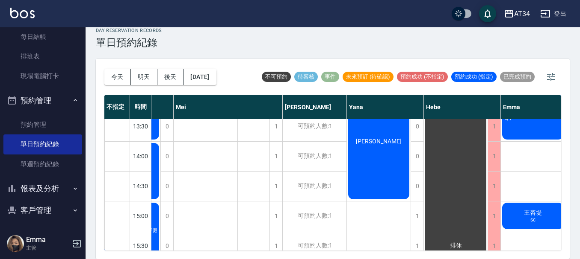
scroll to position [72, 337]
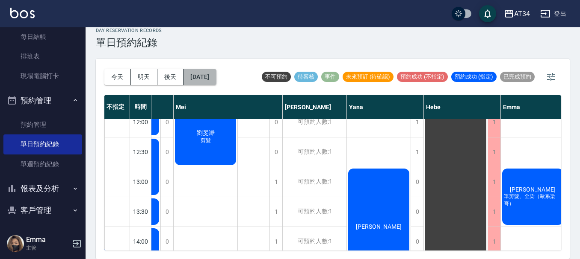
click at [216, 84] on button "2025/08/26" at bounding box center [199, 77] width 32 height 16
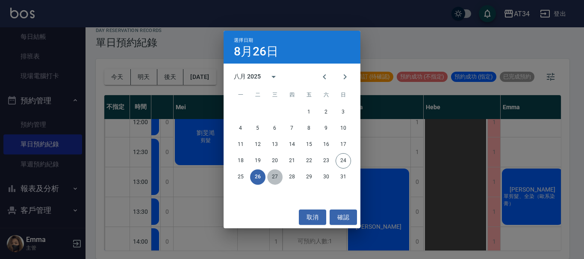
click at [272, 178] on button "27" at bounding box center [274, 177] width 15 height 15
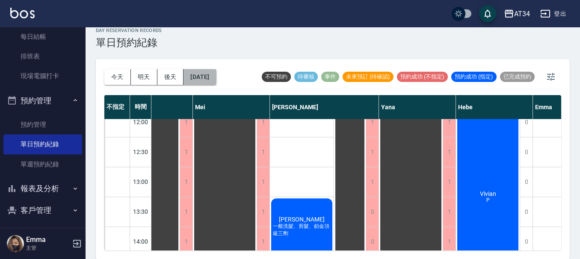
click at [212, 79] on button "2025/08/27" at bounding box center [199, 77] width 32 height 16
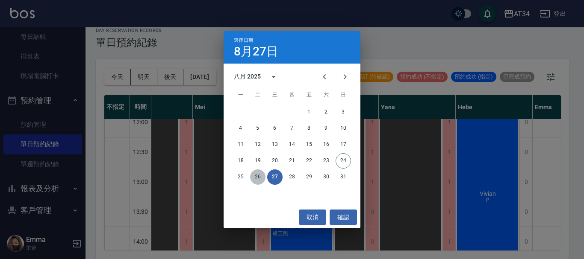
click at [260, 180] on button "26" at bounding box center [257, 177] width 15 height 15
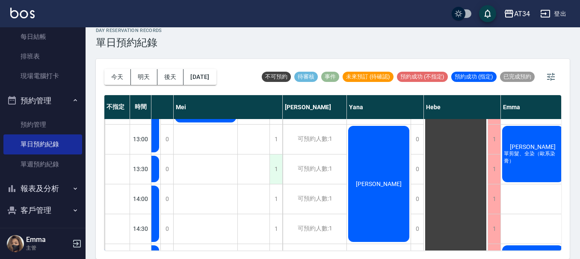
scroll to position [0, 337]
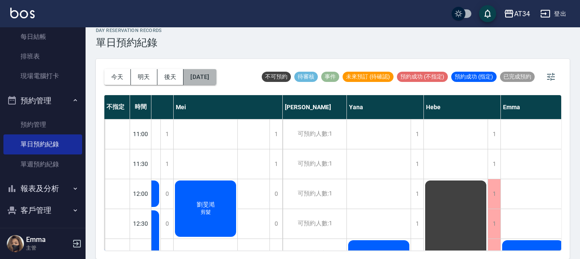
click at [192, 78] on button "2025/08/26" at bounding box center [199, 77] width 32 height 16
click at [199, 79] on button "2025/08/26" at bounding box center [199, 77] width 32 height 16
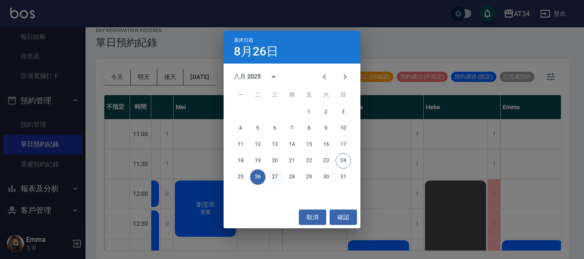
click at [272, 171] on button "27" at bounding box center [274, 177] width 15 height 15
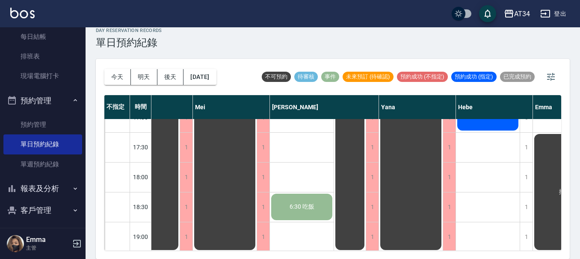
scroll to position [385, 337]
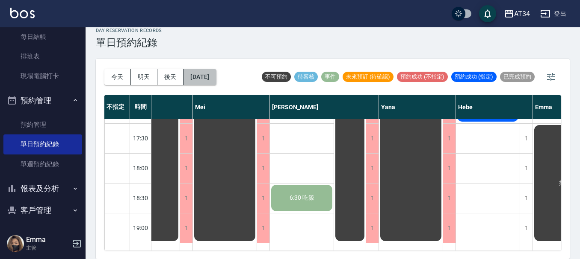
drag, startPoint x: 212, startPoint y: 82, endPoint x: 212, endPoint y: 87, distance: 5.1
click at [212, 87] on div "今天 明天 後天 2025/08/27" at bounding box center [160, 77] width 112 height 36
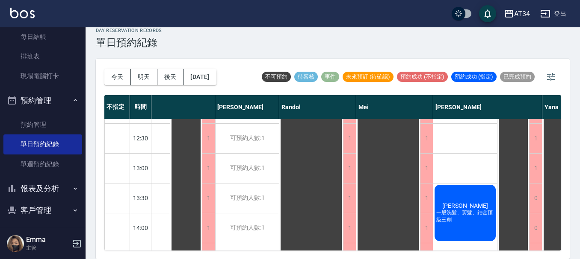
scroll to position [85, 120]
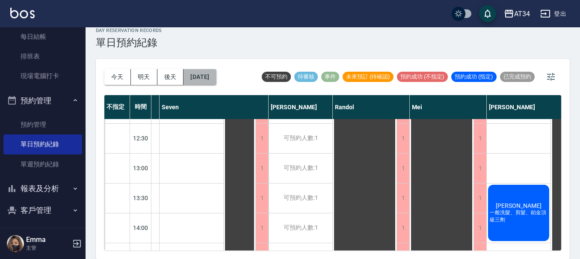
click at [216, 82] on button "2025/08/27" at bounding box center [199, 77] width 32 height 16
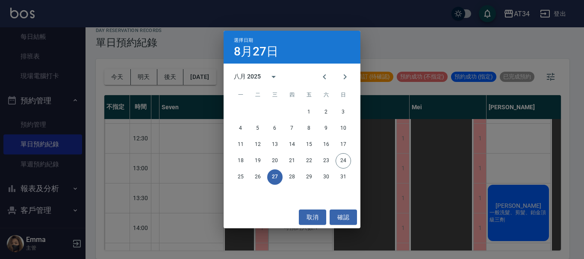
click at [384, 193] on div "選擇日期 8月27日 八月 2025 一 二 三 四 五 六 日 1 2 3 4 5 6 7 8 9 10 11 12 13 14 15 16 17 18 1…" at bounding box center [292, 129] width 584 height 259
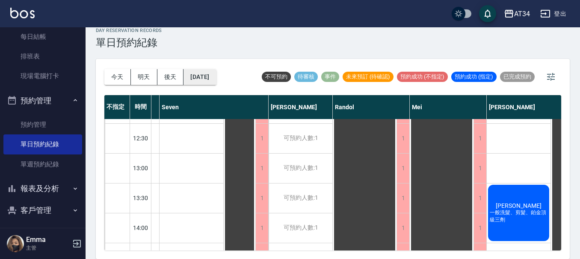
click at [200, 81] on button "2025/08/27" at bounding box center [199, 77] width 32 height 16
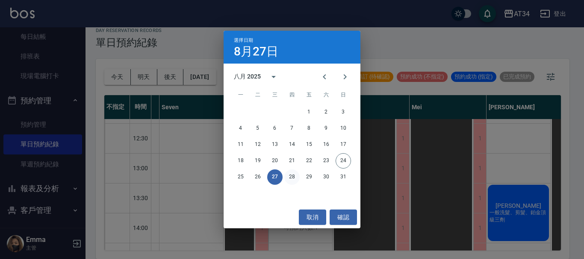
click at [290, 178] on button "28" at bounding box center [291, 177] width 15 height 15
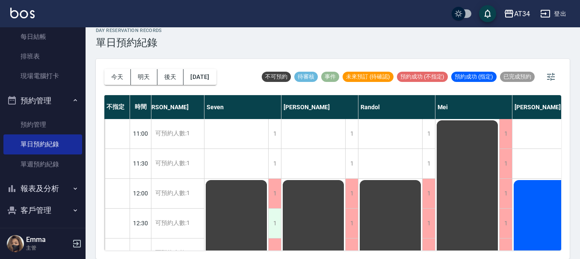
scroll to position [0, 120]
click at [216, 80] on button "2025/08/28" at bounding box center [199, 77] width 32 height 16
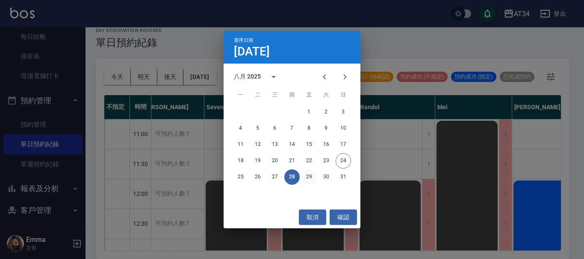
click at [309, 175] on button "29" at bounding box center [308, 177] width 15 height 15
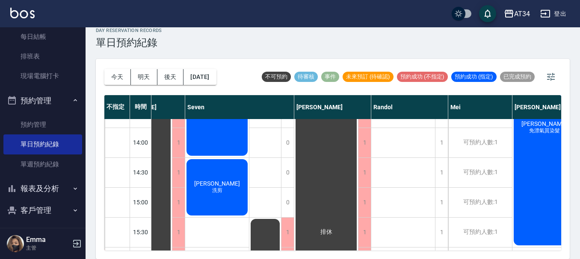
scroll to position [342, 120]
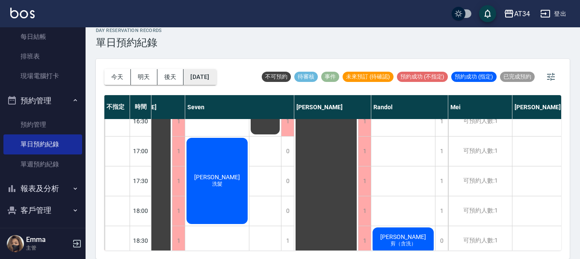
click at [197, 81] on button "2025/08/29" at bounding box center [199, 77] width 32 height 16
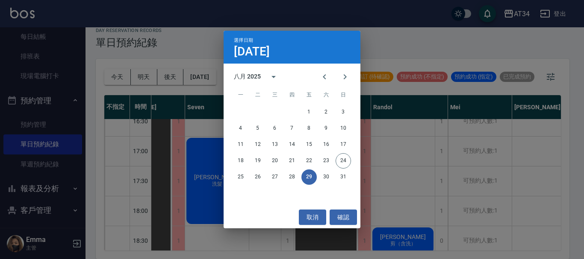
click at [319, 171] on div "25 26 27 28 29 30 31" at bounding box center [292, 177] width 137 height 15
click at [410, 162] on div "選擇日期 8月29日 八月 2025 一 二 三 四 五 六 日 1 2 3 4 5 6 7 8 9 10 11 12 13 14 15 16 17 18 1…" at bounding box center [292, 129] width 584 height 259
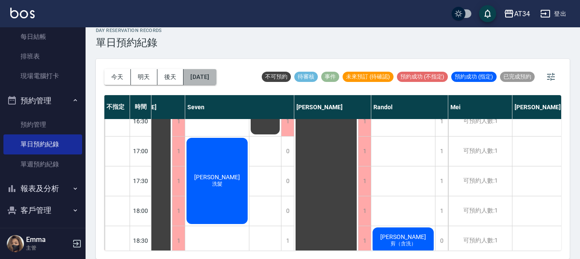
click at [216, 82] on button "2025/08/29" at bounding box center [199, 77] width 32 height 16
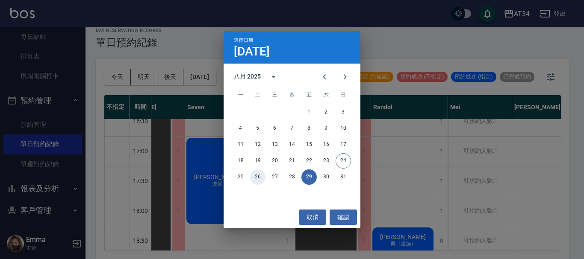
click at [256, 183] on button "26" at bounding box center [257, 177] width 15 height 15
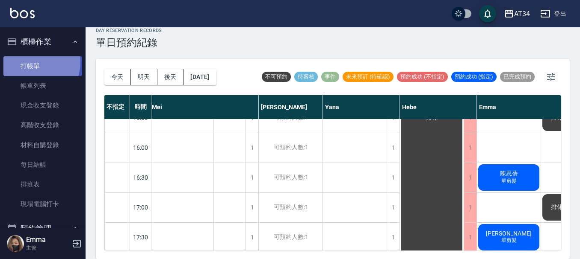
click at [38, 62] on link "打帳單" at bounding box center [42, 66] width 79 height 20
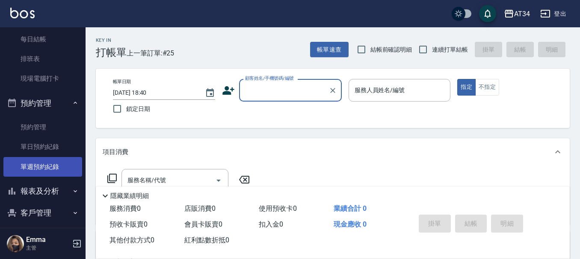
scroll to position [128, 0]
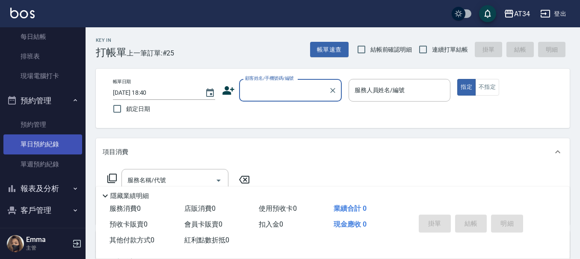
click at [38, 143] on link "單日預約紀錄" at bounding box center [42, 145] width 79 height 20
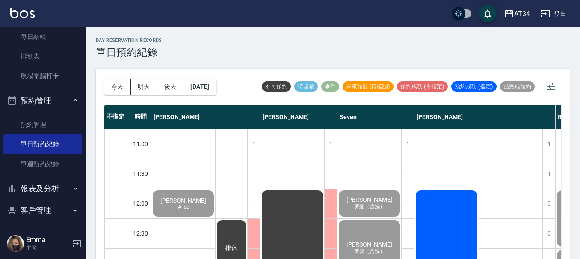
click at [103, 83] on div "今天 明天 後天 2025/08/24 不可預約 待審核 事件 未來預訂 (待確認) 預約成功 (不指定) 預約成功 (指定) 已完成預約 不指定 時間 Gi…" at bounding box center [333, 169] width 474 height 200
click at [118, 87] on button "今天" at bounding box center [117, 87] width 27 height 16
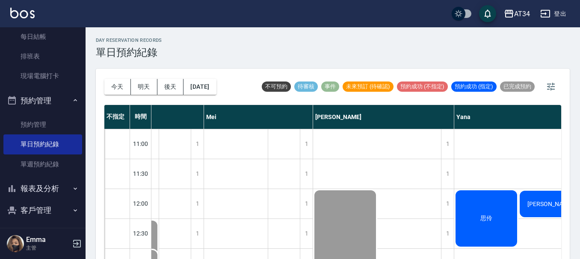
scroll to position [0, 531]
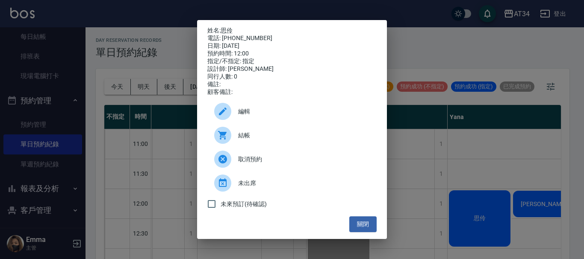
click at [265, 140] on span "結帳" at bounding box center [304, 135] width 132 height 9
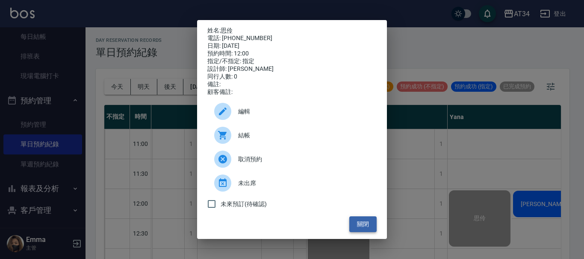
click at [365, 229] on button "關閉" at bounding box center [362, 225] width 27 height 16
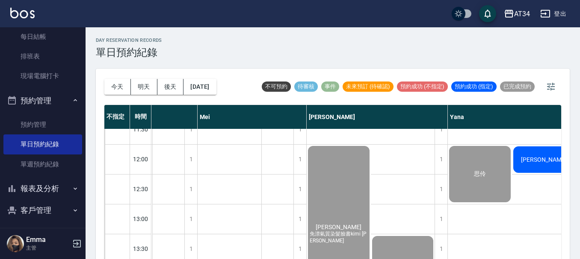
scroll to position [43, 531]
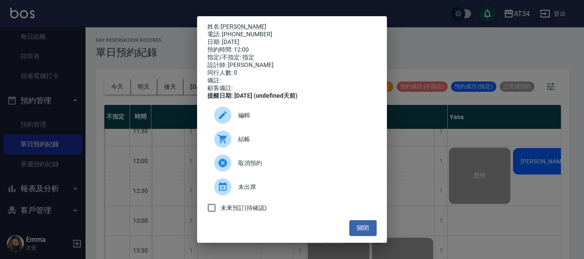
click at [251, 144] on span "結帳" at bounding box center [304, 139] width 132 height 9
click at [352, 235] on button "關閉" at bounding box center [362, 229] width 27 height 16
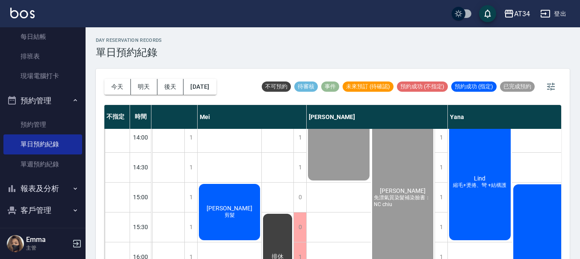
scroll to position [171, 531]
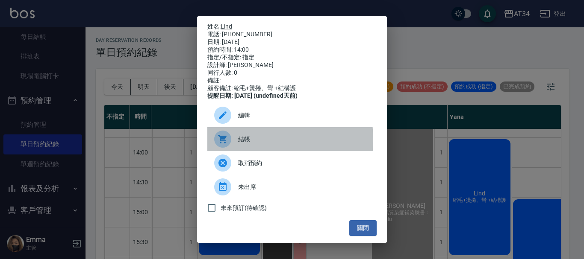
click at [242, 144] on span "結帳" at bounding box center [304, 139] width 132 height 9
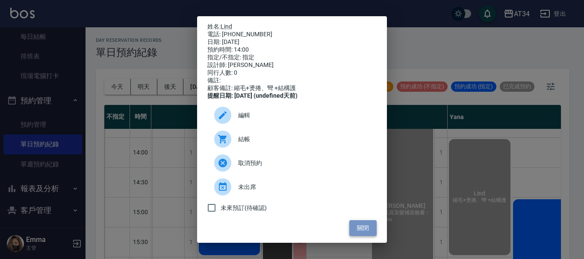
click at [358, 236] on button "關閉" at bounding box center [362, 229] width 27 height 16
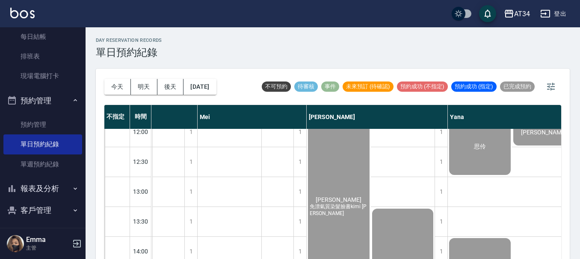
scroll to position [0, 531]
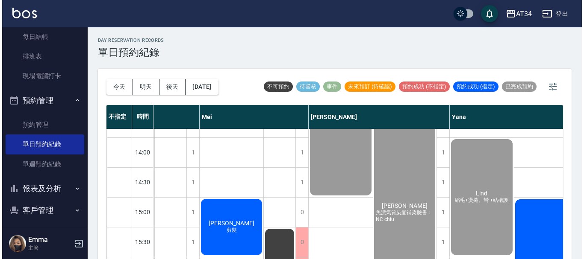
scroll to position [256, 531]
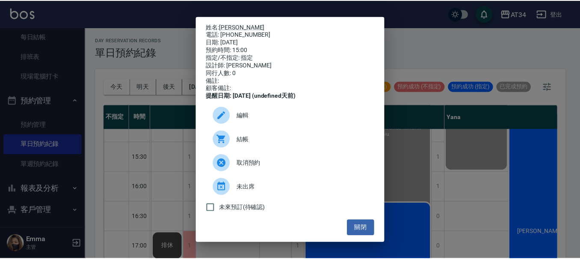
scroll to position [3, 0]
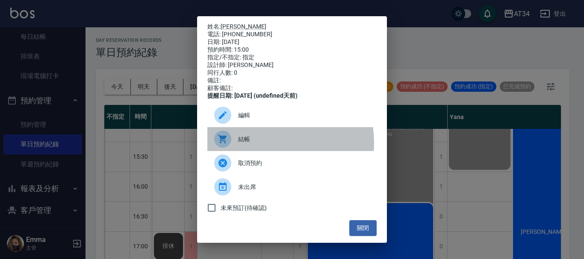
click at [263, 144] on span "結帳" at bounding box center [304, 139] width 132 height 9
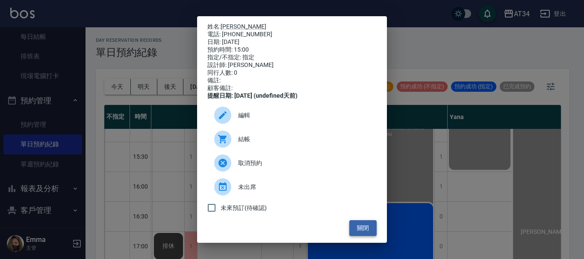
click at [365, 228] on button "關閉" at bounding box center [362, 229] width 27 height 16
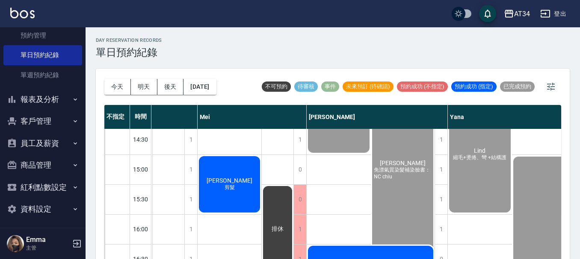
scroll to position [220, 0]
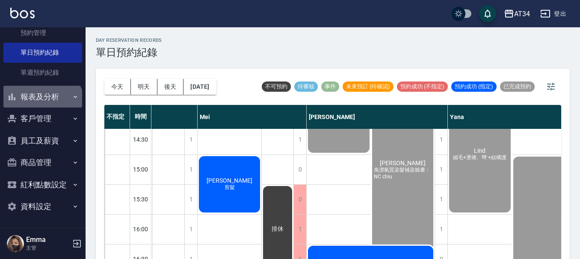
click at [41, 106] on button "報表及分析" at bounding box center [42, 97] width 79 height 22
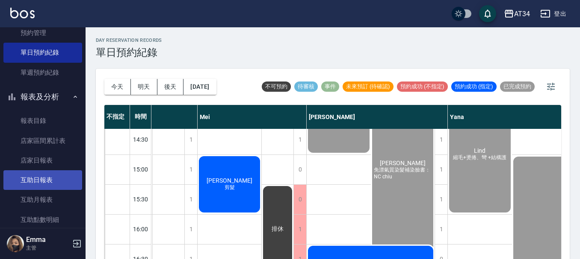
click at [46, 184] on link "互助日報表" at bounding box center [42, 181] width 79 height 20
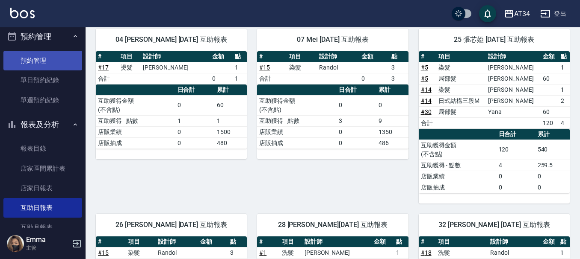
scroll to position [177, 0]
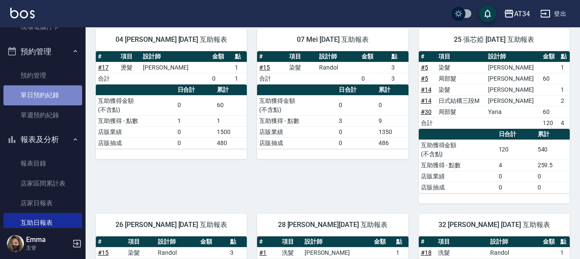
click at [43, 101] on link "單日預約紀錄" at bounding box center [42, 95] width 79 height 20
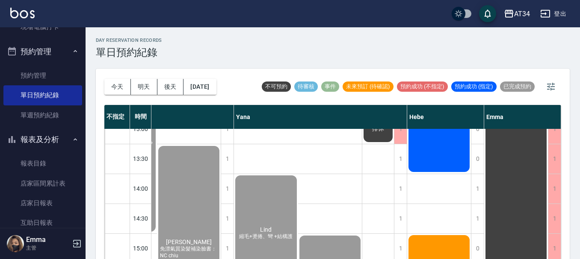
scroll to position [85, 749]
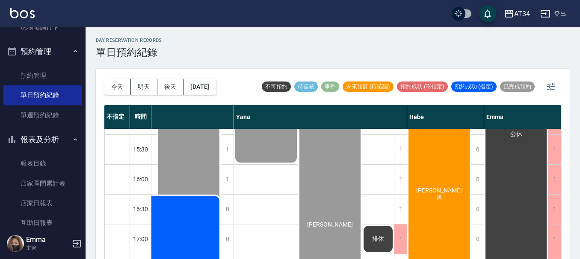
scroll to position [214, 749]
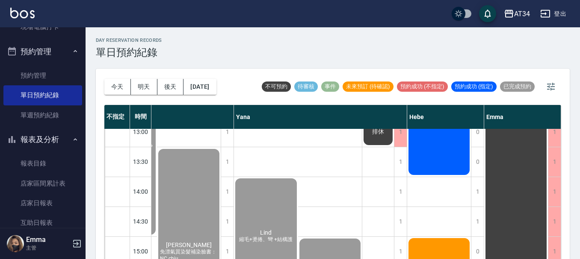
scroll to position [0, 749]
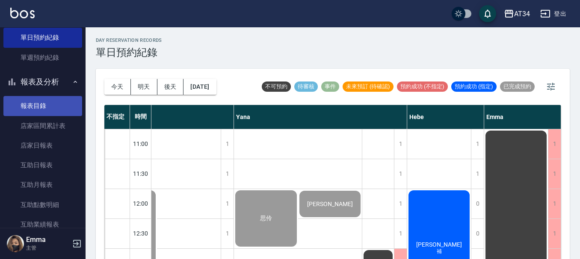
scroll to position [306, 0]
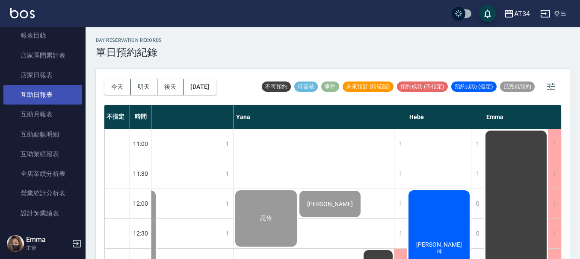
drag, startPoint x: 46, startPoint y: 107, endPoint x: 40, endPoint y: 100, distance: 9.1
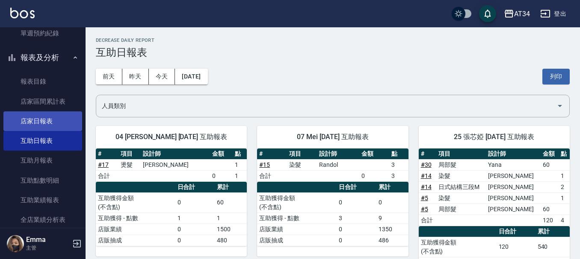
scroll to position [177, 0]
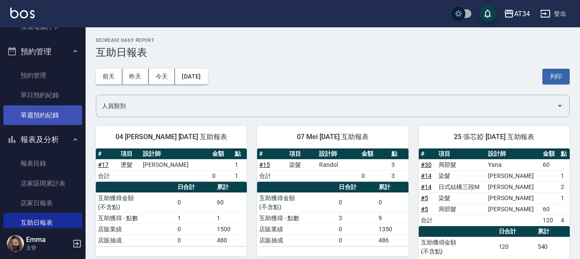
click at [50, 95] on link "單日預約紀錄" at bounding box center [42, 95] width 79 height 20
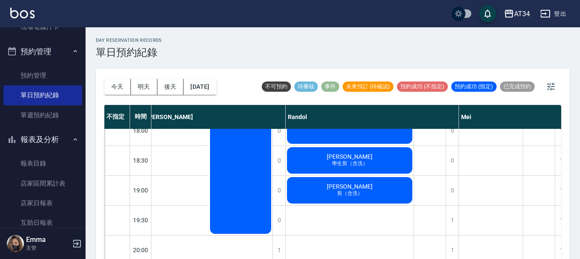
scroll to position [385, 270]
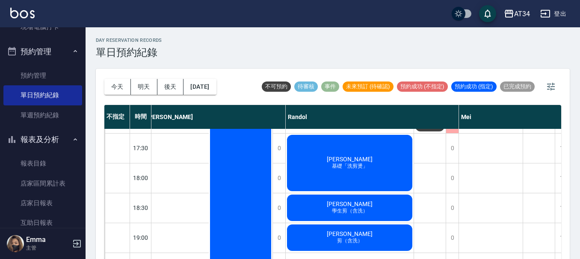
click at [269, 248] on div "賴小姐 縮毛矯正" at bounding box center [241, 104] width 64 height 358
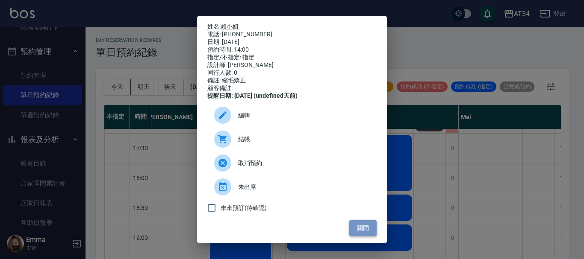
click at [357, 234] on button "關閉" at bounding box center [362, 229] width 27 height 16
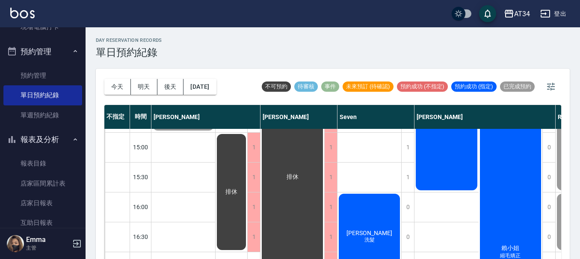
scroll to position [256, 0]
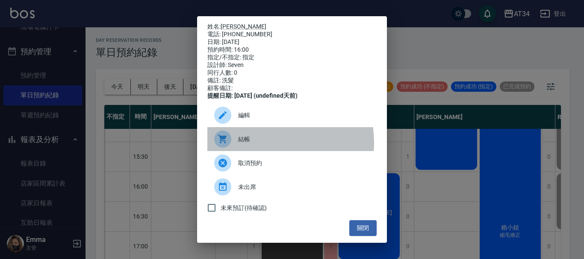
click at [262, 144] on span "結帳" at bounding box center [304, 139] width 132 height 9
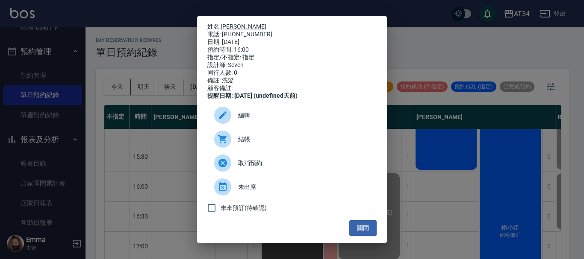
click at [428, 30] on div "姓名: 吳凱莉 電話: 0921925708 日期: 2025/08/24 預約時間: 16:00 指定/不指定: 指定 設計師: Seven 同行人數: 0…" at bounding box center [292, 129] width 584 height 259
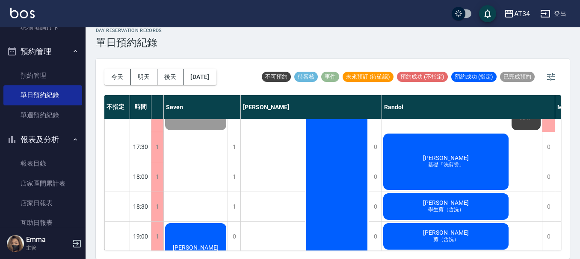
scroll to position [388, 174]
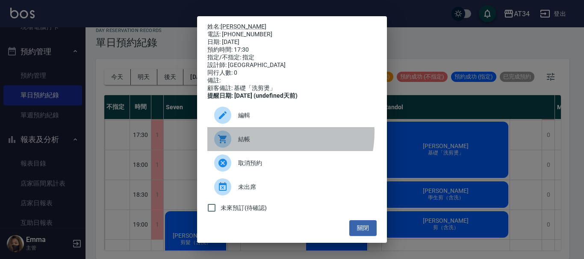
click at [261, 138] on div "結帳" at bounding box center [291, 139] width 169 height 24
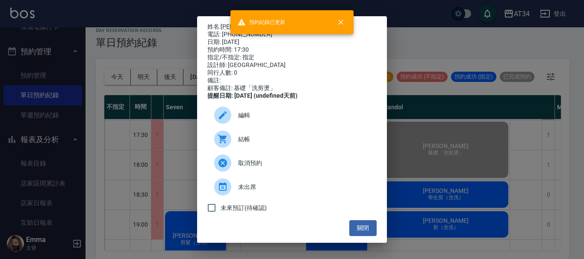
click at [522, 146] on div "姓名: Hank 電話: 0939608307 日期: 2025/08/24 預約時間: 17:30 指定/不指定: 指定 設計師: Randol 同行人數:…" at bounding box center [292, 129] width 584 height 259
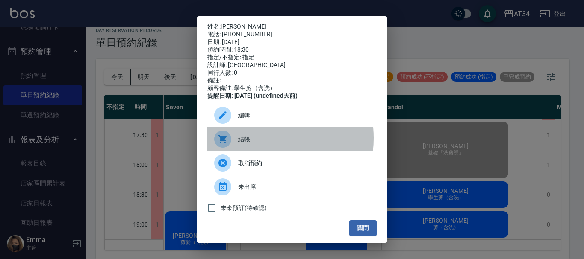
click at [234, 144] on div at bounding box center [226, 139] width 24 height 17
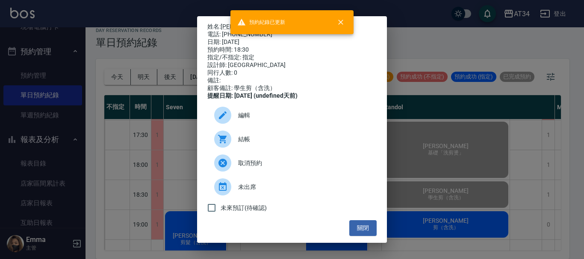
click at [464, 182] on div "姓名: 游宗霖 電話: 0961306682 日期: 2025/08/24 預約時間: 18:30 指定/不指定: 指定 設計師: Randol 同行人數: …" at bounding box center [292, 129] width 584 height 259
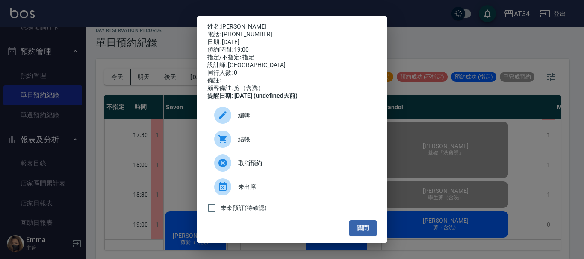
click at [268, 144] on span "結帳" at bounding box center [304, 139] width 132 height 9
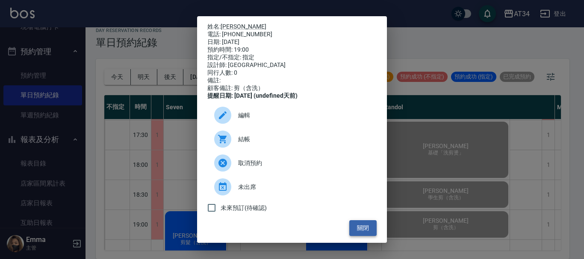
click at [350, 233] on button "關閉" at bounding box center [362, 229] width 27 height 16
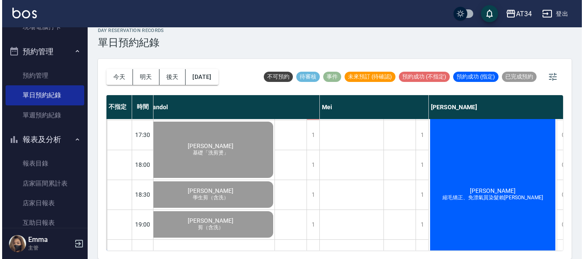
scroll to position [388, 519]
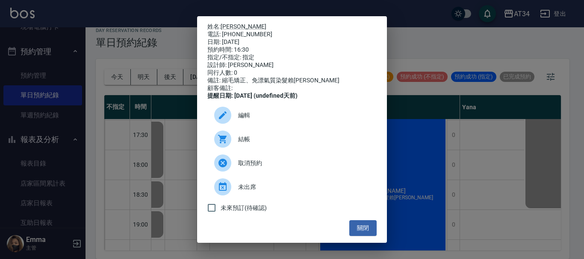
click at [257, 144] on span "結帳" at bounding box center [304, 139] width 132 height 9
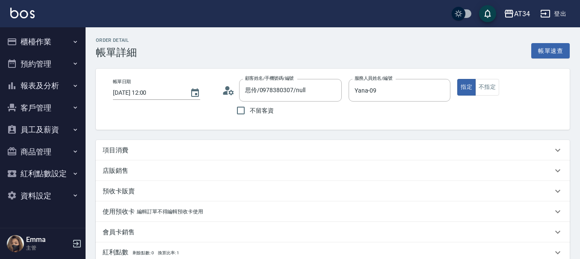
click at [121, 150] on p "項目消費" at bounding box center [116, 150] width 26 height 9
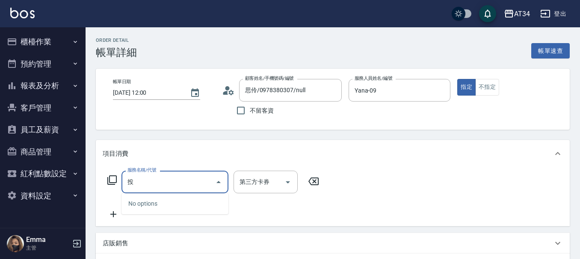
type input "頭"
type input "1006"
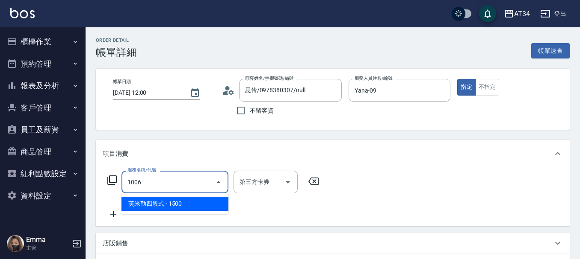
type input "150"
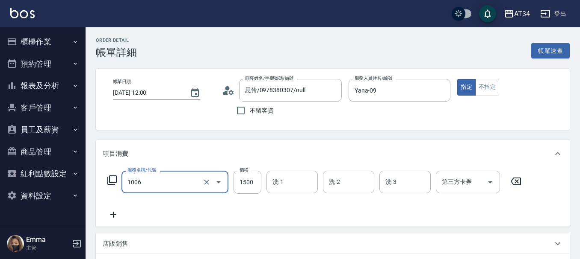
type input "[PERSON_NAME]四段式(1006)"
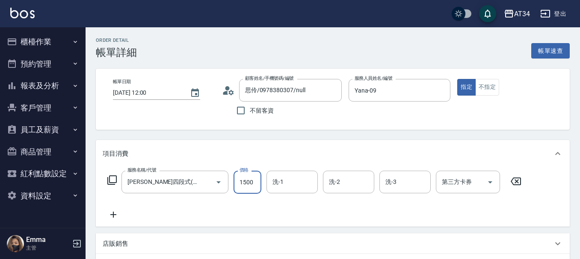
type input "0"
type input "12"
type input "10"
type input "127"
type input "120"
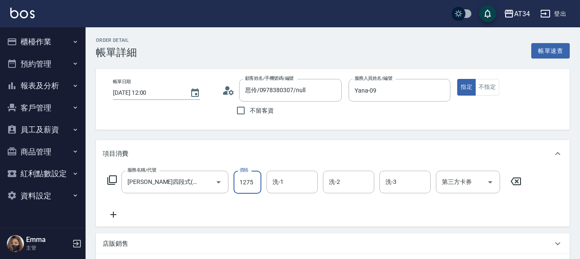
type input "1275"
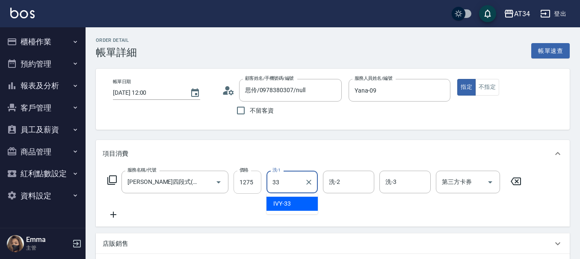
type input "IVY-33"
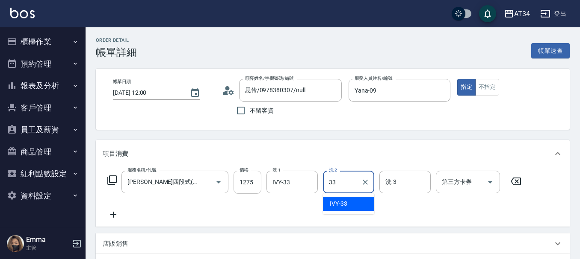
type input "IVY-33"
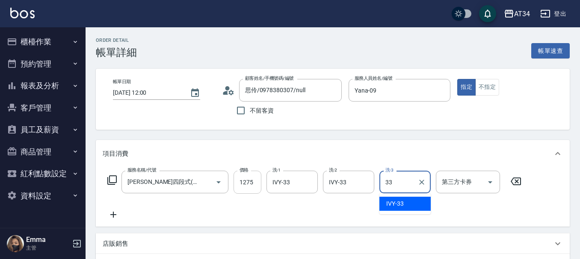
type input "IVY-33"
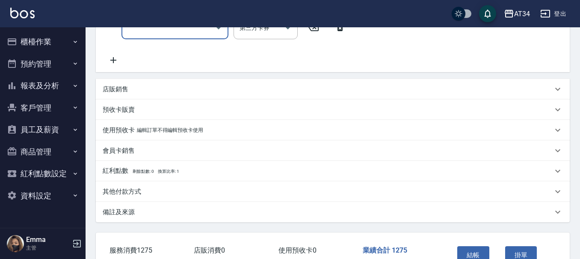
scroll to position [115, 0]
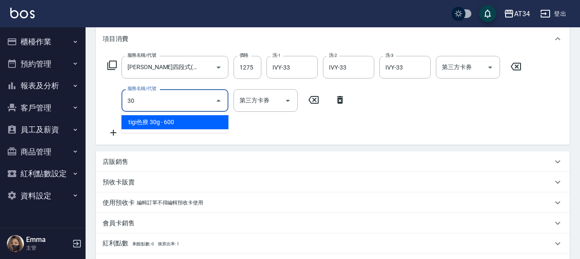
type input "301"
type input "270"
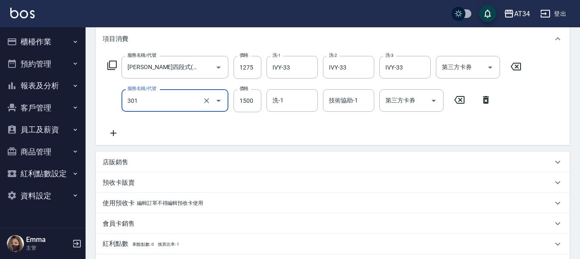
type input "燙髮(301)"
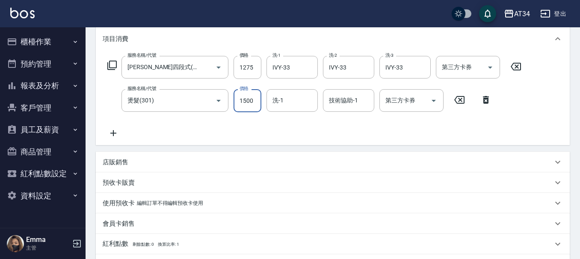
type input "120"
type input "2"
type input "130"
type input "25"
type input "150"
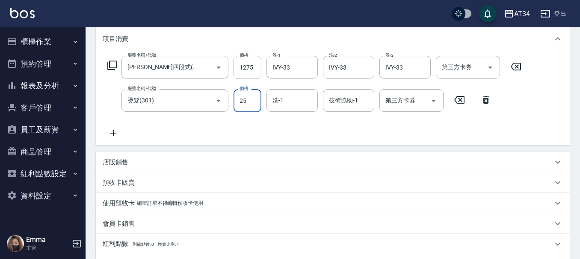
type input "250"
type input "370"
type input "2500"
click at [115, 131] on icon at bounding box center [113, 133] width 21 height 10
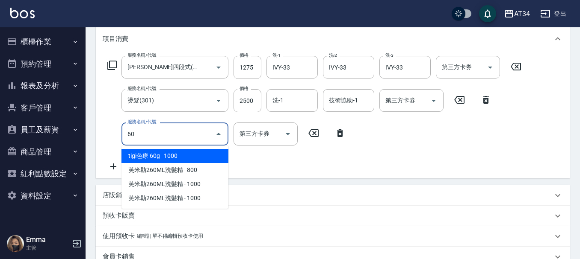
type input "602"
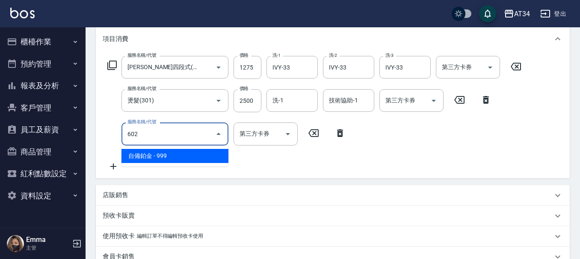
type input "470"
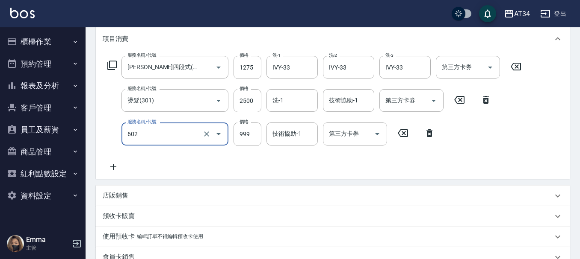
type input "自備鉑金(602)"
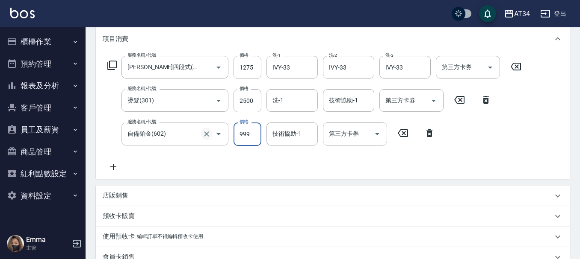
type input "370"
type input "20"
type input "390"
type input "200"
type input "570"
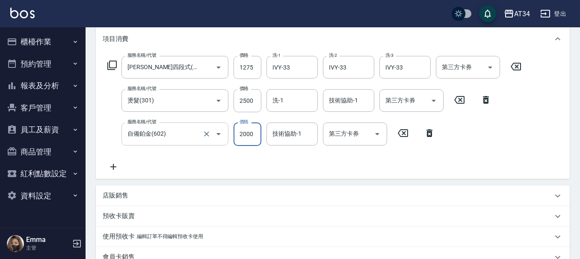
type input "2000"
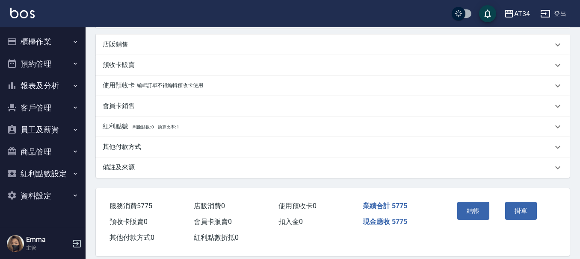
scroll to position [277, 0]
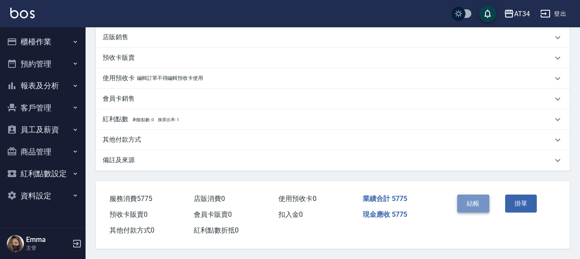
click at [471, 204] on button "結帳" at bounding box center [473, 204] width 32 height 18
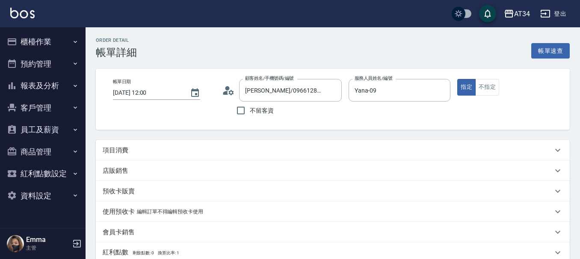
drag, startPoint x: 0, startPoint y: 0, endPoint x: 151, endPoint y: 147, distance: 210.7
click at [151, 147] on div "項目消費" at bounding box center [328, 150] width 450 height 9
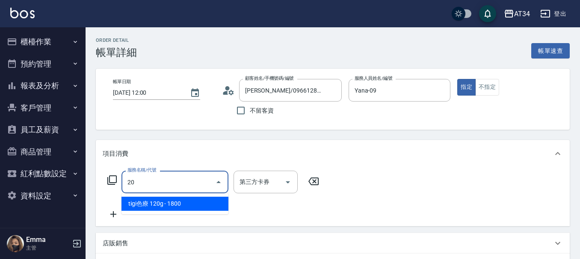
type input "201"
drag, startPoint x: 168, startPoint y: 207, endPoint x: 173, endPoint y: 207, distance: 4.7
click at [169, 207] on span "洗髮 - 300" at bounding box center [174, 204] width 107 height 14
type input "30"
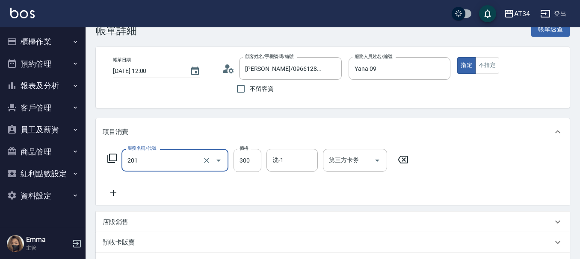
scroll to position [43, 0]
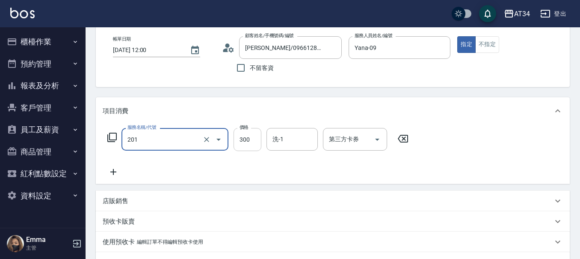
type input "洗髮(201)"
click at [247, 145] on input "300" at bounding box center [247, 139] width 28 height 23
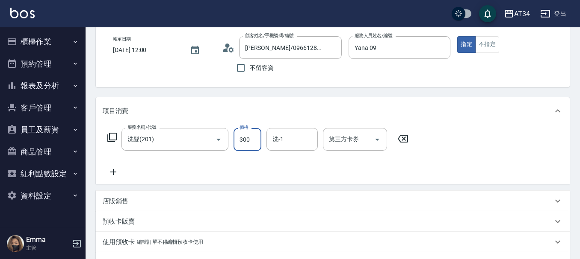
type input "0"
type input "33"
type input "30"
type input "330"
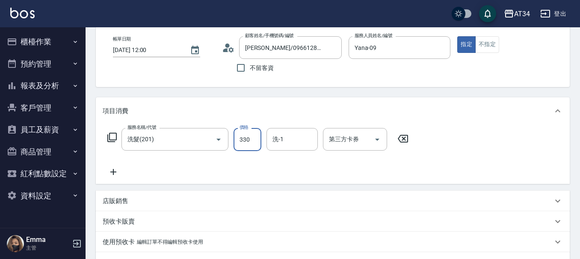
type input "3300"
type input "30"
type input "330"
type input "0"
type input "30"
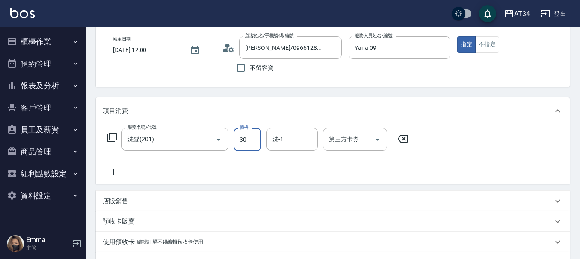
type input "30"
type input "300"
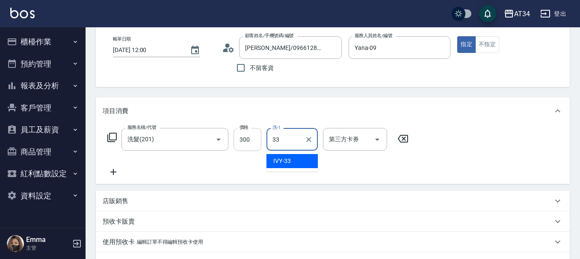
type input "IVY-33"
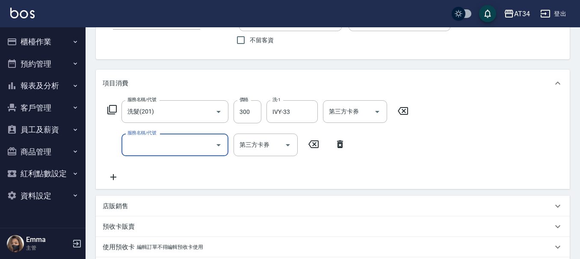
scroll to position [85, 0]
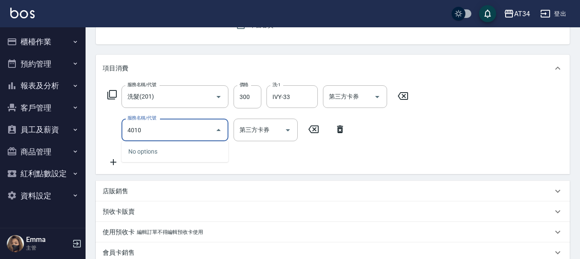
type input "401"
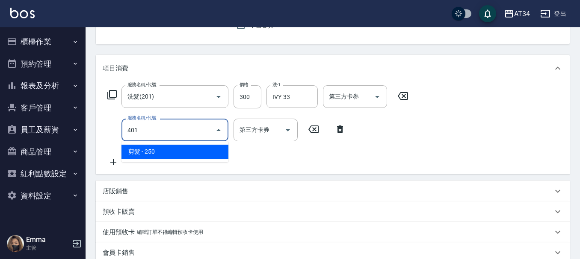
type input "50"
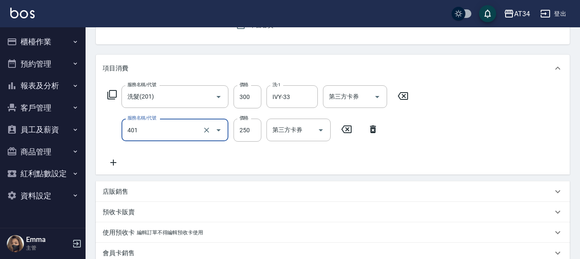
type input "剪髮(401)"
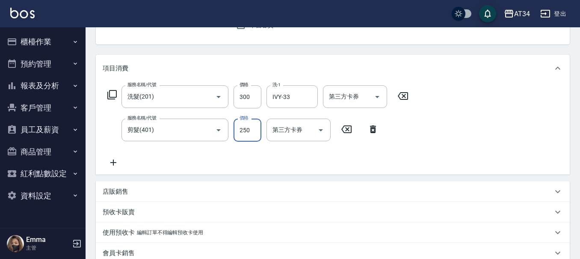
type input "30"
type input "60"
type input "300"
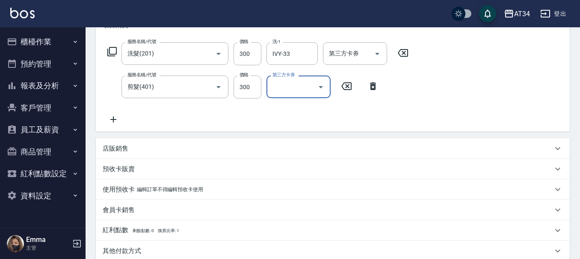
scroll to position [244, 0]
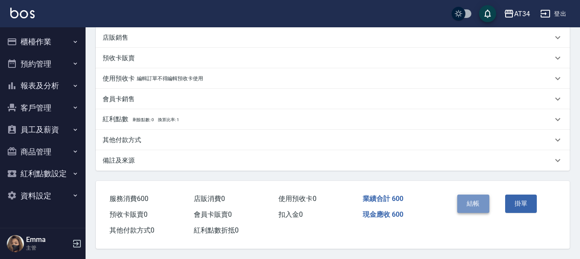
click at [474, 197] on button "結帳" at bounding box center [473, 204] width 32 height 18
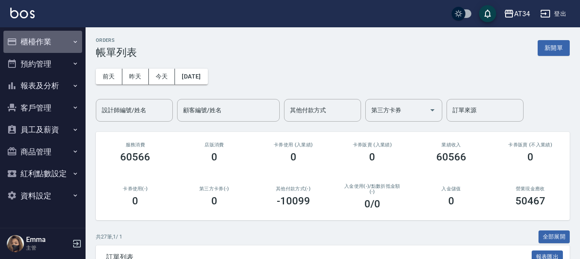
click at [46, 41] on button "櫃檯作業" at bounding box center [42, 42] width 79 height 22
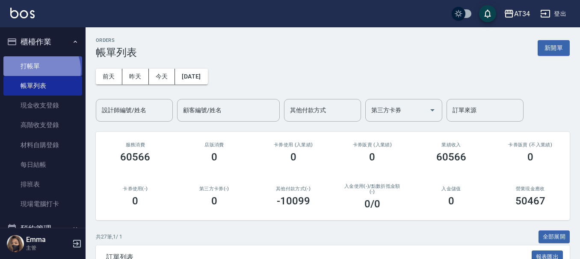
click at [37, 70] on link "打帳單" at bounding box center [42, 66] width 79 height 20
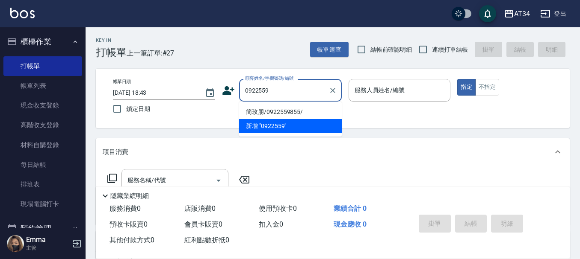
click at [275, 109] on li "簡玫朋/0922559855/" at bounding box center [290, 112] width 103 height 14
type input "簡玫朋/0922559855/"
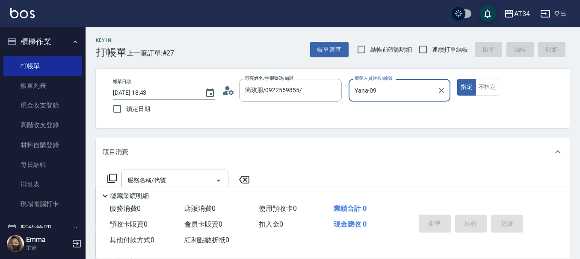
type input "Yana-09"
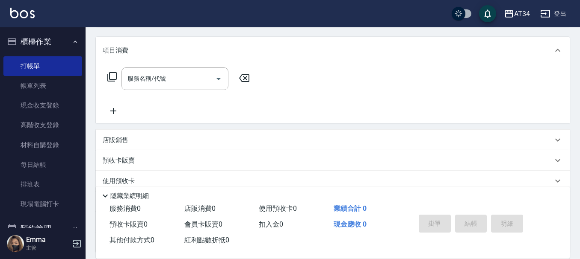
scroll to position [128, 0]
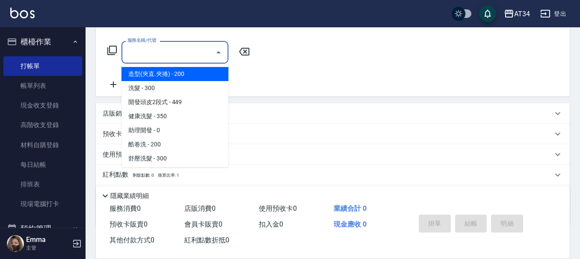
click at [171, 51] on input "服務名稱/代號" at bounding box center [168, 52] width 86 height 15
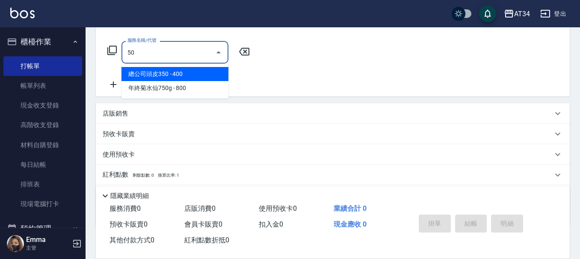
type input "503"
type input "90"
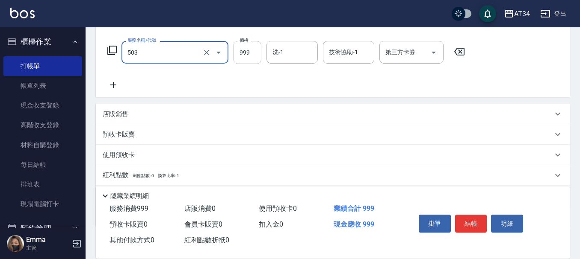
type input "局部髮(503)"
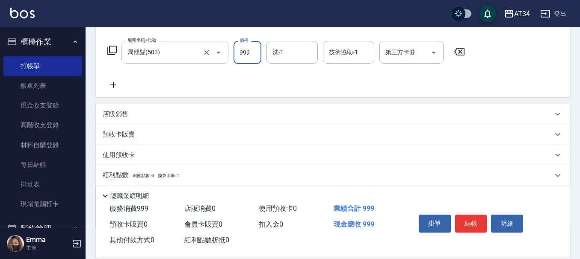
type input "0"
type input "16"
type input "10"
type input "160"
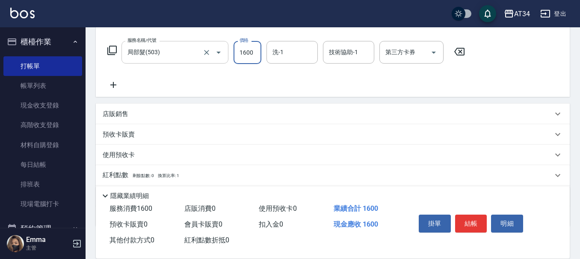
type input "1600"
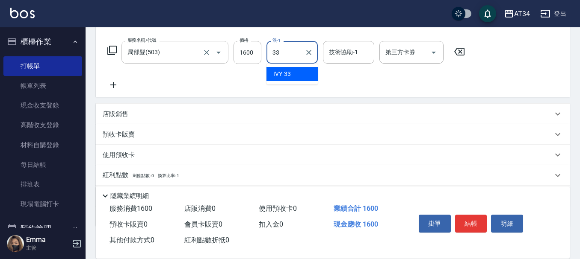
type input "IVY-33"
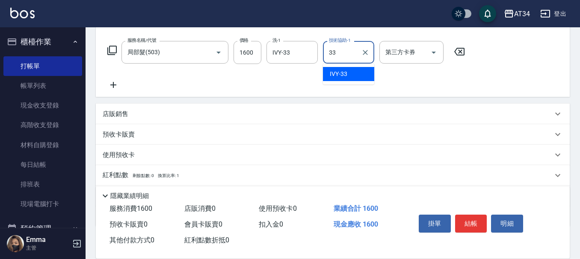
type input "IVY-33"
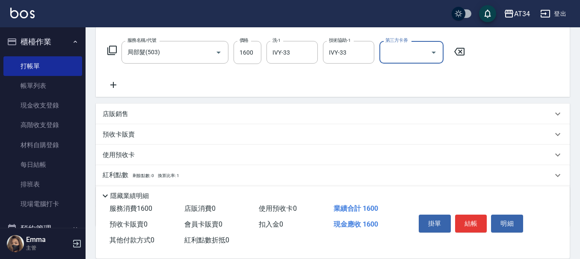
click at [115, 88] on icon at bounding box center [113, 85] width 21 height 10
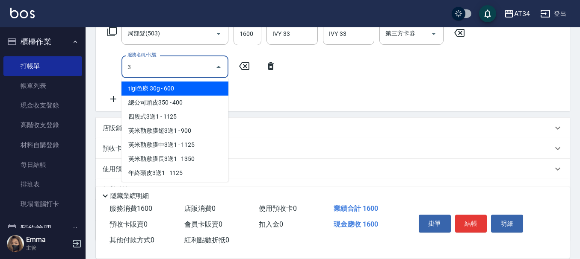
scroll to position [168, 0]
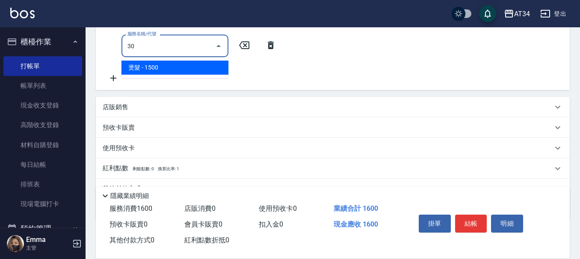
type input "3"
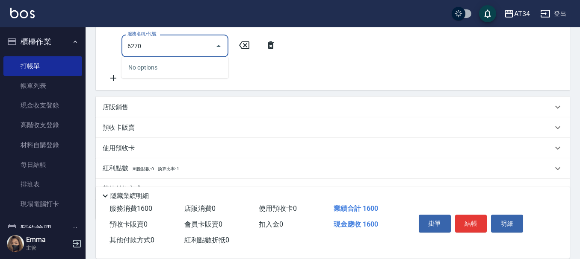
type input "627"
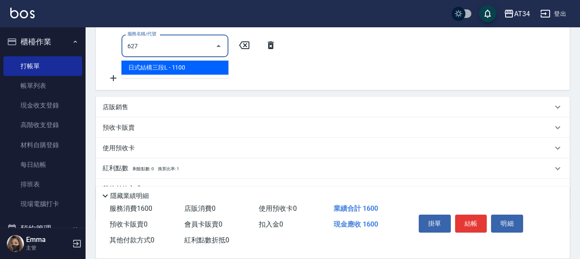
type input "270"
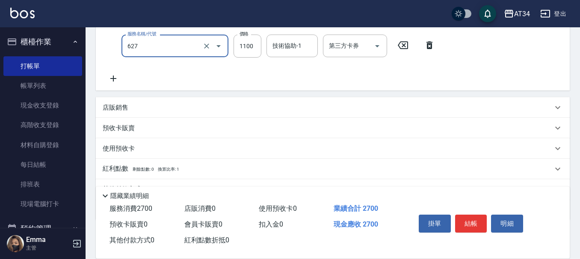
type input "日式結構三段L(627)"
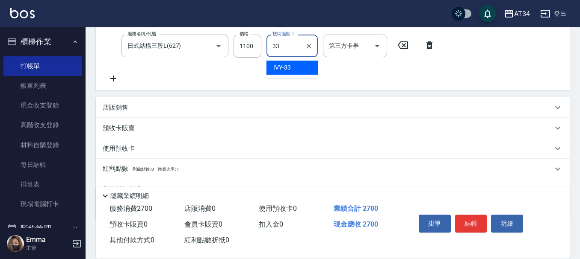
type input "IVY-33"
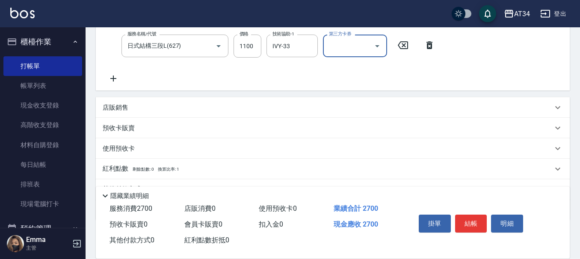
click at [110, 80] on icon at bounding box center [113, 79] width 21 height 10
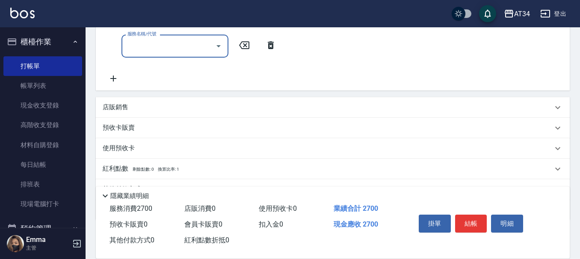
scroll to position [245, 0]
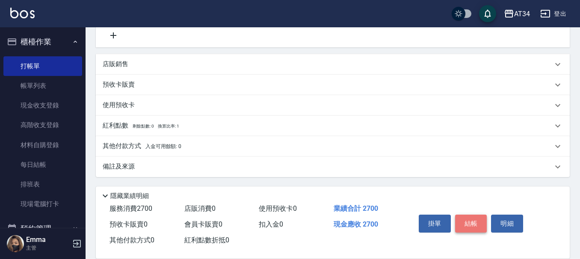
click at [462, 219] on button "結帳" at bounding box center [471, 224] width 32 height 18
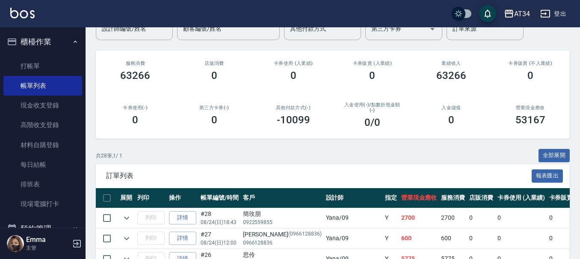
scroll to position [43, 0]
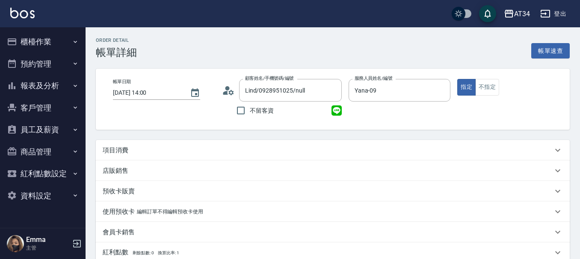
drag, startPoint x: 139, startPoint y: 151, endPoint x: 142, endPoint y: 153, distance: 4.4
click at [141, 154] on div "項目消費" at bounding box center [328, 150] width 450 height 9
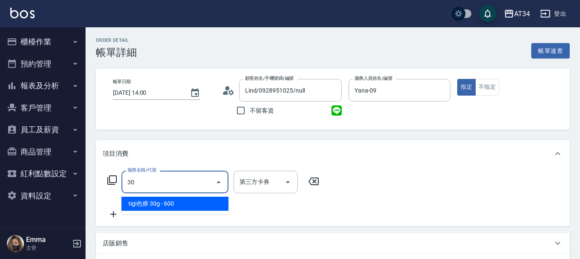
type input "301"
type input "150"
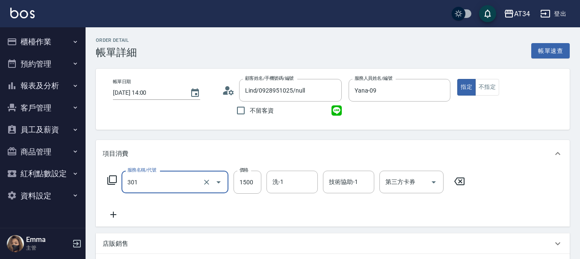
type input "燙髮(301)"
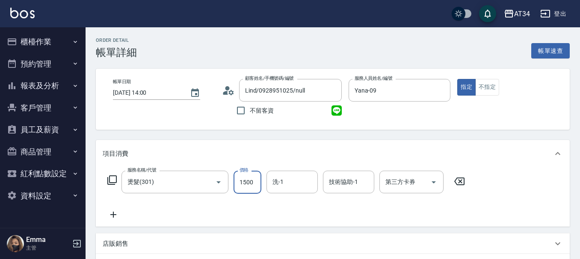
type input "0"
type input "25"
type input "20"
type input "250"
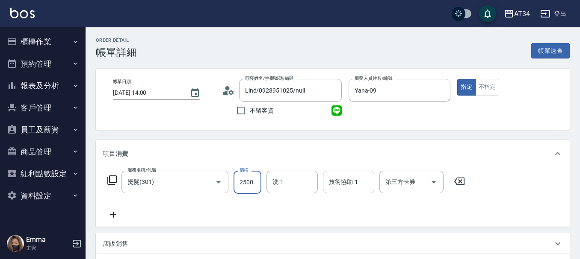
type input "2500"
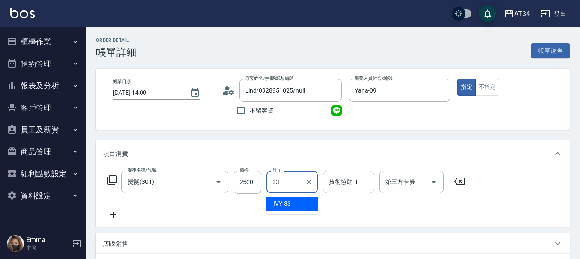
type input "IVY-33"
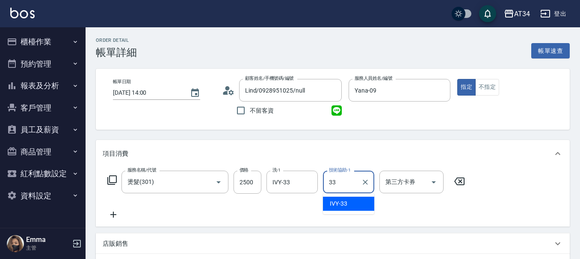
type input "IVY-33"
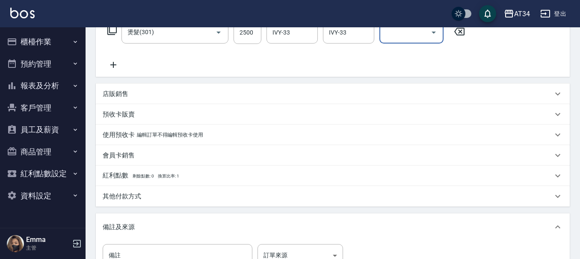
scroll to position [171, 0]
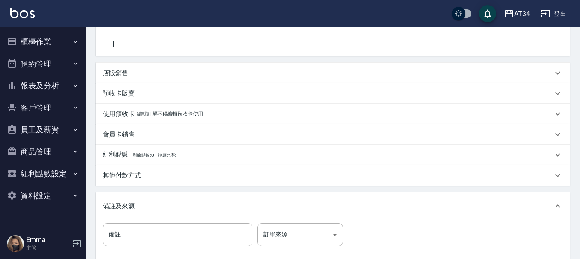
click at [112, 43] on icon at bounding box center [113, 44] width 21 height 10
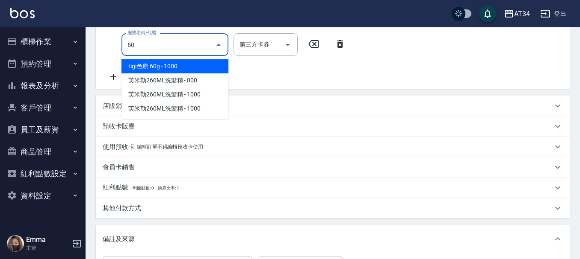
type input "602"
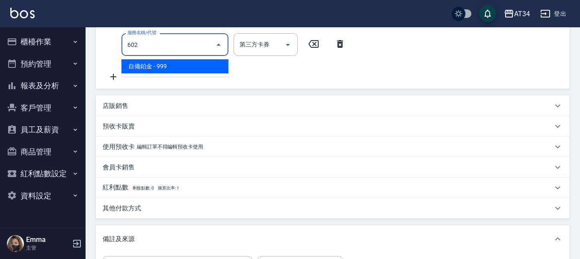
type input "340"
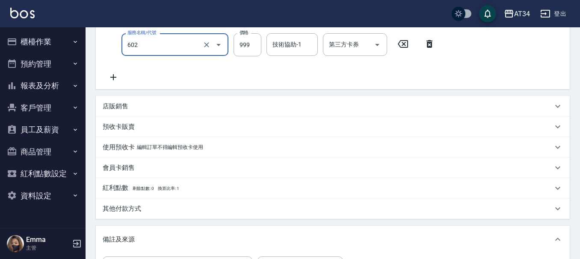
type input "自備鉑金(602)"
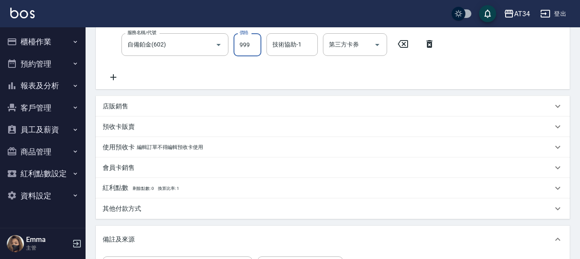
type input "250"
type input "20"
type input "270"
type input "200"
type input "450"
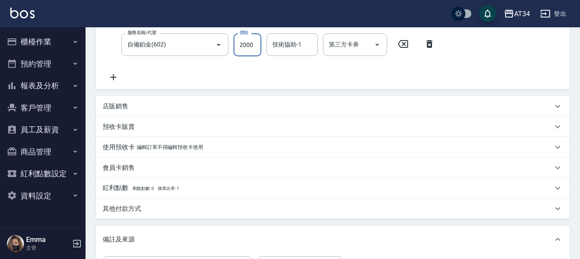
type input "2000"
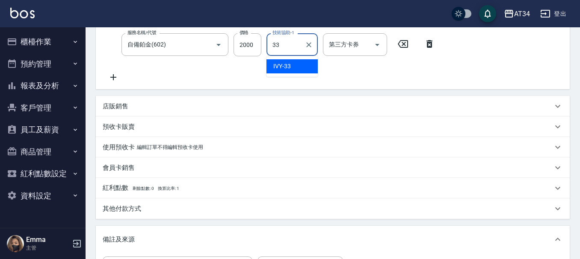
type input "IVY-33"
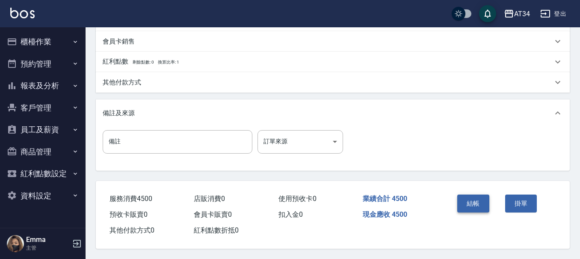
scroll to position [301, 0]
click at [477, 199] on button "結帳" at bounding box center [473, 204] width 32 height 18
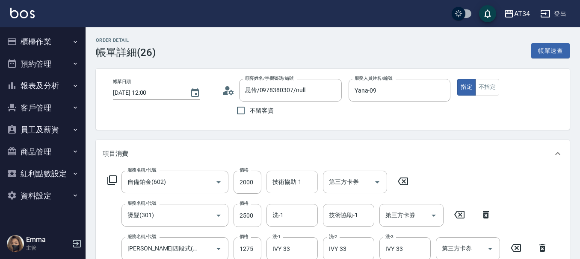
scroll to position [43, 0]
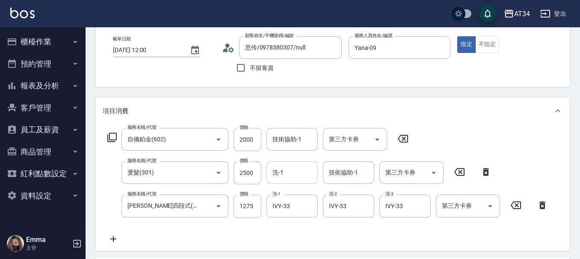
drag, startPoint x: 268, startPoint y: 172, endPoint x: 295, endPoint y: 171, distance: 26.1
click at [269, 172] on div "洗-1" at bounding box center [291, 173] width 51 height 23
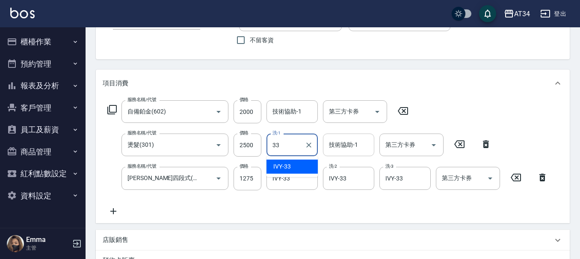
scroll to position [85, 0]
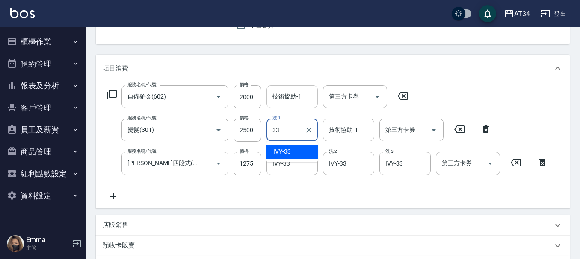
type input "33"
click at [285, 101] on input "技術協助-1" at bounding box center [292, 96] width 44 height 15
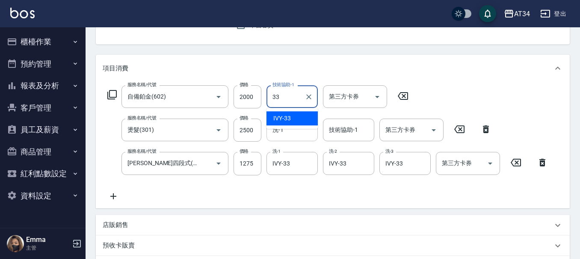
type input "IVY-33"
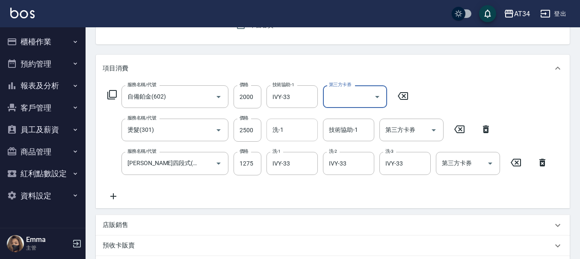
click at [294, 127] on input "洗-1" at bounding box center [292, 130] width 44 height 15
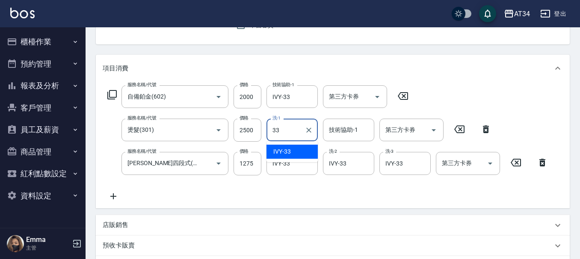
type input "IVY-33"
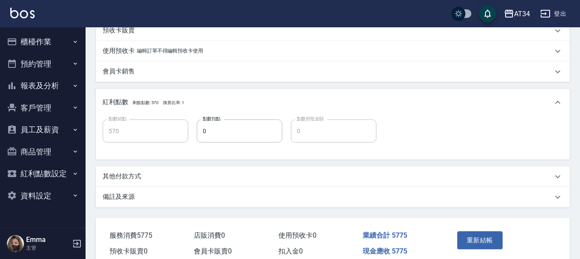
scroll to position [342, 0]
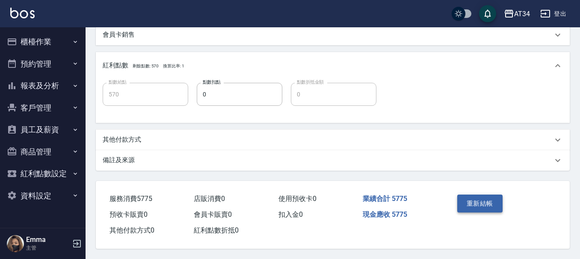
click at [480, 202] on button "重新結帳" at bounding box center [479, 204] width 45 height 18
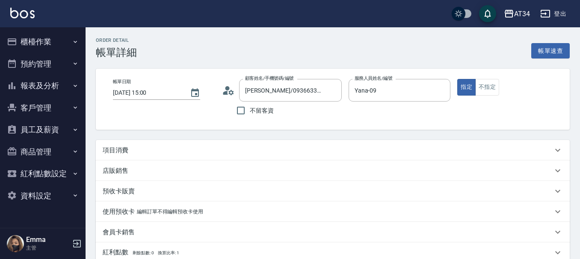
click at [122, 156] on div "項目消費" at bounding box center [333, 150] width 474 height 21
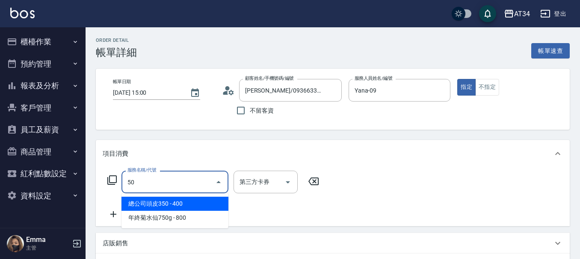
type input "503"
type input "90"
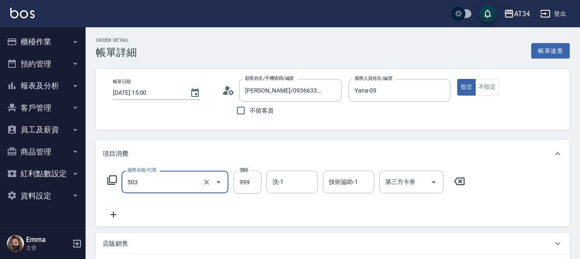
type input "局部髮(503)"
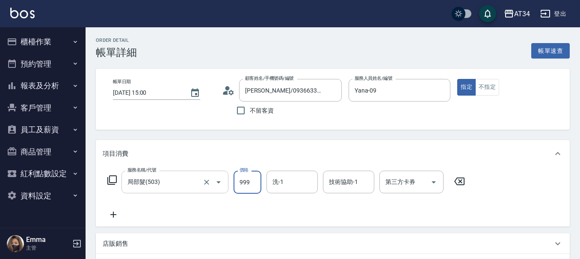
type input "0"
type input "16"
type input "10"
type input "160"
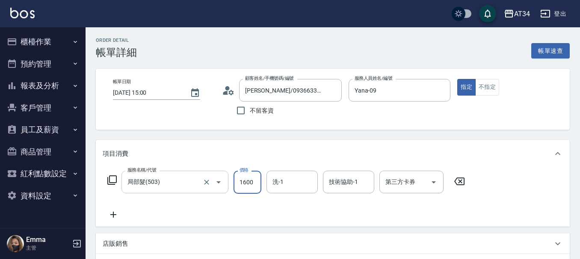
type input "1600"
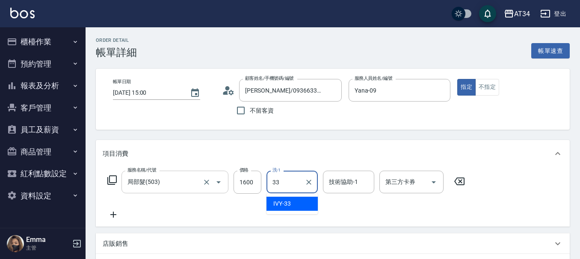
type input "IVY-33"
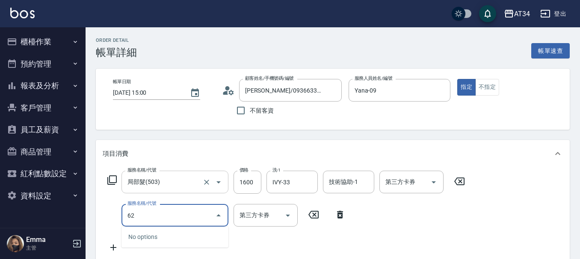
type input "627"
type input "270"
type input "日式結構三段L(627)"
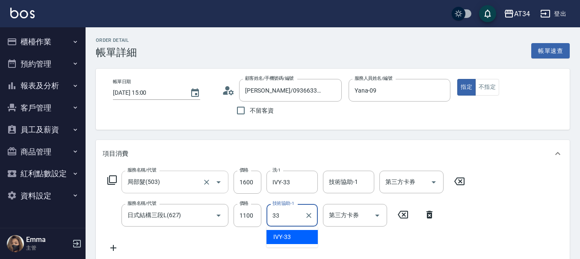
type input "IVY-33"
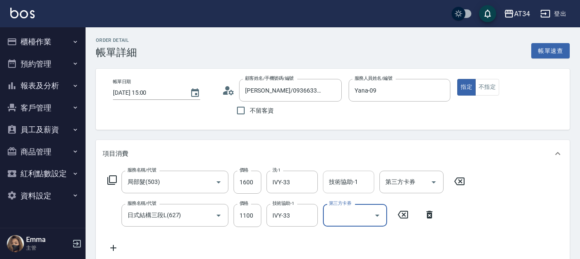
click at [344, 190] on div "技術協助-1" at bounding box center [348, 182] width 51 height 23
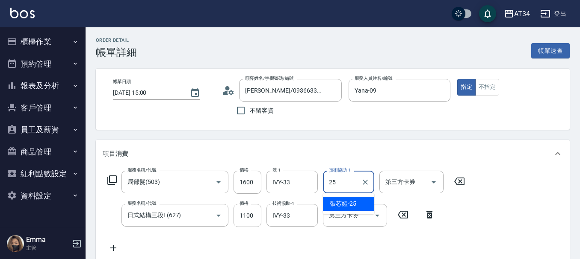
type input "張芯婭-25"
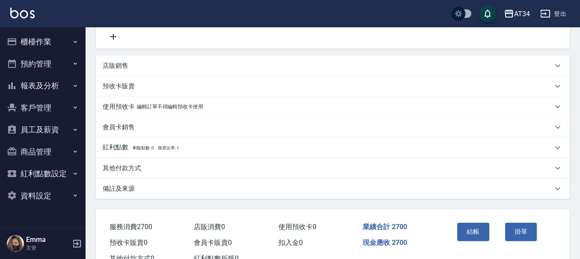
scroll to position [214, 0]
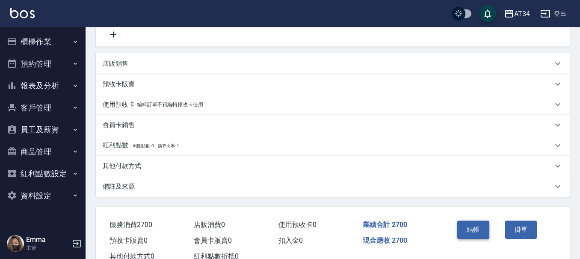
click at [469, 229] on button "結帳" at bounding box center [473, 230] width 32 height 18
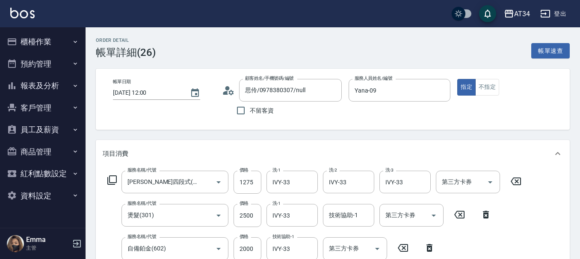
scroll to position [128, 0]
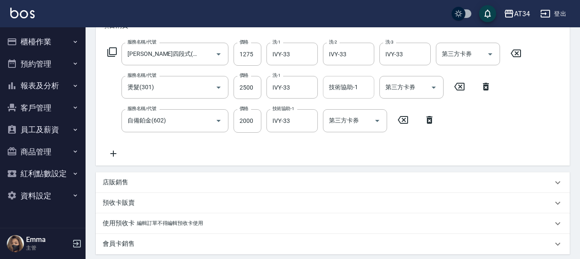
click at [343, 95] on div "技術協助-1" at bounding box center [348, 87] width 51 height 23
type input "IVY-33"
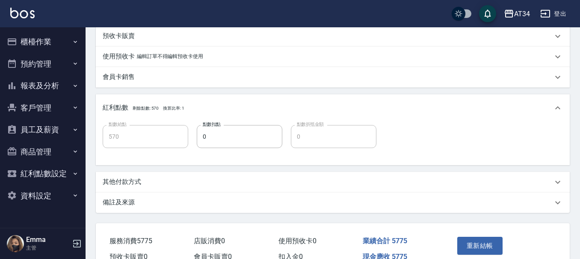
scroll to position [342, 0]
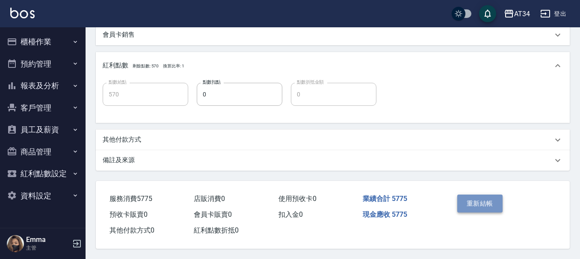
click at [476, 199] on button "重新結帳" at bounding box center [479, 204] width 45 height 18
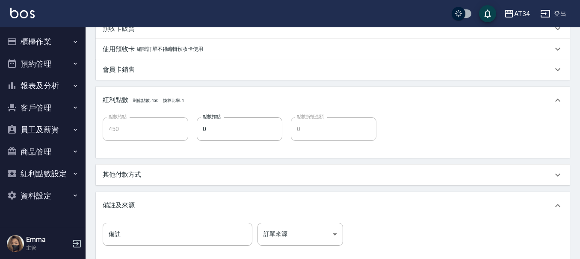
scroll to position [365, 0]
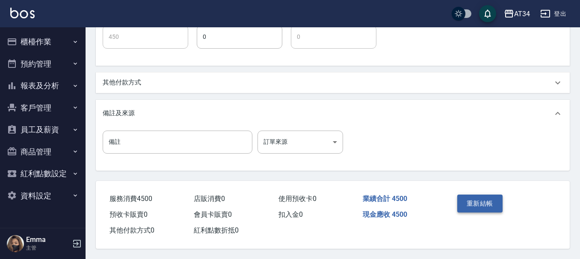
click at [474, 202] on button "重新結帳" at bounding box center [479, 204] width 45 height 18
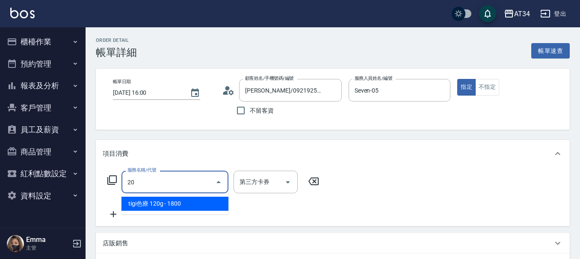
type input "201"
type input "30"
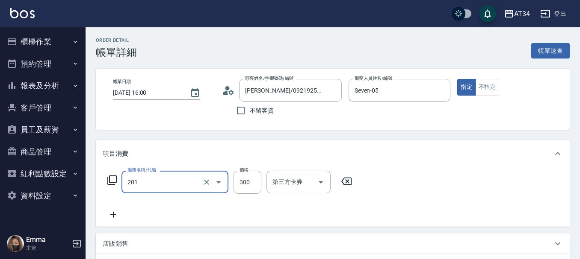
type input "洗髮(201)"
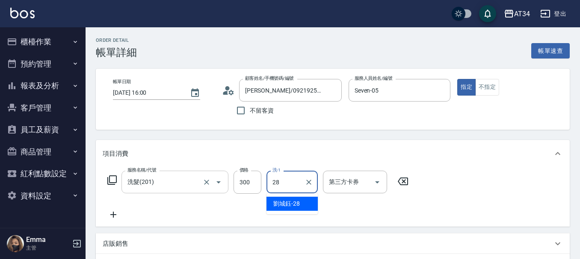
type input "[PERSON_NAME]-28"
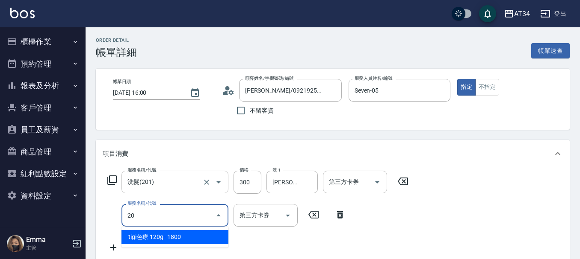
type input "201"
type input "60"
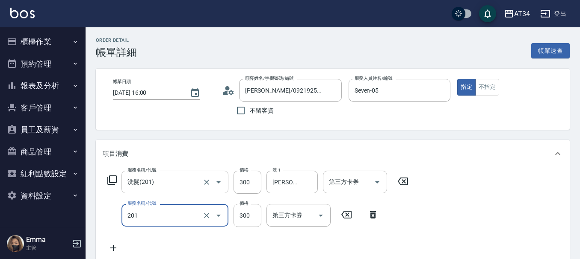
type input "洗髮(201)"
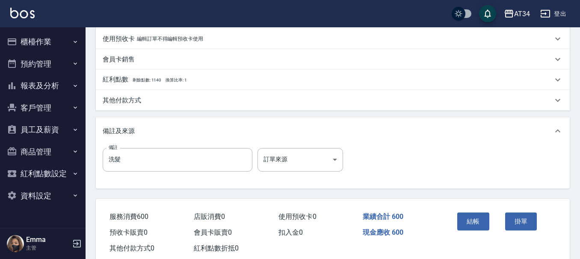
scroll to position [301, 0]
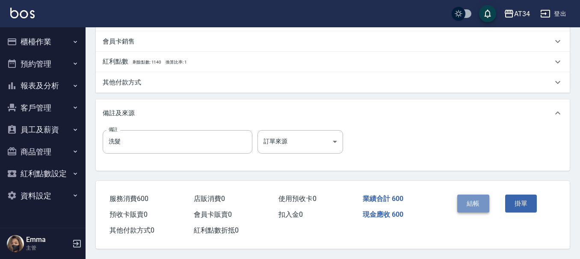
click at [477, 198] on button "結帳" at bounding box center [473, 204] width 32 height 18
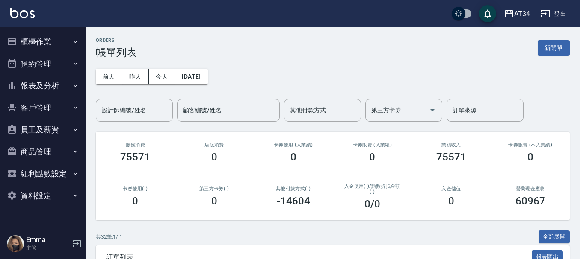
click at [477, 198] on div "0" at bounding box center [451, 201] width 59 height 12
click at [56, 44] on button "櫃檯作業" at bounding box center [42, 42] width 79 height 22
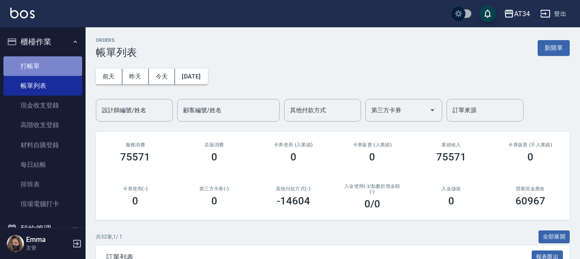
click at [59, 60] on link "打帳單" at bounding box center [42, 66] width 79 height 20
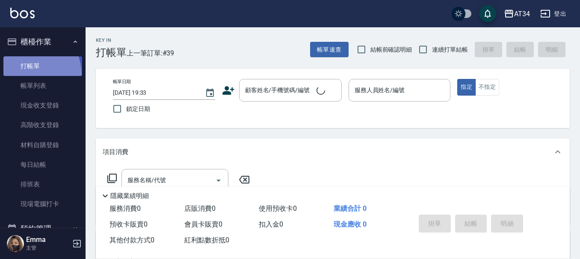
click at [26, 75] on link "打帳單" at bounding box center [42, 66] width 79 height 20
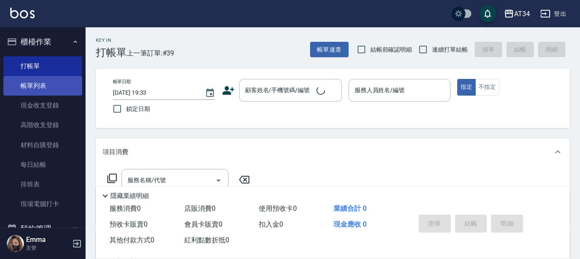
click at [32, 80] on link "帳單列表" at bounding box center [42, 86] width 79 height 20
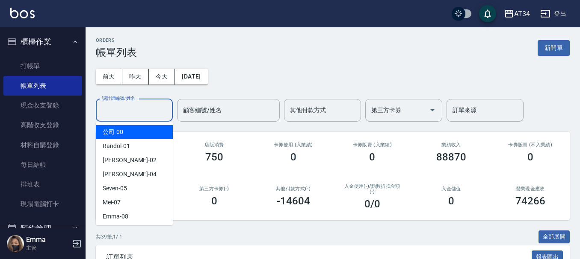
click at [135, 112] on input "設計師編號/姓名" at bounding box center [134, 110] width 69 height 15
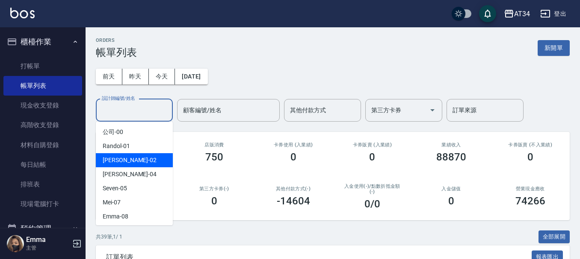
click at [135, 158] on div "[PERSON_NAME] -02" at bounding box center [134, 160] width 77 height 14
type input "[PERSON_NAME]-02"
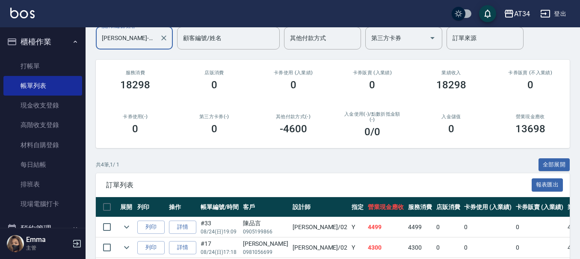
scroll to position [152, 0]
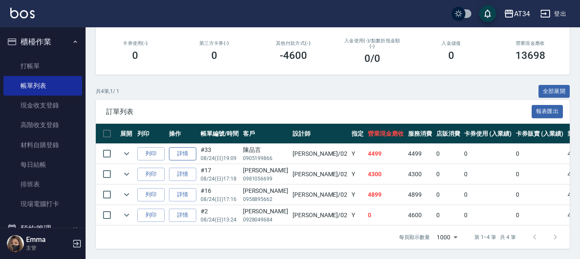
click at [194, 147] on link "詳情" at bounding box center [182, 153] width 27 height 13
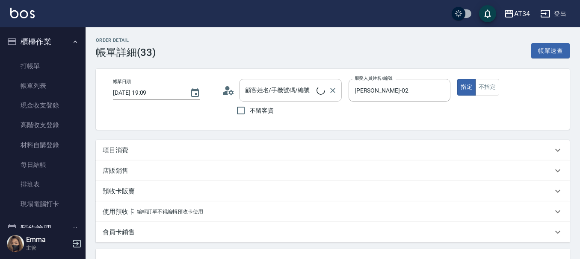
type input "[DATE] 19:09"
type input "[PERSON_NAME]-02"
type input "440"
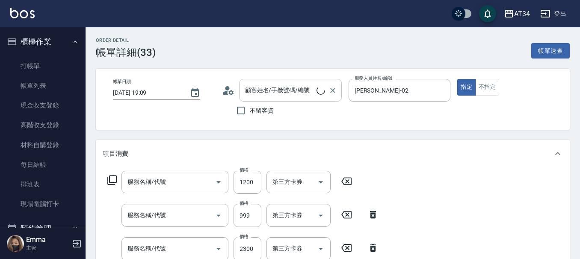
type input "[PERSON_NAME]/0905199866/"
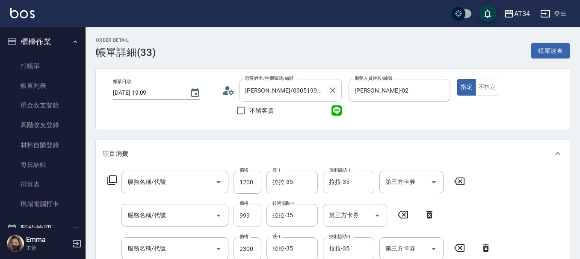
type input "染髮(501)"
type input "日式結構三段 S(625)"
type input "燙髮(301)"
click at [328, 89] on icon "Clear" at bounding box center [332, 90] width 9 height 9
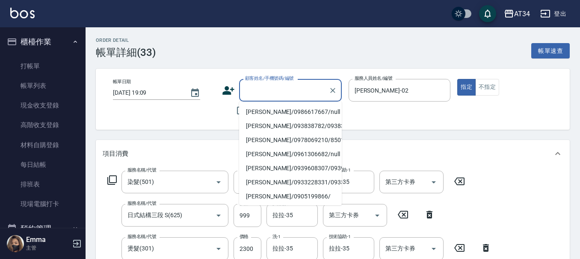
click at [284, 89] on input "顧客姓名/手機號碼/編號" at bounding box center [284, 90] width 82 height 15
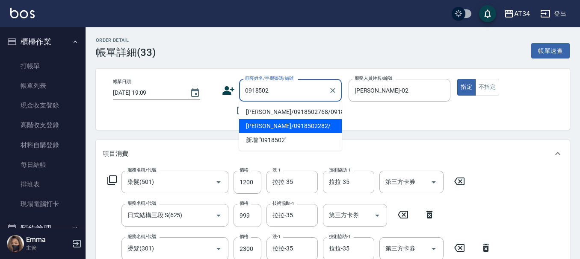
click at [267, 131] on li "[PERSON_NAME]/0918502282/" at bounding box center [290, 126] width 103 height 14
type input "[PERSON_NAME]/0918502282/"
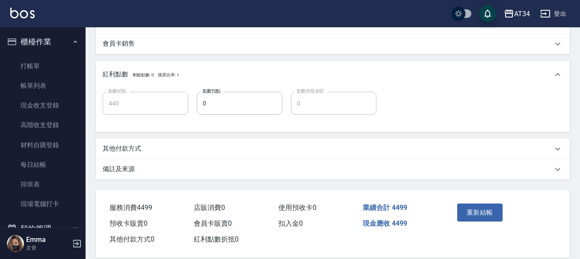
scroll to position [342, 0]
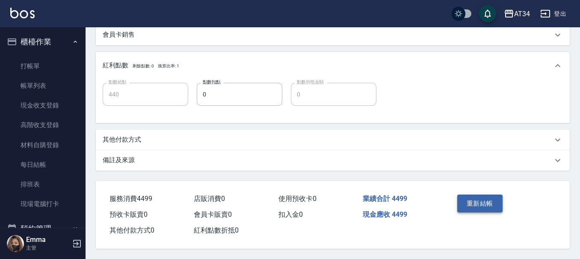
click at [486, 195] on button "重新結帳" at bounding box center [479, 204] width 45 height 18
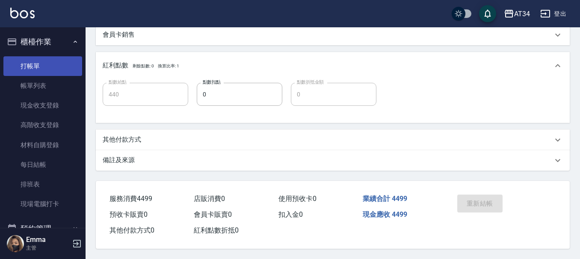
click at [58, 41] on button "櫃檯作業" at bounding box center [42, 42] width 79 height 22
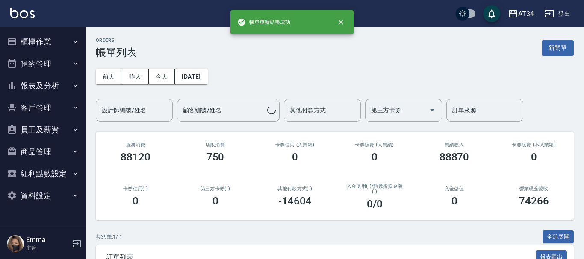
click at [51, 85] on button "報表及分析" at bounding box center [42, 86] width 79 height 22
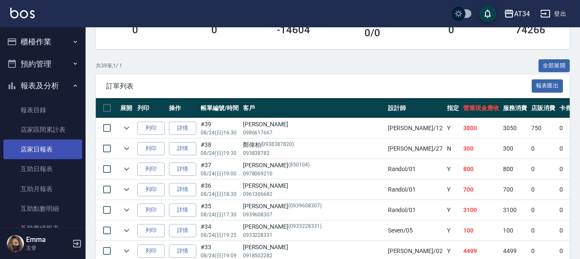
scroll to position [299, 0]
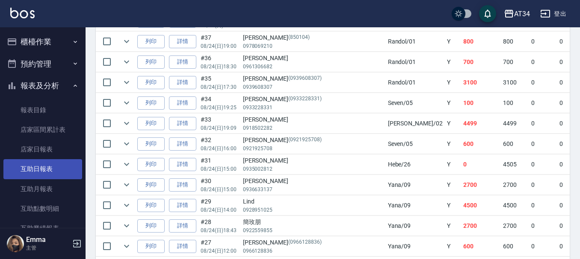
click at [50, 172] on link "互助日報表" at bounding box center [42, 169] width 79 height 20
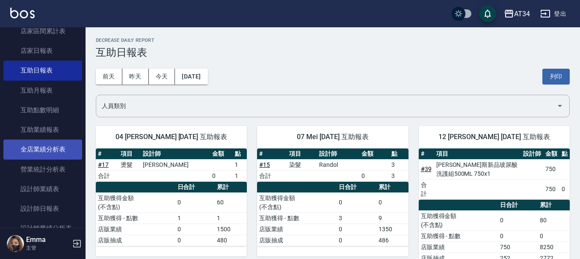
scroll to position [85, 0]
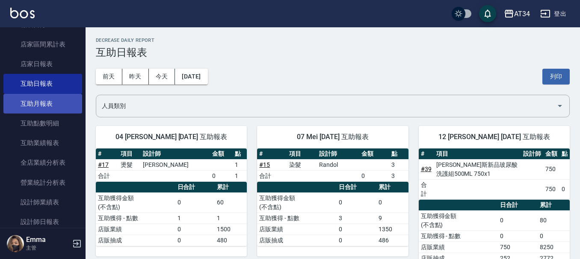
click at [41, 102] on link "互助月報表" at bounding box center [42, 104] width 79 height 20
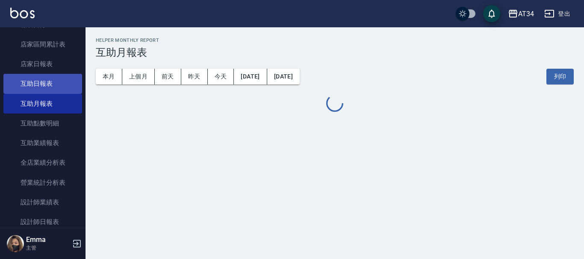
click at [44, 80] on link "互助日報表" at bounding box center [42, 84] width 79 height 20
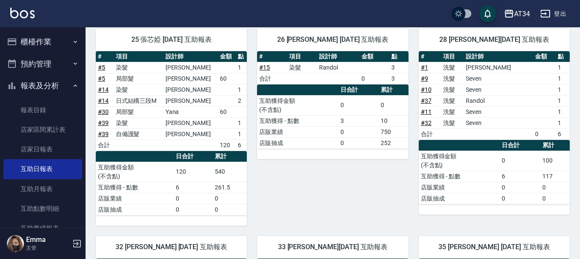
click at [34, 42] on button "櫃檯作業" at bounding box center [42, 42] width 79 height 22
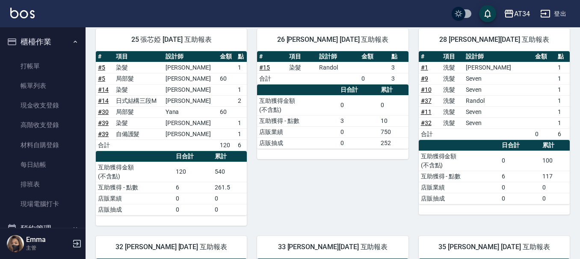
drag, startPoint x: 43, startPoint y: 85, endPoint x: 65, endPoint y: 35, distance: 54.3
click at [43, 85] on link "帳單列表" at bounding box center [42, 86] width 79 height 20
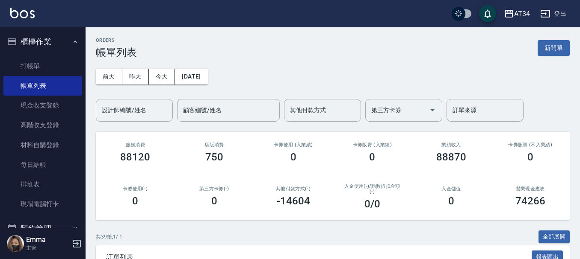
click at [42, 38] on button "櫃檯作業" at bounding box center [42, 42] width 79 height 22
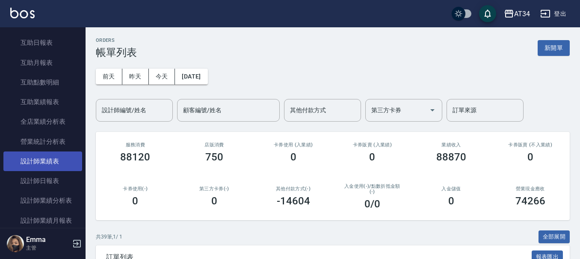
scroll to position [128, 0]
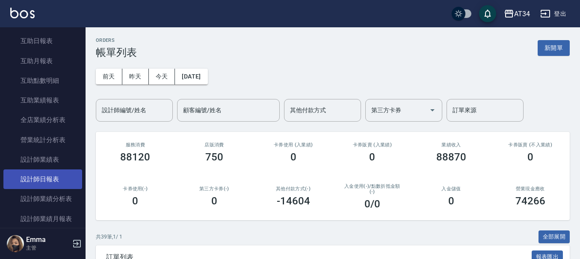
click at [52, 174] on link "設計師日報表" at bounding box center [42, 180] width 79 height 20
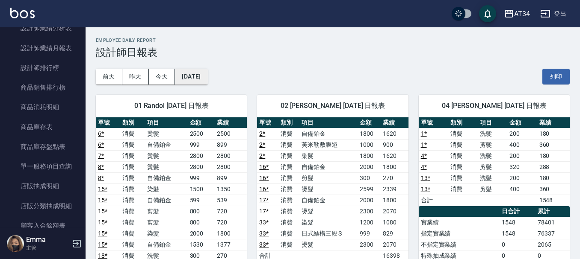
click at [196, 77] on button "[DATE]" at bounding box center [191, 77] width 32 height 16
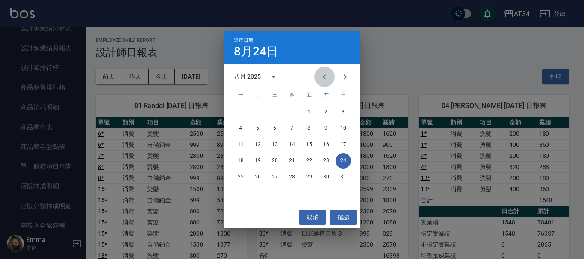
click at [325, 74] on icon "Previous month" at bounding box center [324, 77] width 10 height 10
click at [291, 160] on button "24" at bounding box center [291, 160] width 15 height 15
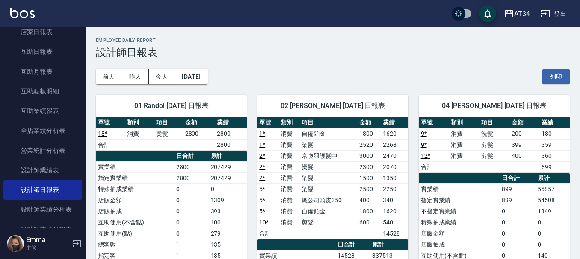
scroll to position [85, 0]
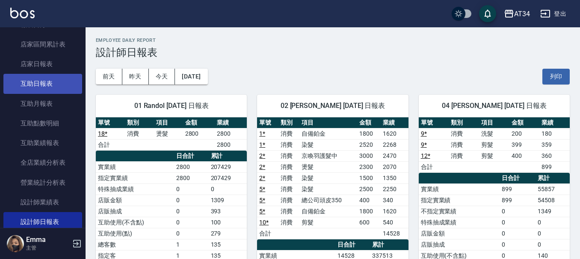
click at [53, 88] on link "互助日報表" at bounding box center [42, 84] width 79 height 20
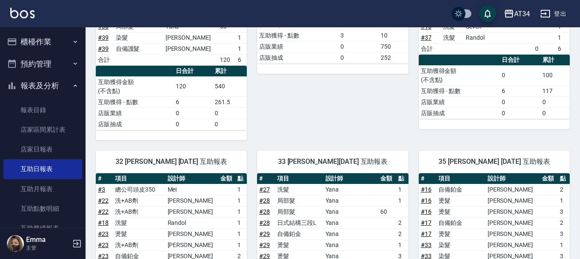
drag, startPoint x: 35, startPoint y: 38, endPoint x: 36, endPoint y: 55, distance: 16.3
click at [35, 38] on button "櫃檯作業" at bounding box center [42, 42] width 79 height 22
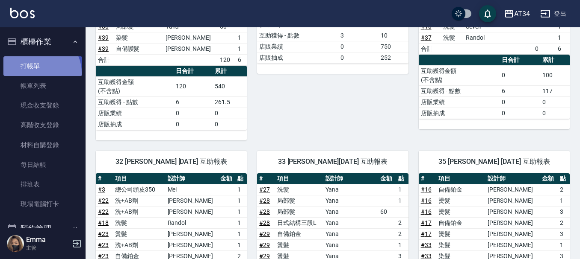
click at [40, 73] on link "打帳單" at bounding box center [42, 66] width 79 height 20
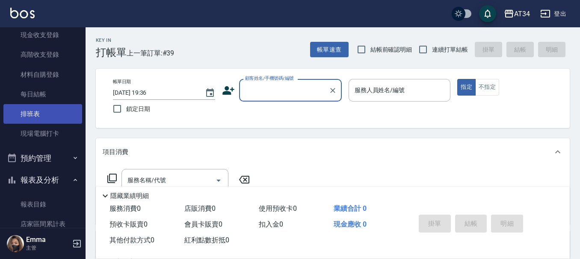
scroll to position [85, 0]
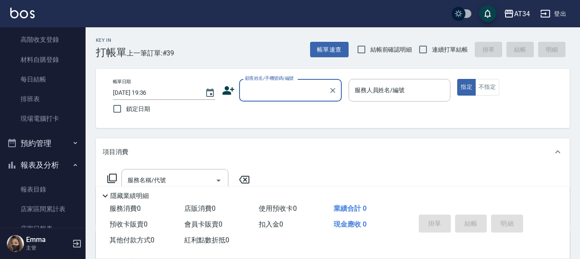
click at [53, 140] on button "預約管理" at bounding box center [42, 144] width 79 height 22
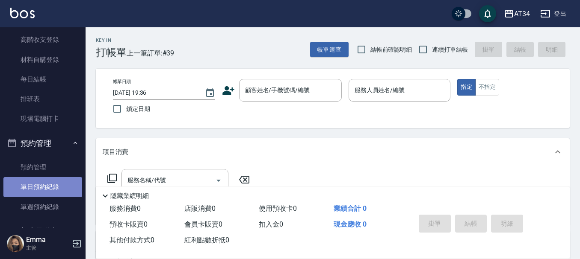
click at [54, 186] on link "單日預約紀錄" at bounding box center [42, 187] width 79 height 20
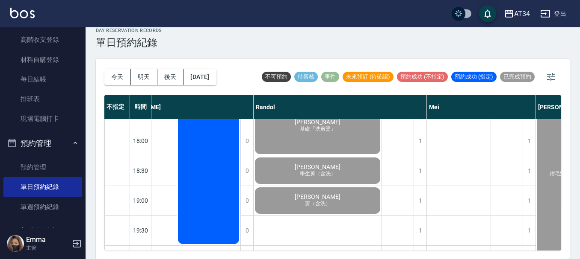
scroll to position [431, 302]
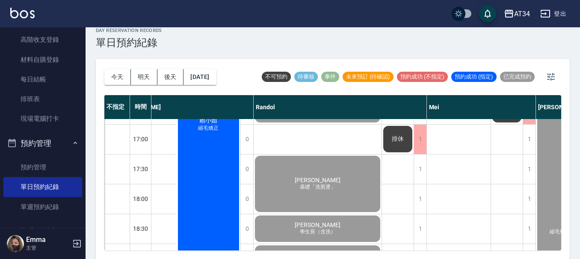
scroll to position [345, 302]
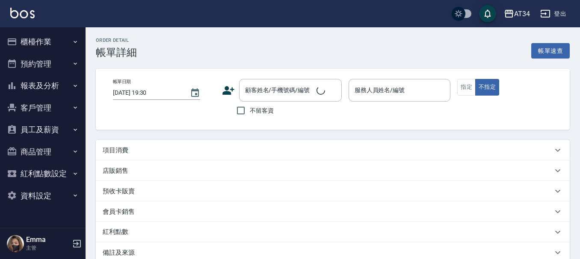
type input "2025/08/24 17:30"
type input "Randol-01"
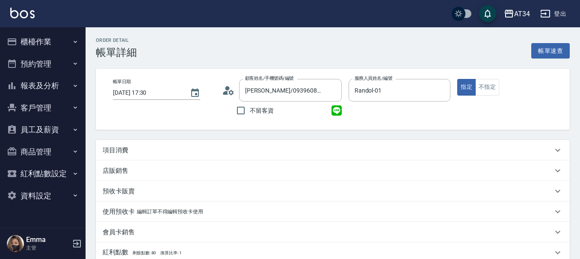
type input "[PERSON_NAME]/0939608307/0939608307"
click at [156, 151] on div "項目消費" at bounding box center [328, 150] width 450 height 9
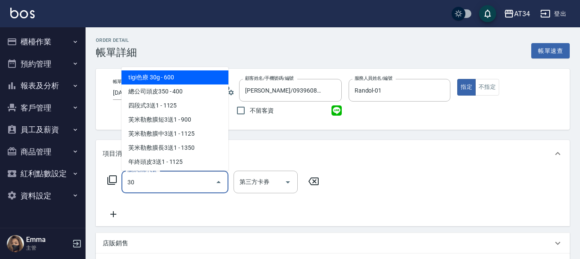
type input "300"
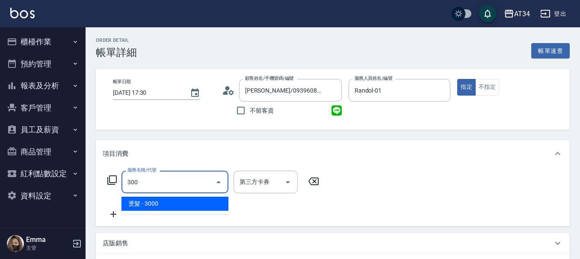
type input "300"
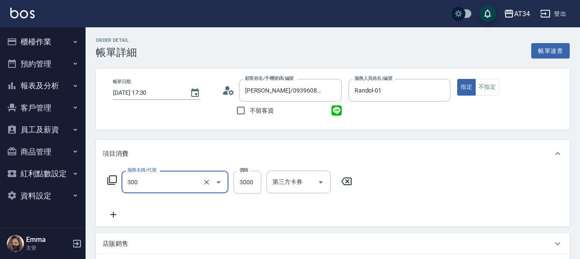
type input "燙髮(300)"
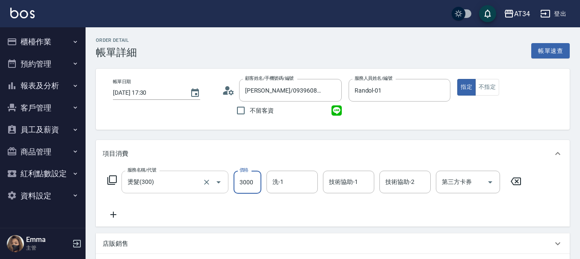
type input "0"
type input "28"
type input "20"
type input "280"
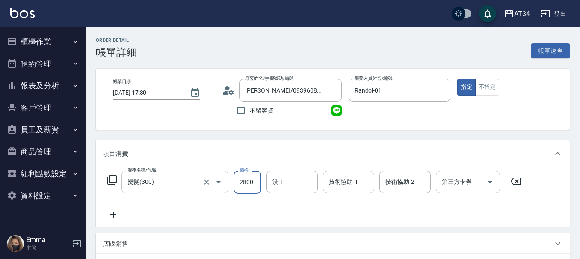
type input "2800"
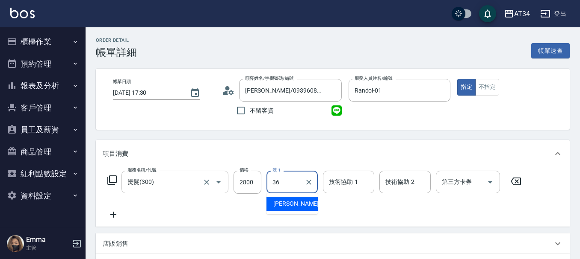
type input "張可芮-36"
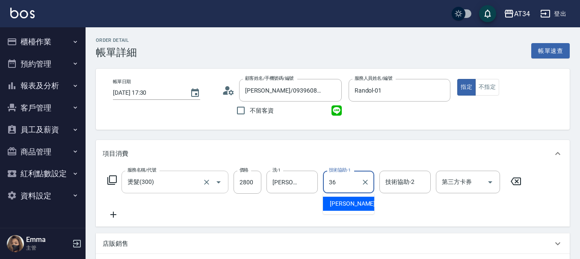
type input "張可芮-36"
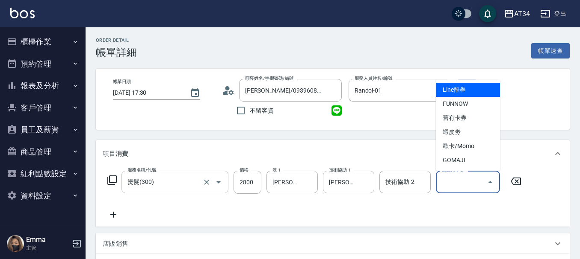
type input "Line酷券"
type input "0"
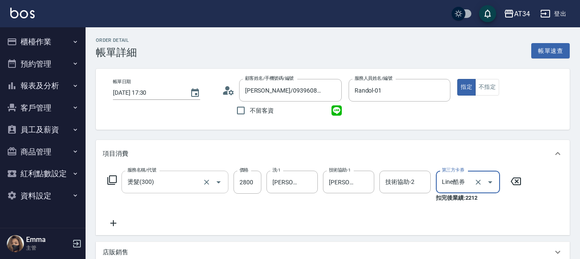
type input "Line酷券"
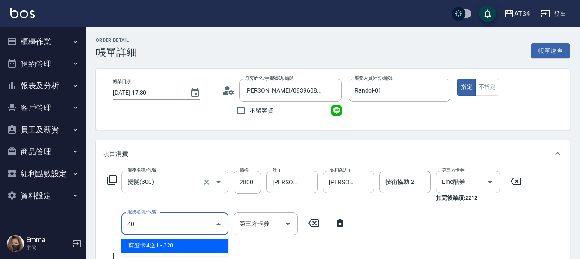
type input "401"
type input "20"
type input "剪髮(401)"
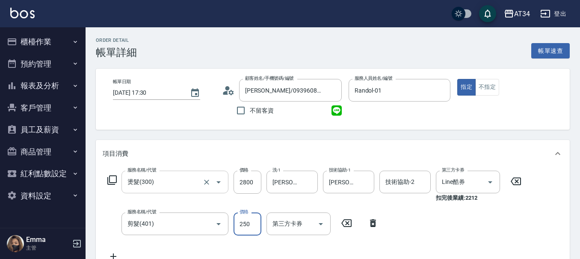
type input "0"
type input "50"
click at [478, 182] on icon "Clear" at bounding box center [478, 182] width 9 height 9
type input "500"
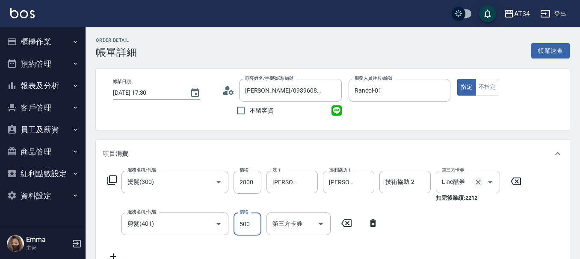
type input "330"
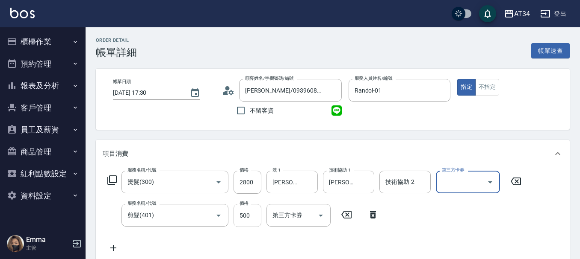
click at [240, 213] on input "500" at bounding box center [247, 215] width 28 height 23
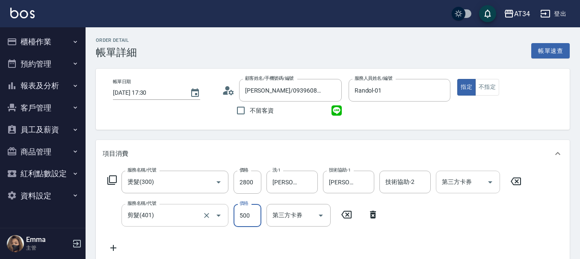
click at [178, 211] on input "剪髮(401)" at bounding box center [162, 215] width 75 height 15
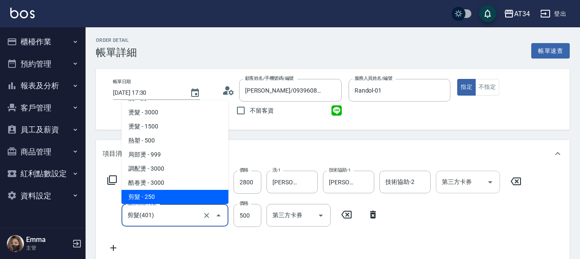
type input "280"
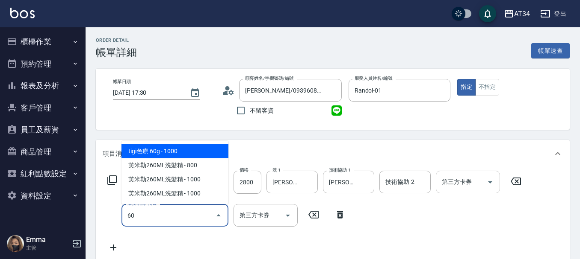
type input "601"
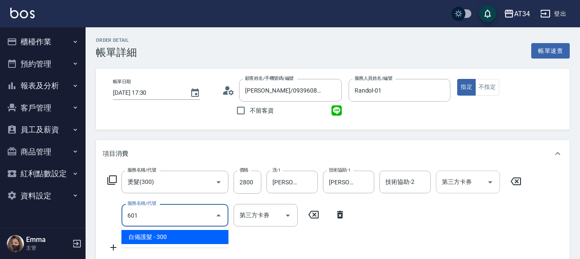
type input "310"
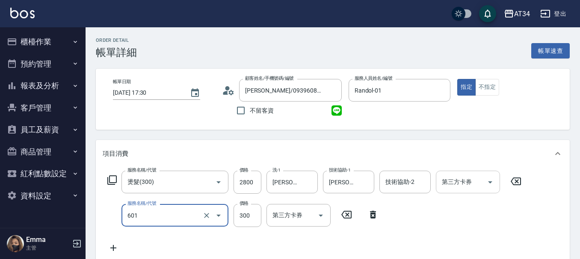
type input "自備護髮(601)"
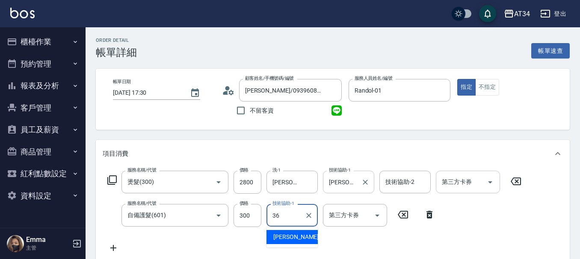
type input "張可芮-36"
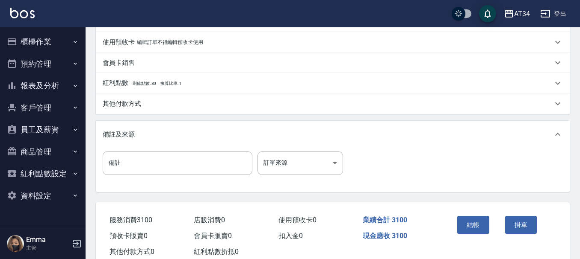
scroll to position [301, 0]
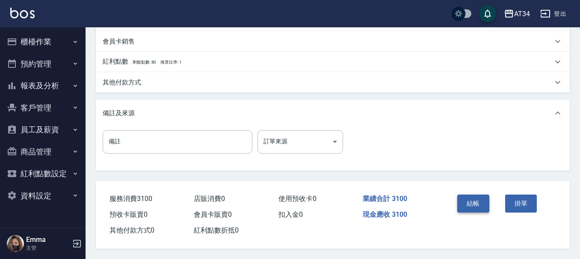
click at [462, 200] on button "結帳" at bounding box center [473, 204] width 32 height 18
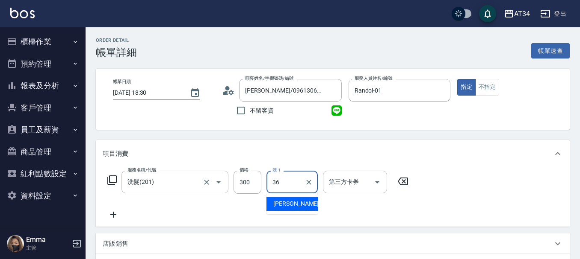
type input "[PERSON_NAME]-36"
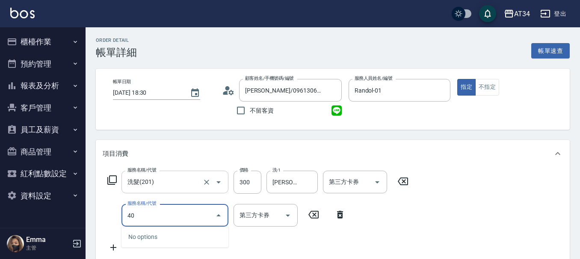
type input "401"
type input "50"
type input "剪髮(401)"
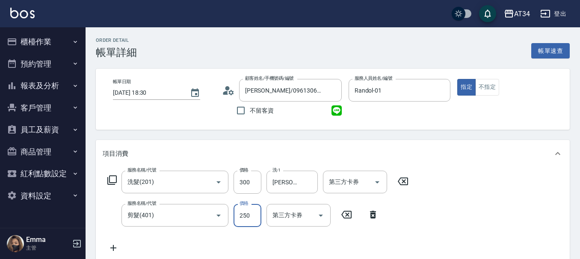
type input "30"
type input "50"
type input "80"
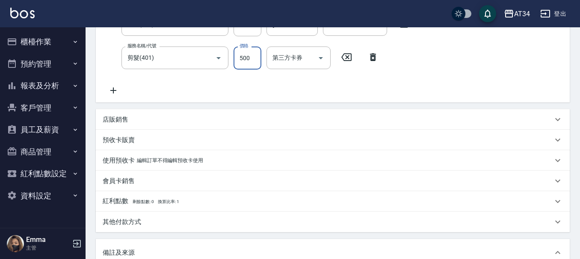
scroll to position [301, 0]
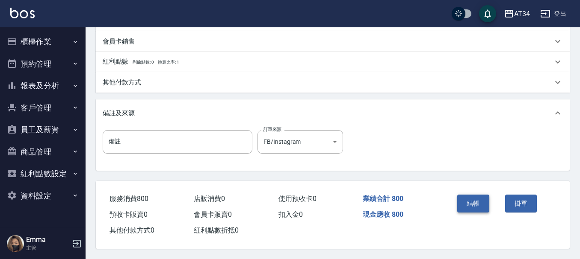
type input "500"
click at [467, 201] on button "結帳" at bounding box center [473, 204] width 32 height 18
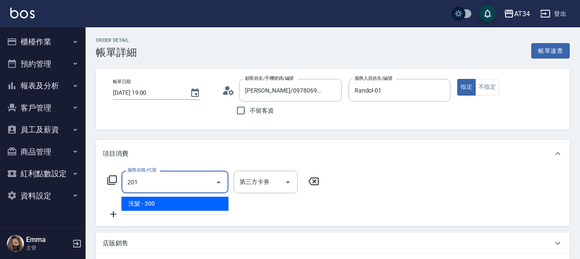
type input "30"
type input "洗髮(201)"
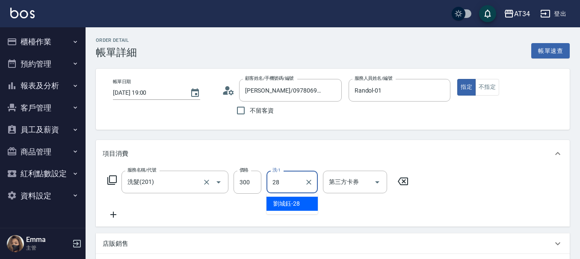
type input "[PERSON_NAME]-28"
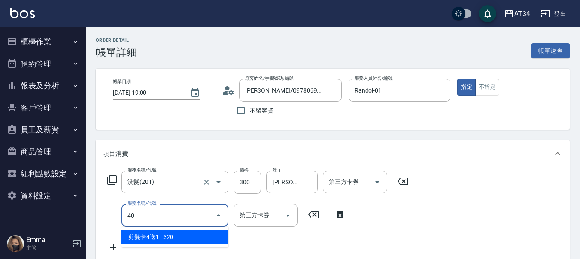
type input "401"
type input "50"
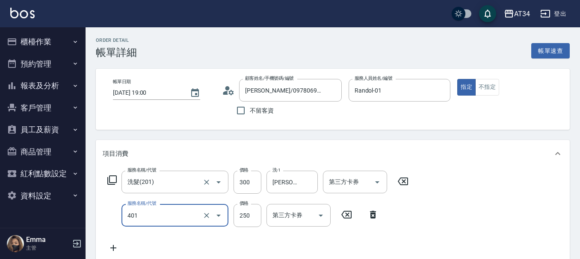
type input "剪髮(401)"
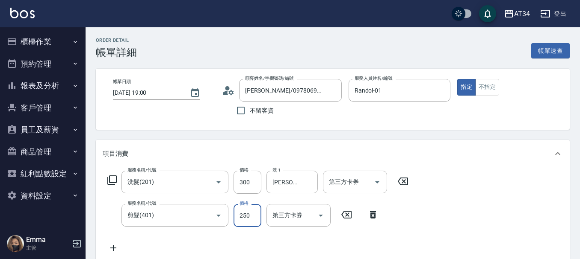
type input "30"
type input "50"
type input "80"
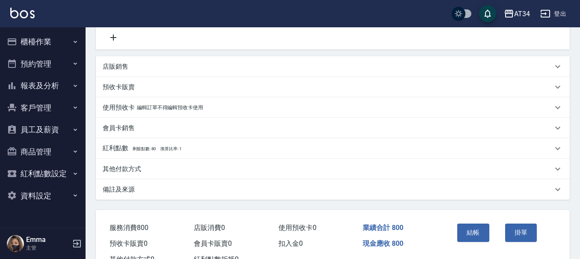
scroll to position [244, 0]
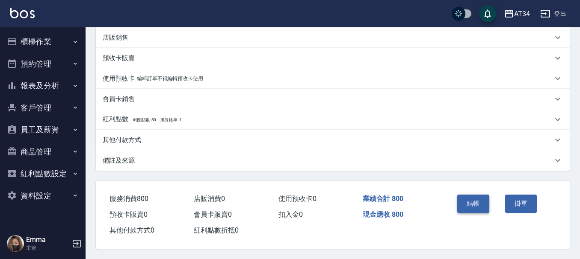
type input "500"
click at [477, 202] on button "結帳" at bounding box center [473, 204] width 32 height 18
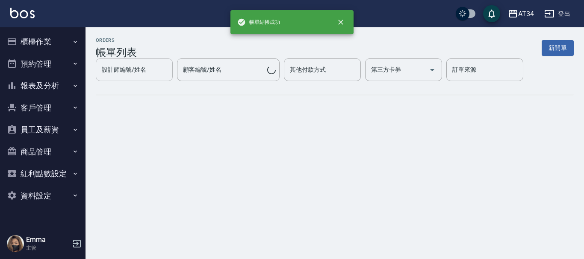
click at [138, 77] on input "設計師編號/姓名" at bounding box center [134, 69] width 69 height 15
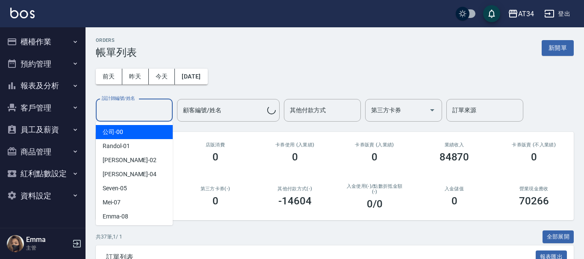
click at [141, 113] on input "設計師編號/姓名" at bounding box center [134, 110] width 69 height 15
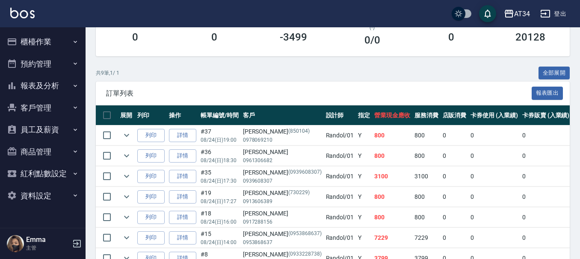
scroll to position [171, 0]
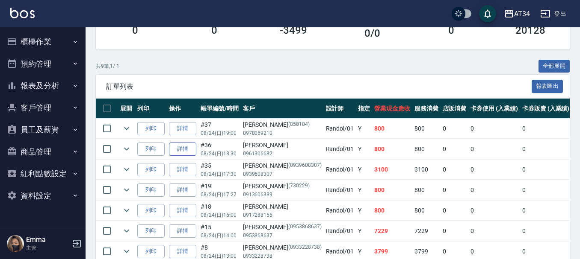
type input "Randol-01"
click at [186, 147] on link "詳情" at bounding box center [182, 149] width 27 height 13
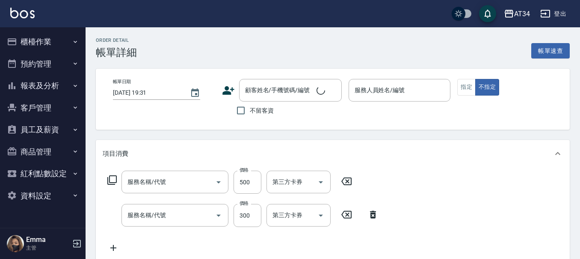
type input "[DATE] 18:30"
type input "Randol-01"
type input "80"
type input "FB/Instagram"
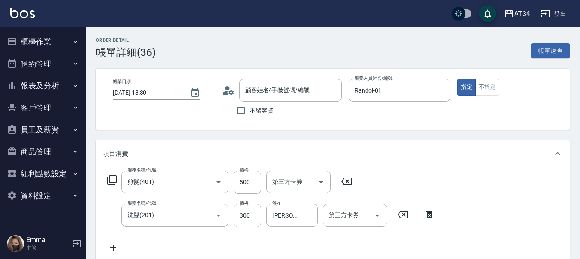
type input "[PERSON_NAME]/0961306682/null"
type input "剪髮(401)"
type input "洗髮(201)"
click at [229, 89] on circle at bounding box center [227, 88] width 4 height 4
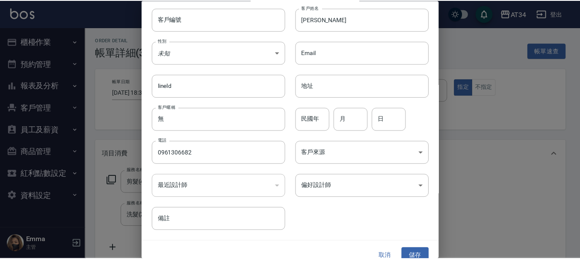
scroll to position [37, 0]
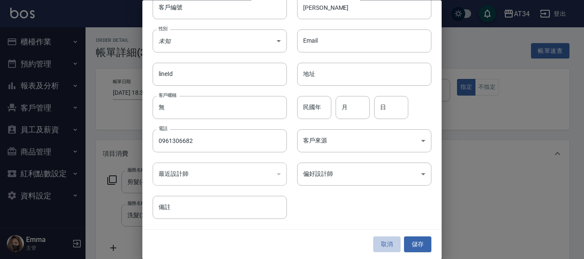
click at [385, 242] on button "取消" at bounding box center [386, 245] width 27 height 16
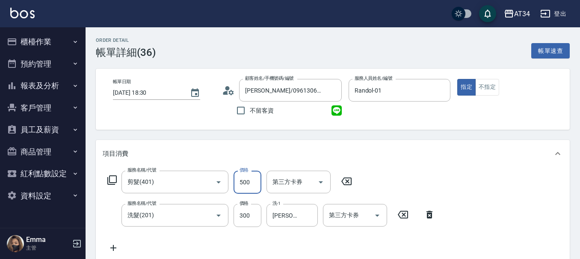
click at [248, 186] on input "500" at bounding box center [247, 182] width 28 height 23
type input "30"
type input "40"
type input "70"
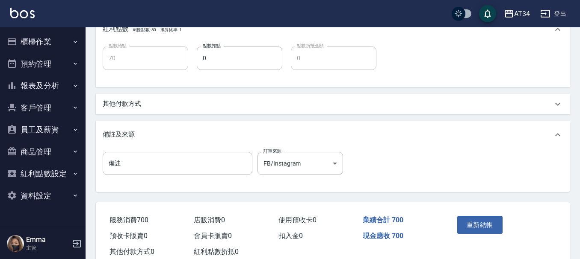
scroll to position [342, 0]
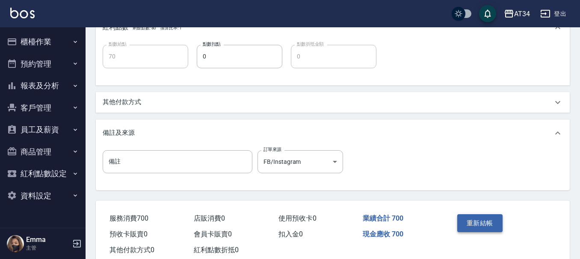
type input "400"
drag, startPoint x: 474, startPoint y: 219, endPoint x: 467, endPoint y: 217, distance: 7.6
click at [474, 220] on button "重新結帳" at bounding box center [479, 224] width 45 height 18
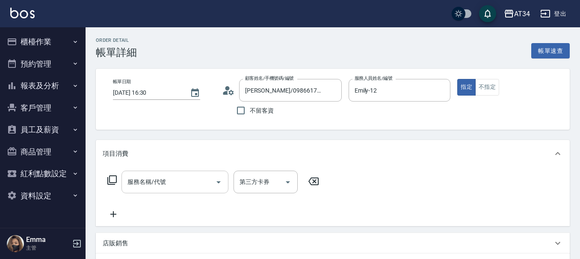
click at [176, 183] on input "服務名稱/代號" at bounding box center [168, 182] width 86 height 15
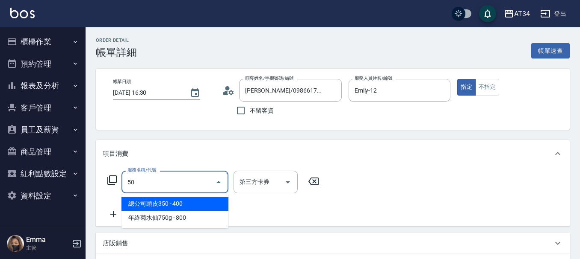
type input "501"
type input "100"
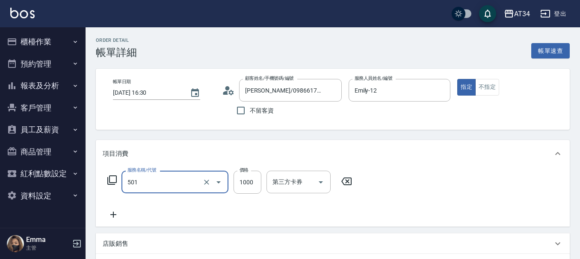
type input "染髮(501)"
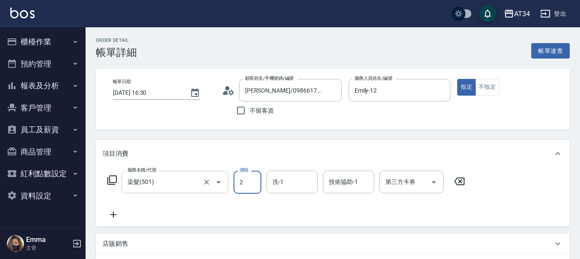
type input "0"
type input "20"
type input "2000"
type input "200"
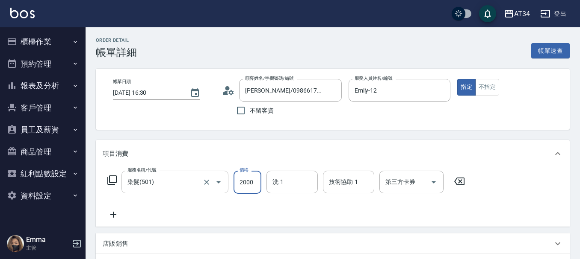
type input "2000"
click at [119, 220] on icon at bounding box center [113, 215] width 21 height 10
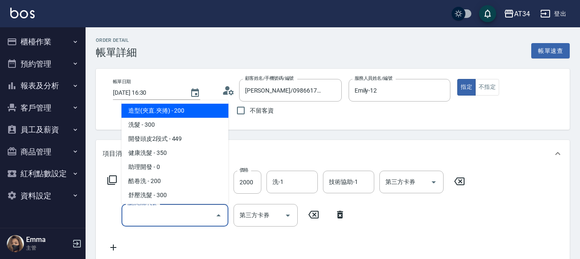
click at [139, 219] on input "服務名稱/代號" at bounding box center [168, 215] width 86 height 15
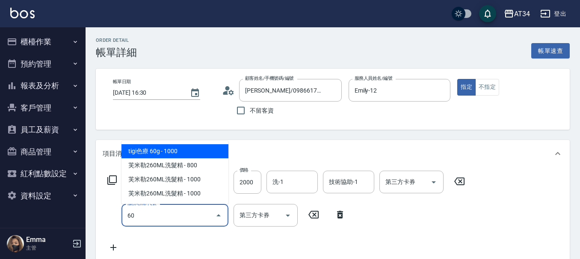
type input "601"
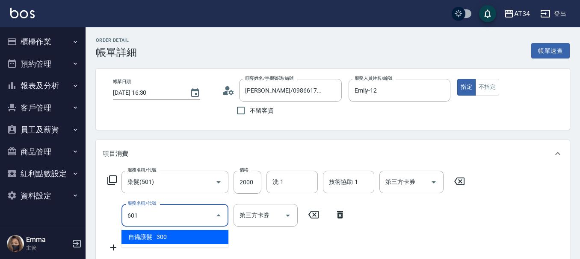
type input "230"
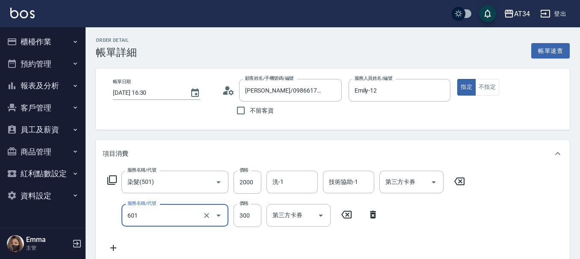
type input "自備護髮(601)"
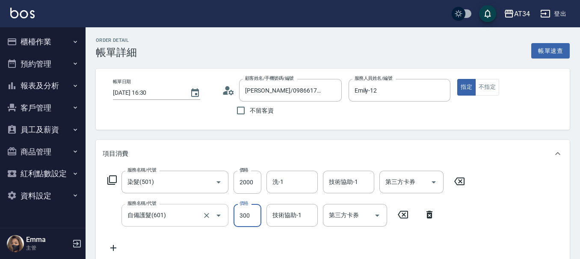
type input "200"
type input "12"
type input "210"
type input "125"
type input "320"
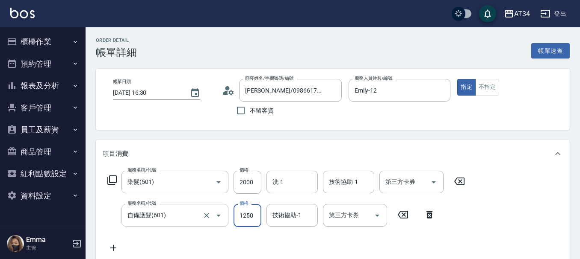
type input "1250"
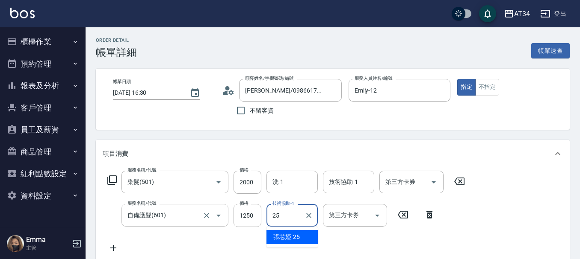
type input "張芯婭-25"
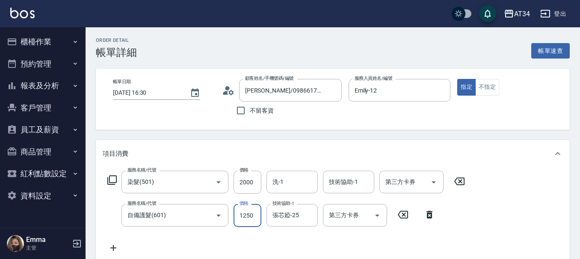
click at [243, 214] on input "1250" at bounding box center [247, 215] width 28 height 23
type input "200"
type input "11"
type input "210"
type input "115"
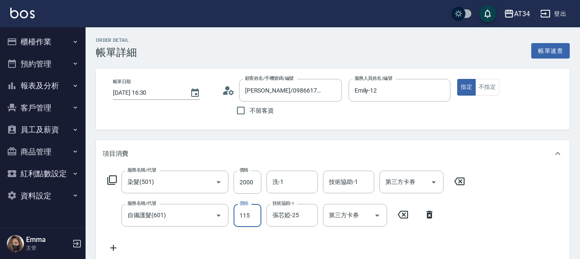
type input "310"
type input "1150"
click at [304, 183] on input "洗-1" at bounding box center [292, 182] width 44 height 15
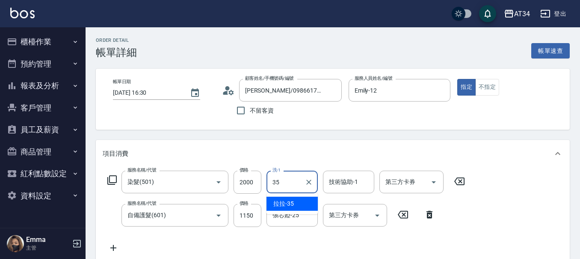
type input "3"
type input "張芯婭-25"
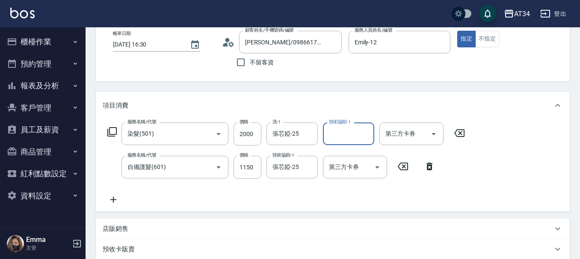
scroll to position [45, 0]
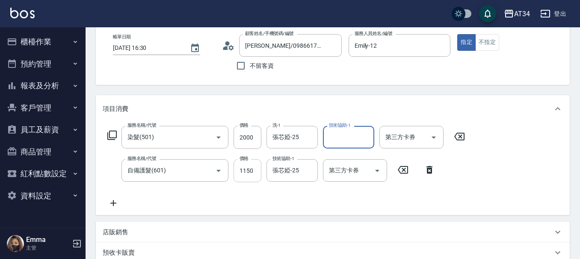
click at [250, 170] on input "1150" at bounding box center [247, 170] width 28 height 23
type input "200"
type input "11"
type input "210"
type input "115"
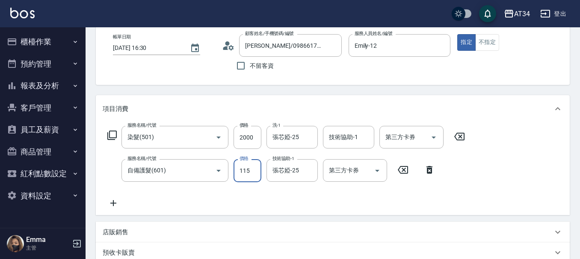
type input "310"
type input "1150"
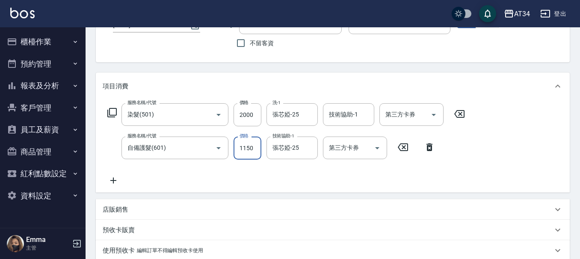
scroll to position [88, 0]
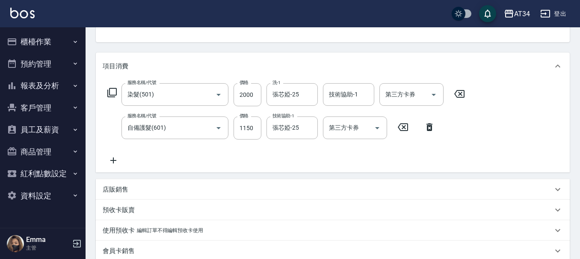
click at [114, 189] on p "店販銷售" at bounding box center [116, 190] width 26 height 9
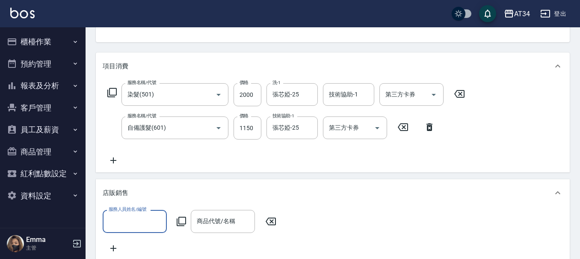
scroll to position [0, 0]
click at [138, 211] on label "服務人員姓名/編號" at bounding box center [128, 209] width 38 height 6
click at [138, 214] on input "服務人員姓名/編號" at bounding box center [134, 221] width 56 height 15
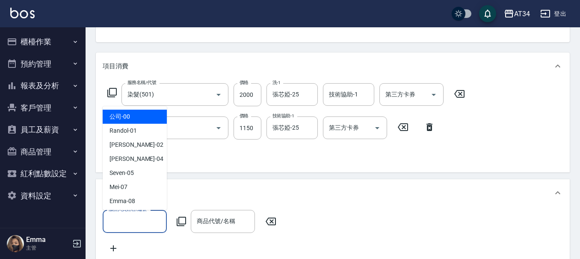
click at [136, 216] on input "服務人員姓名/編號" at bounding box center [134, 221] width 56 height 15
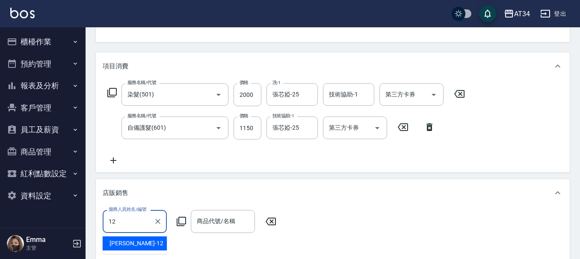
type input "Emily-12"
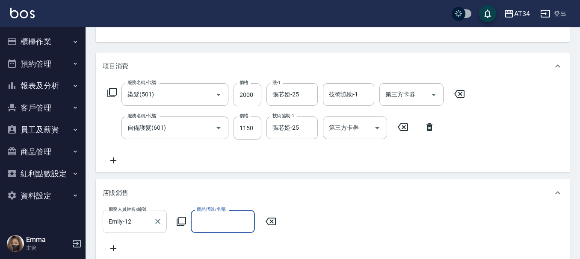
type input "ㄘ"
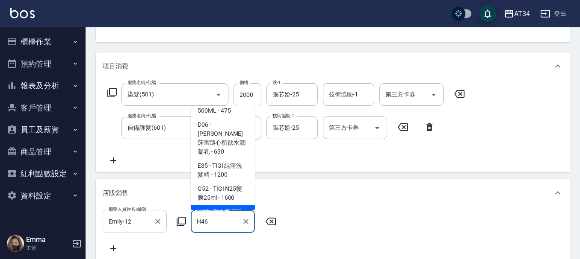
scroll to position [65, 0]
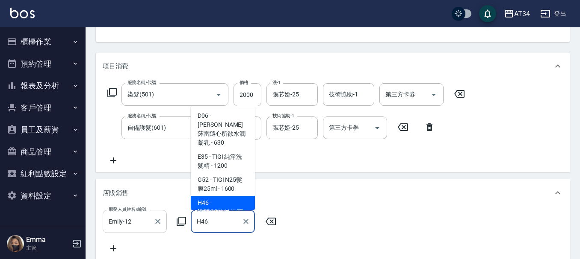
type input "喬娜斯新品玻尿酸洗護組500ML"
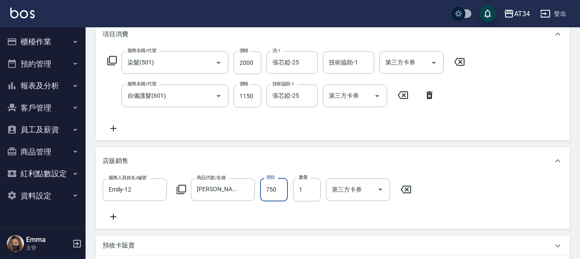
scroll to position [119, 0]
click at [252, 94] on input "1150" at bounding box center [247, 96] width 28 height 23
type input "270"
type input "105"
type input "380"
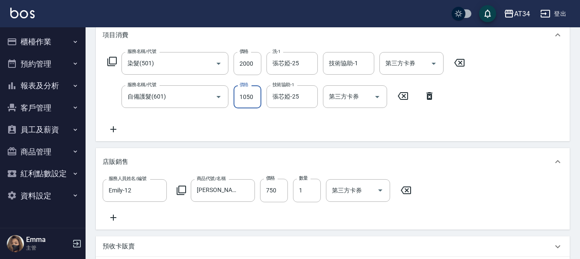
type input "1050"
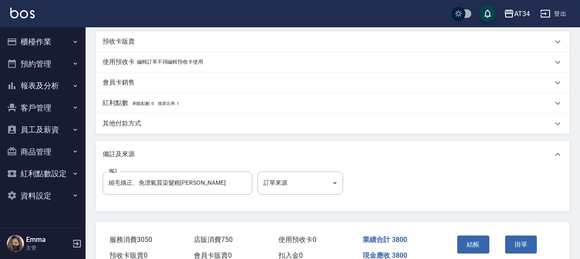
scroll to position [375, 0]
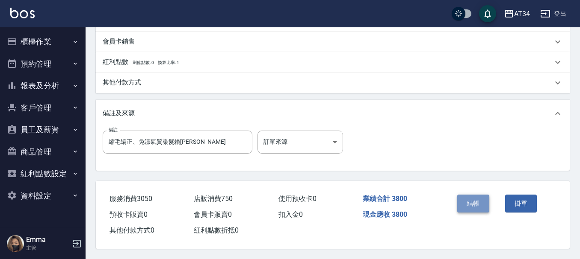
click at [471, 206] on button "結帳" at bounding box center [473, 204] width 32 height 18
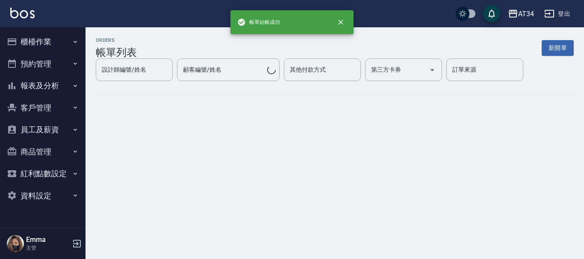
click at [33, 76] on button "報表及分析" at bounding box center [42, 86] width 79 height 22
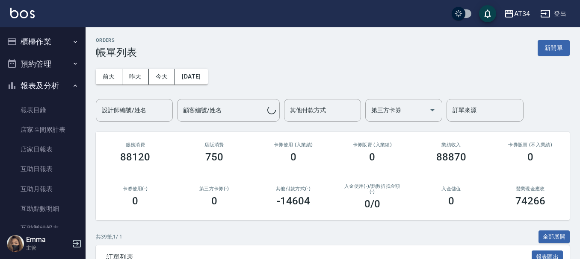
click at [37, 85] on button "報表及分析" at bounding box center [42, 86] width 79 height 22
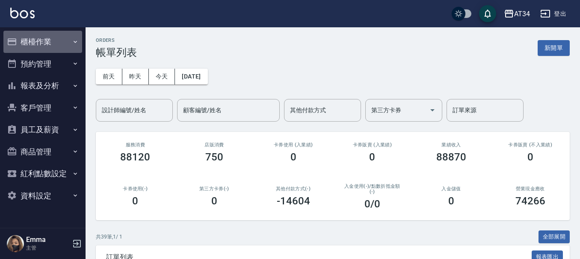
click at [41, 33] on button "櫃檯作業" at bounding box center [42, 42] width 79 height 22
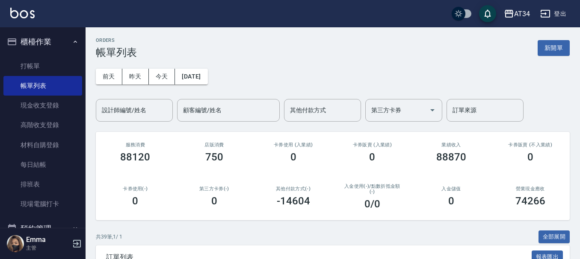
click at [54, 32] on button "櫃檯作業" at bounding box center [42, 42] width 79 height 22
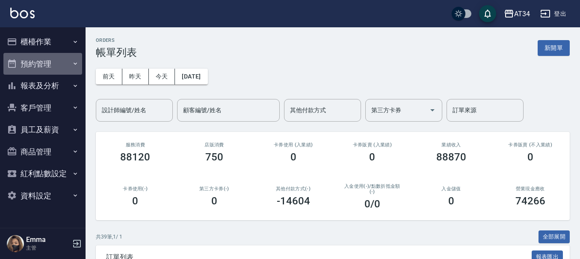
click at [48, 57] on button "預約管理" at bounding box center [42, 64] width 79 height 22
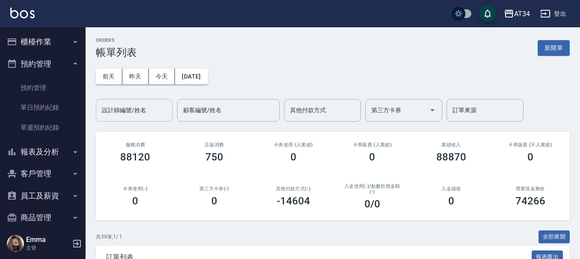
click at [160, 110] on input "設計師編號/姓名" at bounding box center [134, 110] width 69 height 15
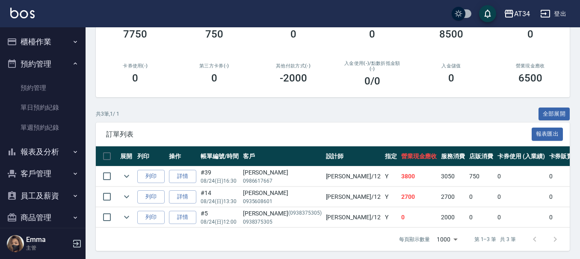
scroll to position [128, 0]
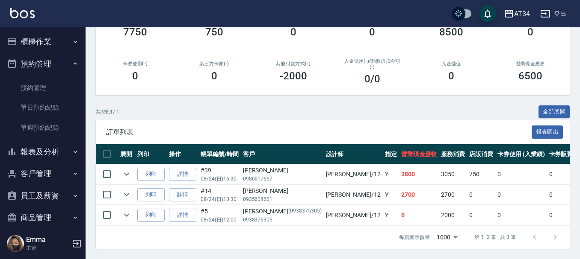
type input "Emily-12"
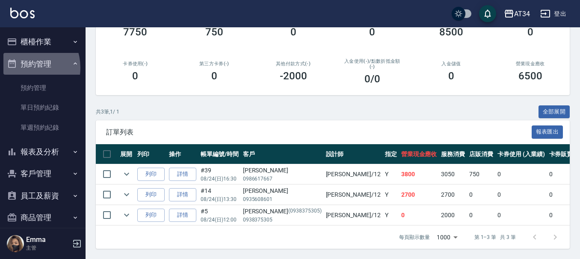
click at [25, 68] on button "預約管理" at bounding box center [42, 64] width 79 height 22
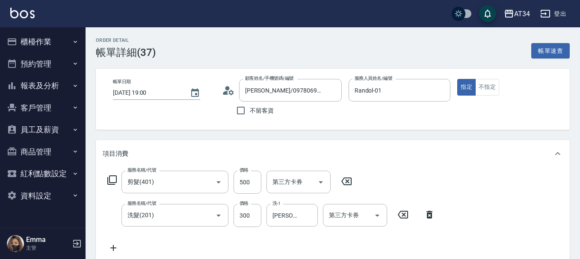
click at [290, 92] on input "[PERSON_NAME]/0978069210/850104" at bounding box center [284, 90] width 82 height 15
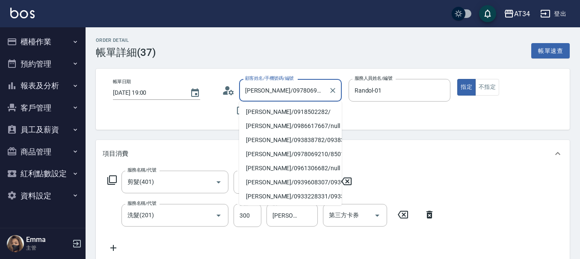
click at [290, 92] on input "[PERSON_NAME]/0978069210/850104" at bounding box center [284, 90] width 82 height 15
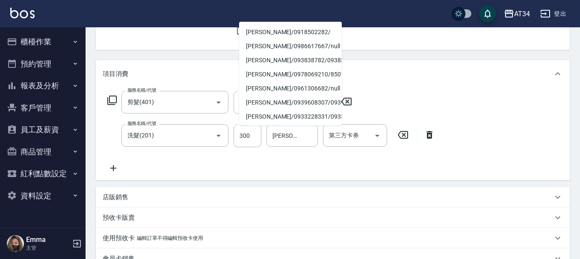
scroll to position [85, 0]
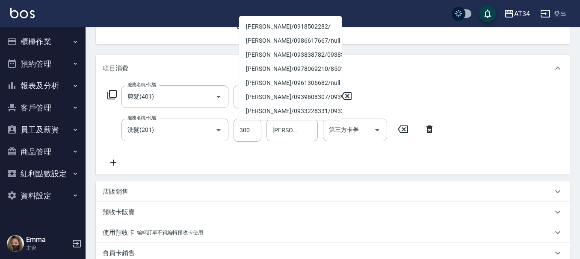
click at [62, 132] on button "員工及薪資" at bounding box center [42, 130] width 79 height 22
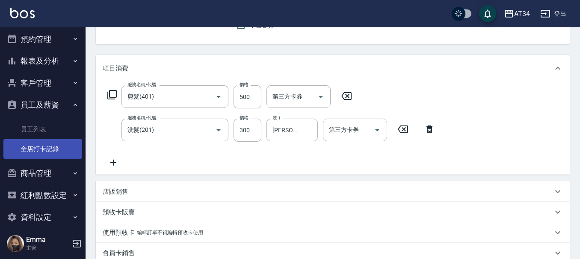
scroll to position [35, 0]
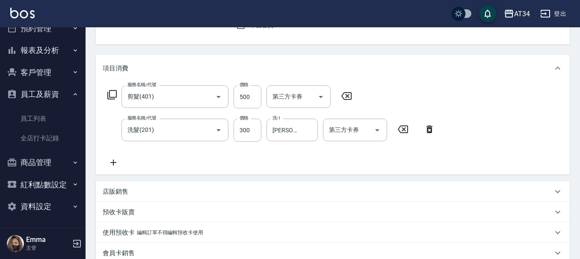
click at [53, 76] on button "客戶管理" at bounding box center [42, 73] width 79 height 22
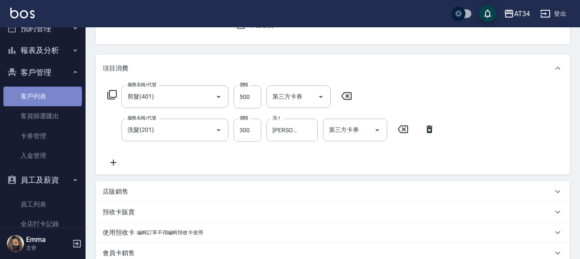
click at [42, 96] on link "客戶列表" at bounding box center [42, 97] width 79 height 20
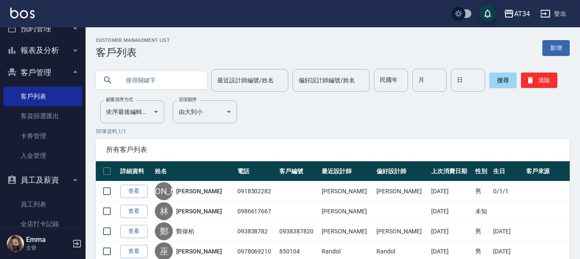
click at [140, 79] on input "text" at bounding box center [160, 80] width 80 height 23
paste input "0978069210"
type input "0978069210"
click at [499, 78] on button "搜尋" at bounding box center [502, 80] width 27 height 15
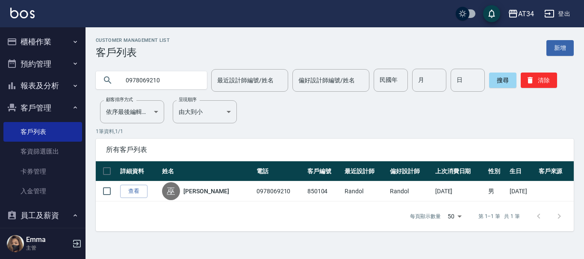
click at [45, 47] on button "櫃檯作業" at bounding box center [42, 42] width 79 height 22
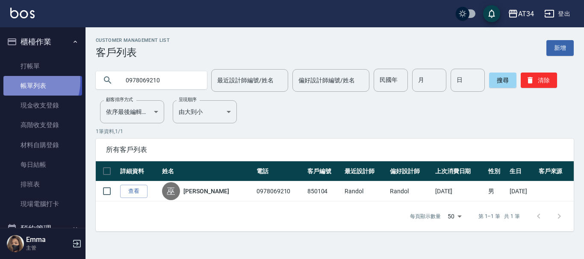
click at [28, 82] on link "帳單列表" at bounding box center [42, 86] width 79 height 20
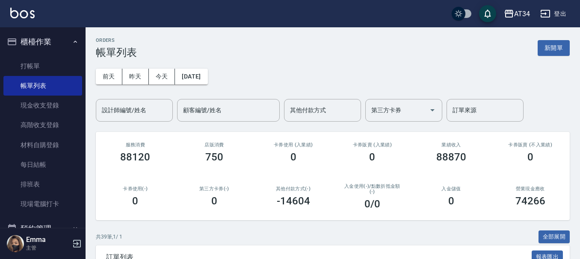
click at [138, 98] on div "[DATE] [DATE] [DATE] [DATE] 設計師編號/姓名 設計師編號/姓名 顧客編號/姓名 顧客編號/姓名 其他付款方式 其他付款方式 第三方…" at bounding box center [333, 90] width 474 height 63
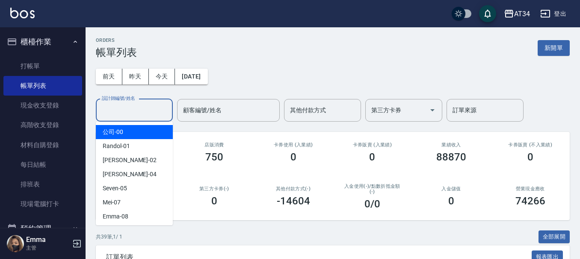
click at [143, 103] on input "設計師編號/姓名" at bounding box center [134, 110] width 69 height 15
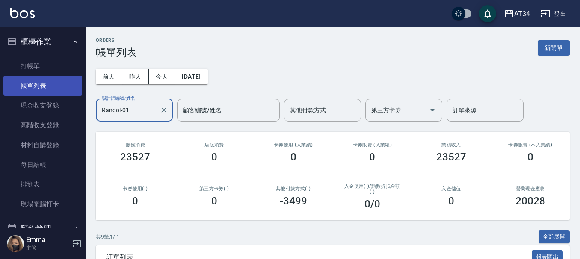
drag, startPoint x: 152, startPoint y: 110, endPoint x: 0, endPoint y: 88, distance: 153.7
click at [3, 88] on div "AT34 登出 櫃檯作業 打帳單 帳單列表 現金收支登錄 高階收支登錄 材料自購登錄 每日結帳 排班表 現場電腦打卡 預約管理 預約管理 單日預約紀錄 單週預…" at bounding box center [290, 254] width 580 height 508
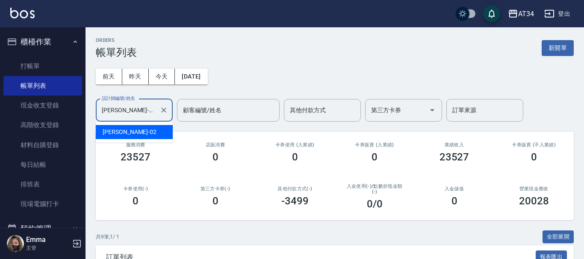
type input "[PERSON_NAME]-02"
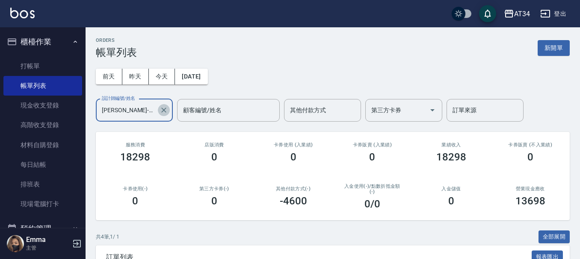
click at [159, 110] on button "Clear" at bounding box center [164, 110] width 12 height 12
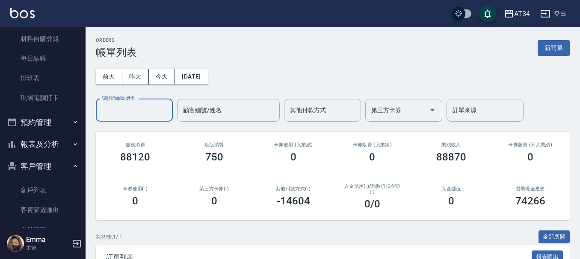
scroll to position [128, 0]
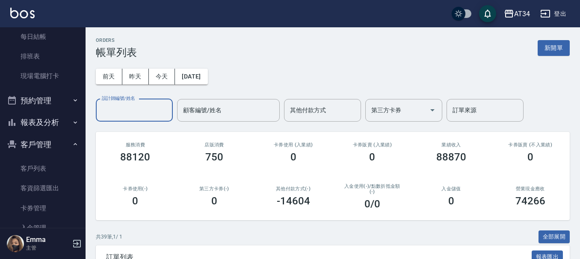
click at [62, 109] on button "預約管理" at bounding box center [42, 101] width 79 height 22
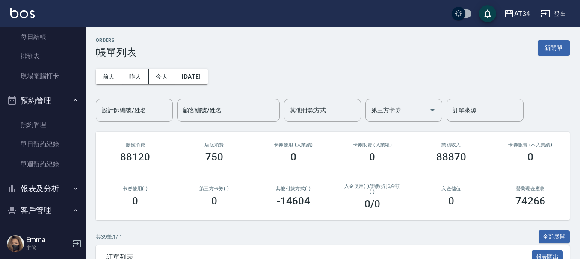
click at [59, 180] on button "報表及分析" at bounding box center [42, 189] width 79 height 22
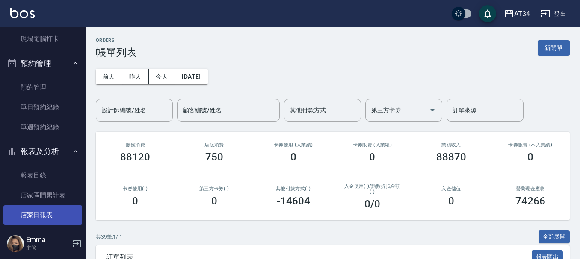
scroll to position [214, 0]
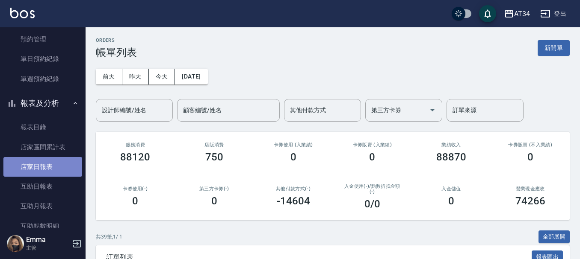
click at [58, 169] on link "店家日報表" at bounding box center [42, 167] width 79 height 20
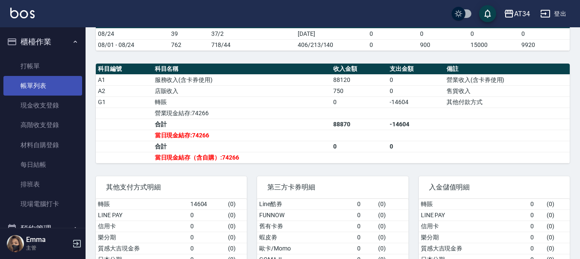
click at [40, 88] on link "帳單列表" at bounding box center [42, 86] width 79 height 20
click at [45, 89] on link "帳單列表" at bounding box center [42, 86] width 79 height 20
click at [39, 83] on link "帳單列表" at bounding box center [42, 86] width 79 height 20
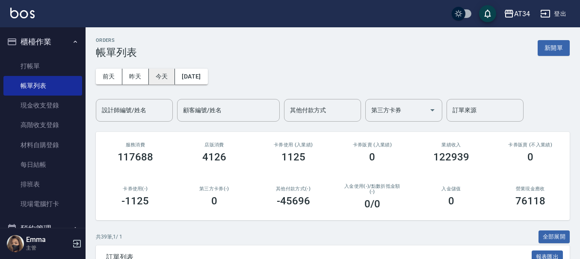
click at [157, 74] on button "今天" at bounding box center [162, 77] width 27 height 16
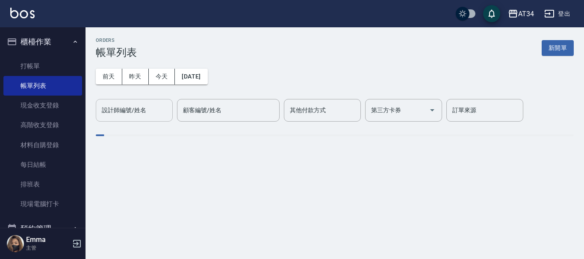
click at [151, 112] on input "設計師編號/姓名" at bounding box center [134, 110] width 69 height 15
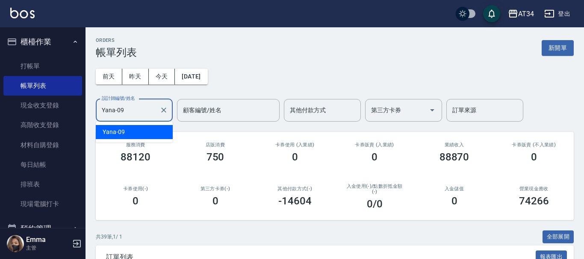
type input "Yana-09"
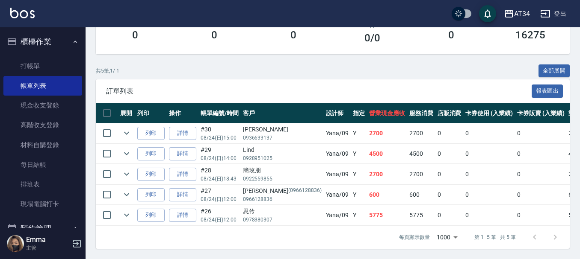
scroll to position [171, 0]
click at [186, 209] on link "詳情" at bounding box center [182, 215] width 27 height 13
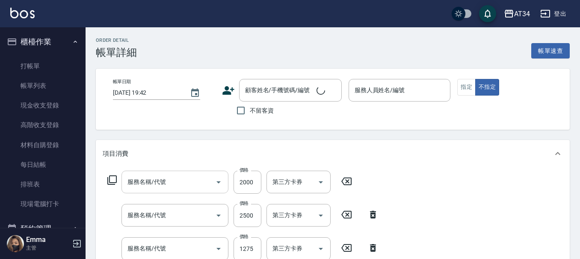
type input "2025/08/24 12:00"
type input "Yana-09"
type input "570"
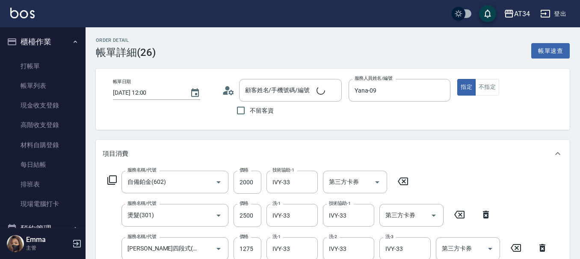
type input "自備鉑金(602)"
type input "燙髮(301)"
type input "芙米勒四段式(1006)"
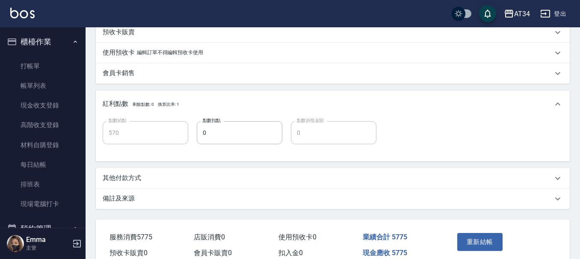
type input "思伶/0978380307/null"
click at [156, 172] on div "其他付款方式" at bounding box center [333, 178] width 474 height 21
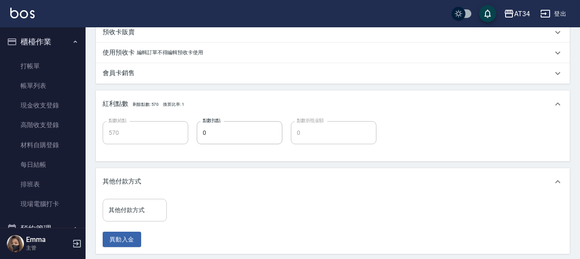
click at [139, 202] on div "其他付款方式" at bounding box center [135, 210] width 64 height 23
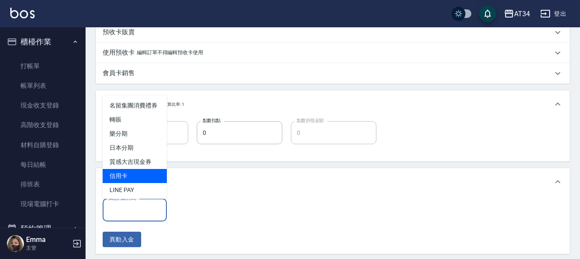
click at [138, 183] on span "信用卡" at bounding box center [135, 176] width 64 height 14
type input "信用卡"
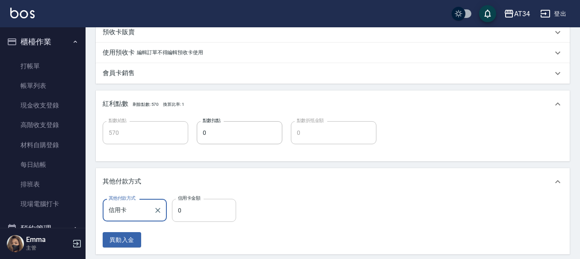
click at [193, 203] on input "0" at bounding box center [204, 210] width 64 height 23
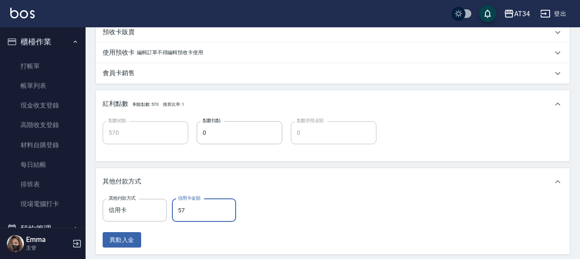
type input "577"
type input "0"
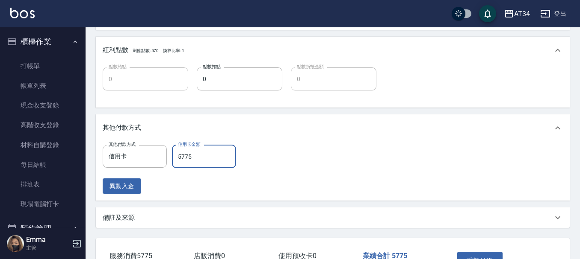
scroll to position [414, 0]
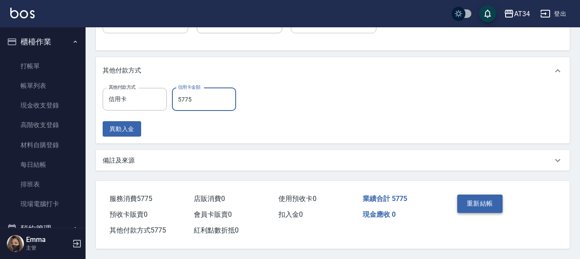
type input "5775"
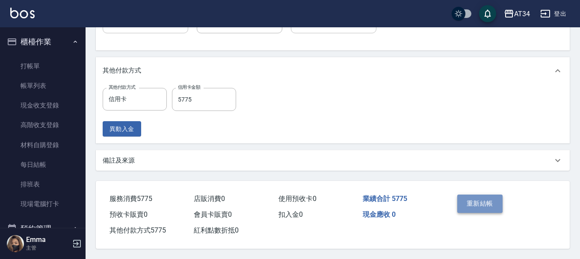
click at [476, 201] on button "重新結帳" at bounding box center [479, 204] width 45 height 18
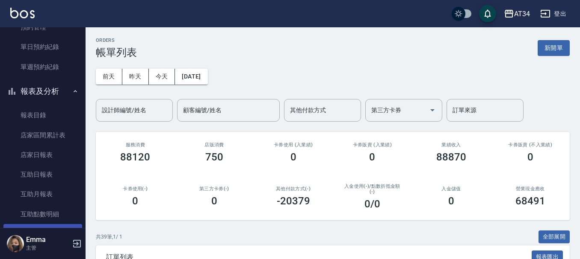
scroll to position [342, 0]
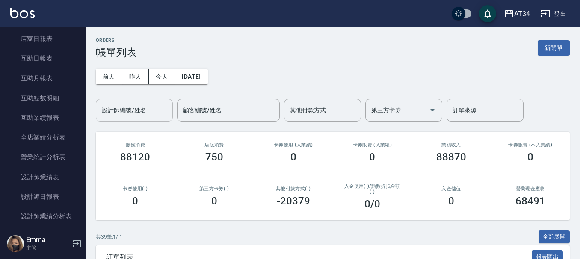
click at [122, 112] on input "設計師編號/姓名" at bounding box center [134, 110] width 69 height 15
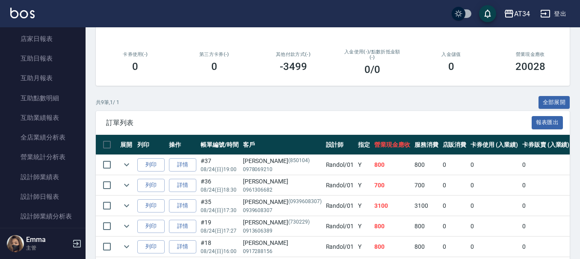
scroll to position [255, 0]
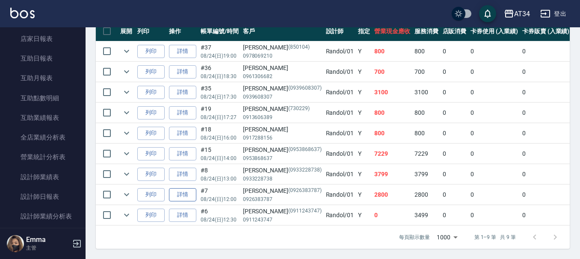
type input "Randol-01"
click at [186, 189] on link "詳情" at bounding box center [182, 195] width 27 height 13
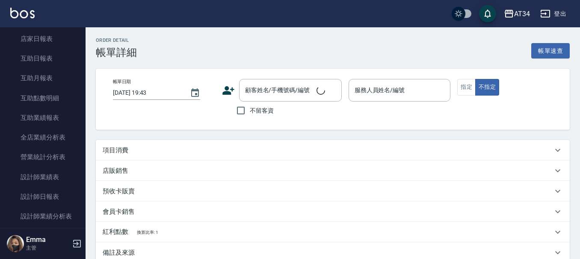
type input "2025/08/24 12:00"
type input "Randol-01"
type input "280"
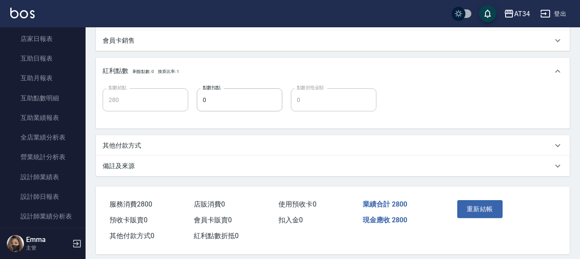
scroll to position [274, 0]
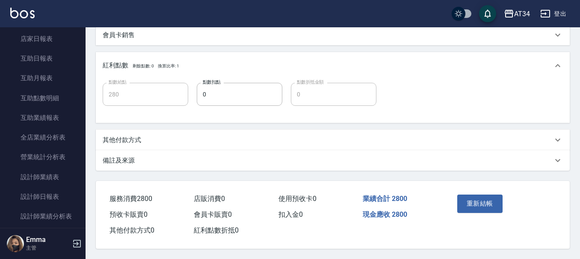
type input "彭聖哲/0926383787/0926383787"
type input "燙髮(300)"
click at [134, 136] on p "其他付款方式" at bounding box center [122, 140] width 38 height 9
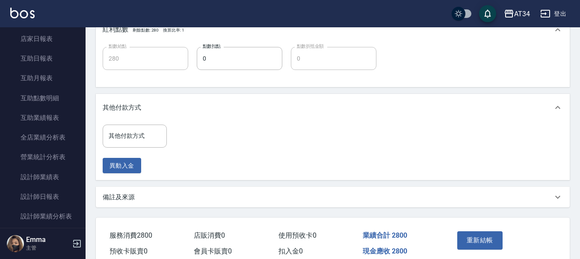
scroll to position [345, 0]
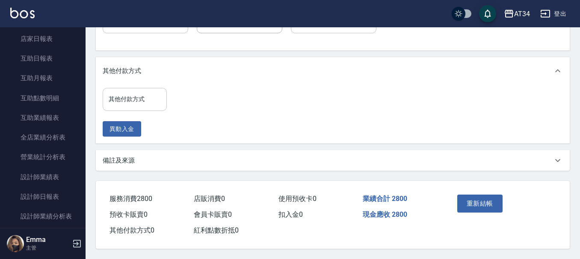
click at [134, 94] on input "其他付款方式" at bounding box center [134, 99] width 56 height 15
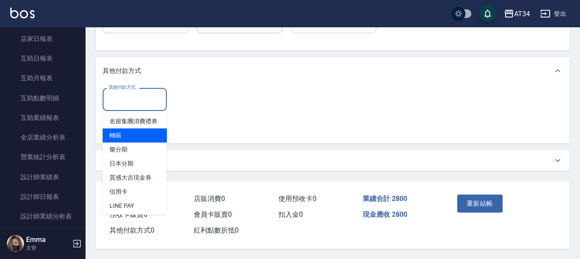
click at [127, 141] on span "轉賬" at bounding box center [135, 136] width 64 height 14
type input "轉賬"
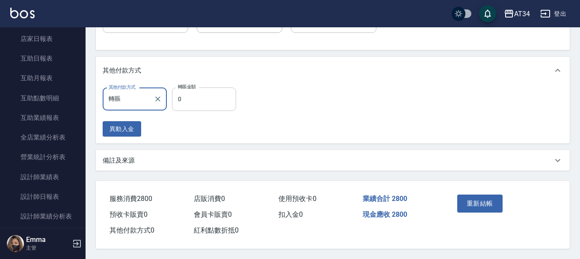
click at [211, 99] on input "0" at bounding box center [204, 99] width 64 height 23
type input "270"
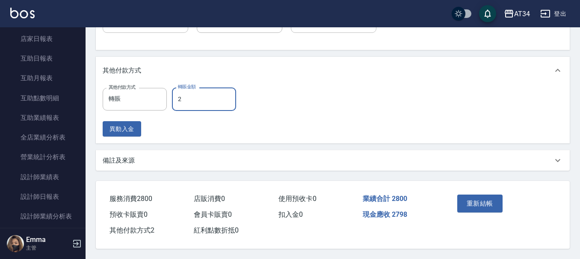
type input "28"
type input "250"
type input "280"
type input "0"
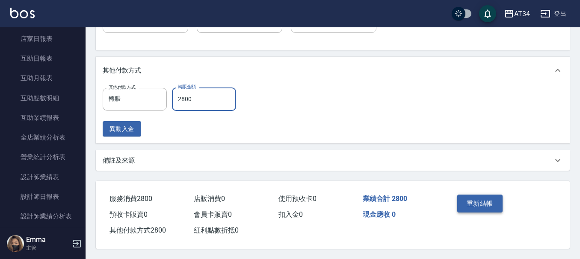
type input "2800"
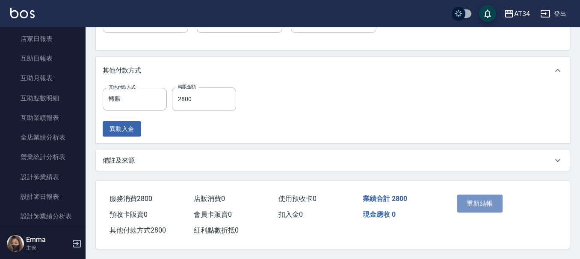
click at [473, 196] on button "重新結帳" at bounding box center [479, 204] width 45 height 18
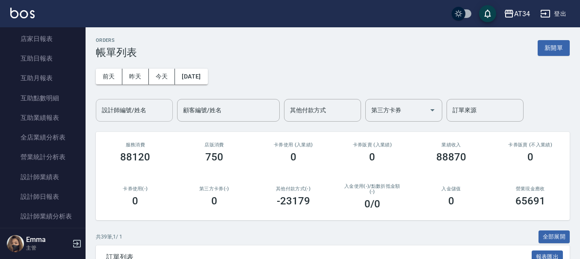
click at [149, 115] on input "設計師編號/姓名" at bounding box center [134, 110] width 69 height 15
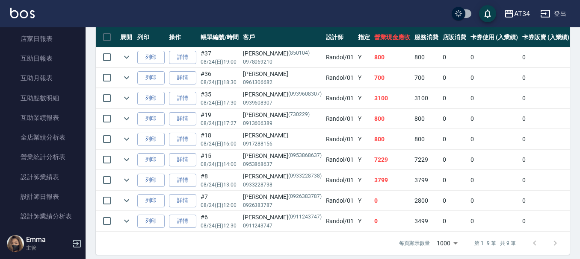
scroll to position [255, 0]
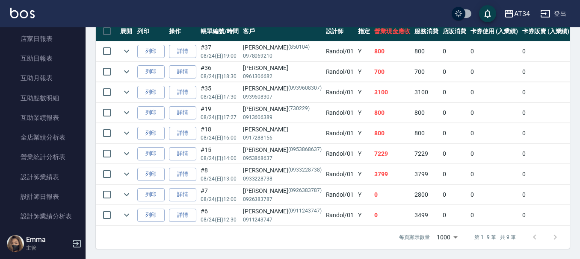
type input "Randol-01"
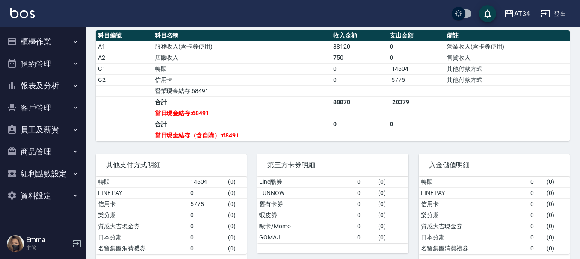
scroll to position [269, 0]
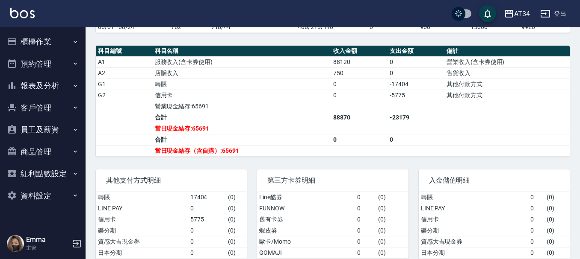
scroll to position [299, 0]
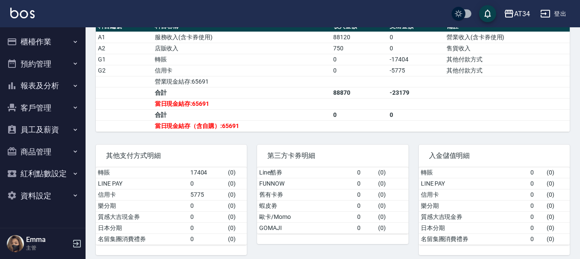
click at [51, 30] on ul "櫃檯作業 打帳單 帳單列表 現金收支登錄 高階收支登錄 材料自購登錄 每日結帳 排班表 現場電腦打卡 預約管理 預約管理 單日預約紀錄 單週預約紀錄 報表及分…" at bounding box center [42, 118] width 79 height 183
click at [53, 38] on button "櫃檯作業" at bounding box center [42, 42] width 79 height 22
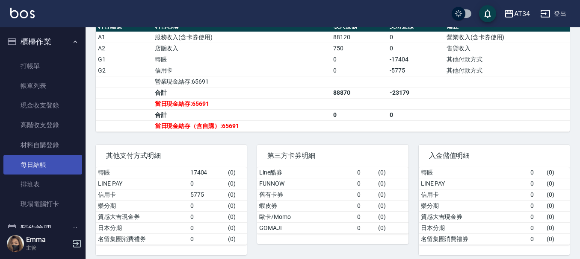
click at [50, 160] on link "每日結帳" at bounding box center [42, 165] width 79 height 20
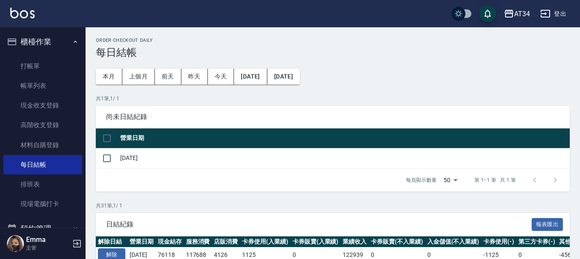
click at [110, 138] on input "checkbox" at bounding box center [107, 139] width 18 height 18
checkbox input "true"
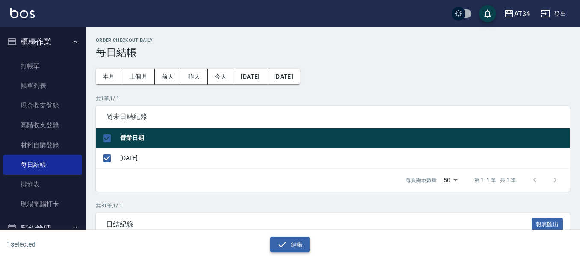
click at [275, 248] on button "結帳" at bounding box center [290, 245] width 40 height 16
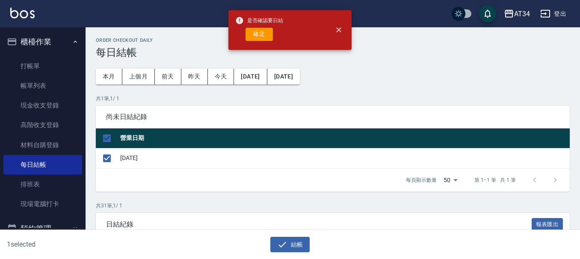
click at [253, 33] on button "確定" at bounding box center [258, 34] width 27 height 13
checkbox input "false"
